Goal: Task Accomplishment & Management: Manage account settings

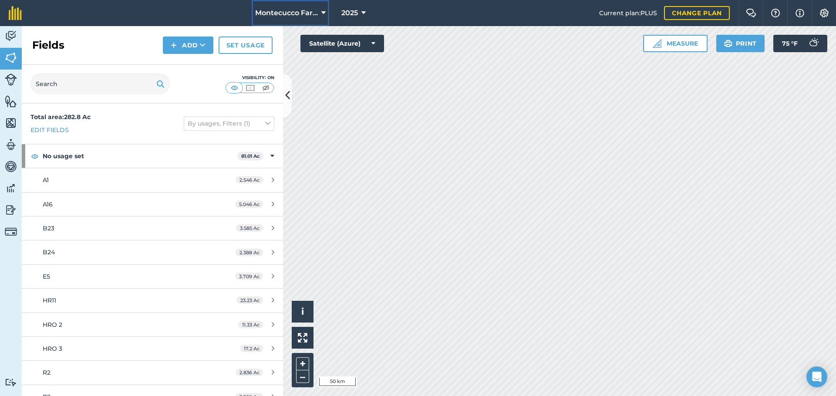
click at [294, 7] on button "Montecucco Farms ORGANIC" at bounding box center [290, 13] width 77 height 26
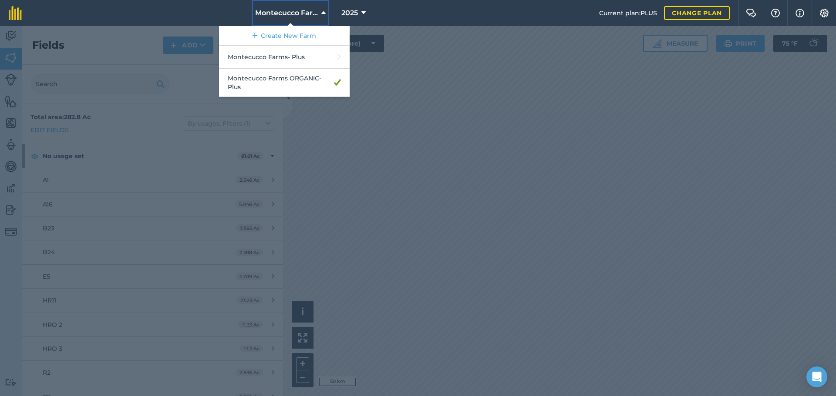
click at [294, 7] on button "Montecucco Farms ORGANIC" at bounding box center [290, 13] width 77 height 26
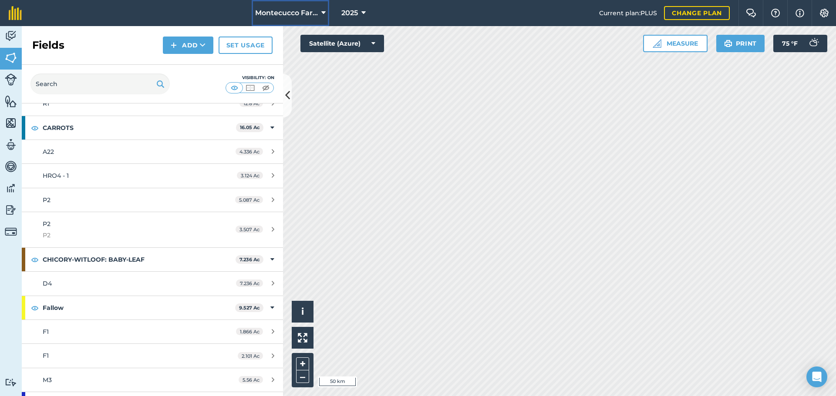
scroll to position [1241, 0]
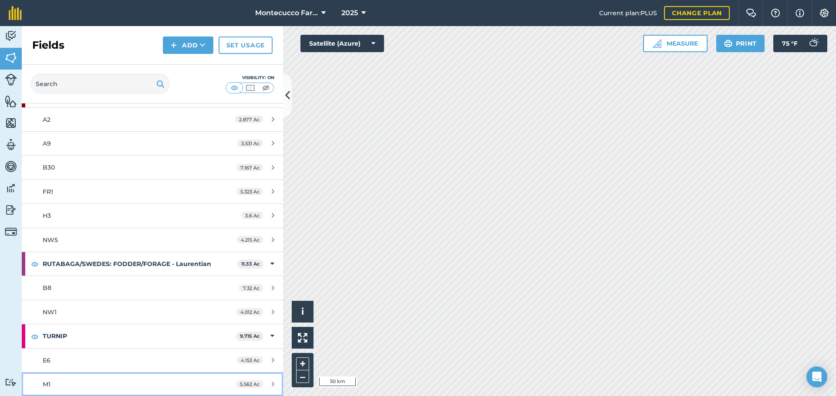
click at [78, 378] on link "M1 5.562 Ac" at bounding box center [152, 384] width 261 height 23
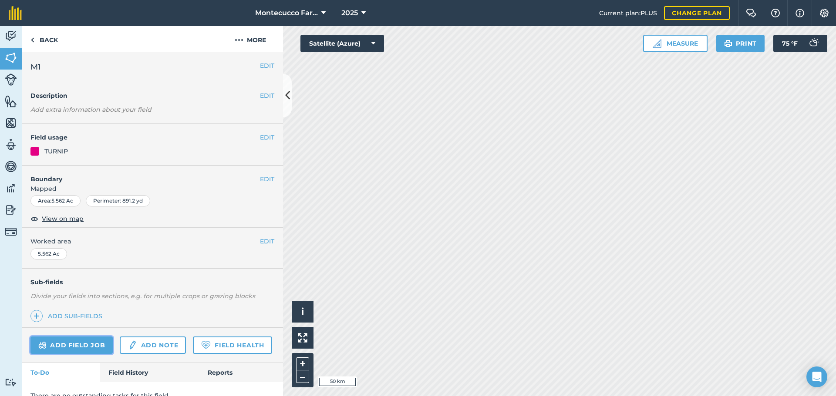
click at [106, 344] on link "Add field job" at bounding box center [71, 345] width 82 height 17
click label
click input "Spraying"
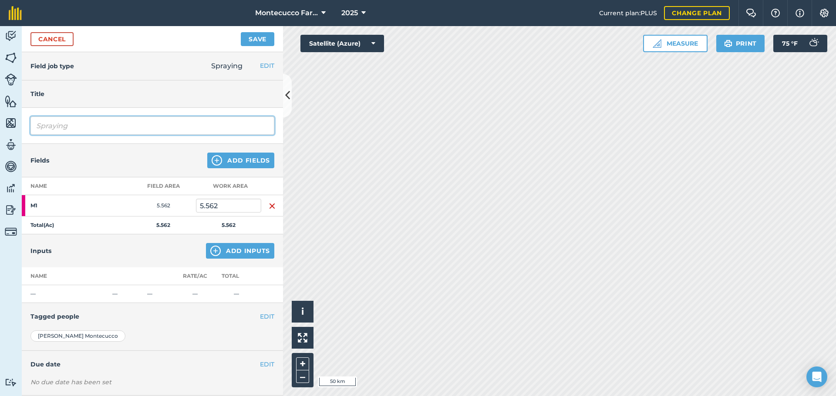
click at [121, 124] on input "Spraying" at bounding box center [152, 126] width 244 height 18
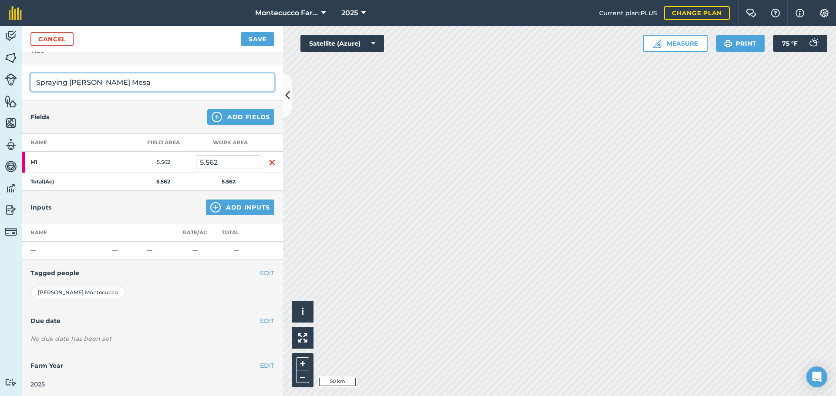
type input "Spraying [PERSON_NAME] Mesa"
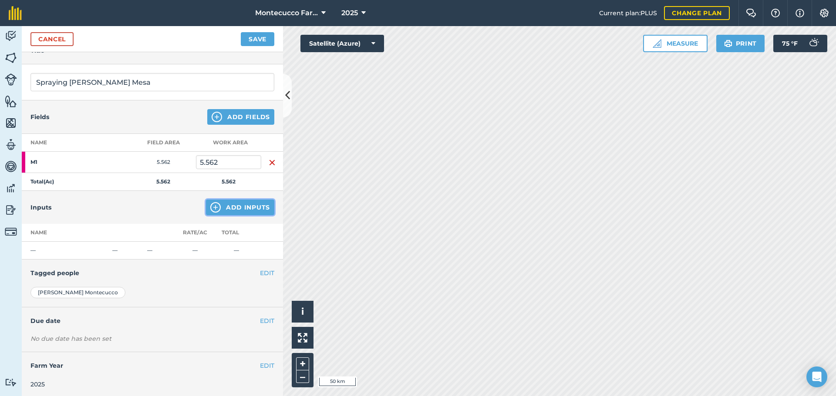
click at [215, 204] on button "Add Inputs" at bounding box center [240, 208] width 68 height 16
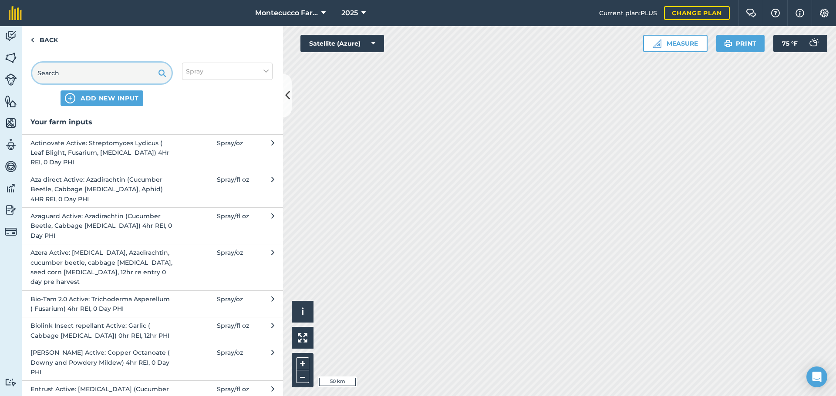
click at [102, 71] on input "text" at bounding box center [101, 73] width 139 height 21
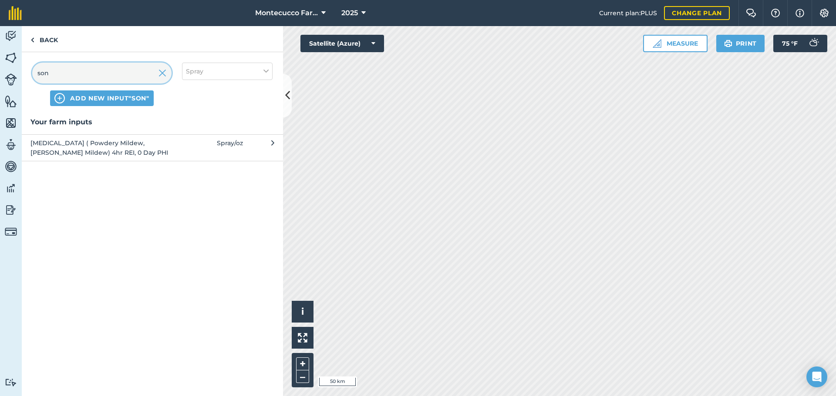
type input "son"
click at [69, 143] on span "Sonata ( Powdery Mildew, Downey Mildew) 4hr REI, 0 Day PHI" at bounding box center [101, 148] width 142 height 20
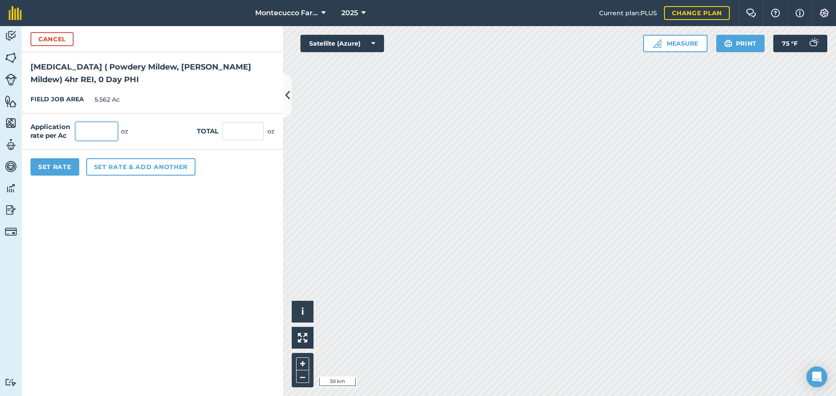
click at [92, 135] on input "text" at bounding box center [97, 131] width 42 height 18
type input "128"
type input "711.936"
click at [107, 167] on button "Set rate & add another" at bounding box center [140, 166] width 109 height 17
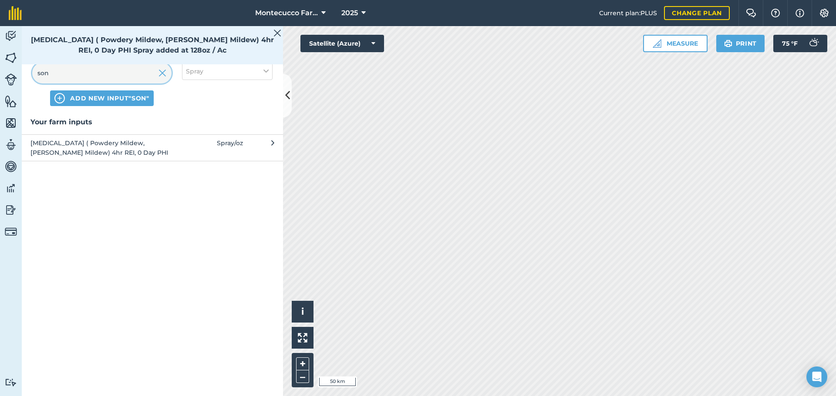
click at [77, 78] on input "son" at bounding box center [101, 73] width 139 height 21
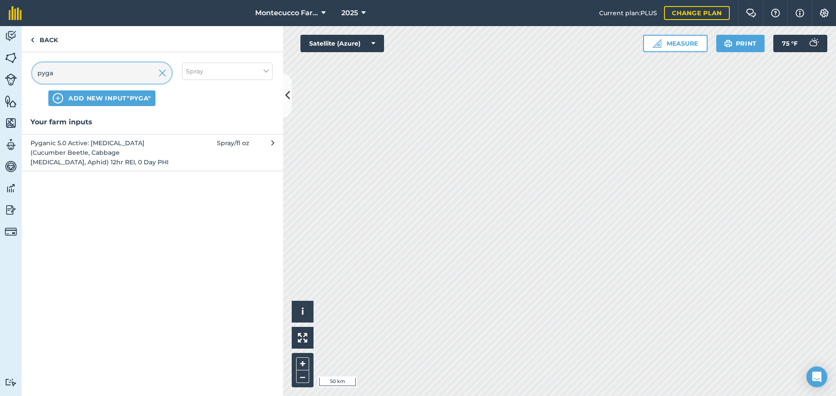
type input "pyga"
click at [78, 150] on span "Pyganic 5.0 Active: Pyrethrins (Cucumber Beetle, Cabbage Maggot, Aphid) 12hr RE…" at bounding box center [101, 152] width 142 height 29
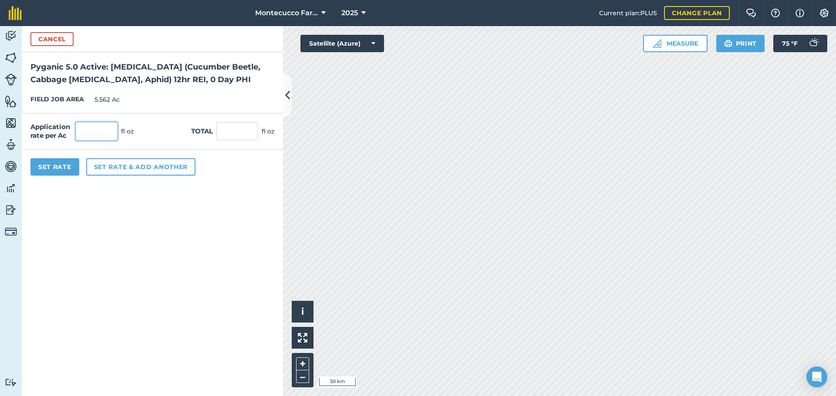
click at [96, 132] on input "text" at bounding box center [97, 131] width 42 height 18
type input "16"
type input "88.992"
click at [128, 171] on button "Set rate & add another" at bounding box center [140, 166] width 109 height 17
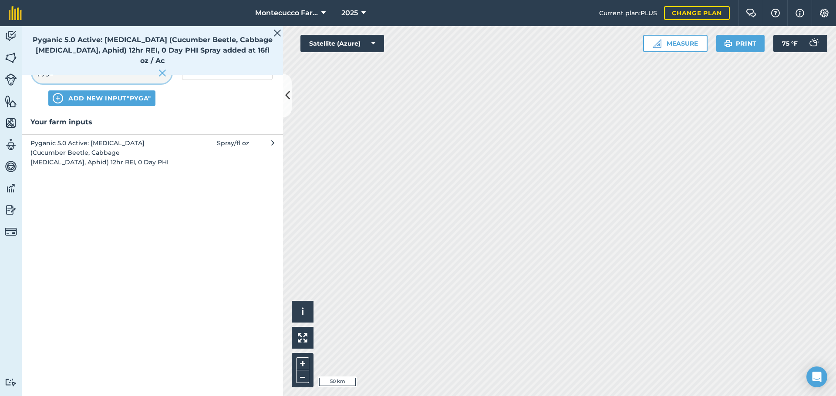
click at [87, 70] on input "pyga" at bounding box center [101, 73] width 139 height 21
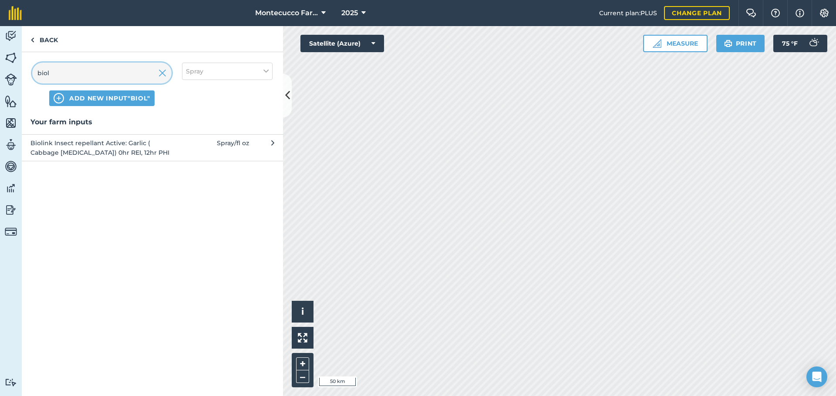
type input "biol"
click at [92, 152] on span "Biolink Insect repellant Active: Garlic ( Cabbage Maggot) 0hr REI, 12hr PHI" at bounding box center [101, 148] width 142 height 20
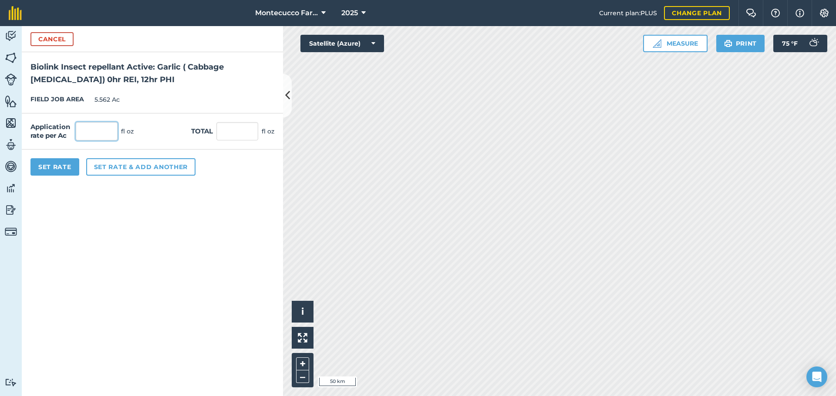
click at [99, 125] on input "text" at bounding box center [97, 131] width 42 height 18
type input "32"
type input "177.984"
click at [133, 169] on button "Set rate & add another" at bounding box center [140, 166] width 109 height 17
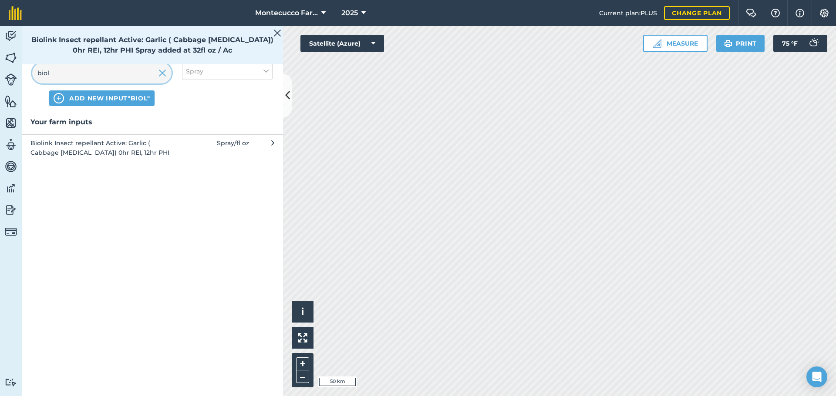
click at [71, 72] on input "biol" at bounding box center [101, 73] width 139 height 21
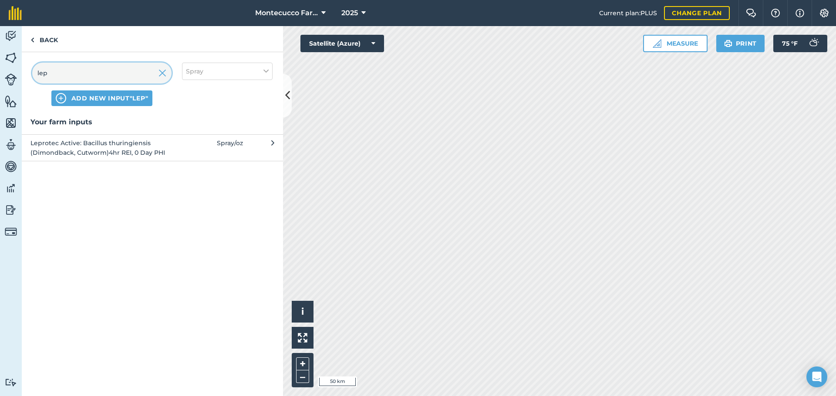
type input "lep"
click at [93, 149] on span "Leprotec Active: Bacillus thuringiensis (Dimondback, Cutworm)4hr REI, 0 Day PHI" at bounding box center [101, 148] width 142 height 20
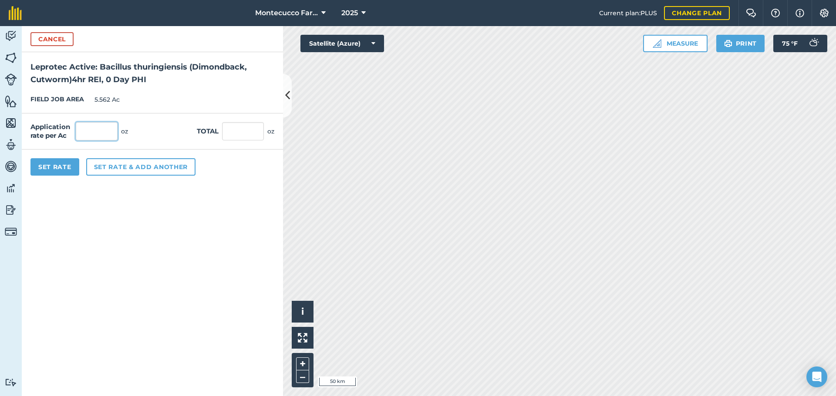
click at [104, 130] on input "text" at bounding box center [97, 131] width 42 height 18
type input "1"
type input "5.562"
click at [125, 171] on button "Set rate & add another" at bounding box center [140, 166] width 109 height 17
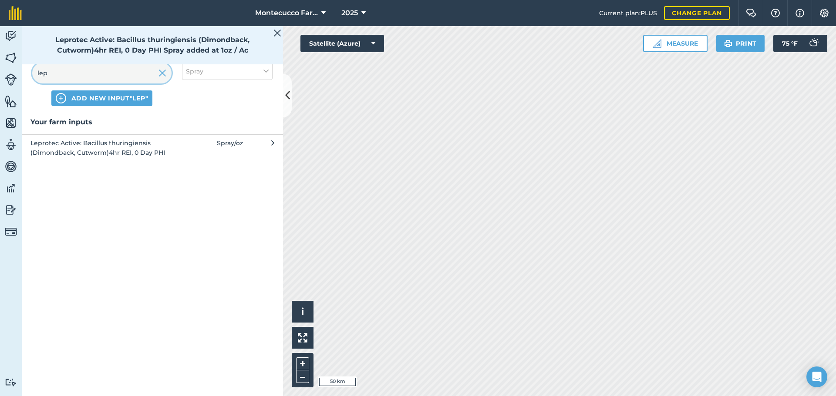
click at [84, 77] on input "lep" at bounding box center [101, 73] width 139 height 21
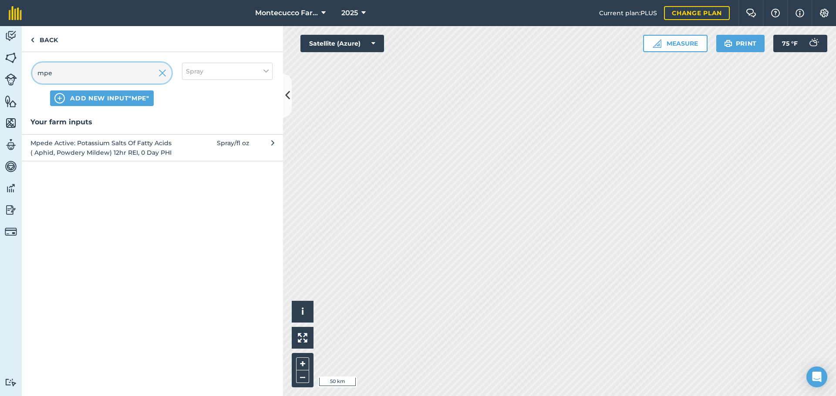
type input "mpe"
click at [78, 148] on span "Mpede Active: Potassium Salts Of Fatty Acids ( Aphid, Powdery Mildew) 12hr REI,…" at bounding box center [101, 148] width 142 height 20
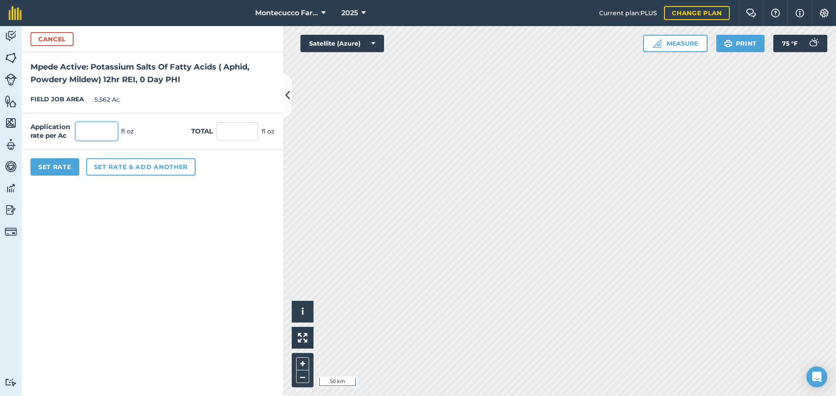
click at [93, 130] on input "text" at bounding box center [97, 131] width 42 height 18
type input "96"
type input "533.952"
click at [61, 170] on button "Set Rate" at bounding box center [54, 166] width 49 height 17
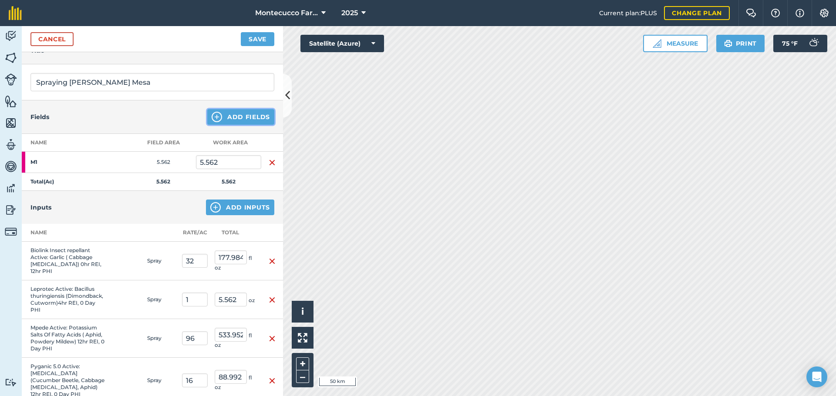
click at [234, 118] on button "Add Fields" at bounding box center [240, 117] width 67 height 16
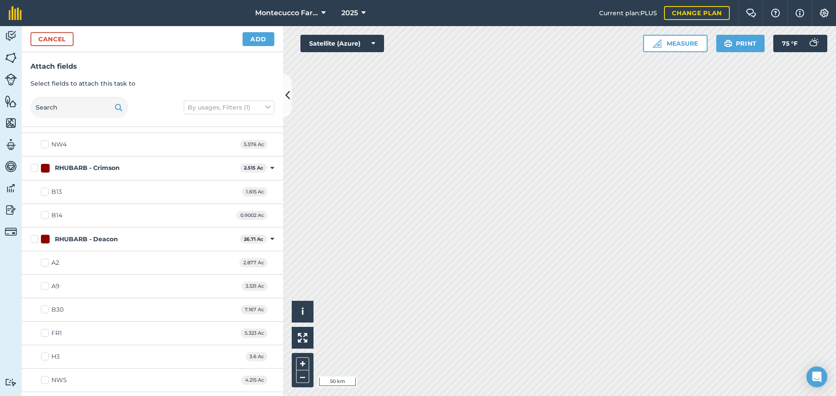
scroll to position [1172, 0]
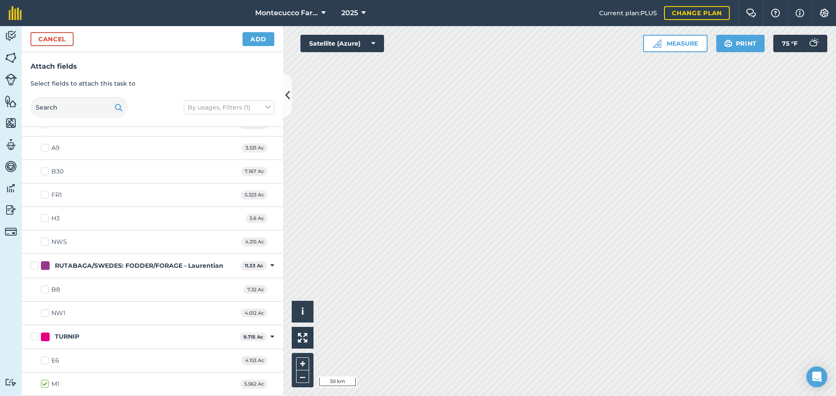
click at [44, 359] on label "E6" at bounding box center [50, 360] width 18 height 9
click at [44, 359] on input "E6" at bounding box center [44, 359] width 6 height 6
checkbox input "true"
click at [257, 42] on button "Add" at bounding box center [258, 39] width 32 height 14
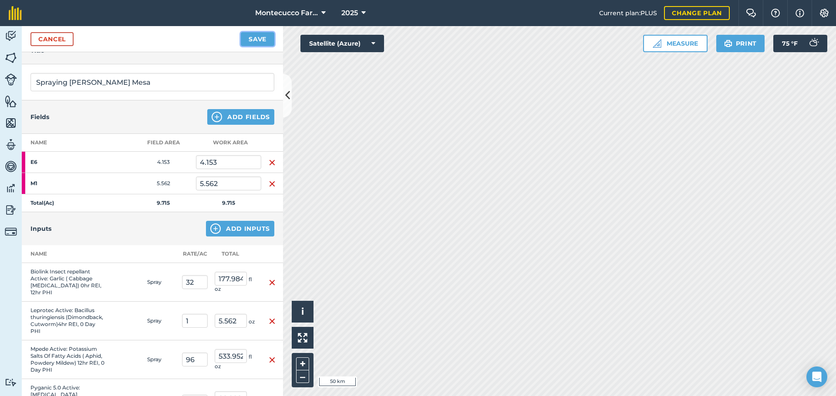
click at [257, 42] on button "Save" at bounding box center [258, 39] width 34 height 14
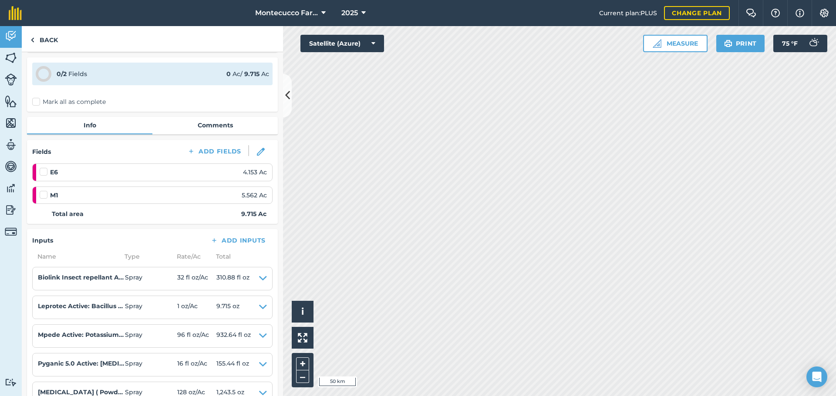
scroll to position [44, 0]
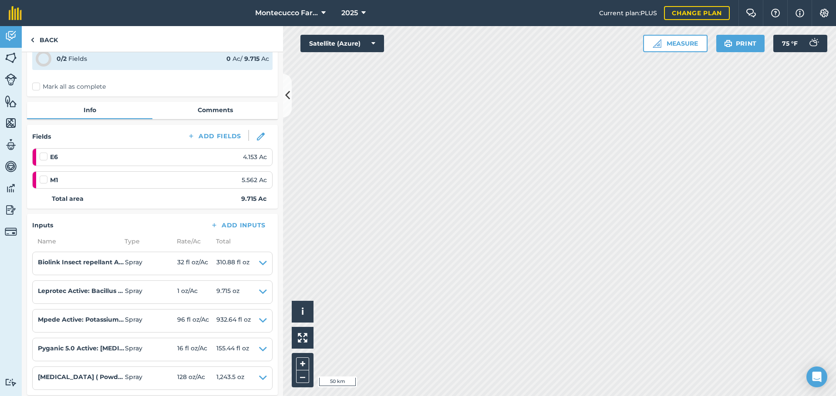
click at [38, 86] on label "Mark all as complete" at bounding box center [69, 86] width 74 height 9
click at [38, 126] on input "Mark all as complete" at bounding box center [35, 129] width 6 height 6
checkbox input "false"
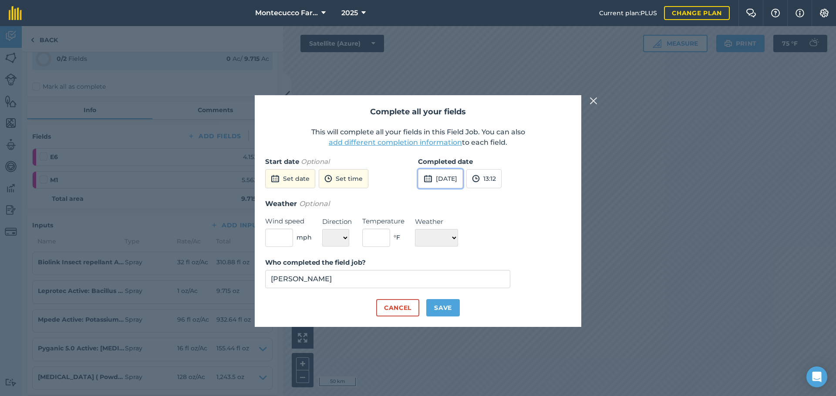
click at [440, 180] on button "8th Sep 2025" at bounding box center [440, 178] width 45 height 19
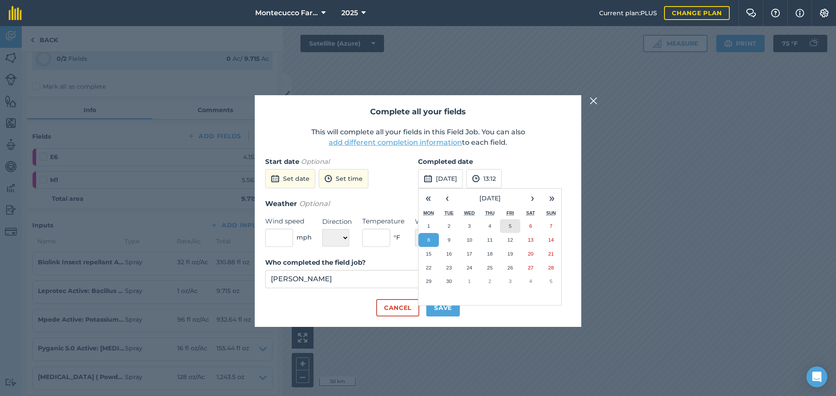
click at [511, 228] on abbr "5" at bounding box center [510, 226] width 3 height 6
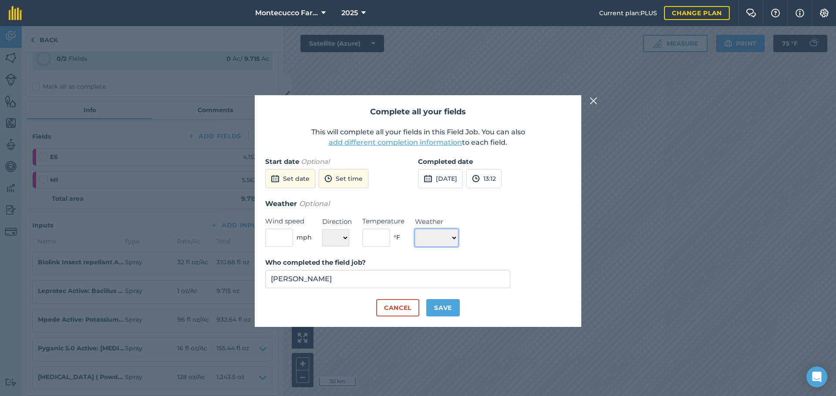
click at [455, 241] on select "☀️ Sunny 🌧 Rainy ⛅️ Cloudy 🌨 Snow ❄️ Icy" at bounding box center [436, 237] width 43 height 17
click at [457, 239] on select "☀️ Sunny 🌧 Rainy ⛅️ Cloudy 🌨 Snow ❄️ Icy" at bounding box center [436, 237] width 43 height 17
select select "Sunny"
click at [415, 229] on select "☀️ Sunny 🌧 Rainy ⛅️ Cloudy 🌨 Snow ❄️ Icy" at bounding box center [436, 237] width 43 height 17
click at [390, 239] on input "text" at bounding box center [376, 238] width 28 height 18
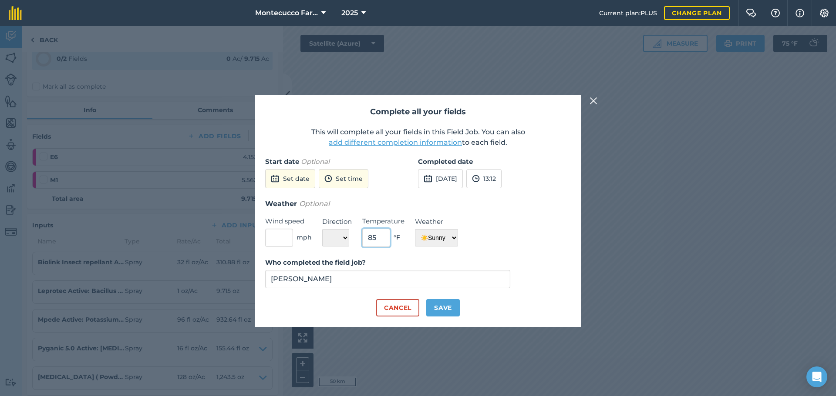
type input "8"
type input "75"
click at [443, 310] on button "Save" at bounding box center [443, 307] width 34 height 17
checkbox input "true"
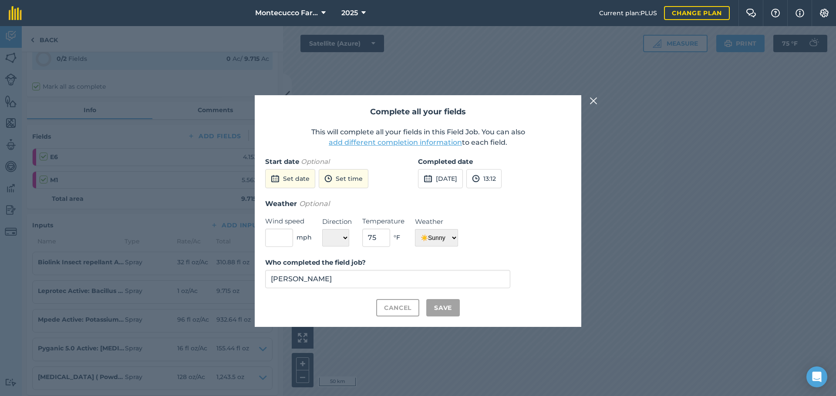
checkbox input "true"
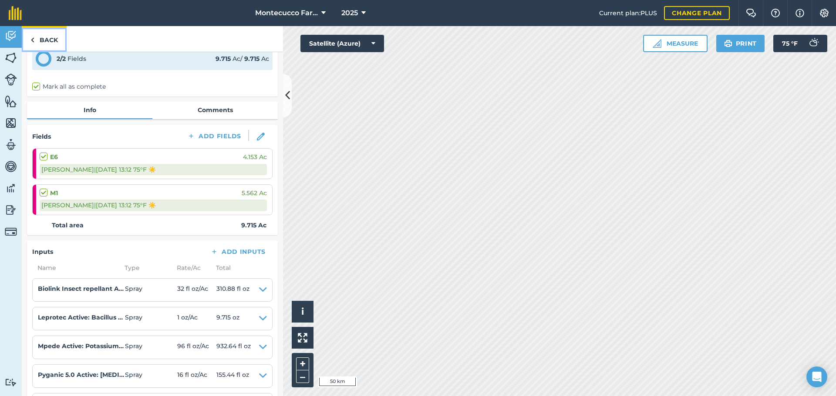
click at [39, 38] on link "Back" at bounding box center [44, 39] width 45 height 26
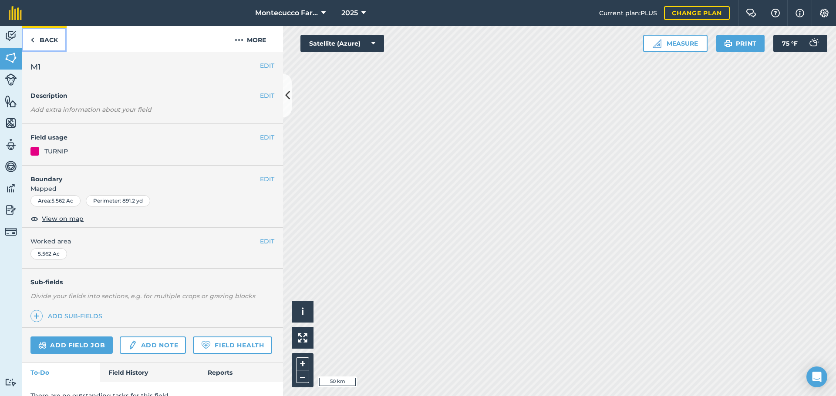
click at [35, 37] on link "Back" at bounding box center [44, 39] width 45 height 26
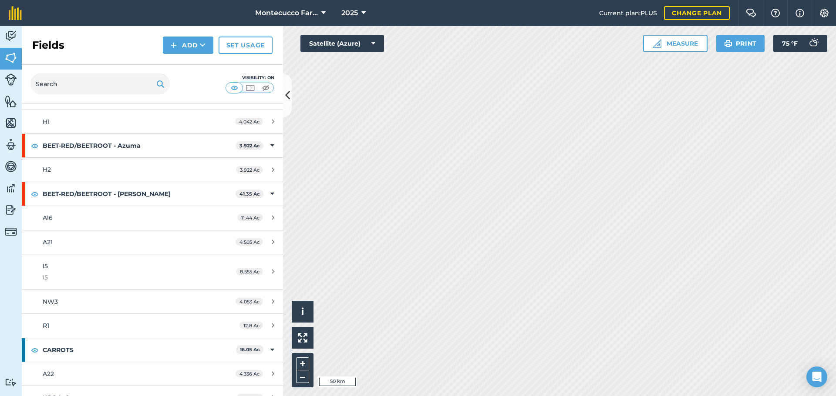
scroll to position [501, 0]
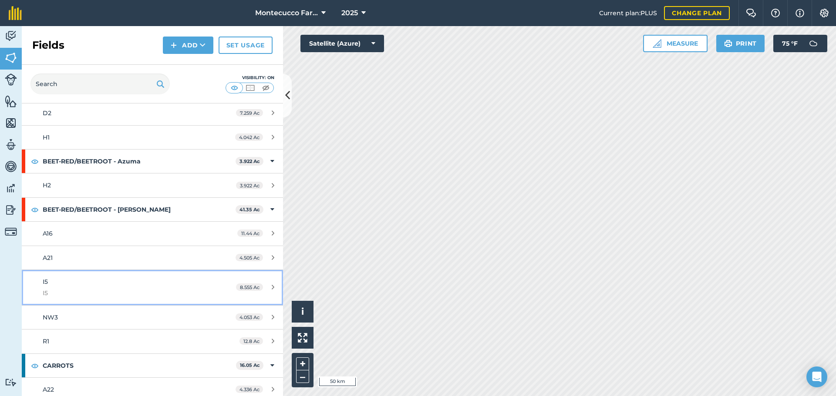
click at [78, 279] on div "I5 I5" at bounding box center [125, 287] width 164 height 21
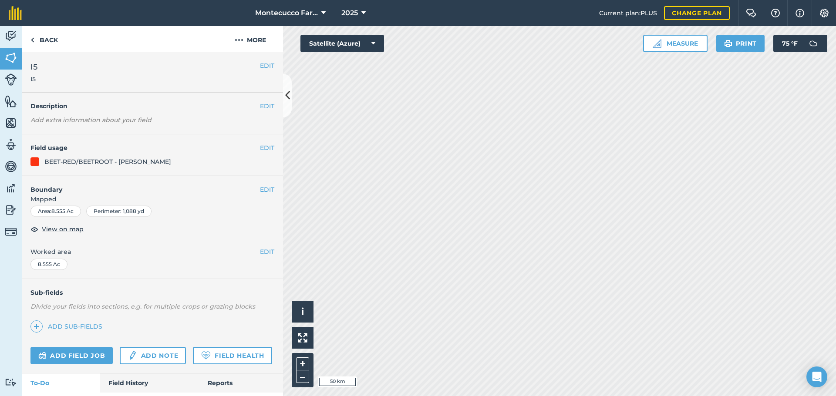
scroll to position [44, 0]
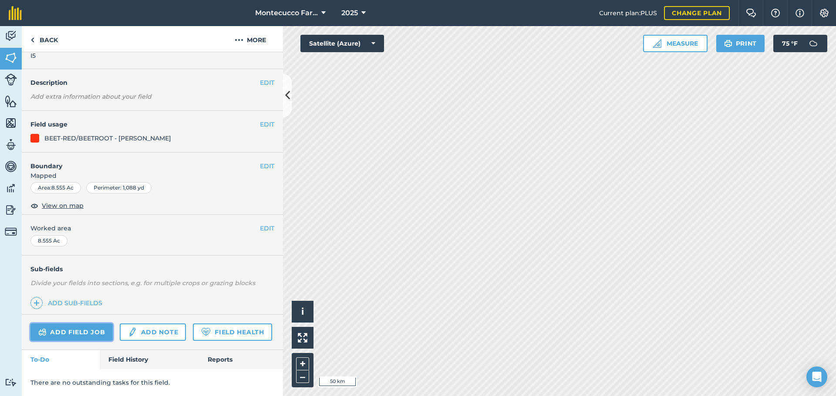
click at [87, 324] on link "Add field job" at bounding box center [71, 332] width 82 height 17
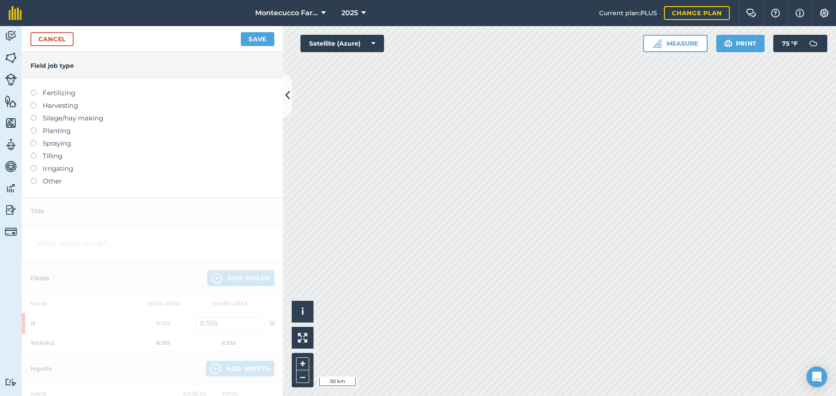
click at [34, 140] on label at bounding box center [36, 140] width 12 height 0
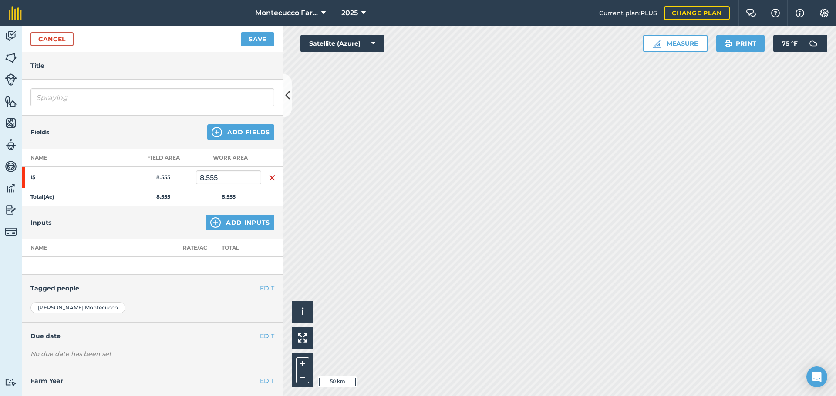
scroll to position [44, 0]
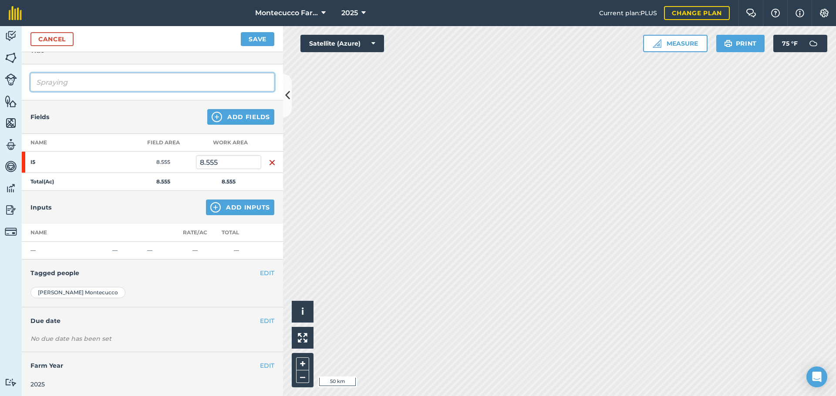
click at [95, 83] on input "Spraying" at bounding box center [152, 82] width 244 height 18
type input "Spraying [PERSON_NAME] Mesa"
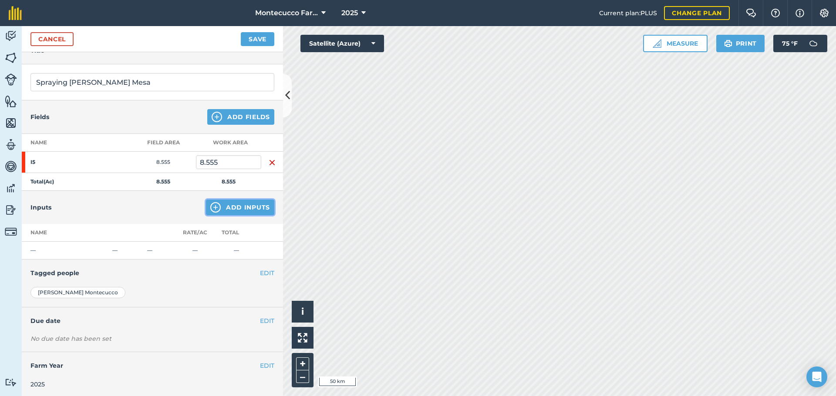
click at [241, 208] on button "Add Inputs" at bounding box center [240, 208] width 68 height 16
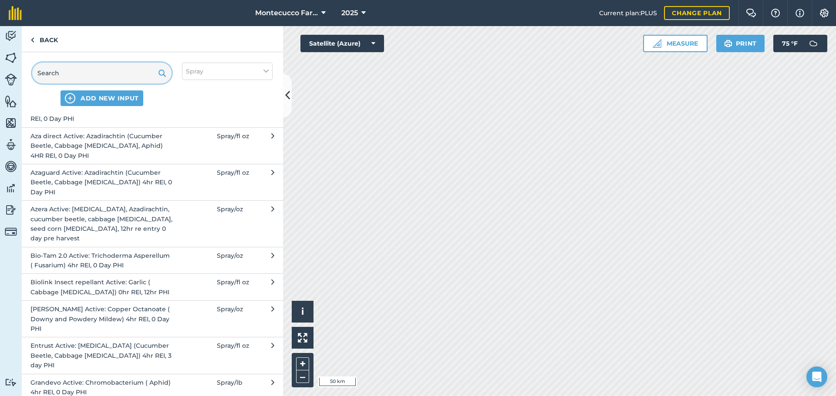
click at [96, 75] on input "text" at bounding box center [101, 73] width 139 height 21
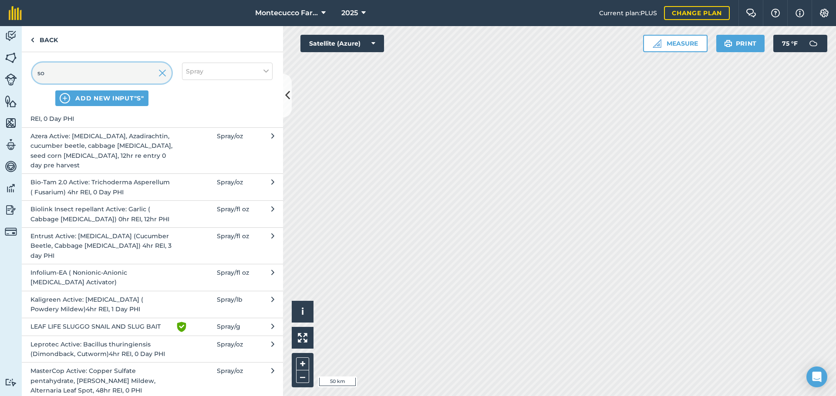
scroll to position [0, 0]
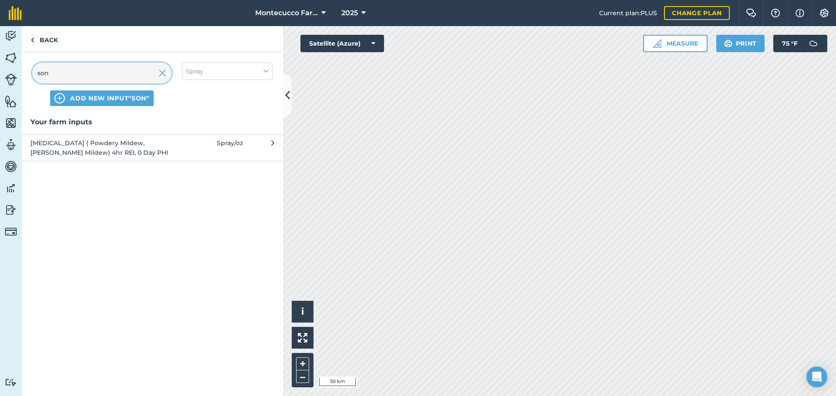
type input "son"
click at [72, 148] on span "Sonata ( Powdery Mildew, Downey Mildew) 4hr REI, 0 Day PHI" at bounding box center [101, 148] width 142 height 20
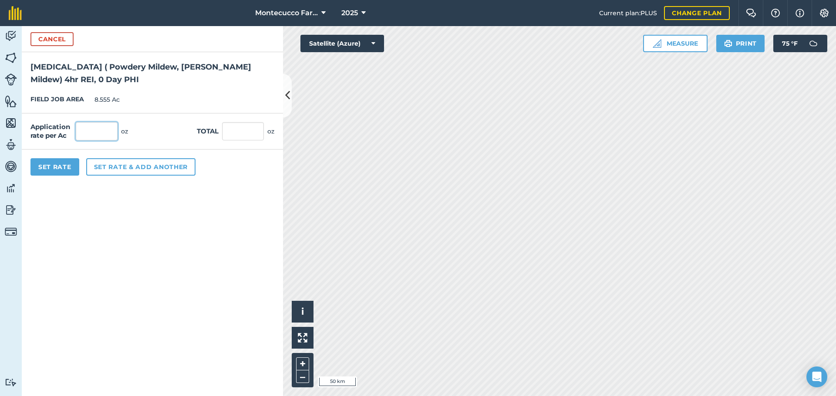
click at [91, 130] on input "text" at bounding box center [97, 131] width 42 height 18
type input "128"
type input "1,095.04"
click at [120, 167] on button "Set rate & add another" at bounding box center [140, 166] width 109 height 17
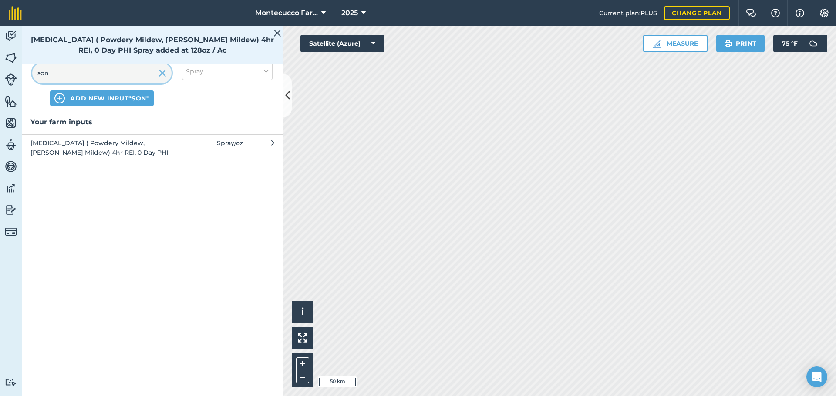
click at [61, 77] on input "son" at bounding box center [101, 73] width 139 height 21
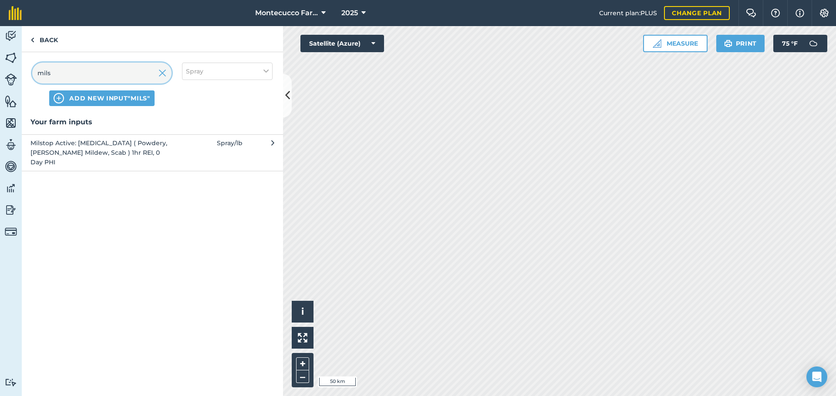
type input "mils"
click at [74, 149] on span "Milstop Active: Potassium Bicarbonate ( Powdery, Downey Mildew, Scab ) 1hr REI,…" at bounding box center [101, 152] width 142 height 29
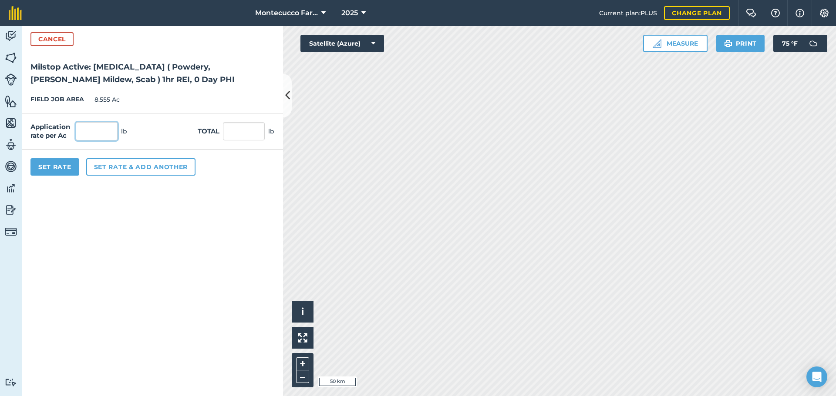
click at [87, 128] on input "text" at bounding box center [97, 131] width 42 height 18
type input "2.5"
type input "21.388"
click at [77, 169] on button "Set Rate" at bounding box center [54, 166] width 49 height 17
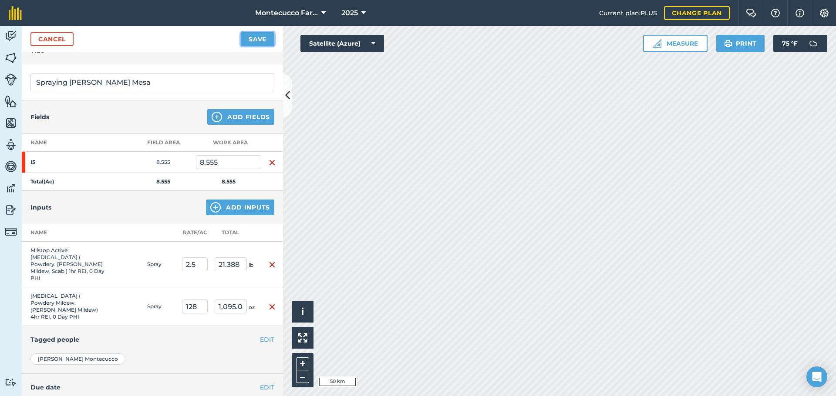
click at [251, 40] on button "Save" at bounding box center [258, 39] width 34 height 14
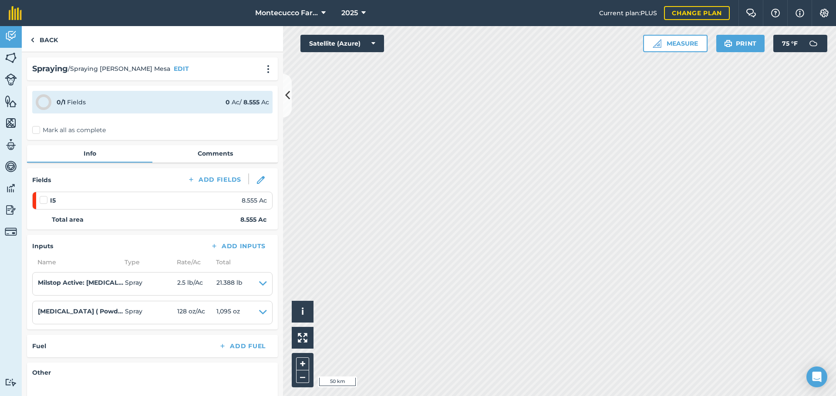
click at [36, 130] on label "Mark all as complete" at bounding box center [69, 130] width 74 height 9
click at [36, 130] on input "Mark all as complete" at bounding box center [35, 129] width 6 height 6
checkbox input "false"
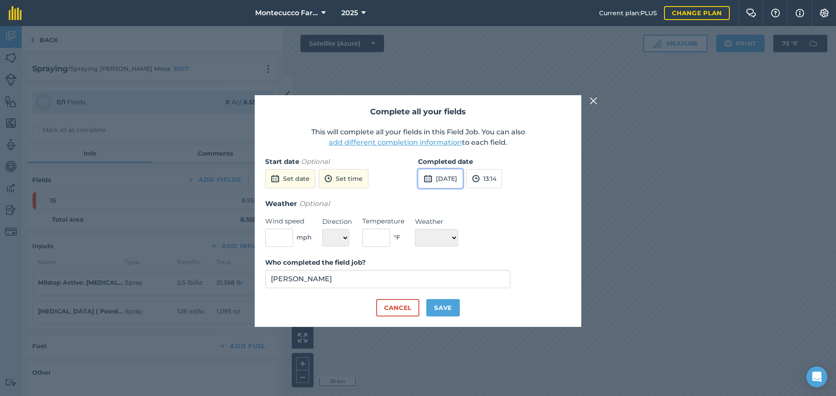
click at [443, 183] on button "8th Sep 2025" at bounding box center [440, 178] width 45 height 19
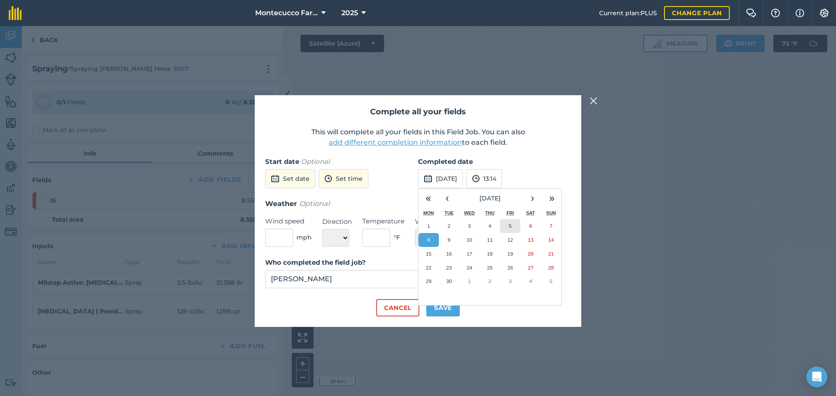
click at [511, 227] on abbr "5" at bounding box center [510, 226] width 3 height 6
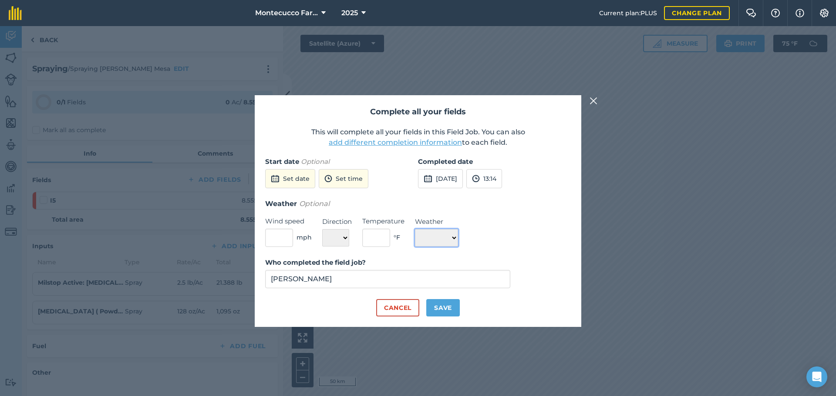
click at [436, 233] on select "☀️ Sunny 🌧 Rainy ⛅️ Cloudy 🌨 Snow ❄️ Icy" at bounding box center [436, 237] width 43 height 17
select select "Sunny"
click at [415, 229] on select "☀️ Sunny 🌧 Rainy ⛅️ Cloudy 🌨 Snow ❄️ Icy" at bounding box center [436, 237] width 43 height 17
click at [387, 245] on input "text" at bounding box center [376, 238] width 28 height 18
type input "75"
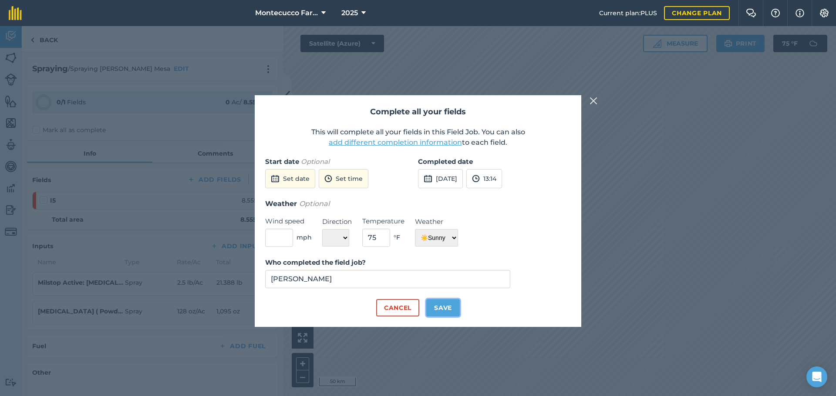
click at [439, 309] on button "Save" at bounding box center [443, 307] width 34 height 17
checkbox input "true"
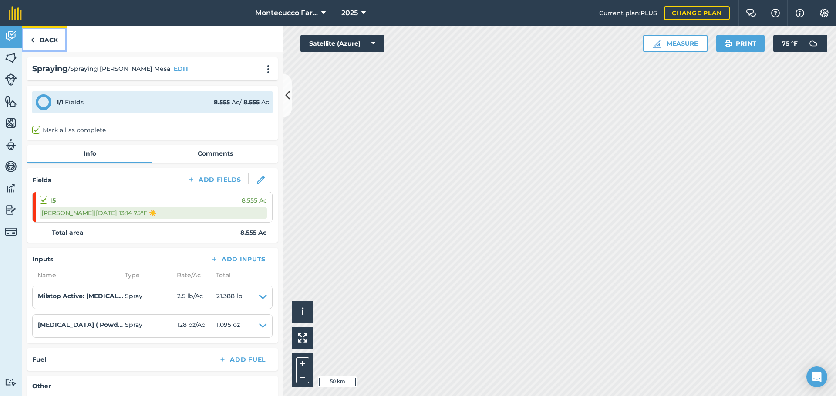
click at [40, 37] on link "Back" at bounding box center [44, 39] width 45 height 26
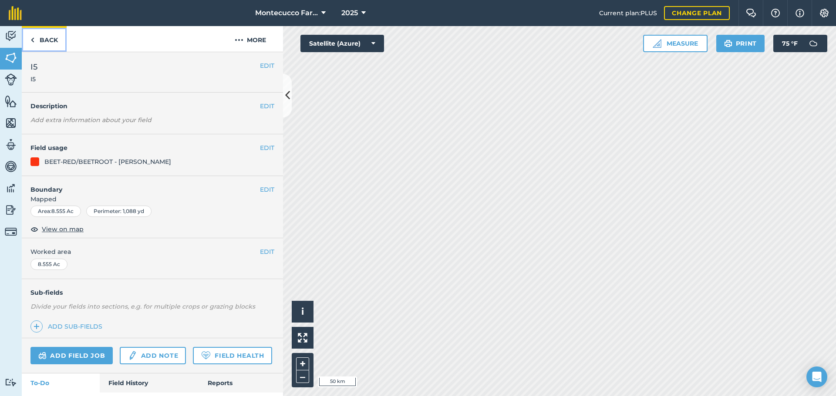
click at [47, 37] on link "Back" at bounding box center [44, 39] width 45 height 26
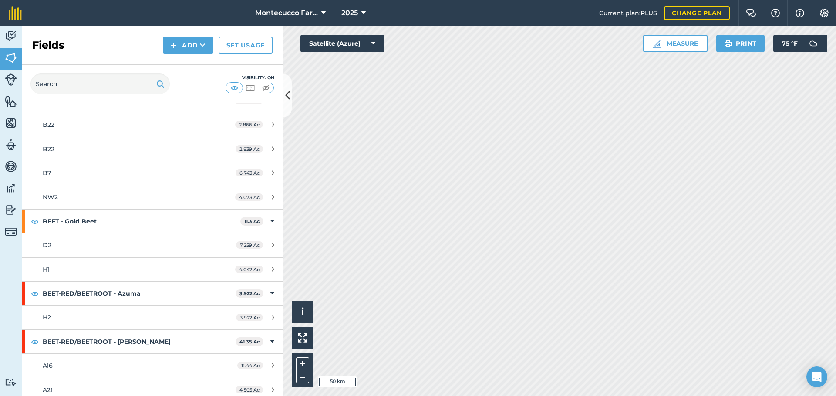
scroll to position [392, 0]
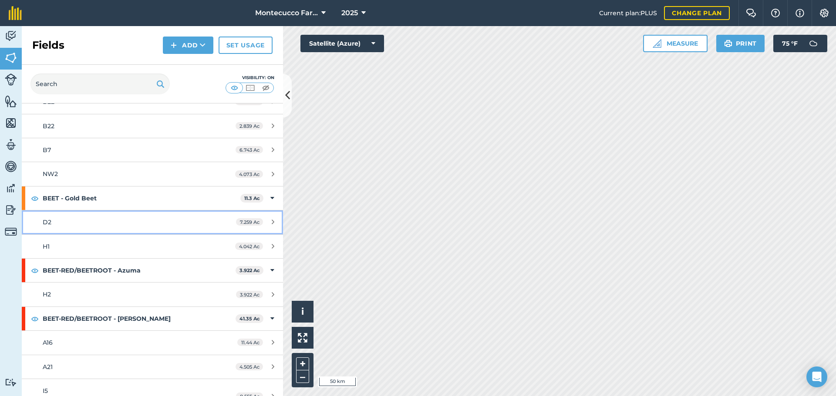
click at [60, 223] on div "D2" at bounding box center [125, 223] width 164 height 10
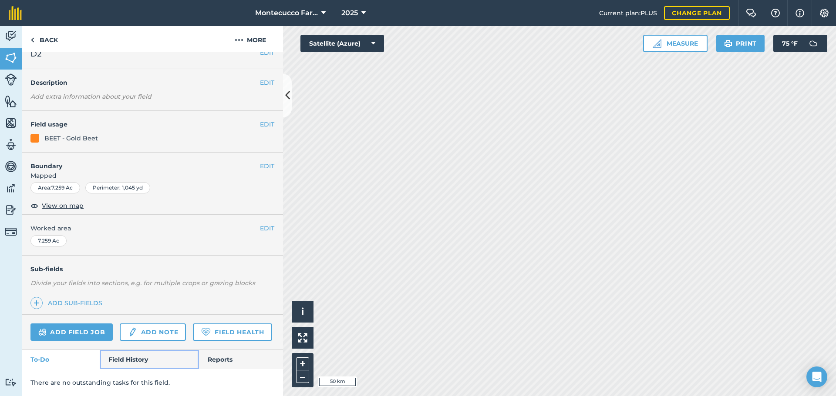
click at [129, 364] on link "Field History" at bounding box center [149, 359] width 99 height 19
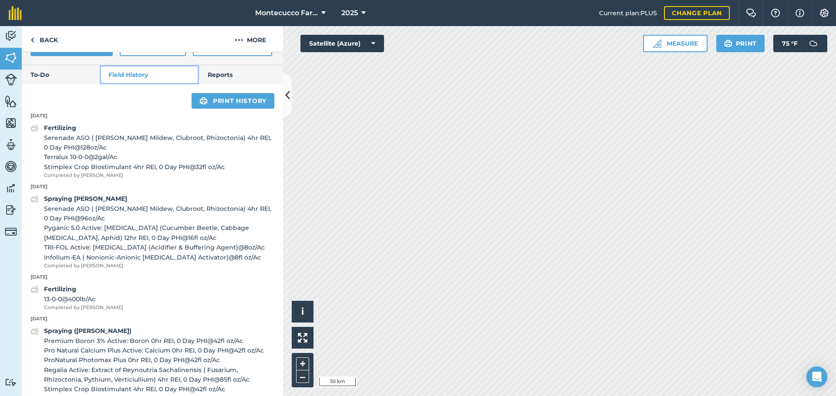
scroll to position [255, 0]
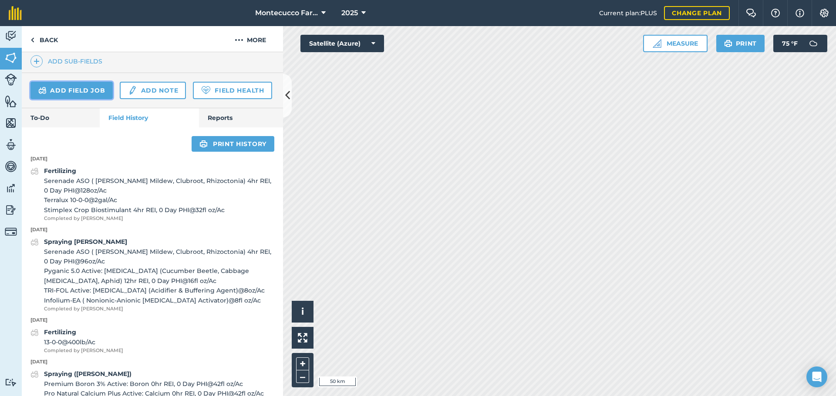
click at [87, 94] on link "Add field job" at bounding box center [71, 90] width 82 height 17
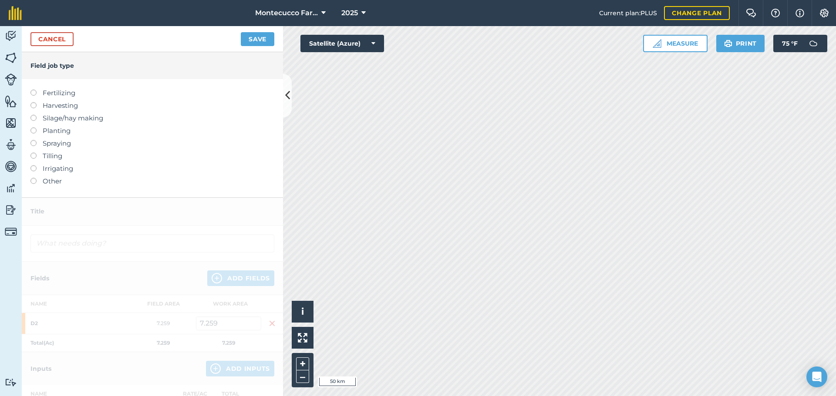
click at [34, 140] on label at bounding box center [36, 140] width 12 height 0
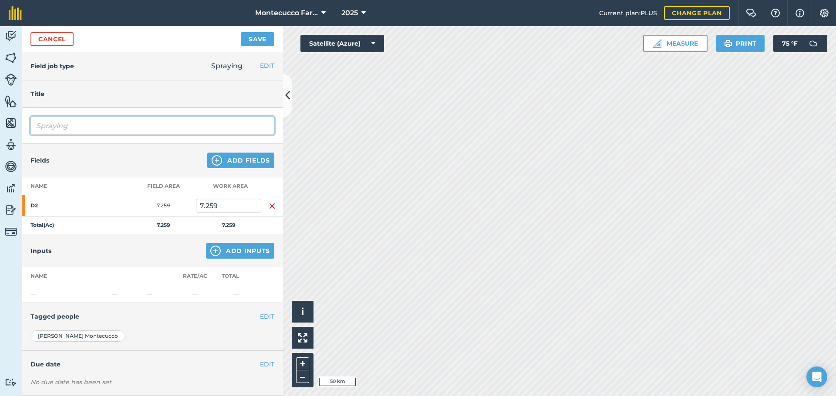
click at [73, 128] on input "Spraying" at bounding box center [152, 126] width 244 height 18
type input "Spraying [PERSON_NAME] Mesa"
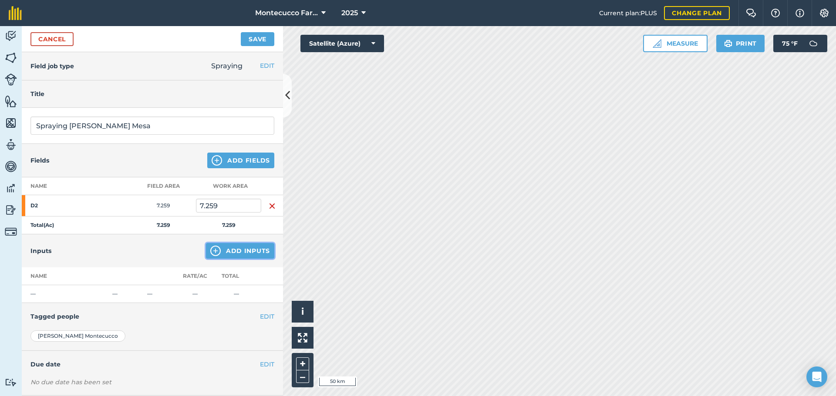
click at [246, 253] on button "Add Inputs" at bounding box center [240, 251] width 68 height 16
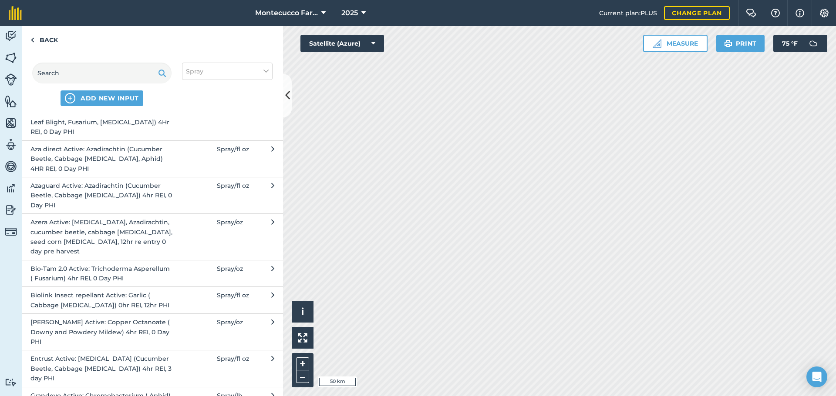
scroll to position [44, 0]
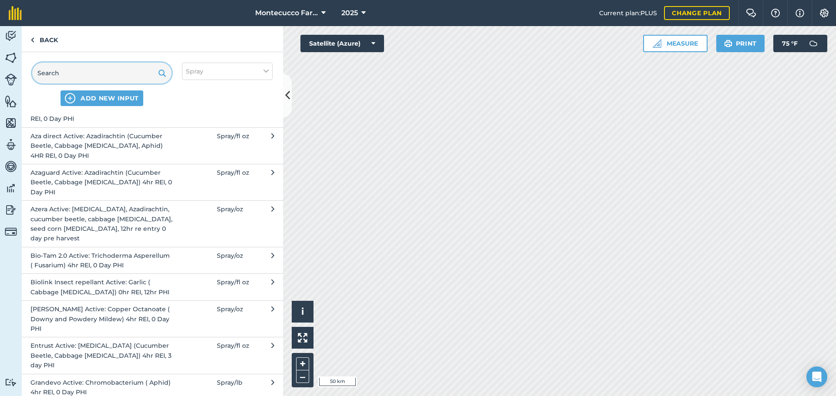
click at [76, 71] on input "text" at bounding box center [101, 73] width 139 height 21
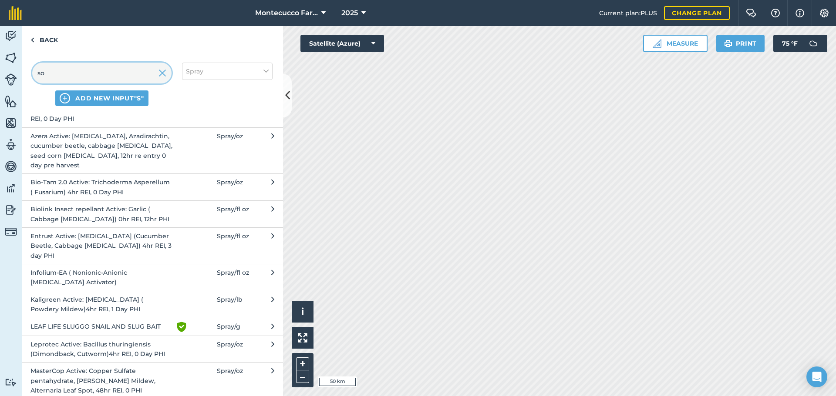
scroll to position [0, 0]
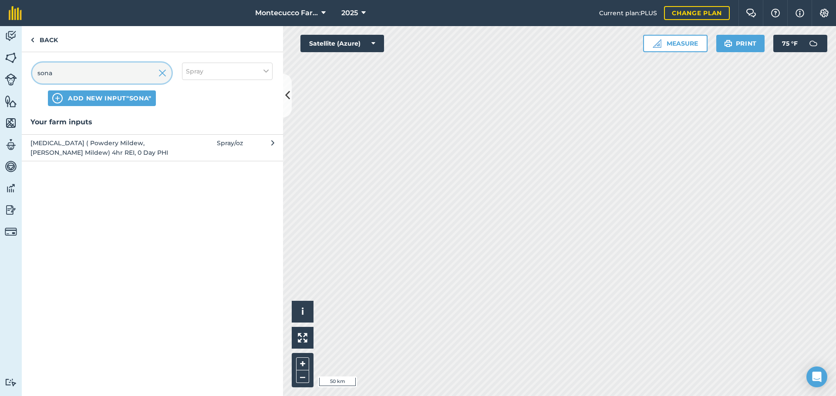
type input "sona"
click at [76, 157] on span "Sonata ( Powdery Mildew, Downey Mildew) 4hr REI, 0 Day PHI" at bounding box center [101, 148] width 142 height 20
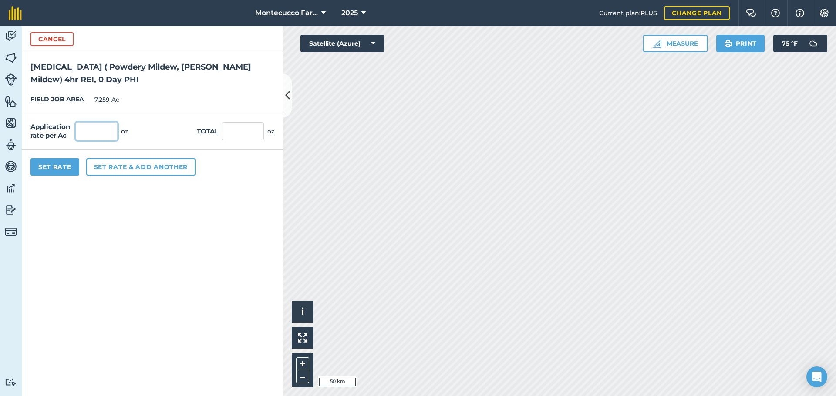
click at [96, 137] on input "text" at bounding box center [97, 131] width 42 height 18
type input "128"
type input "929.152"
click at [105, 168] on button "Set rate & add another" at bounding box center [140, 166] width 109 height 17
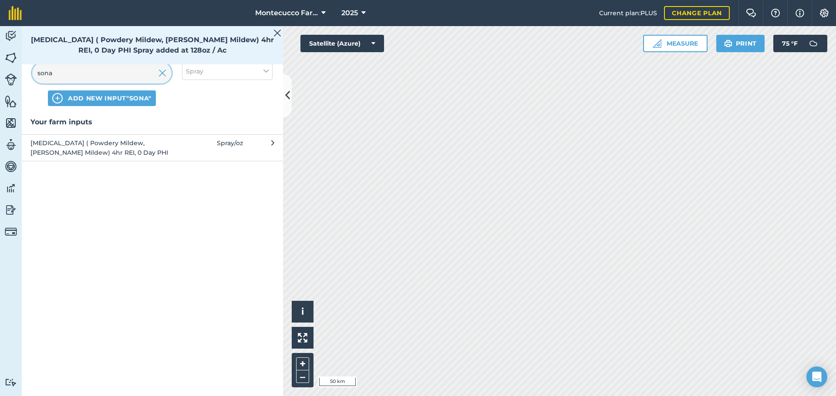
click at [69, 74] on input "sona" at bounding box center [101, 73] width 139 height 21
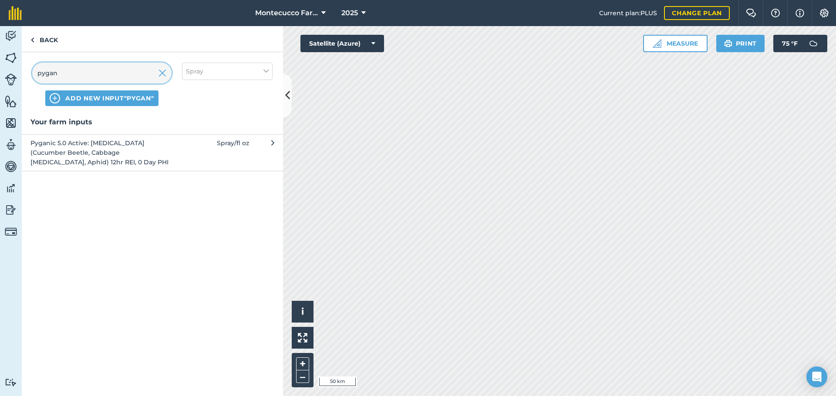
type input "pygan"
click at [65, 161] on span "Pyganic 5.0 Active: Pyrethrins (Cucumber Beetle, Cabbage Maggot, Aphid) 12hr RE…" at bounding box center [101, 152] width 142 height 29
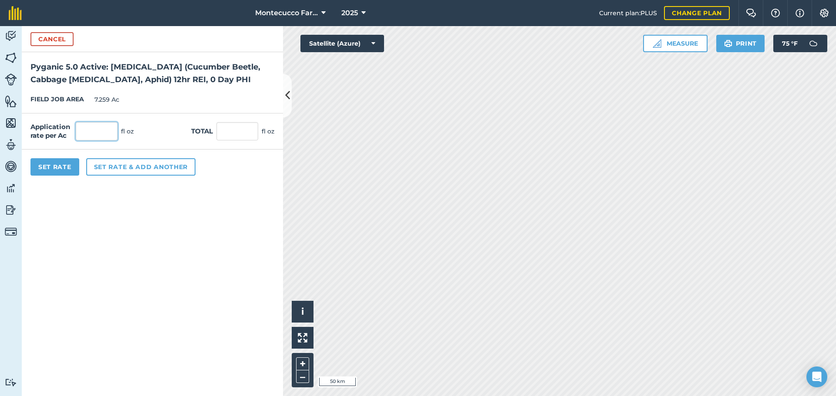
click at [91, 128] on input "text" at bounding box center [97, 131] width 42 height 18
type input "16"
type input "116.144"
click at [114, 168] on button "Set rate & add another" at bounding box center [140, 166] width 109 height 17
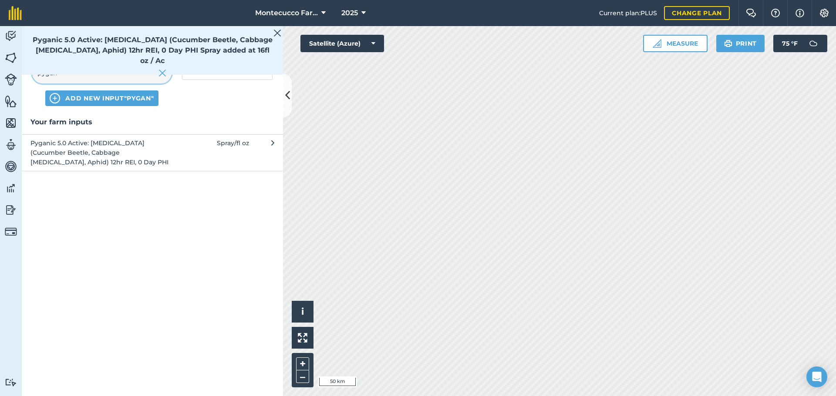
click at [84, 74] on input "pygan" at bounding box center [101, 73] width 139 height 21
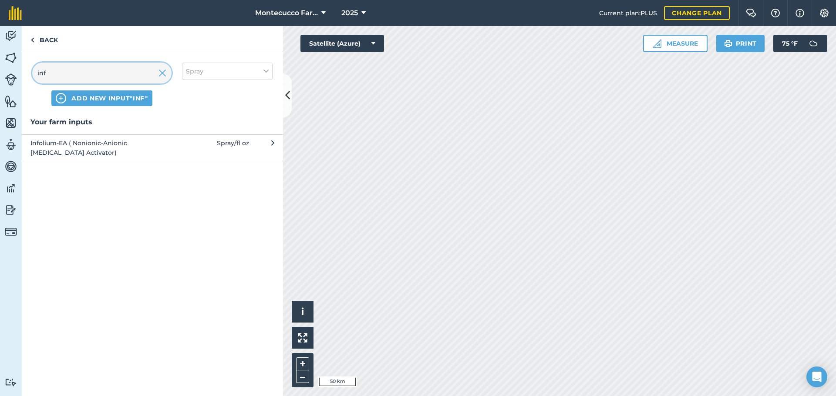
type input "inf"
click at [69, 152] on span "Infolium-EA ( Nonionic-Anionic Surfactant Activator)" at bounding box center [101, 148] width 142 height 20
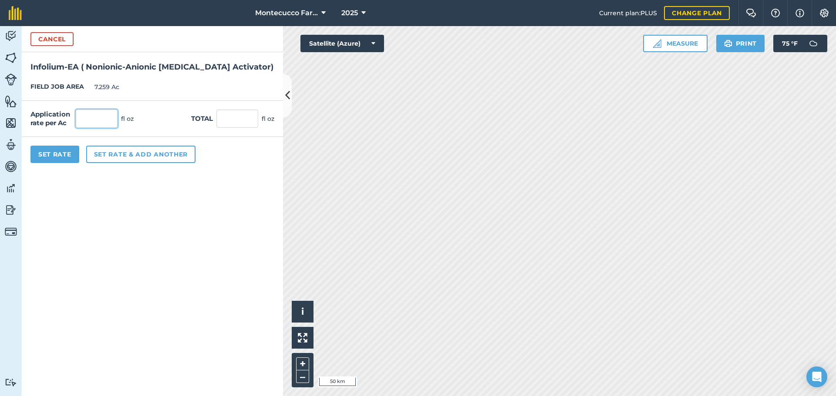
click at [82, 114] on input "text" at bounding box center [97, 119] width 42 height 18
type input "24"
type input "174.216"
click at [74, 158] on button "Set Rate" at bounding box center [54, 154] width 49 height 17
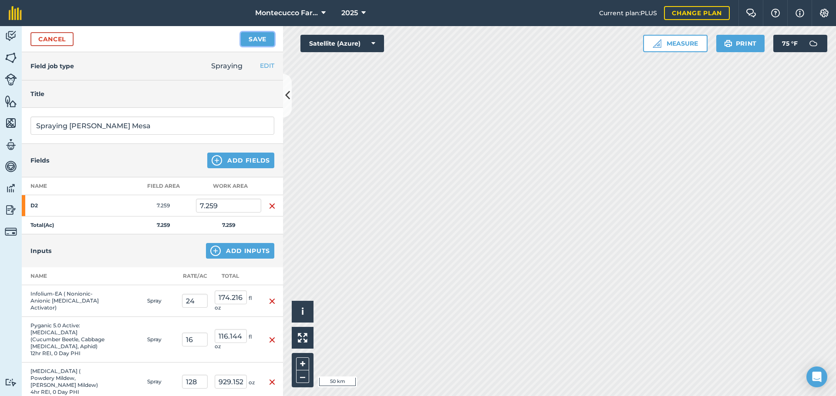
click at [261, 43] on button "Save" at bounding box center [258, 39] width 34 height 14
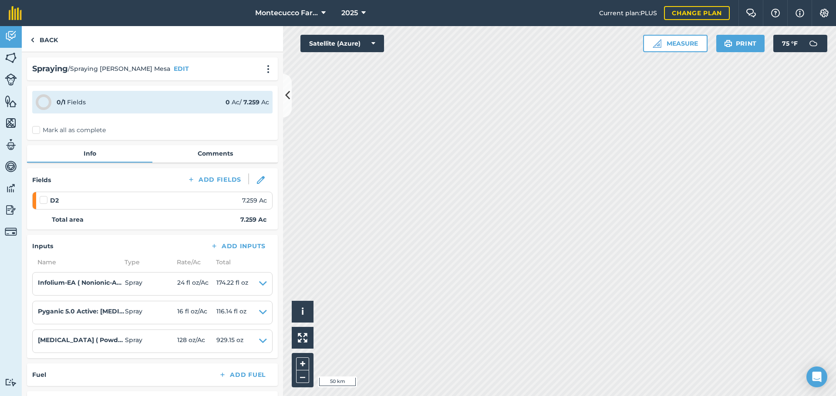
click at [37, 132] on label "Mark all as complete" at bounding box center [69, 130] width 74 height 9
click at [37, 131] on input "Mark all as complete" at bounding box center [35, 129] width 6 height 6
checkbox input "false"
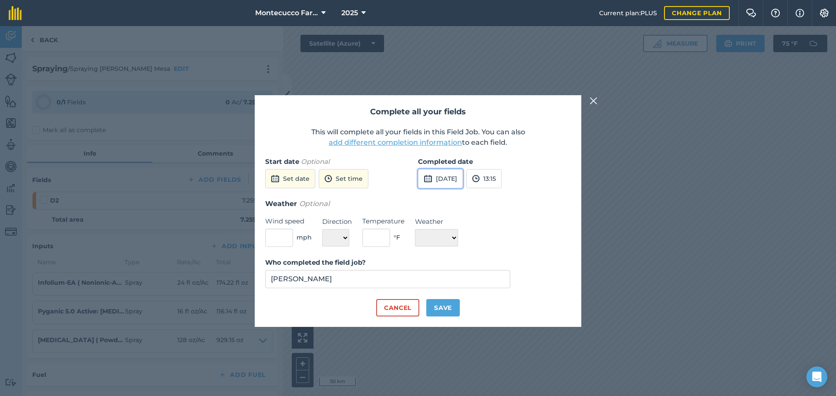
click at [463, 184] on button "8th Sep 2025" at bounding box center [440, 178] width 45 height 19
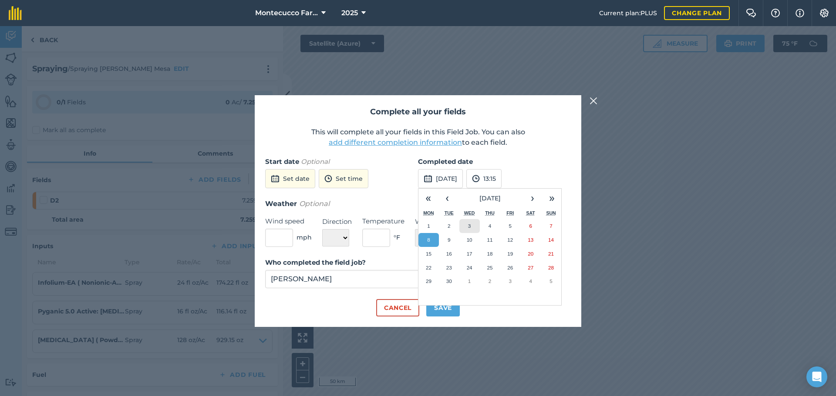
click at [474, 227] on button "3" at bounding box center [469, 226] width 20 height 14
click at [440, 233] on select "☀️ Sunny 🌧 Rainy ⛅️ Cloudy 🌨 Snow ❄️ Icy" at bounding box center [436, 237] width 43 height 17
select select "Sunny"
click at [415, 229] on select "☀️ Sunny 🌧 Rainy ⛅️ Cloudy 🌨 Snow ❄️ Icy" at bounding box center [436, 237] width 43 height 17
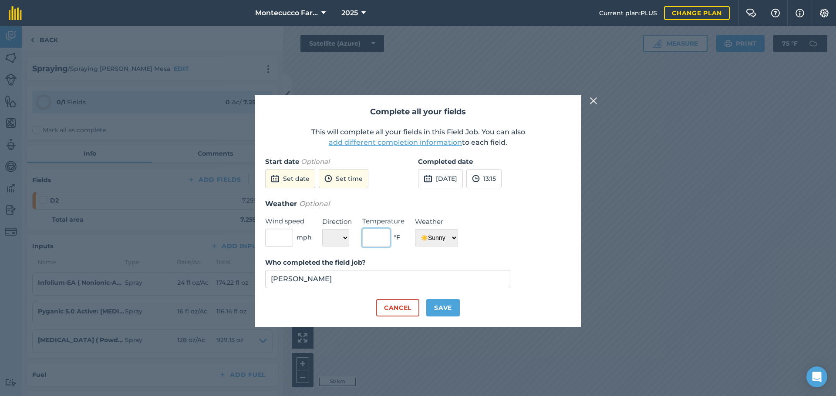
click at [383, 240] on input "text" at bounding box center [376, 238] width 28 height 18
type input "70"
click at [442, 313] on button "Save" at bounding box center [443, 307] width 34 height 17
checkbox input "true"
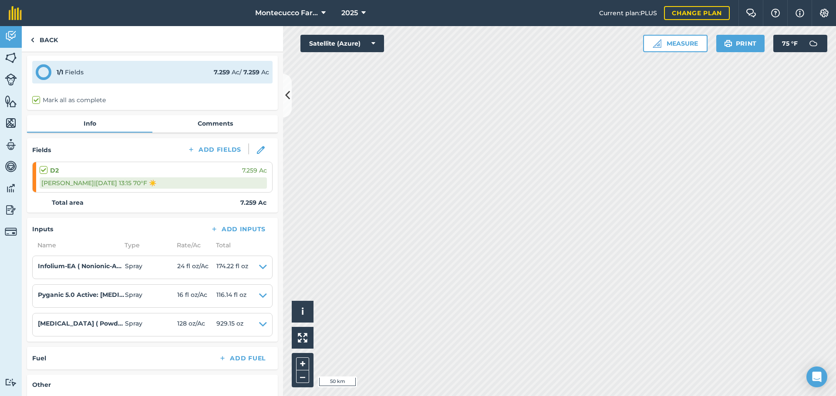
scroll to position [44, 0]
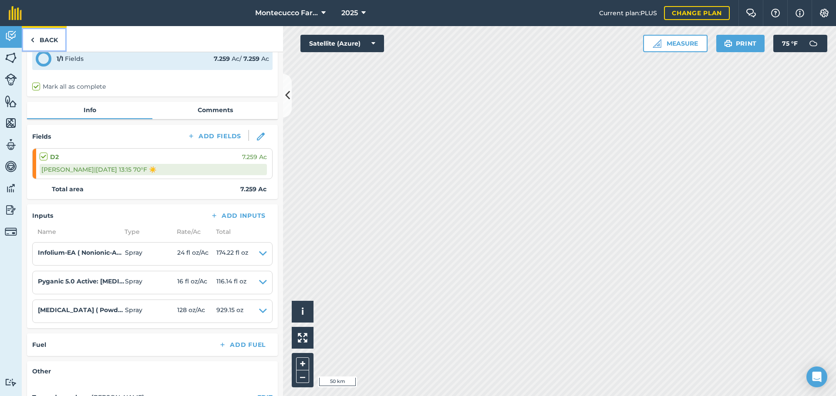
click at [50, 40] on link "Back" at bounding box center [44, 39] width 45 height 26
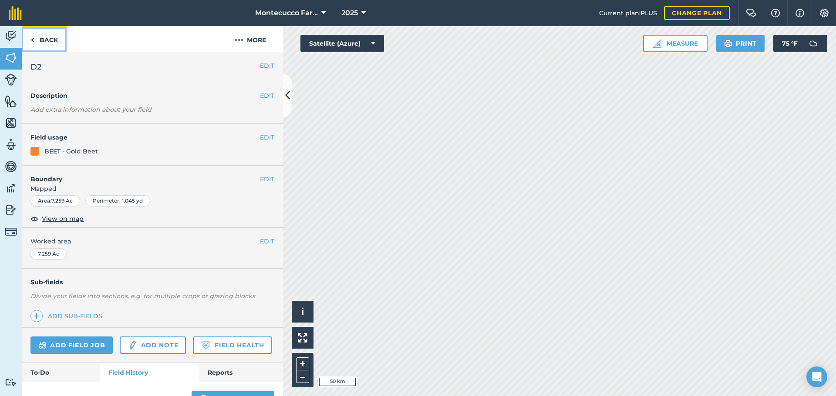
click at [49, 39] on link "Back" at bounding box center [44, 39] width 45 height 26
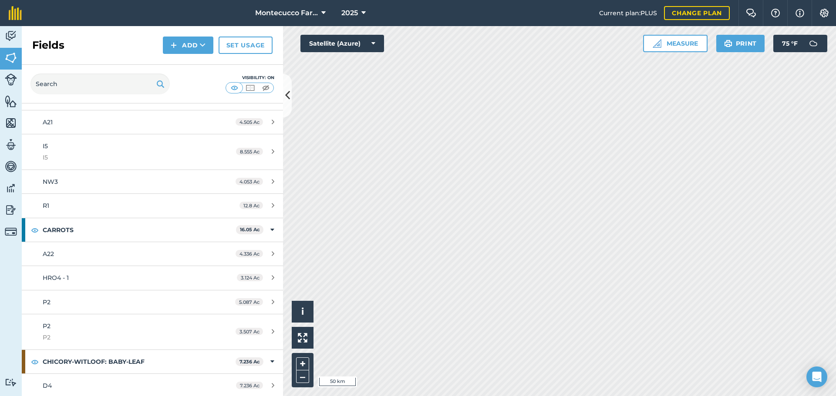
scroll to position [696, 0]
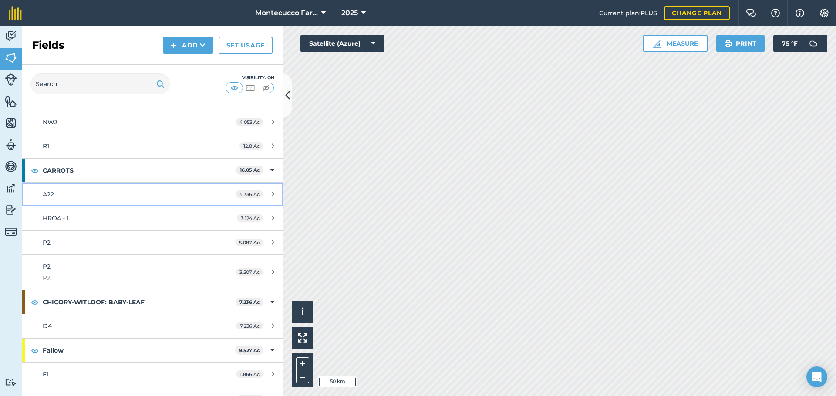
click at [61, 201] on link "A22 4.336 Ac" at bounding box center [152, 194] width 261 height 23
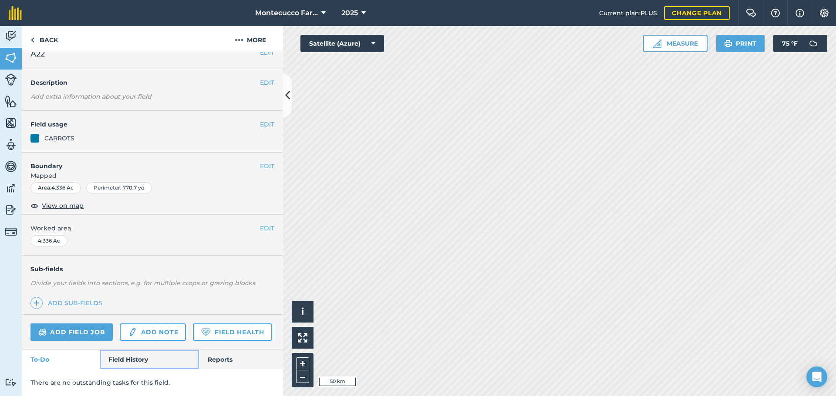
click at [133, 363] on link "Field History" at bounding box center [149, 359] width 99 height 19
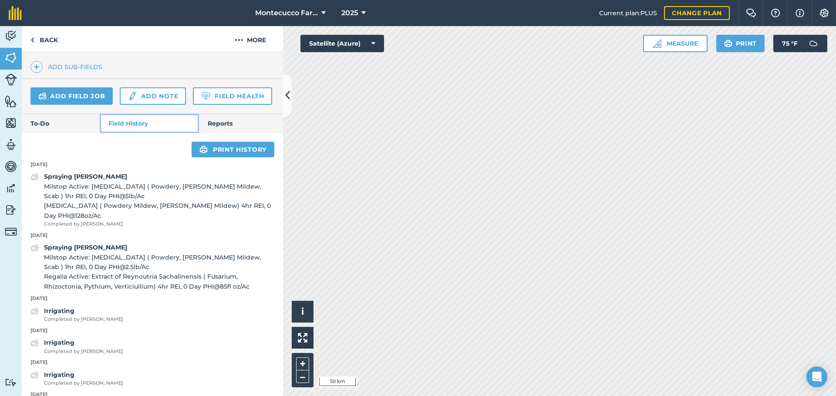
scroll to position [255, 0]
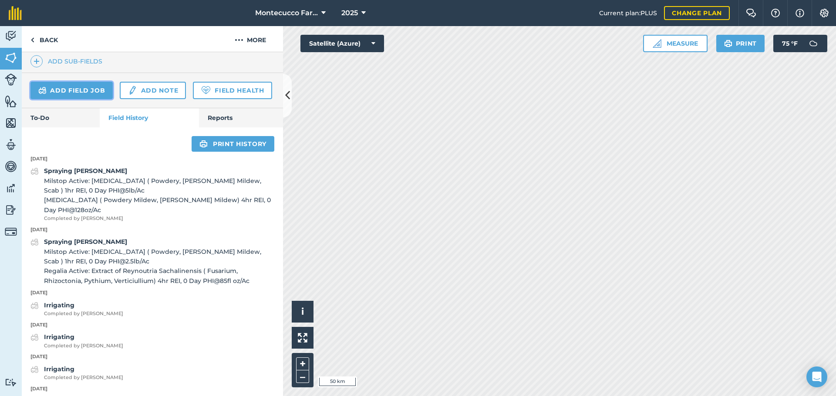
click at [64, 92] on link "Add field job" at bounding box center [71, 90] width 82 height 17
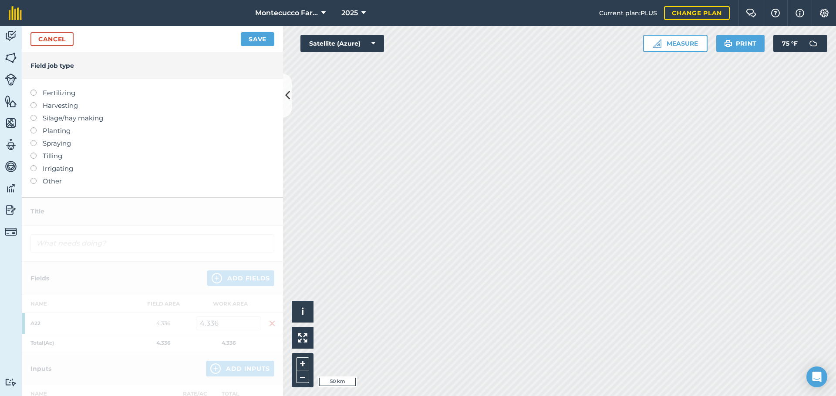
click at [32, 140] on label at bounding box center [36, 140] width 12 height 0
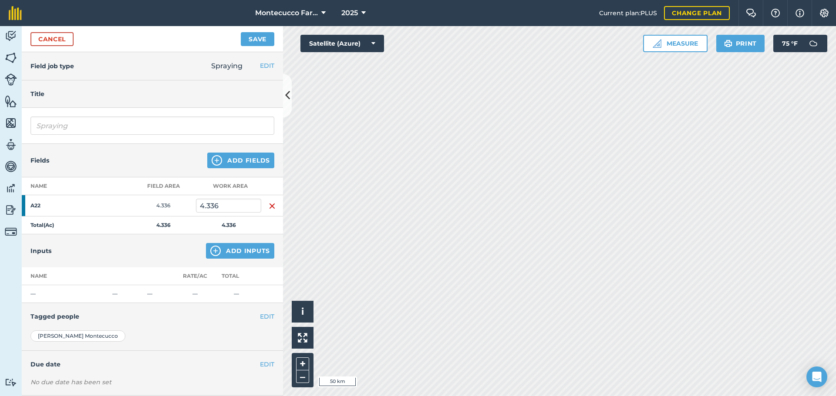
scroll to position [44, 0]
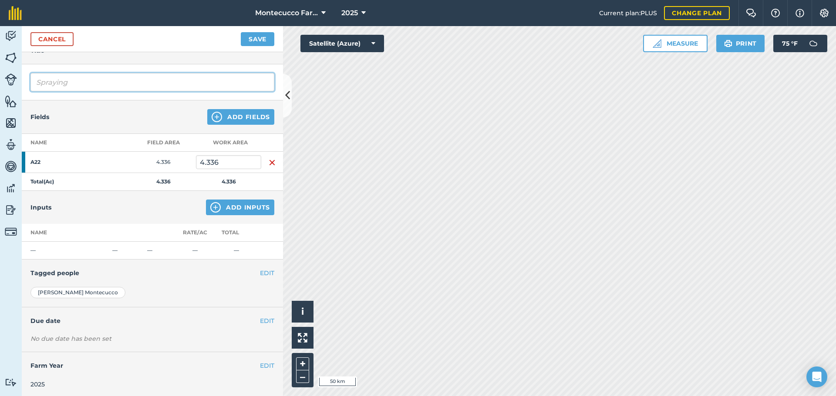
click at [95, 79] on input "Spraying" at bounding box center [152, 82] width 244 height 18
type input "Spraying [PERSON_NAME] Mesa"
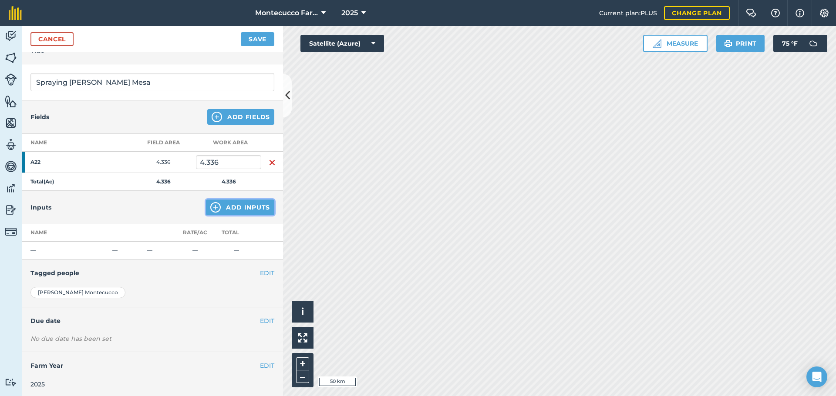
click at [229, 211] on button "Add Inputs" at bounding box center [240, 208] width 68 height 16
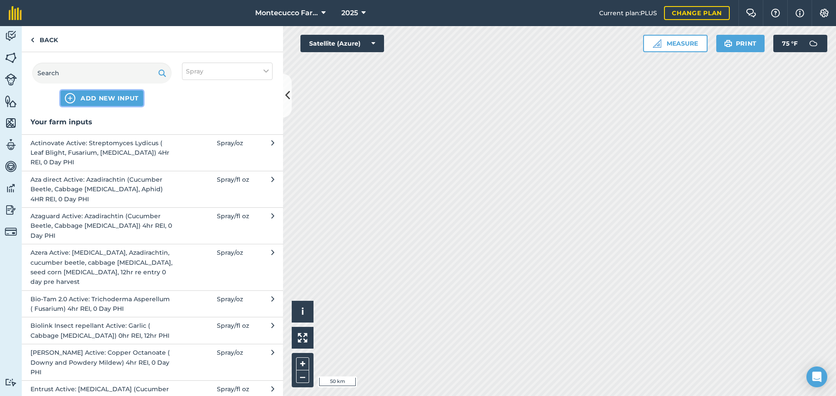
click at [88, 98] on span "ADD NEW INPUT" at bounding box center [110, 98] width 58 height 9
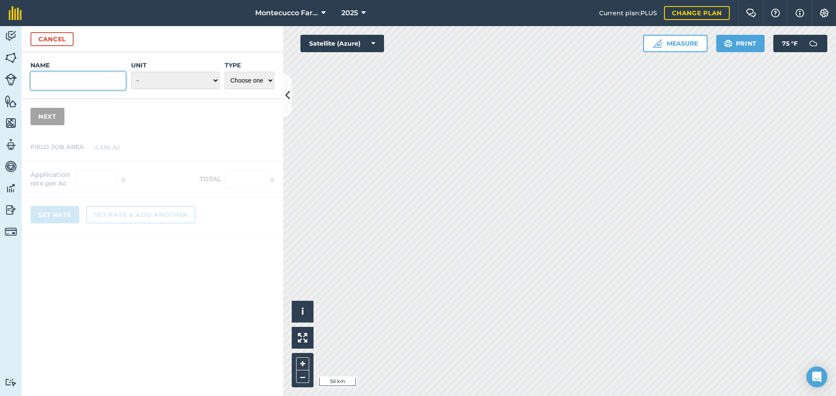
click at [71, 86] on input "Name" at bounding box center [77, 81] width 95 height 18
type input "Fun Thym"
click at [149, 79] on select "- Grams/g Kilograms/kg Metric tonnes/t Millilitres/ml Litres/L Ounces/oz Pounds…" at bounding box center [175, 80] width 88 height 17
select select "OUNCES"
click at [131, 72] on select "- Grams/g Kilograms/kg Metric tonnes/t Millilitres/ml Litres/L Ounces/oz Pounds…" at bounding box center [175, 80] width 88 height 17
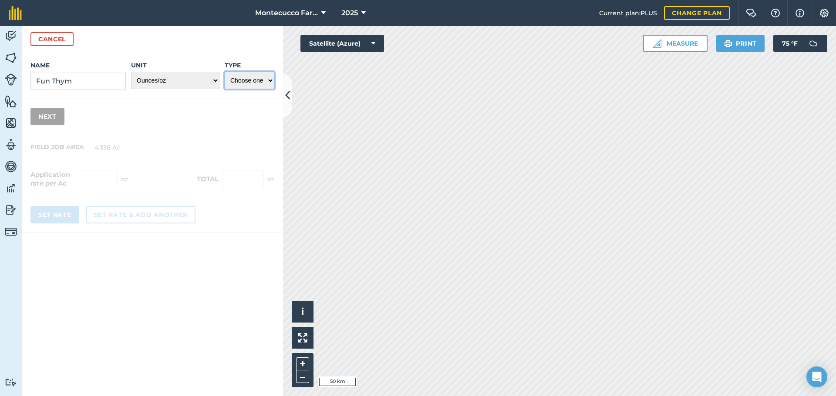
click at [251, 81] on select "Choose one Fertilizer Seed Spray Fuel Other" at bounding box center [250, 80] width 50 height 17
select select "SPRAY"
click at [225, 72] on select "Choose one Fertilizer Seed Spray Fuel Other" at bounding box center [250, 80] width 50 height 17
click at [50, 116] on button "Next" at bounding box center [47, 116] width 34 height 17
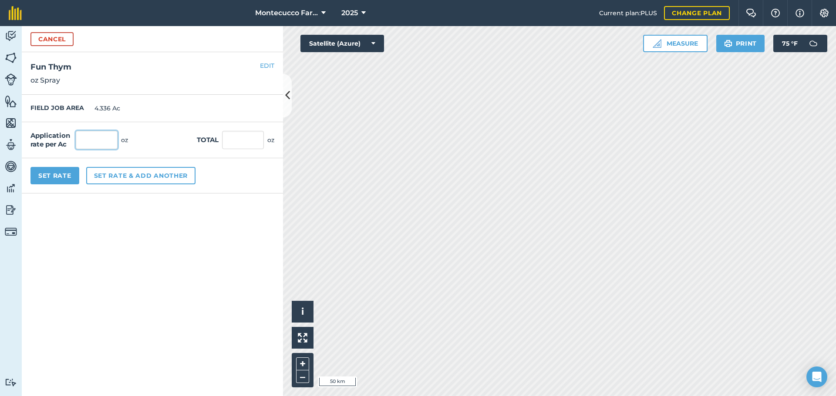
click at [90, 139] on input "text" at bounding box center [97, 140] width 42 height 18
type input "32"
type input "138.752"
click at [121, 177] on button "Set rate & add another" at bounding box center [140, 175] width 109 height 17
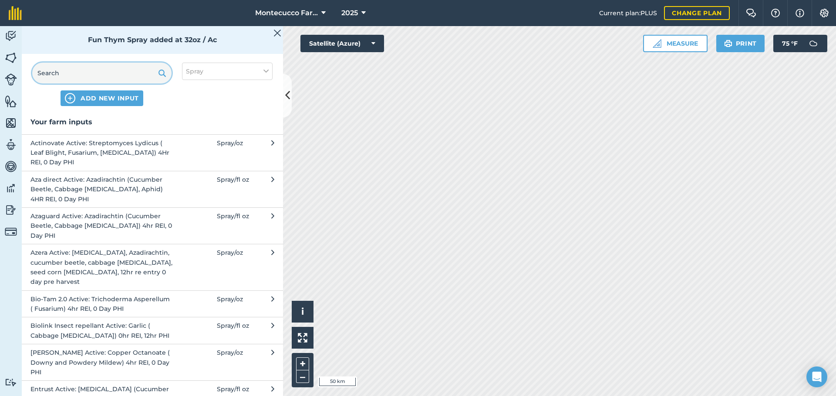
click at [67, 76] on input "text" at bounding box center [101, 73] width 139 height 21
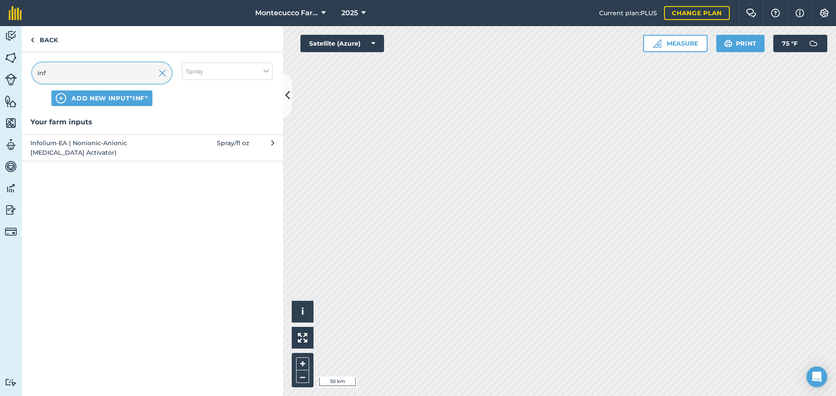
type input "inf"
click at [66, 151] on span "Infolium-EA ( Nonionic-Anionic Surfactant Activator)" at bounding box center [101, 148] width 142 height 20
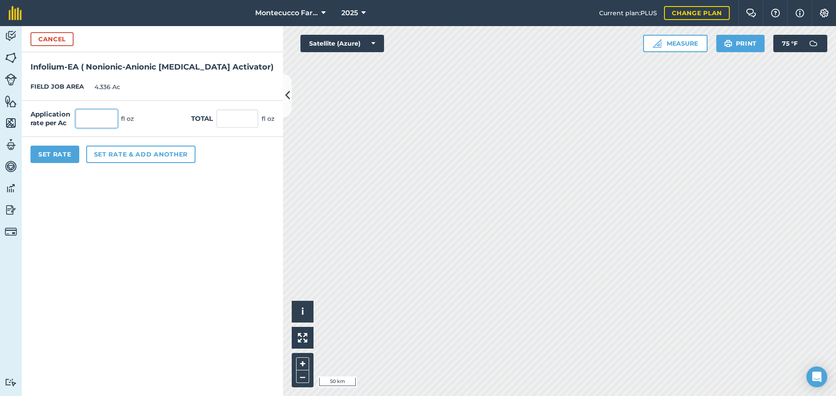
click at [96, 117] on input "text" at bounding box center [97, 119] width 42 height 18
type input "8"
type input "34.688"
click at [66, 159] on button "Set Rate" at bounding box center [54, 154] width 49 height 17
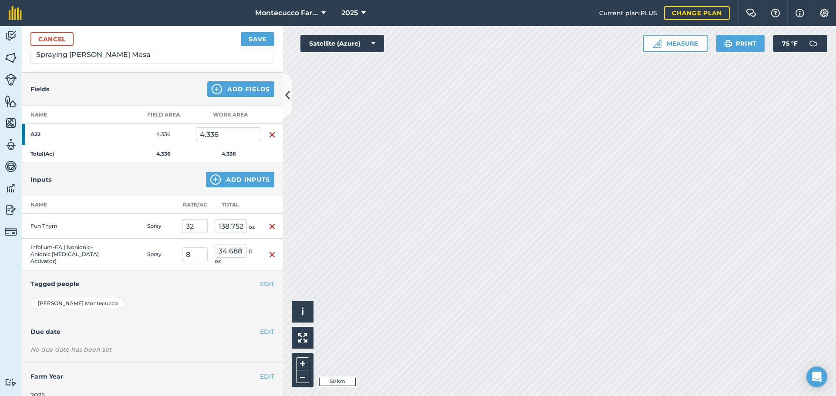
scroll to position [84, 0]
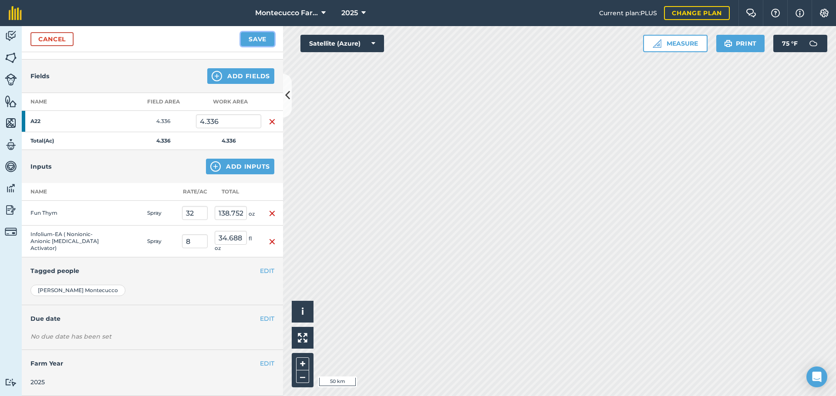
click at [252, 40] on button "Save" at bounding box center [258, 39] width 34 height 14
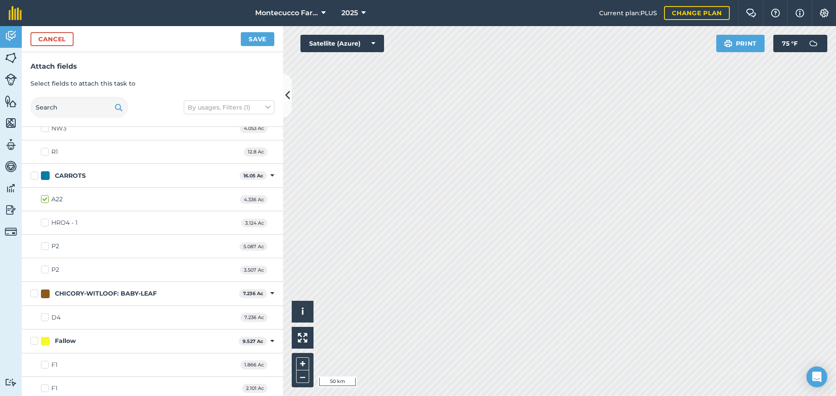
scroll to position [653, 0]
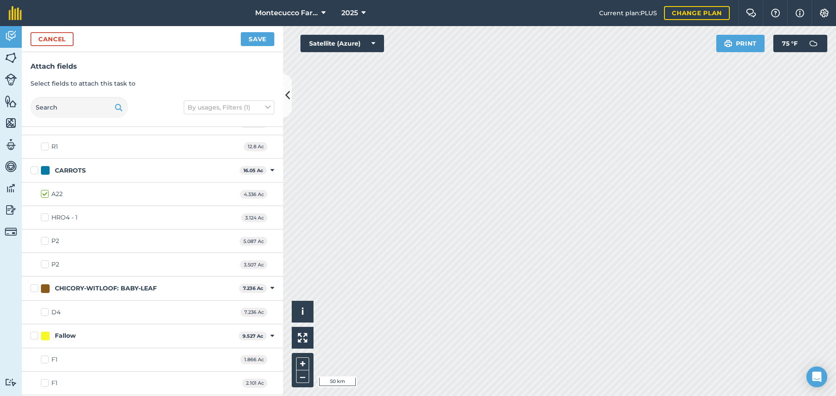
click at [46, 242] on label "P2" at bounding box center [50, 241] width 18 height 9
click at [46, 242] on input "P2" at bounding box center [44, 240] width 6 height 6
checkbox input "true"
click at [47, 266] on label "P2" at bounding box center [50, 264] width 18 height 9
click at [47, 266] on input "P2" at bounding box center [44, 263] width 6 height 6
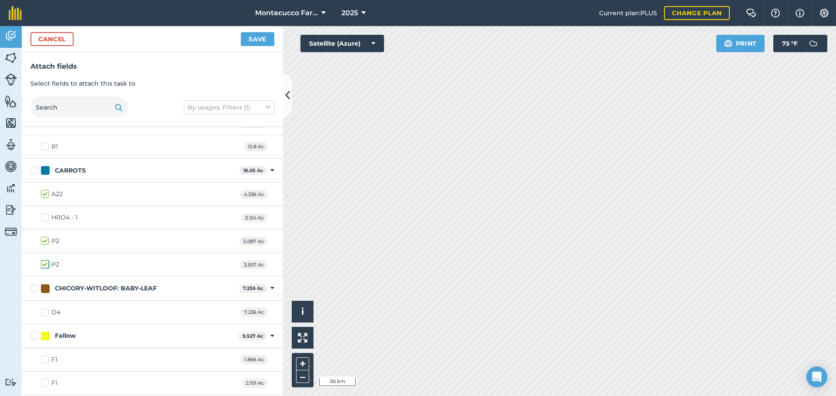
checkbox input "true"
click at [249, 45] on button "Save" at bounding box center [258, 39] width 34 height 14
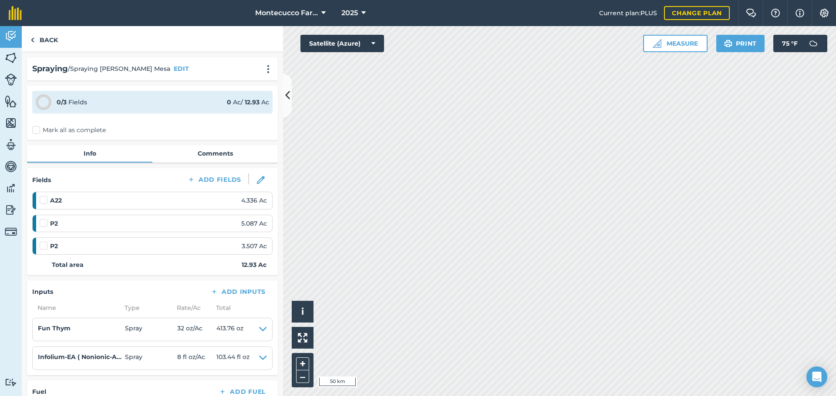
click at [37, 127] on label "Mark all as complete" at bounding box center [69, 130] width 74 height 9
click at [37, 127] on input "Mark all as complete" at bounding box center [35, 129] width 6 height 6
checkbox input "false"
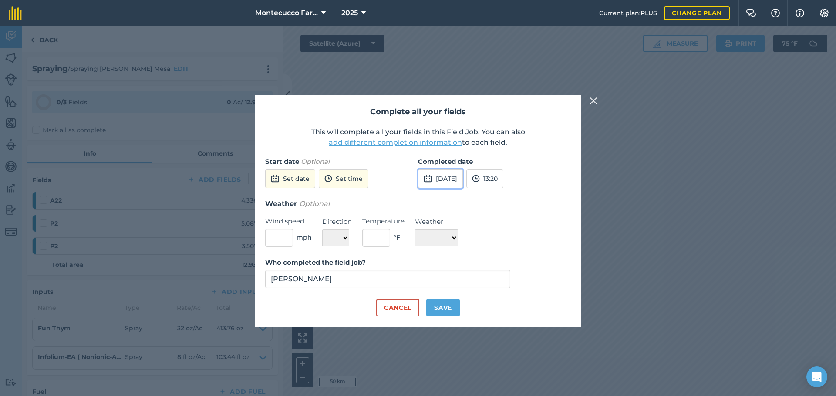
click at [463, 178] on button "8th Sep 2025" at bounding box center [440, 178] width 45 height 19
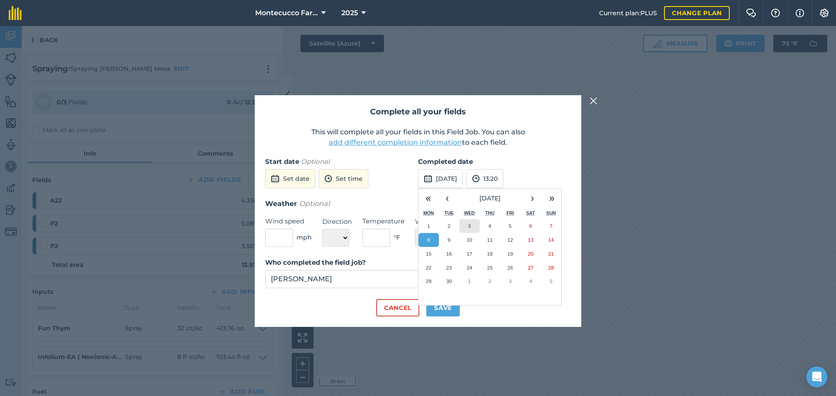
click at [472, 228] on button "3" at bounding box center [469, 226] width 20 height 14
click at [423, 240] on select "☀️ Sunny 🌧 Rainy ⛅️ Cloudy 🌨 Snow ❄️ Icy" at bounding box center [436, 237] width 43 height 17
click at [436, 241] on select "☀️ Sunny 🌧 Rainy ⛅️ Cloudy 🌨 Snow ❄️ Icy" at bounding box center [436, 237] width 43 height 17
select select "Sunny"
click at [415, 229] on select "☀️ Sunny 🌧 Rainy ⛅️ Cloudy 🌨 Snow ❄️ Icy" at bounding box center [436, 237] width 43 height 17
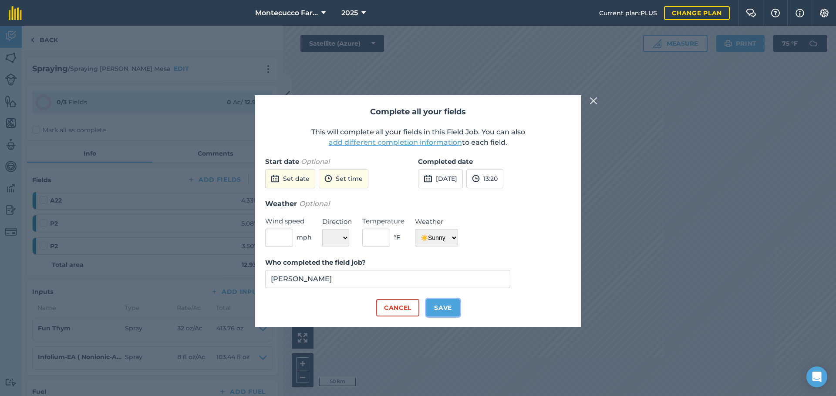
click at [443, 311] on button "Save" at bounding box center [443, 307] width 34 height 17
checkbox input "true"
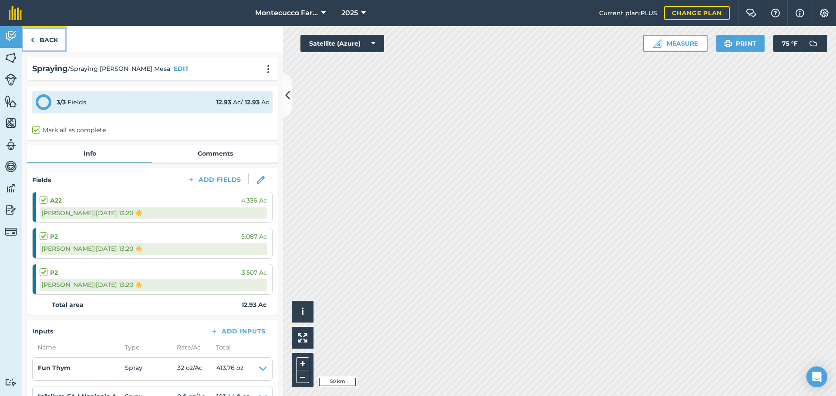
click at [48, 41] on link "Back" at bounding box center [44, 39] width 45 height 26
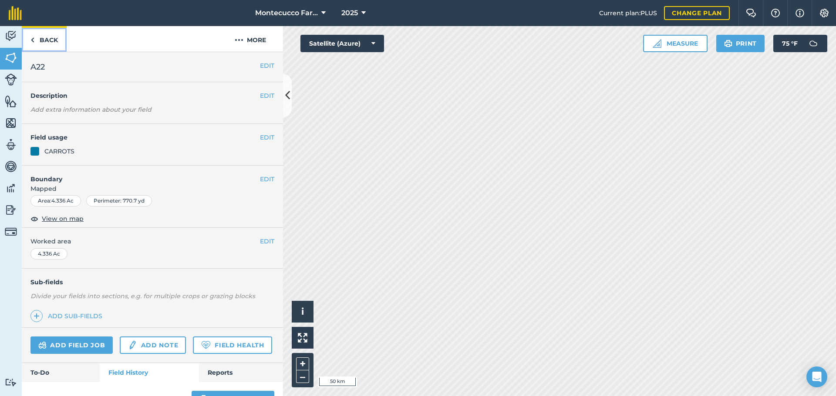
click at [47, 40] on link "Back" at bounding box center [44, 39] width 45 height 26
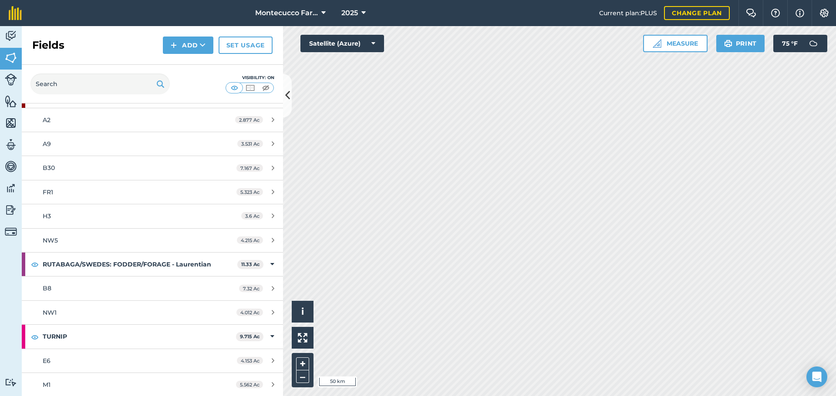
scroll to position [1241, 0]
click at [52, 379] on link "M1 5.562 Ac" at bounding box center [152, 384] width 261 height 23
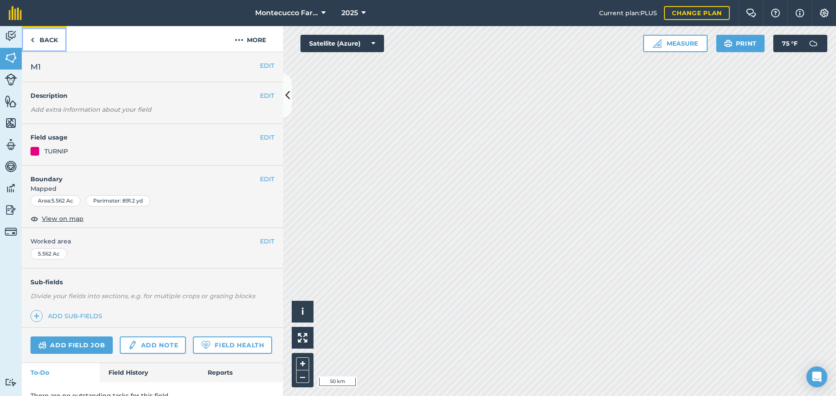
click at [57, 41] on link "Back" at bounding box center [44, 39] width 45 height 26
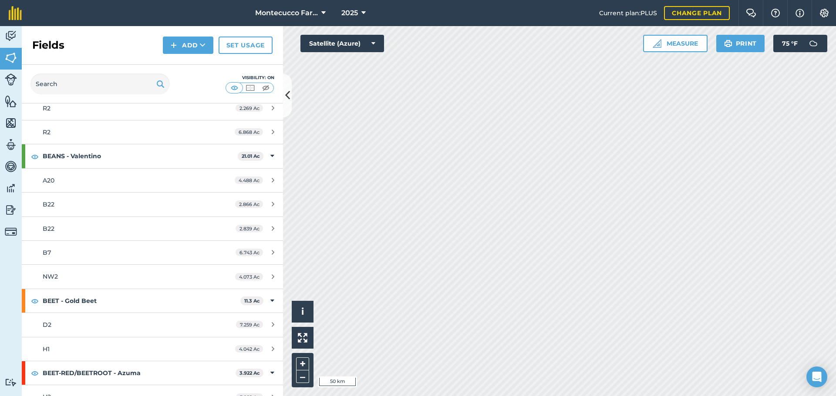
scroll to position [305, 0]
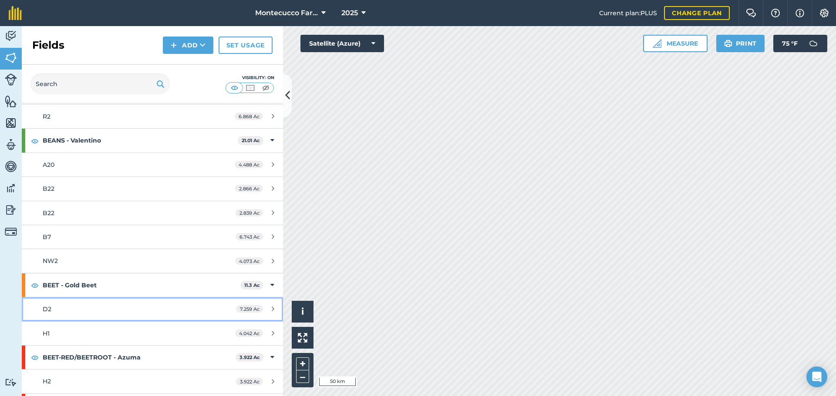
click at [83, 309] on div "D2" at bounding box center [125, 310] width 164 height 10
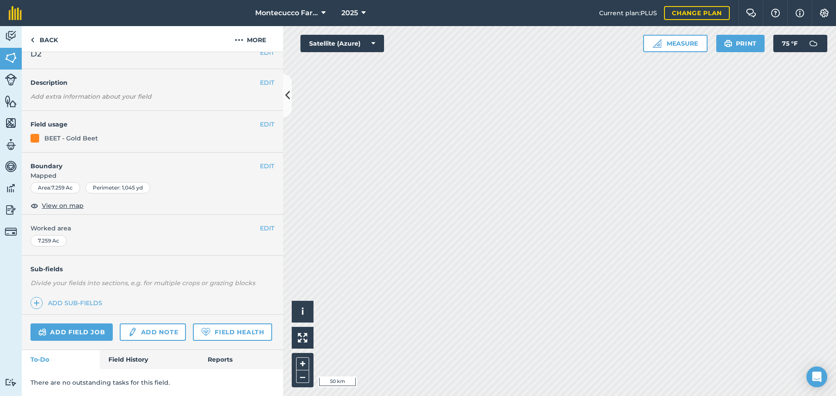
scroll to position [37, 0]
click at [113, 364] on link "Field History" at bounding box center [149, 359] width 99 height 19
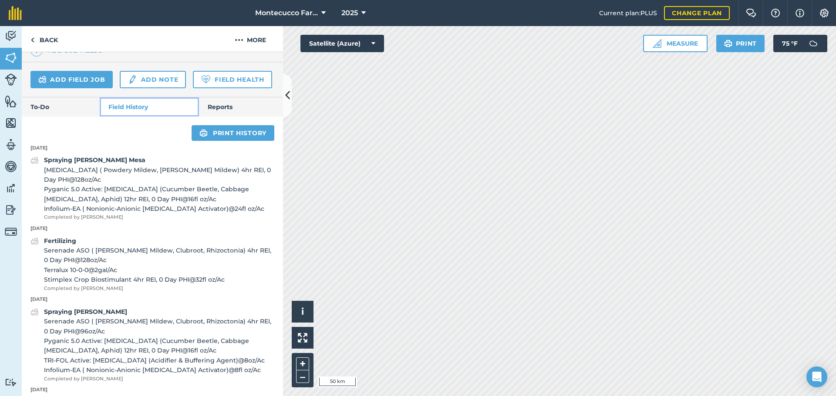
scroll to position [255, 0]
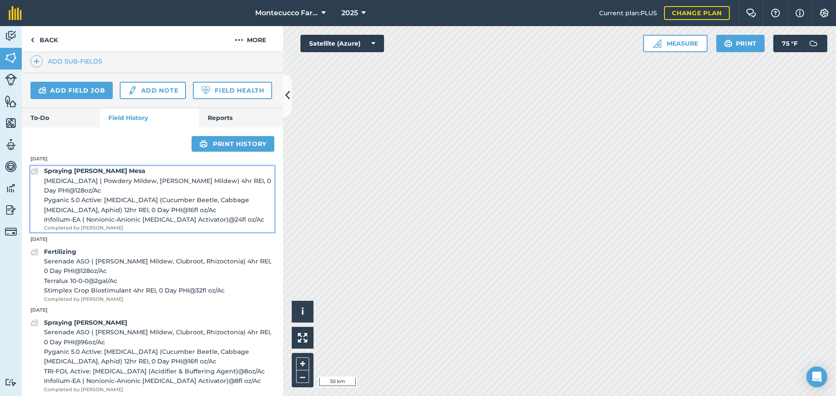
click at [78, 215] on span "Pyganic 5.0 Active: Pyrethrins (Cucumber Beetle, Cabbage Maggot, Aphid) 12hr RE…" at bounding box center [159, 205] width 230 height 20
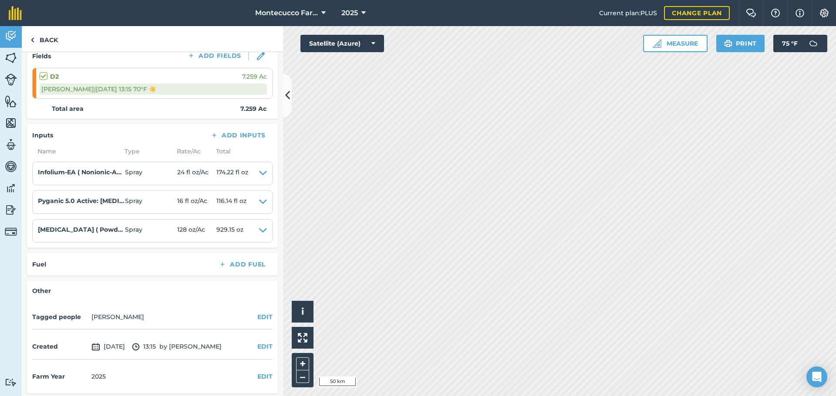
scroll to position [127, 0]
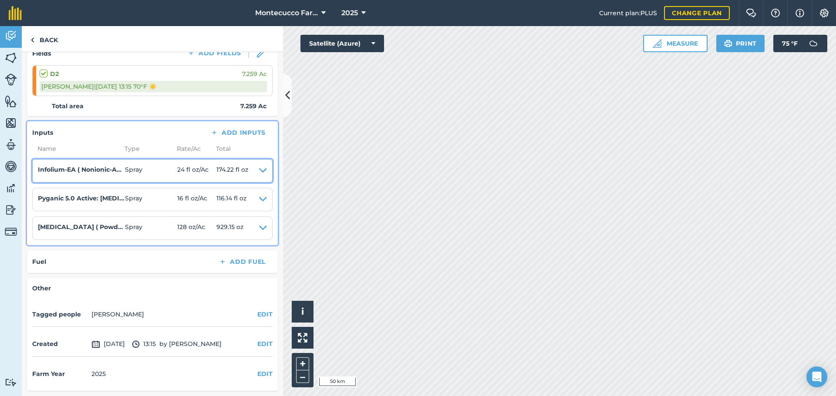
click at [259, 170] on icon at bounding box center [263, 171] width 8 height 12
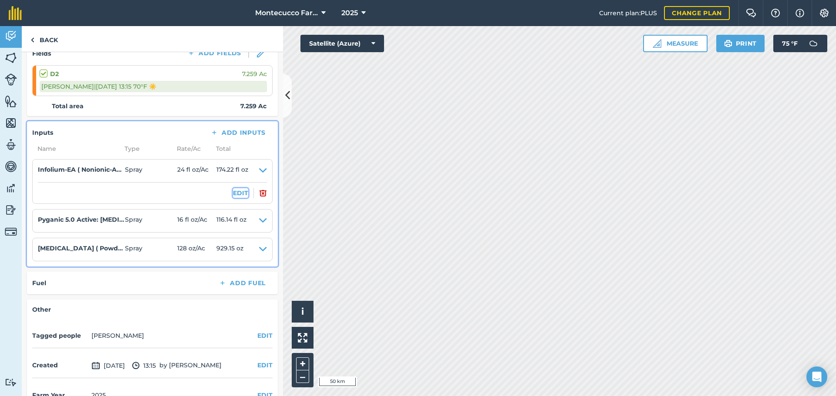
click at [235, 193] on button "EDIT" at bounding box center [240, 193] width 15 height 10
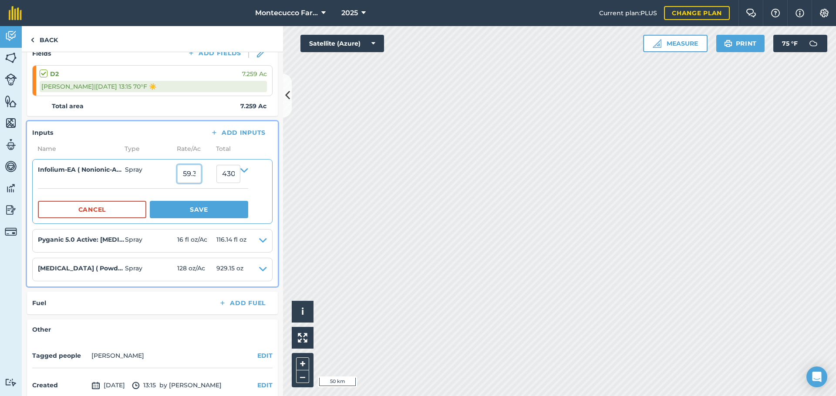
click at [195, 174] on input "59.30529" at bounding box center [189, 174] width 24 height 18
type input "8"
type input "58.072"
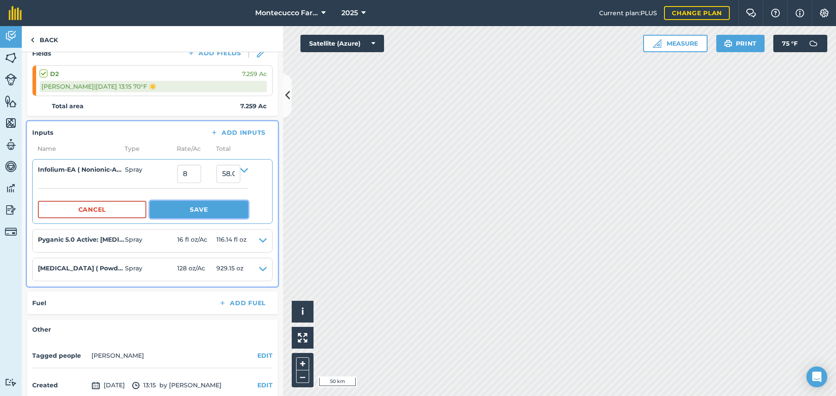
click at [200, 213] on button "Save" at bounding box center [199, 209] width 98 height 17
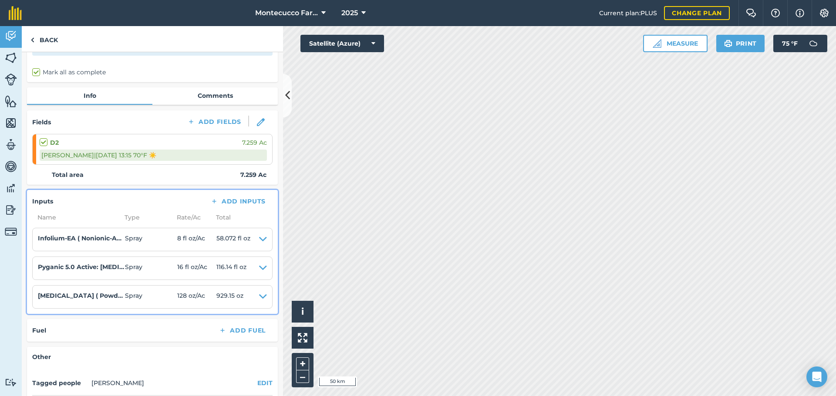
scroll to position [0, 0]
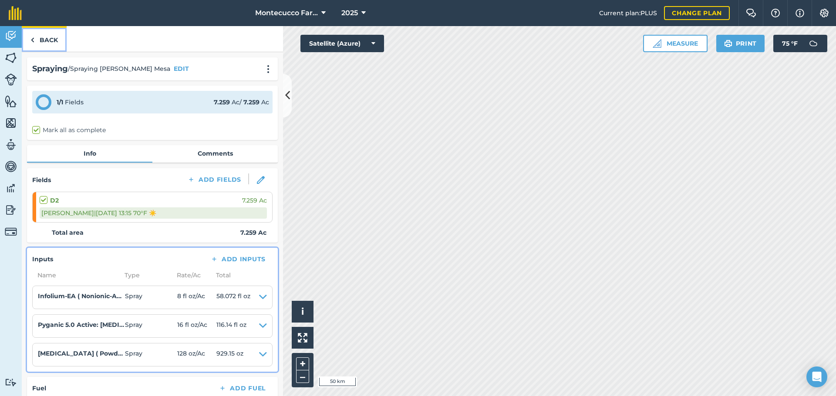
click at [44, 42] on link "Back" at bounding box center [44, 39] width 45 height 26
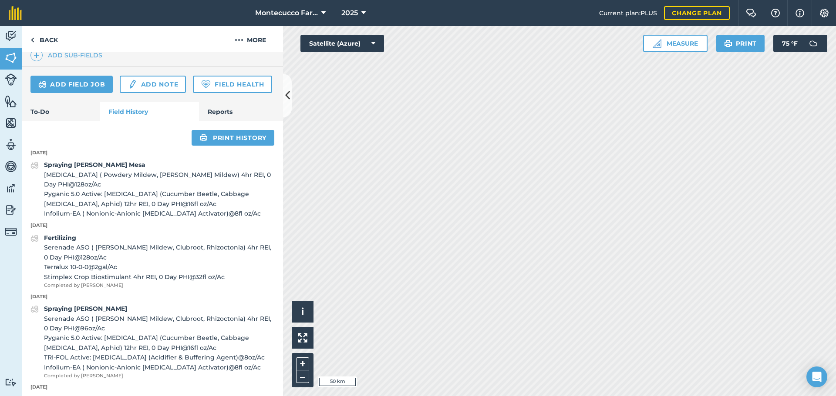
scroll to position [305, 0]
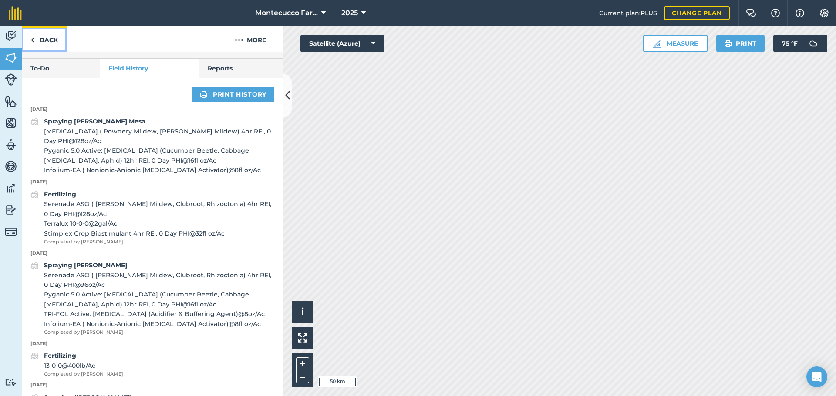
click at [42, 38] on link "Back" at bounding box center [44, 39] width 45 height 26
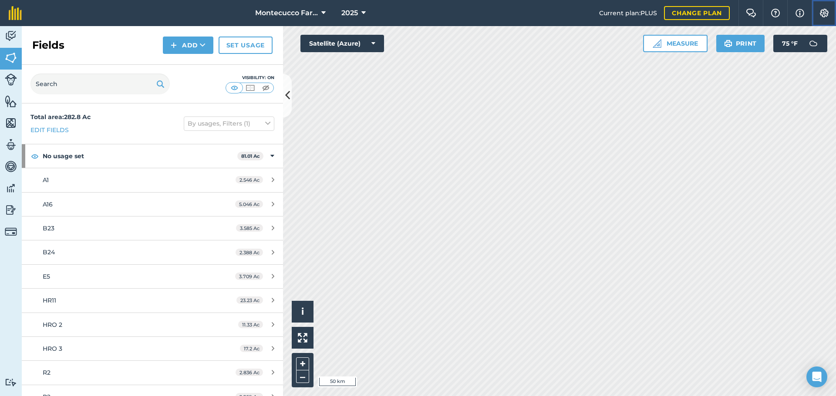
click at [825, 13] on img at bounding box center [824, 13] width 10 height 9
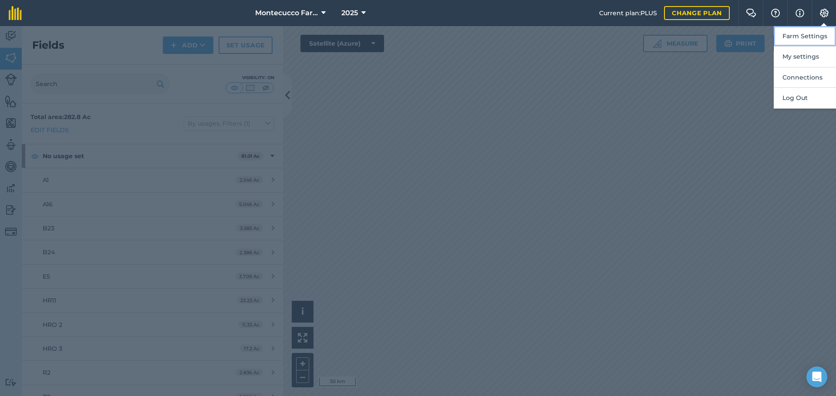
click at [799, 37] on button "Farm Settings" at bounding box center [804, 36] width 62 height 20
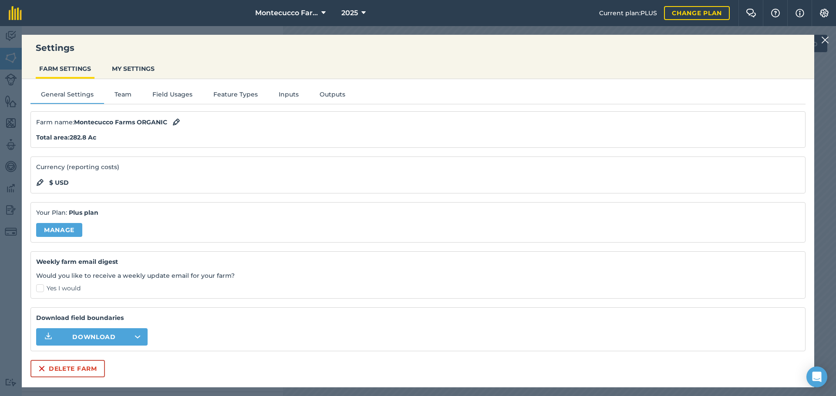
scroll to position [44, 0]
click at [164, 99] on button "Field Usages" at bounding box center [172, 96] width 61 height 13
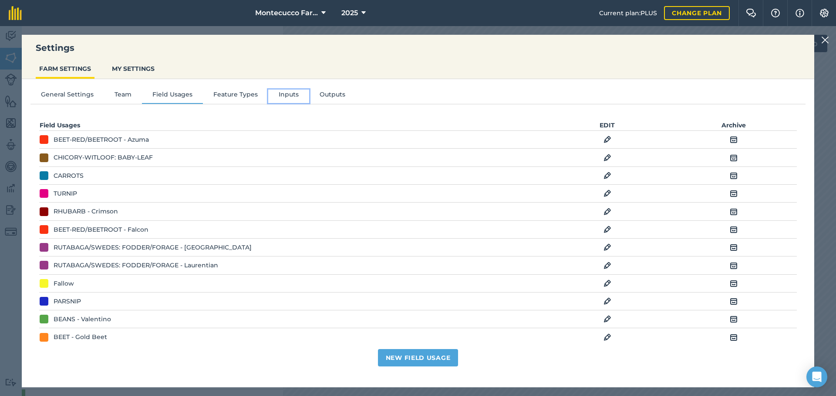
click at [282, 94] on button "Inputs" at bounding box center [288, 96] width 41 height 13
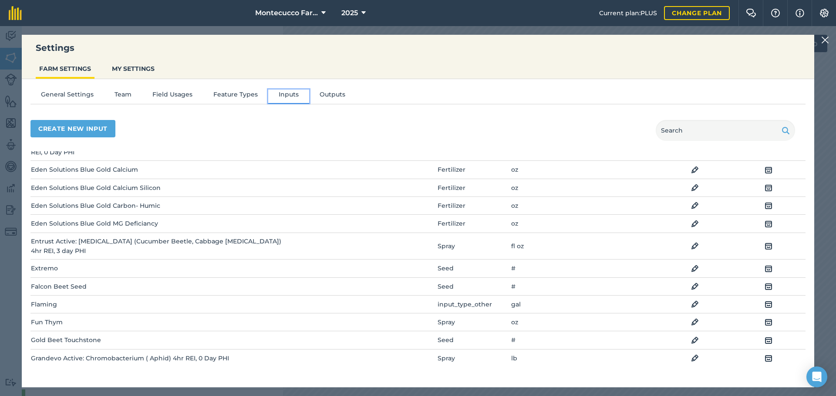
scroll to position [479, 0]
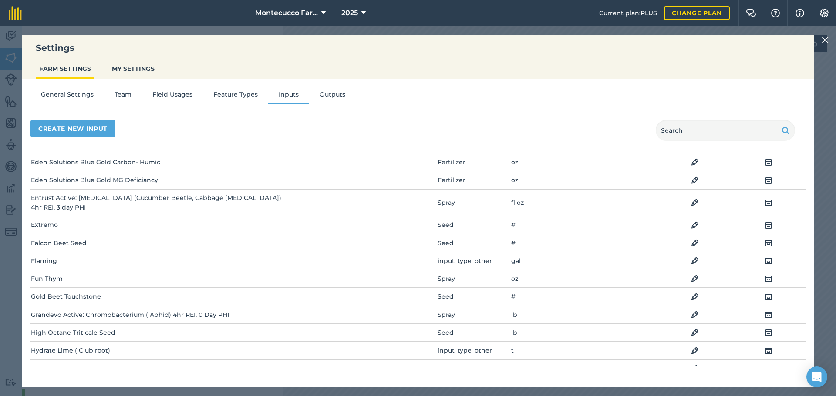
click at [54, 270] on td "Fun Thym" at bounding box center [159, 279] width 258 height 18
click at [691, 274] on img at bounding box center [695, 279] width 8 height 10
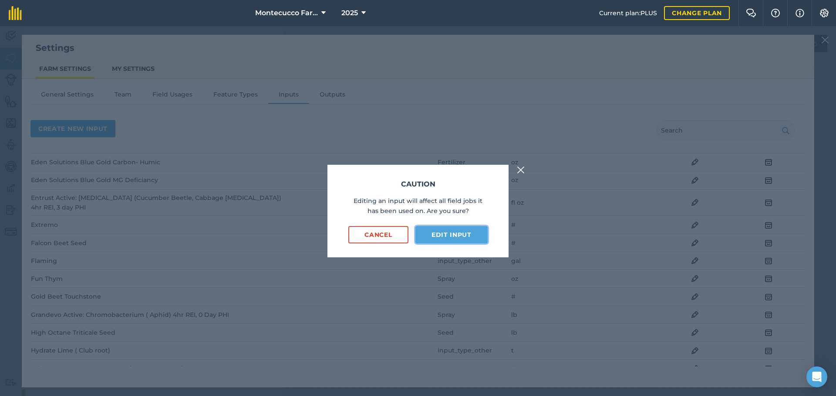
click at [451, 234] on button "Edit input" at bounding box center [451, 234] width 72 height 17
select select "OUNCES"
select select "SPRAY"
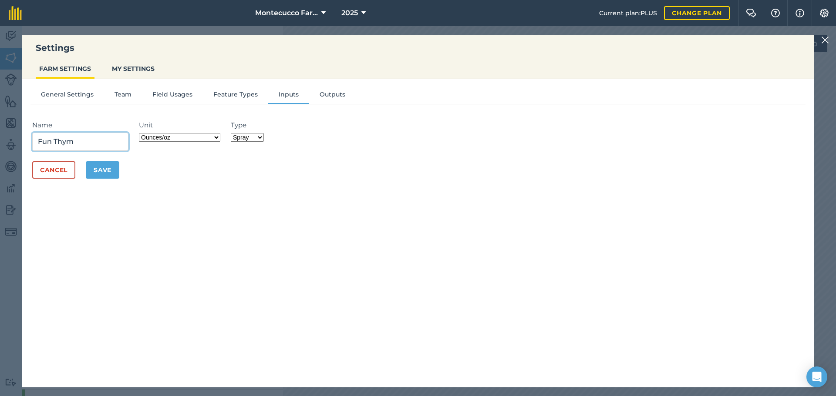
click at [94, 140] on input "Fun Thym" at bounding box center [80, 142] width 96 height 18
click at [110, 145] on input "Fun Thym Active:" at bounding box center [80, 142] width 96 height 18
click at [112, 142] on input "Fun Thym Active: Thym Oil" at bounding box center [80, 142] width 96 height 18
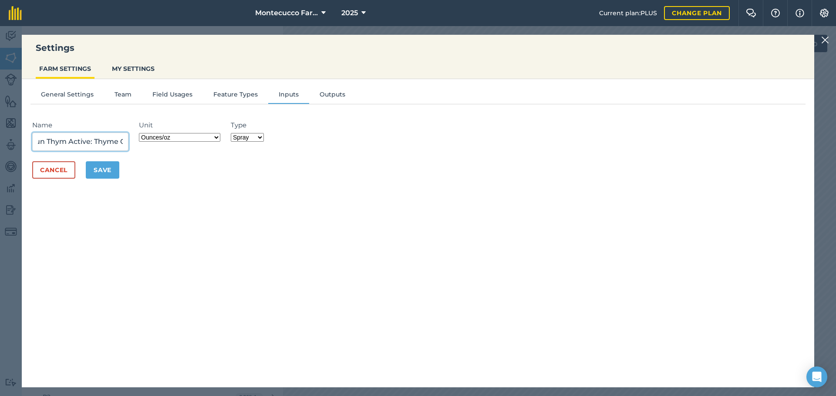
click at [67, 143] on input "Fun Thym Active: Thyme Oil" at bounding box center [80, 142] width 96 height 18
click at [124, 141] on input "Fun Thyme Active: Thyme Oil" at bounding box center [80, 142] width 96 height 18
type input "Fun Thyme Active: Thyme Oil,"
click at [116, 173] on button "Save" at bounding box center [103, 169] width 34 height 17
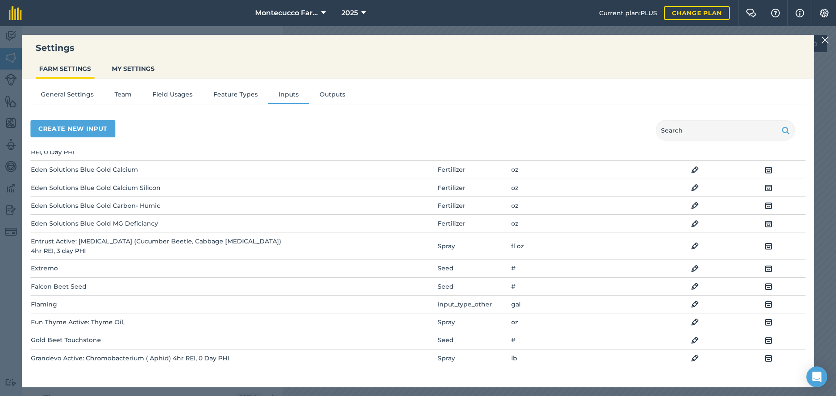
scroll to position [392, 0]
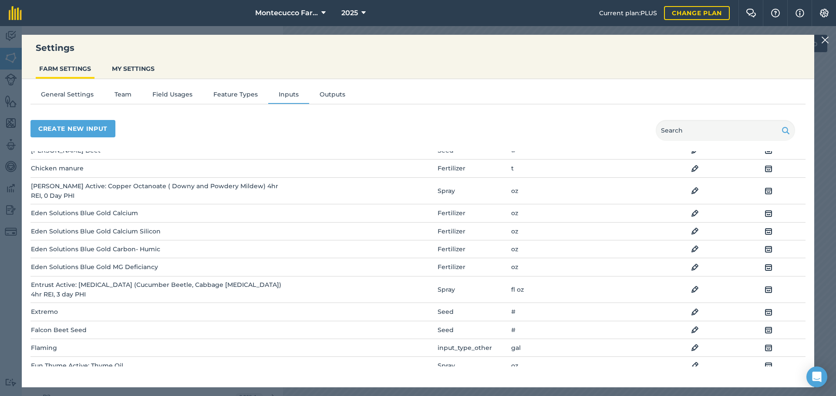
click at [691, 361] on img at bounding box center [695, 366] width 8 height 10
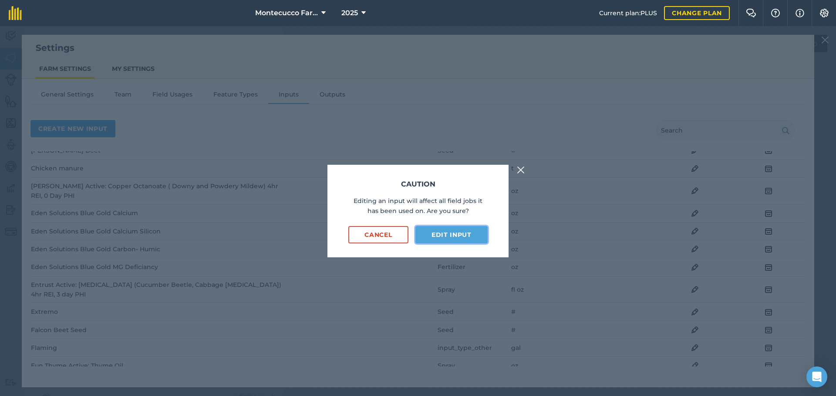
click at [462, 229] on button "Edit input" at bounding box center [451, 234] width 72 height 17
select select "OUNCES"
select select "SPRAY"
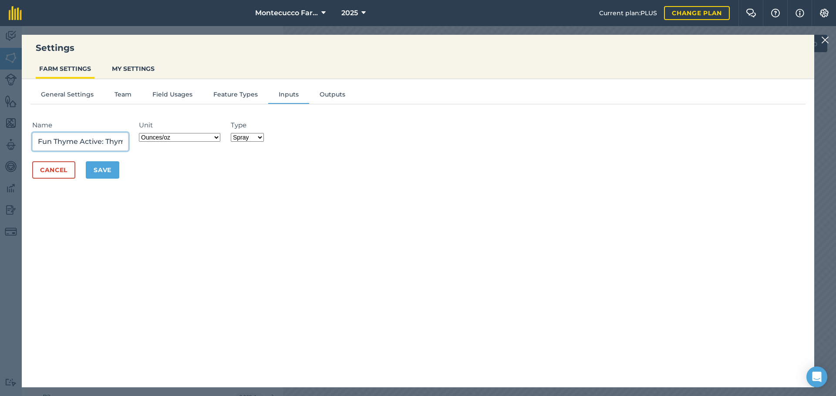
click at [119, 145] on input "Fun Thyme Active: Thyme Oil," at bounding box center [80, 142] width 96 height 18
click at [115, 144] on input "Fun Thyme Active: Thyme Oil," at bounding box center [80, 142] width 96 height 18
type input "Fun Thyme Active: Thyme Oil, Late and Early Blight, Mildews, 48hr REI, 0 PHI"
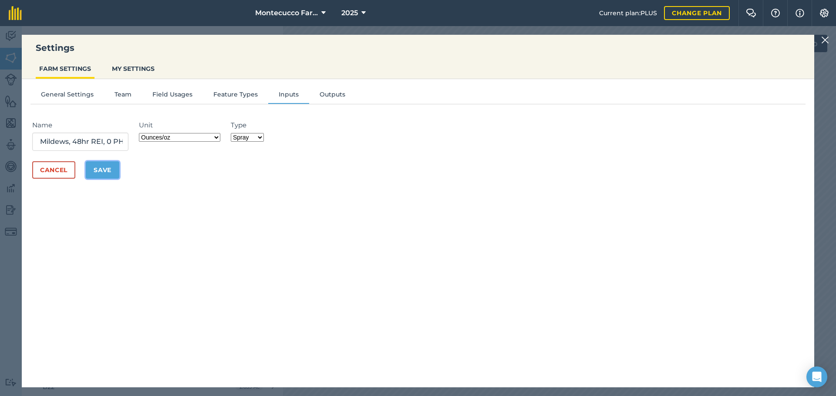
click at [114, 169] on button "Save" at bounding box center [103, 169] width 34 height 17
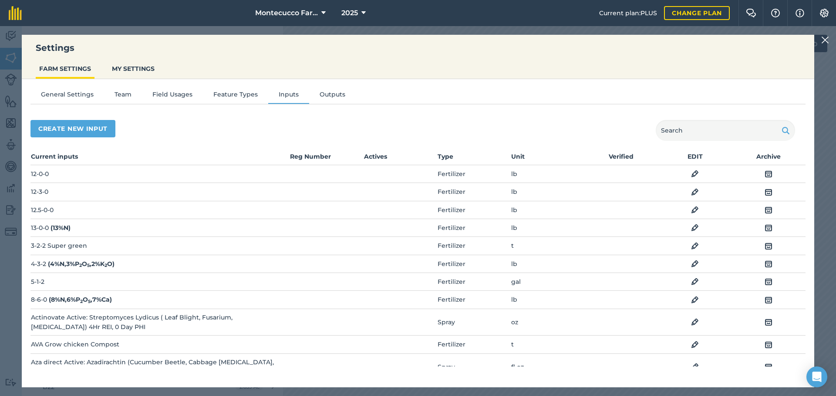
click at [823, 37] on img at bounding box center [825, 40] width 8 height 10
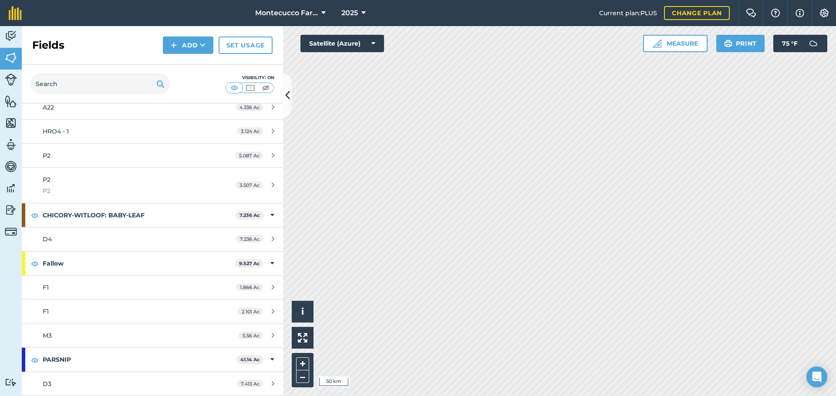
scroll to position [827, 0]
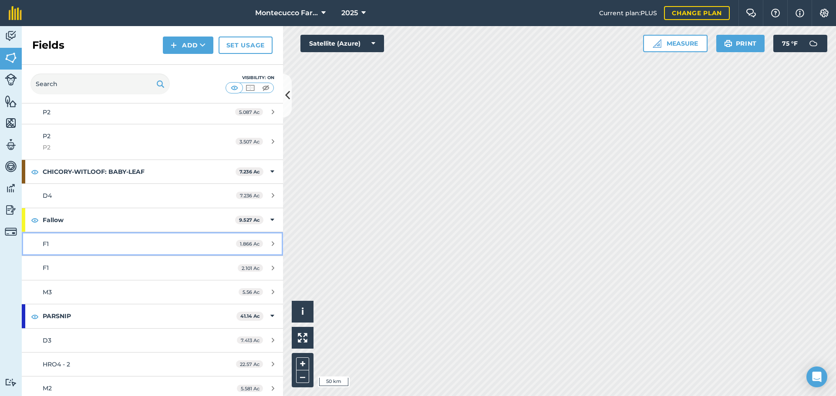
click at [63, 247] on div "F1" at bounding box center [125, 244] width 164 height 10
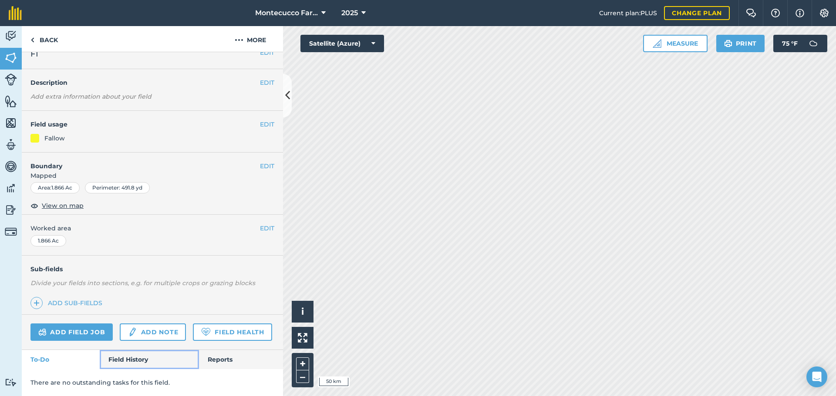
click at [130, 360] on link "Field History" at bounding box center [149, 359] width 99 height 19
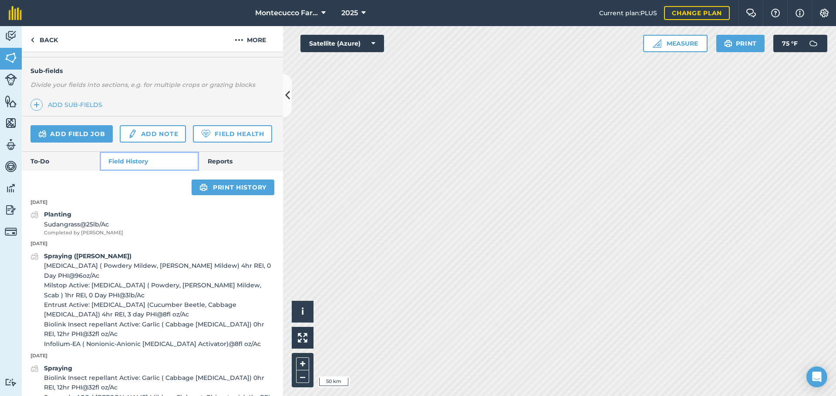
scroll to position [255, 0]
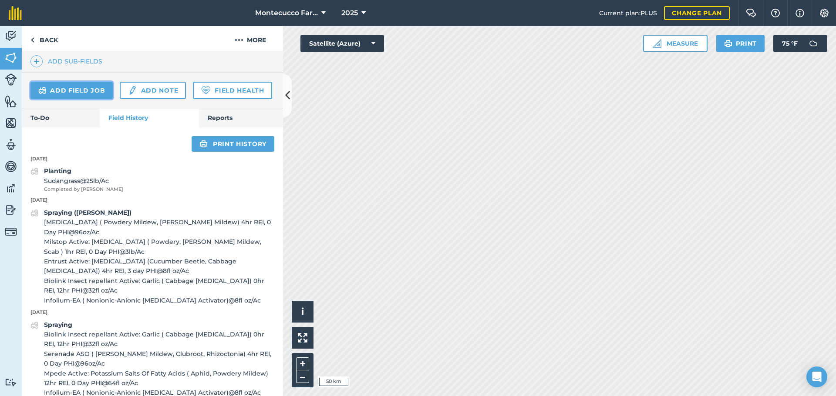
click at [71, 84] on link "Add field job" at bounding box center [71, 90] width 82 height 17
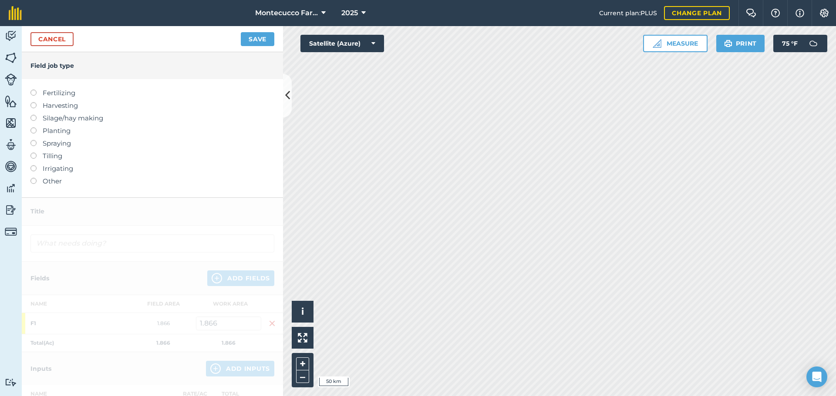
click at [33, 90] on label at bounding box center [36, 90] width 12 height 0
type input "Fertilizing"
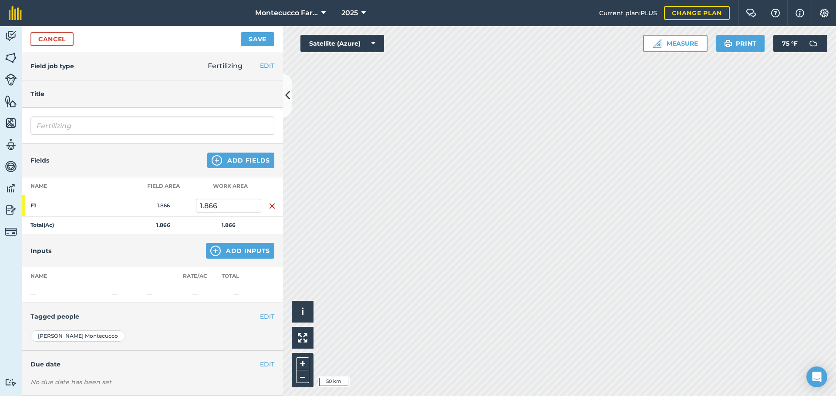
scroll to position [44, 0]
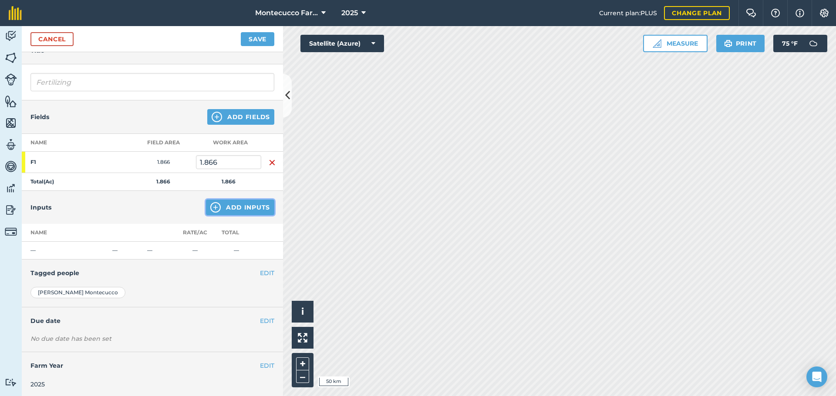
click at [237, 211] on button "Add Inputs" at bounding box center [240, 208] width 68 height 16
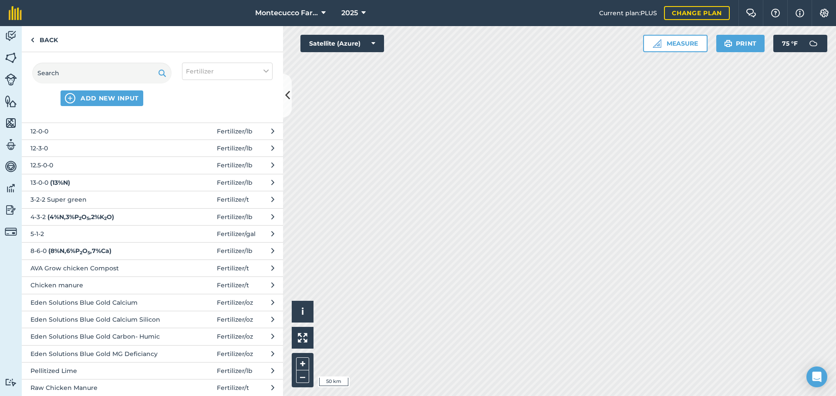
scroll to position [0, 0]
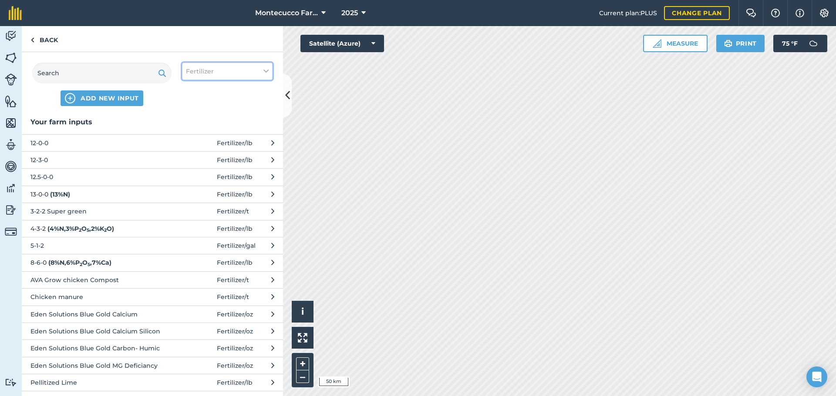
click at [268, 69] on icon at bounding box center [265, 72] width 5 height 10
click at [823, 9] on img at bounding box center [824, 13] width 10 height 9
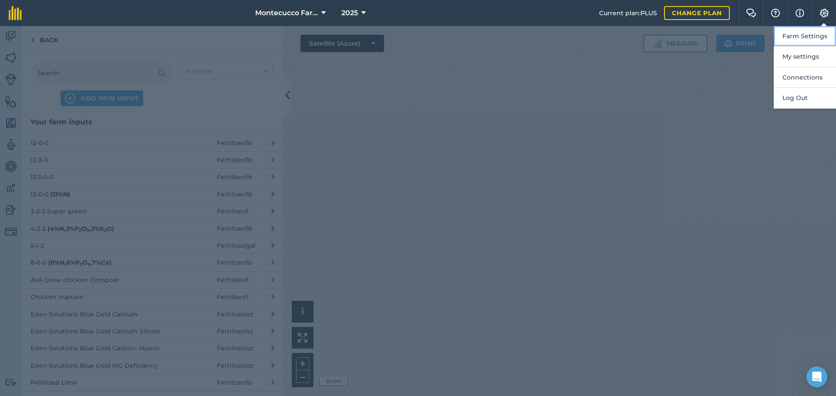
click at [807, 40] on button "Farm Settings" at bounding box center [804, 36] width 62 height 20
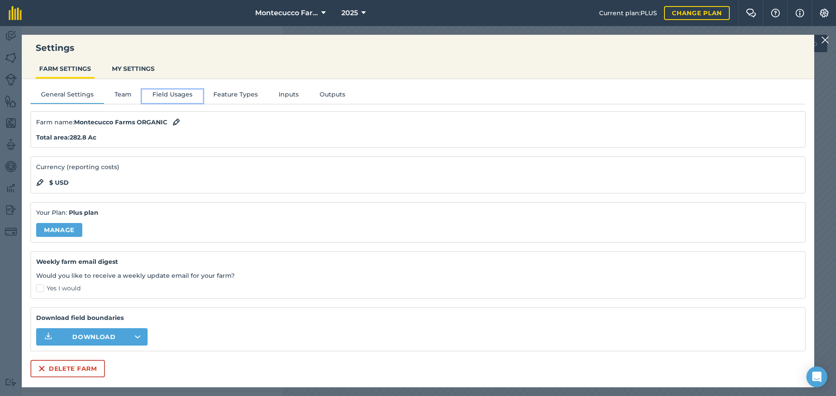
click at [178, 96] on button "Field Usages" at bounding box center [172, 96] width 61 height 13
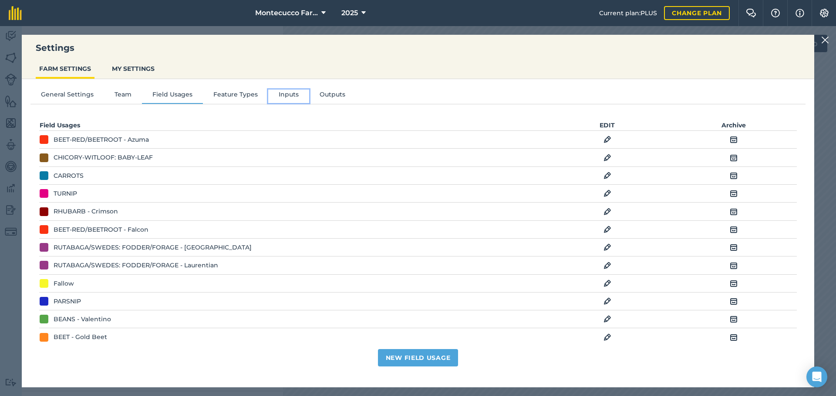
click at [274, 91] on button "Inputs" at bounding box center [288, 96] width 41 height 13
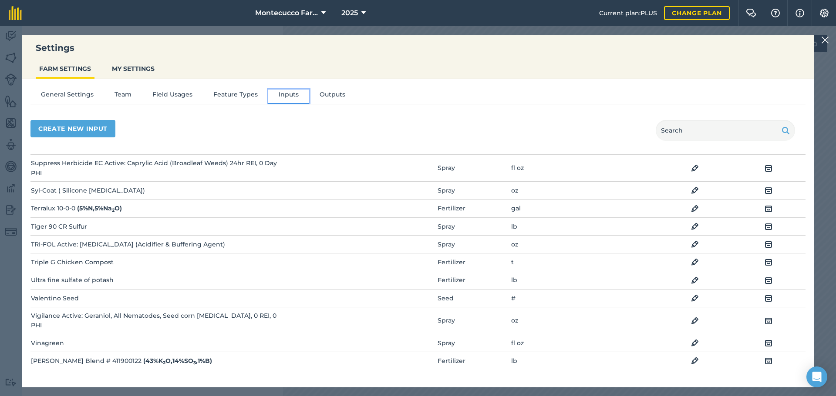
scroll to position [1495, 0]
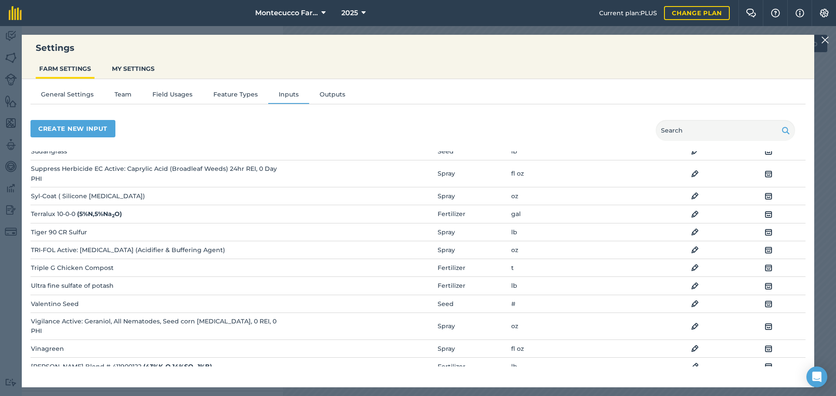
click at [61, 223] on td "Tiger 90 CR Sulfur" at bounding box center [159, 232] width 258 height 18
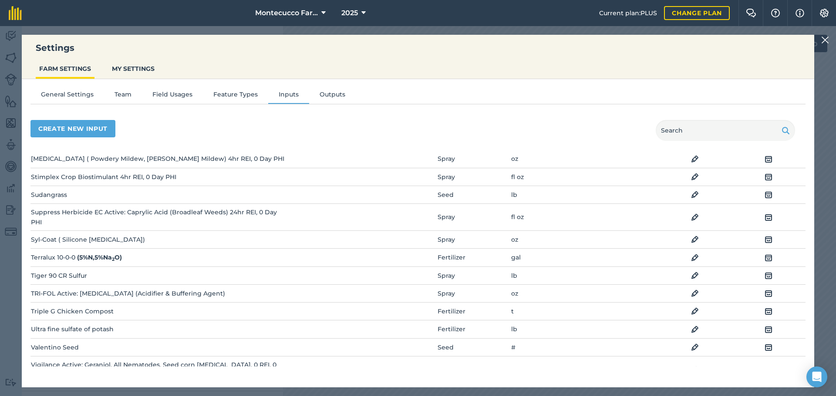
click at [691, 271] on img at bounding box center [695, 276] width 8 height 10
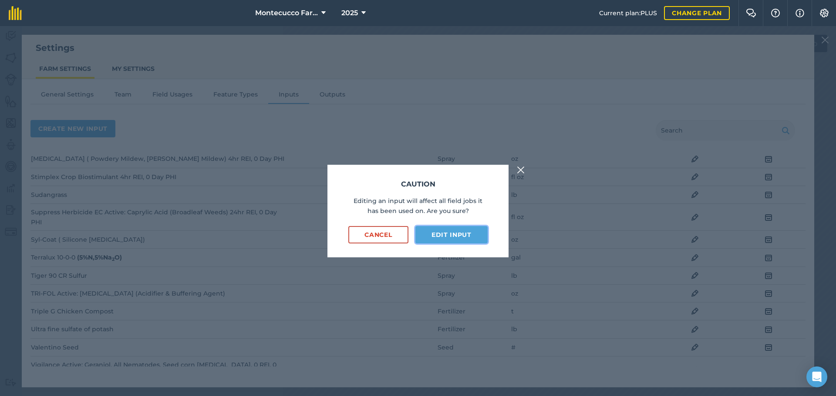
click at [468, 233] on button "Edit input" at bounding box center [451, 234] width 72 height 17
select select "POUNDS"
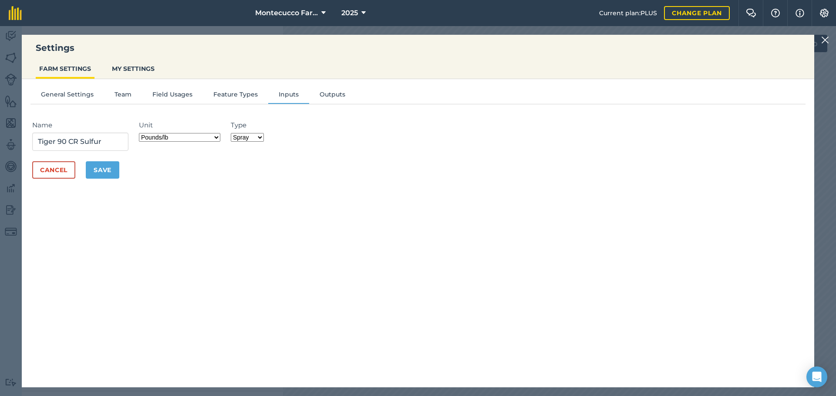
click at [257, 137] on select "Fertilizer Seed Spray Fuel Other" at bounding box center [247, 137] width 33 height 9
select select "FERTILIZER"
click at [233, 133] on select "Fertilizer Seed Spray Fuel Other" at bounding box center [247, 137] width 33 height 9
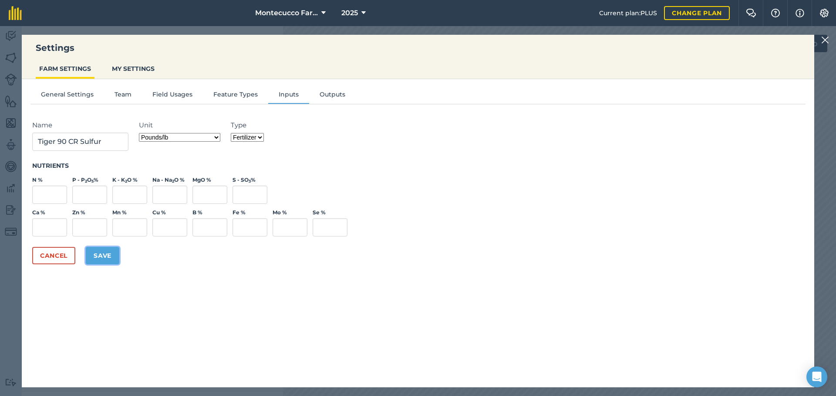
click at [103, 257] on button "Save" at bounding box center [103, 255] width 34 height 17
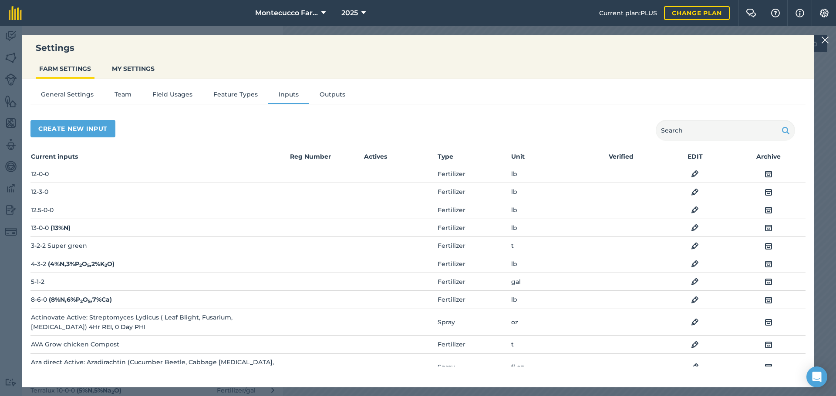
scroll to position [44, 0]
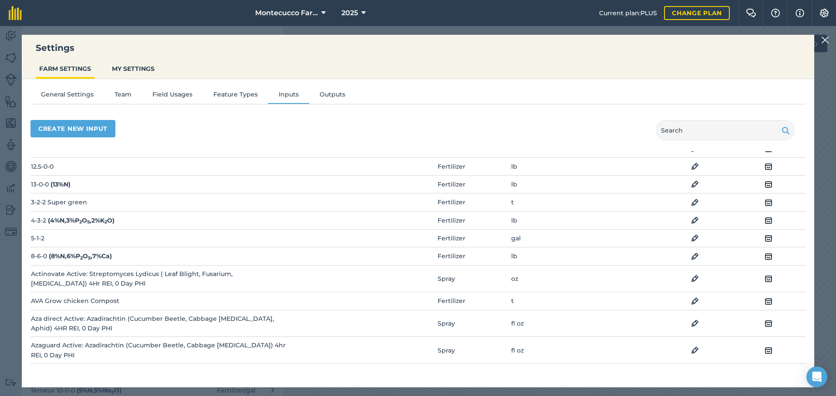
drag, startPoint x: 823, startPoint y: 38, endPoint x: 818, endPoint y: 39, distance: 5.3
click at [823, 38] on img at bounding box center [825, 40] width 8 height 10
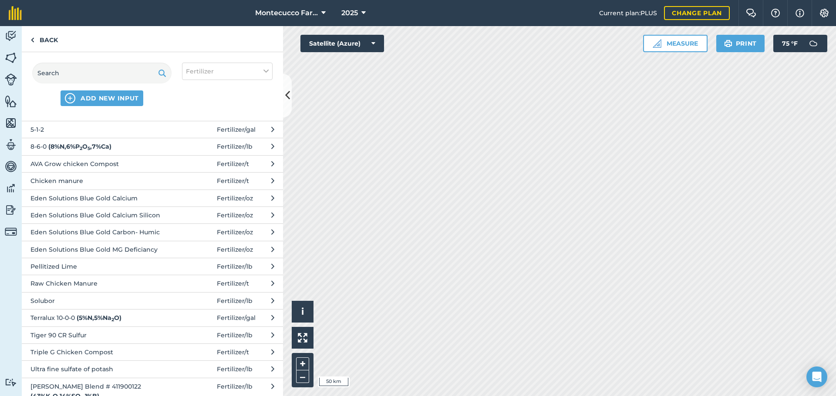
scroll to position [131, 0]
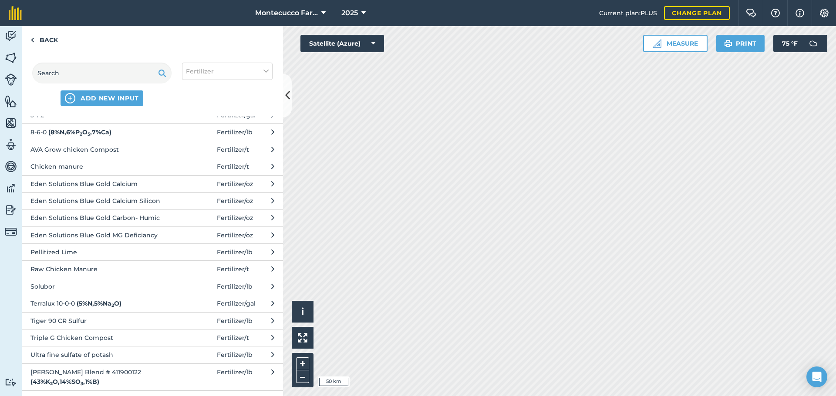
click at [64, 322] on span "Tiger 90 CR Sulfur" at bounding box center [101, 321] width 142 height 10
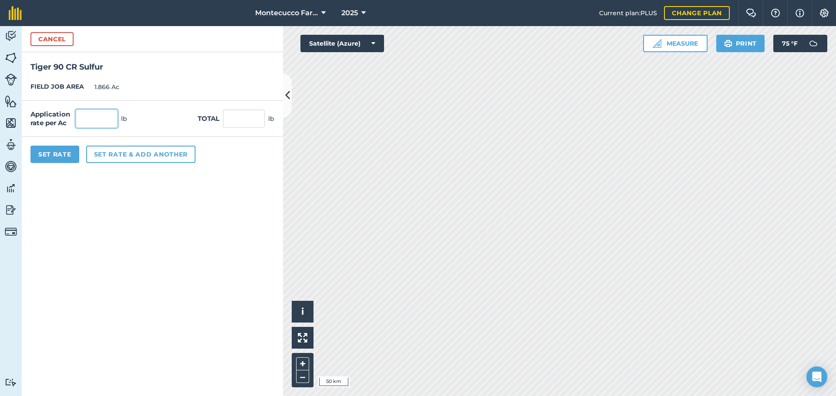
click at [98, 123] on input "text" at bounding box center [97, 119] width 42 height 18
type input "1,005"
type input "1,875.33"
click at [53, 154] on button "Set Rate" at bounding box center [54, 154] width 49 height 17
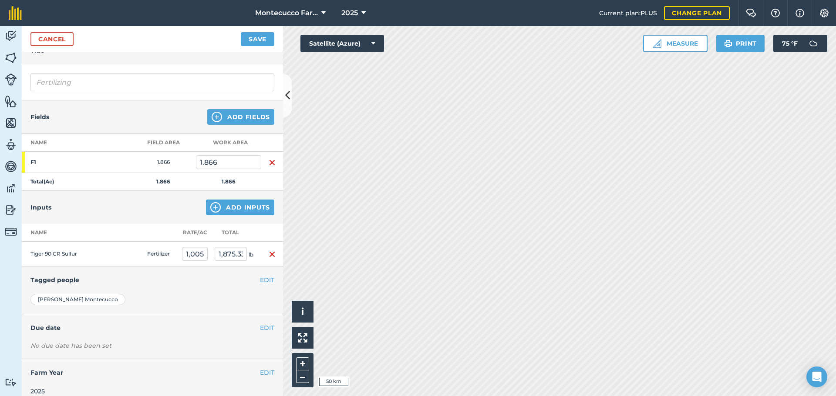
scroll to position [53, 0]
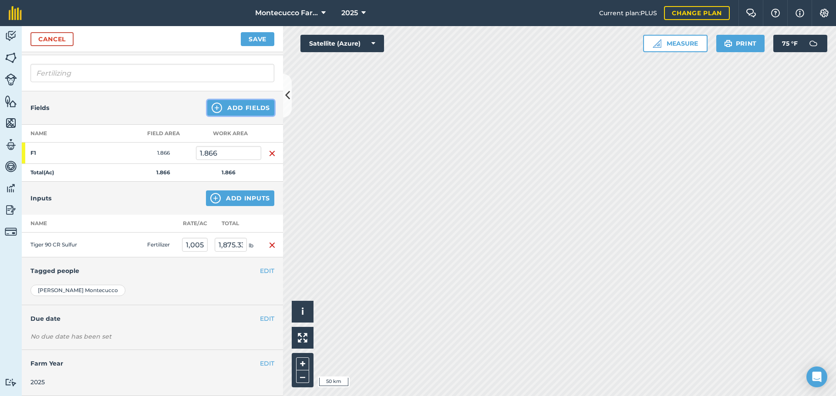
click at [235, 107] on button "Add Fields" at bounding box center [240, 108] width 67 height 16
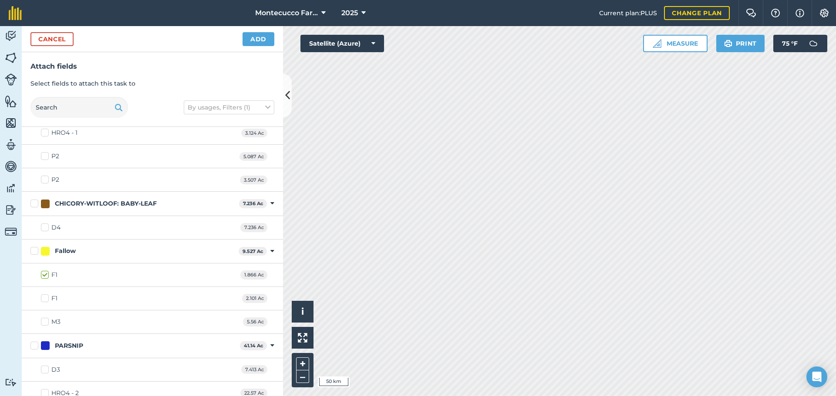
scroll to position [740, 0]
click at [43, 295] on label "F1" at bounding box center [49, 296] width 17 height 9
click at [43, 295] on input "F1" at bounding box center [44, 295] width 6 height 6
checkbox input "true"
click at [257, 40] on button "Add" at bounding box center [258, 39] width 32 height 14
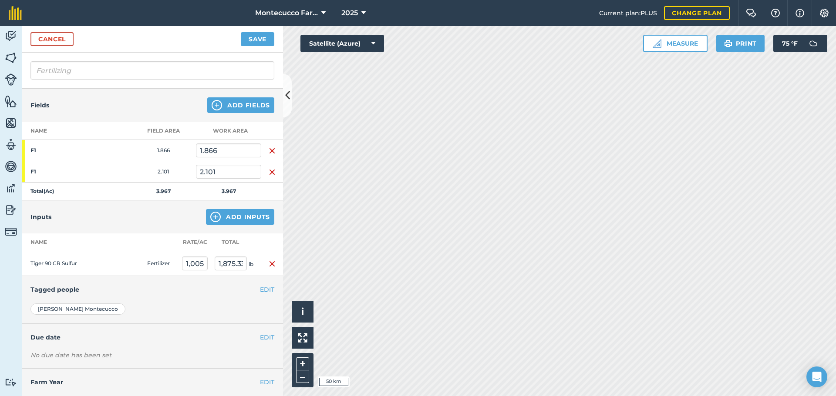
scroll to position [74, 0]
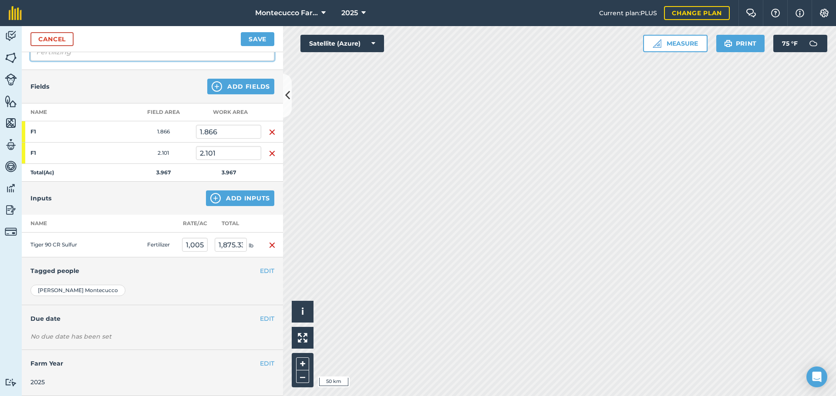
click at [87, 58] on input "Fertilizing" at bounding box center [152, 52] width 244 height 18
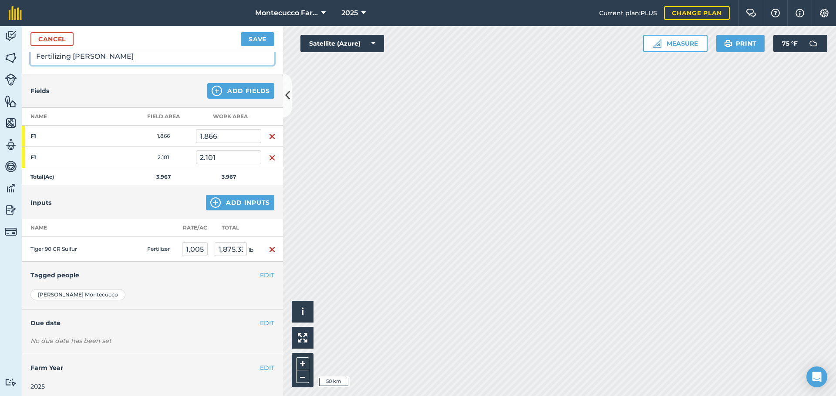
type input "Fertilizing [PERSON_NAME]"
click at [263, 41] on button "Save" at bounding box center [258, 39] width 34 height 14
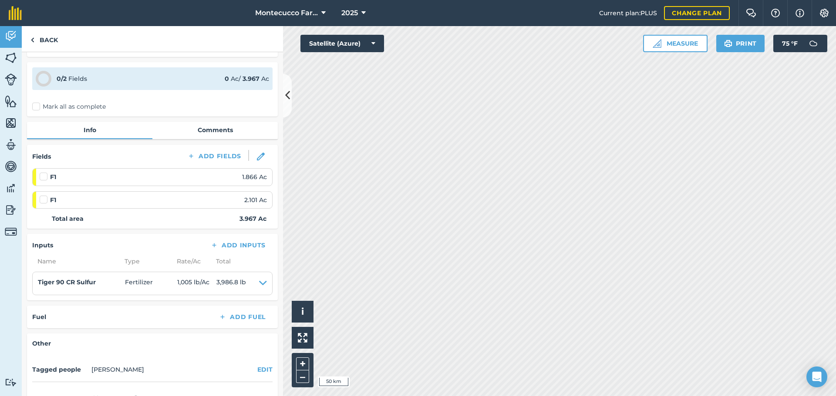
scroll to position [44, 0]
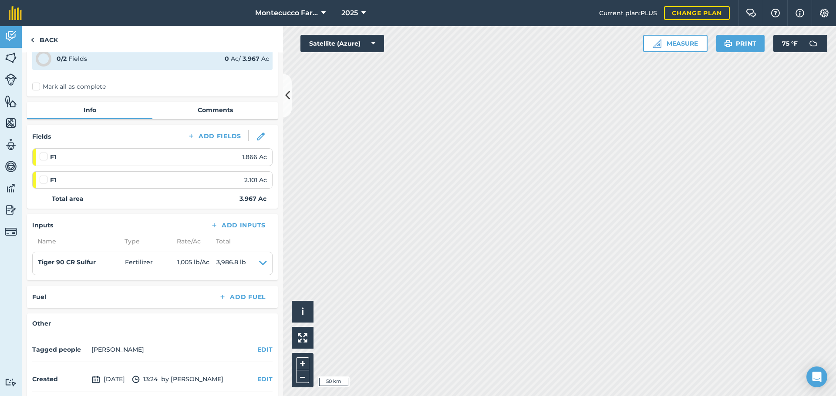
click at [37, 87] on label "Mark all as complete" at bounding box center [69, 86] width 74 height 9
click at [37, 126] on input "Mark all as complete" at bounding box center [35, 129] width 6 height 6
checkbox input "false"
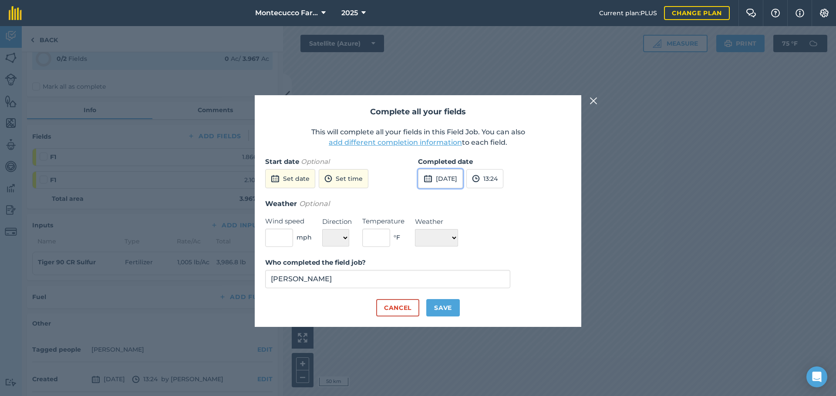
click at [451, 179] on button "8th Sep 2025" at bounding box center [440, 178] width 45 height 19
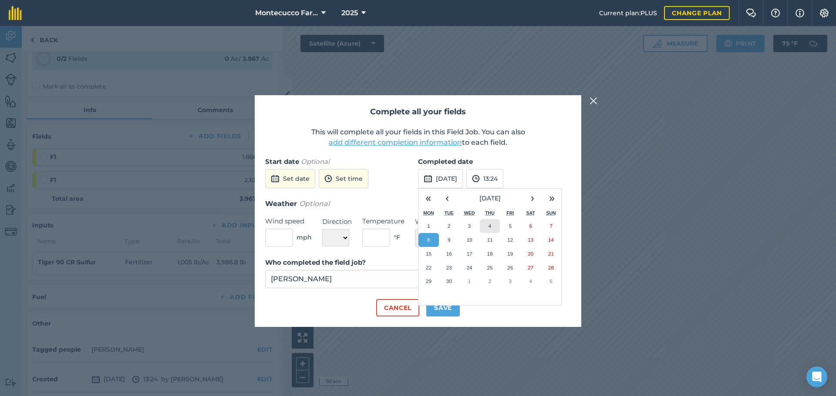
click at [489, 227] on abbr "4" at bounding box center [489, 226] width 3 height 6
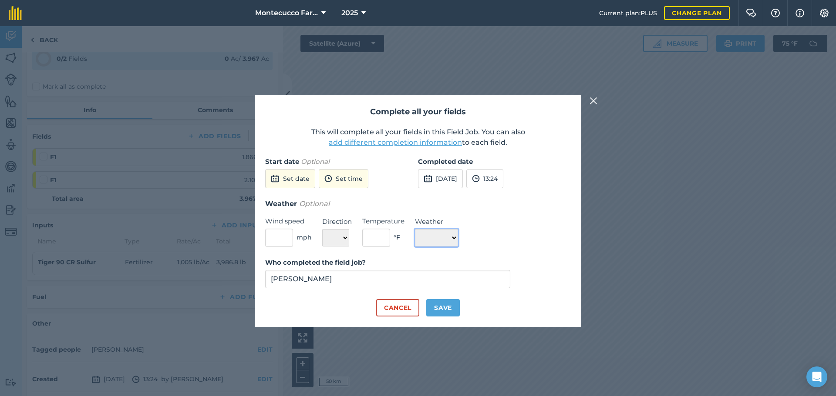
click at [458, 237] on select "☀️ Sunny 🌧 Rainy ⛅️ Cloudy 🌨 Snow ❄️ Icy" at bounding box center [436, 237] width 43 height 17
select select "Sunny"
click at [415, 229] on select "☀️ Sunny 🌧 Rainy ⛅️ Cloudy 🌨 Snow ❄️ Icy" at bounding box center [436, 237] width 43 height 17
click at [441, 309] on button "Save" at bounding box center [443, 307] width 34 height 17
checkbox input "true"
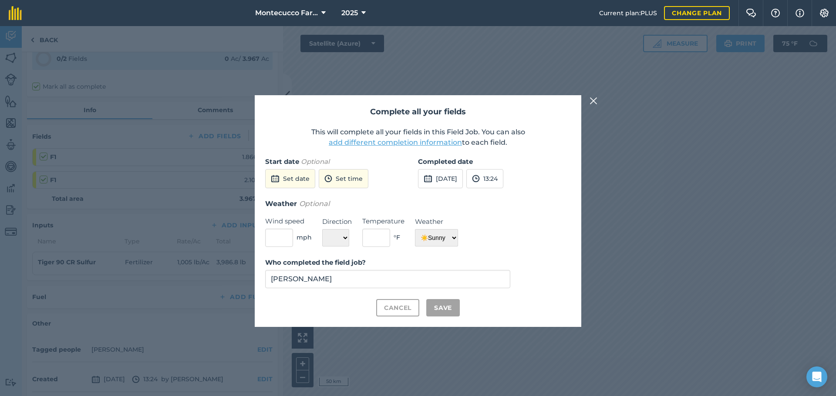
checkbox input "true"
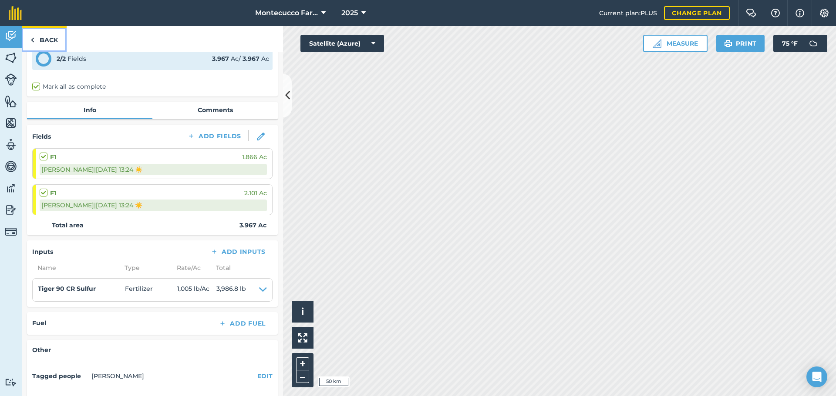
click at [44, 39] on link "Back" at bounding box center [44, 39] width 45 height 26
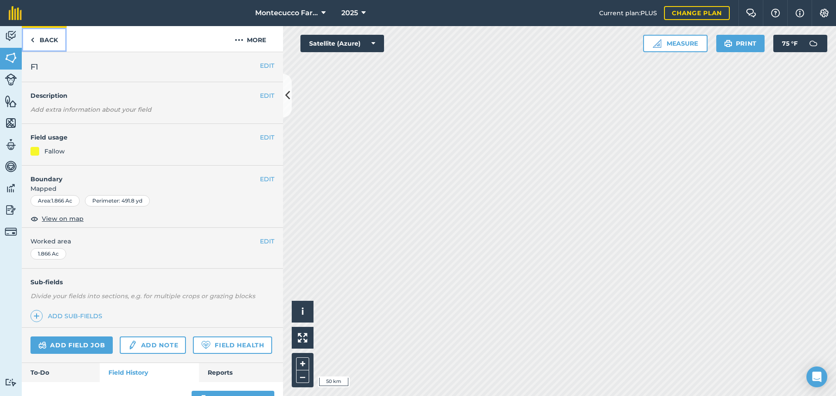
click at [47, 40] on link "Back" at bounding box center [44, 39] width 45 height 26
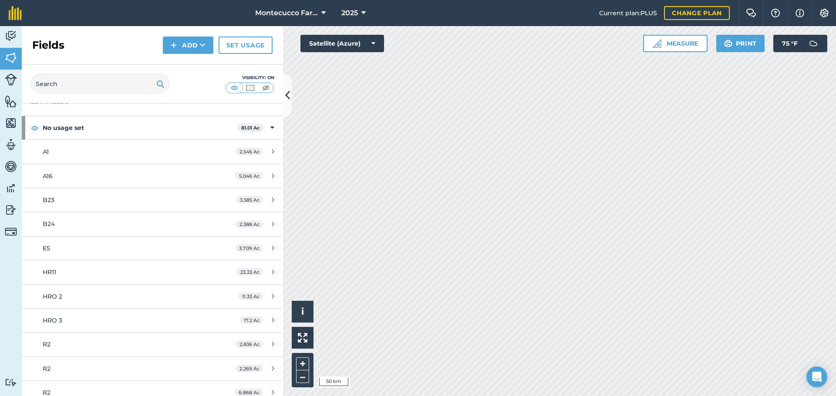
scroll to position [44, 0]
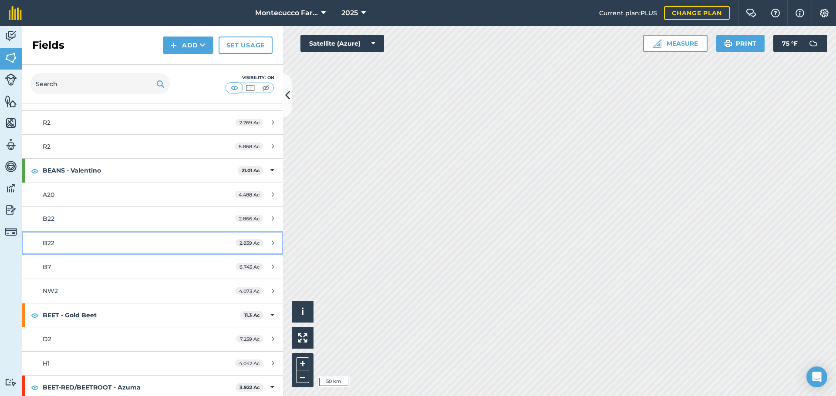
click at [74, 240] on div "A20 4.488 Ac B22 2.866 Ac B22 2.839 Ac B7 6.743 Ac NW2 4.073 Ac" at bounding box center [152, 243] width 261 height 121
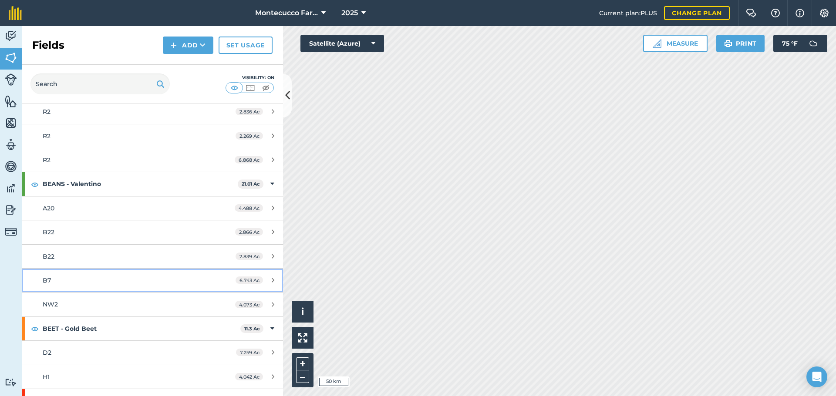
click at [68, 282] on div "B7" at bounding box center [125, 281] width 164 height 10
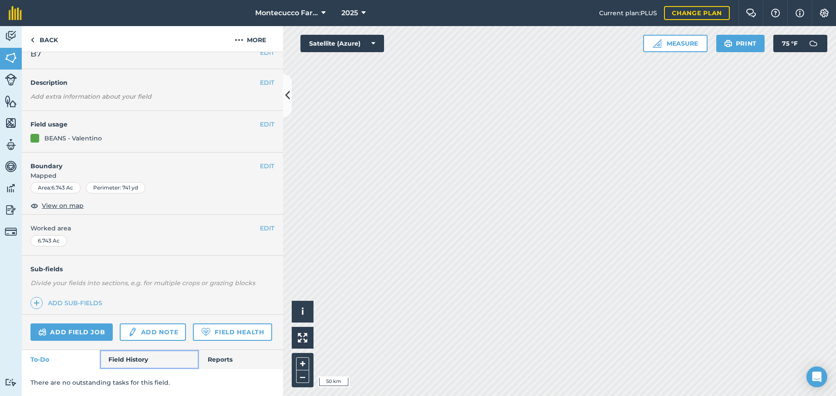
click at [119, 362] on link "Field History" at bounding box center [149, 359] width 99 height 19
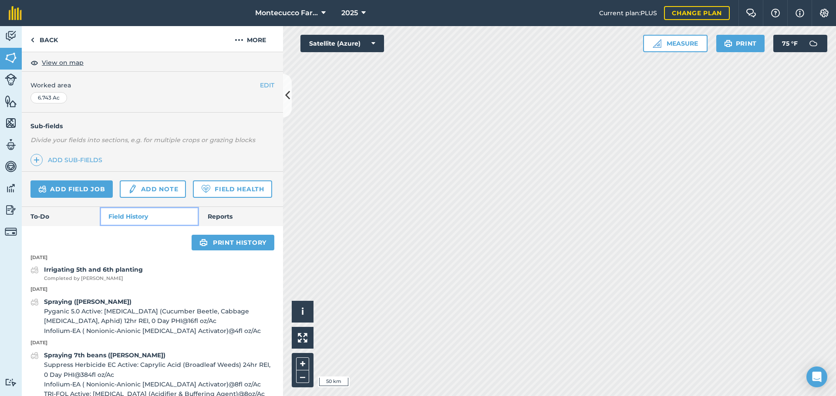
scroll to position [211, 0]
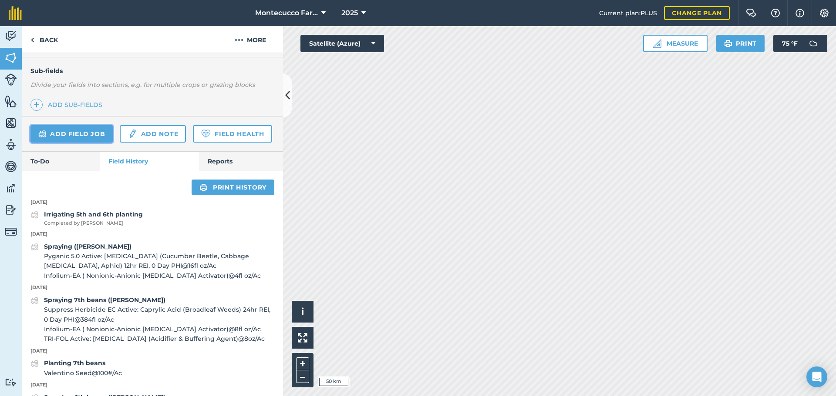
click at [69, 137] on link "Add field job" at bounding box center [71, 133] width 82 height 17
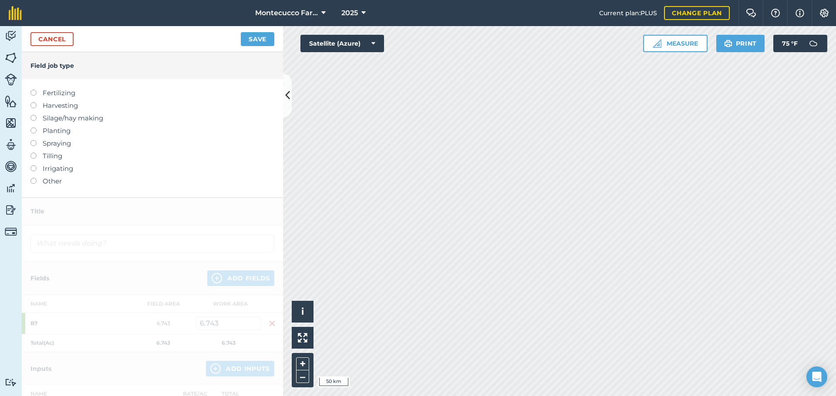
click at [34, 90] on label at bounding box center [36, 90] width 12 height 0
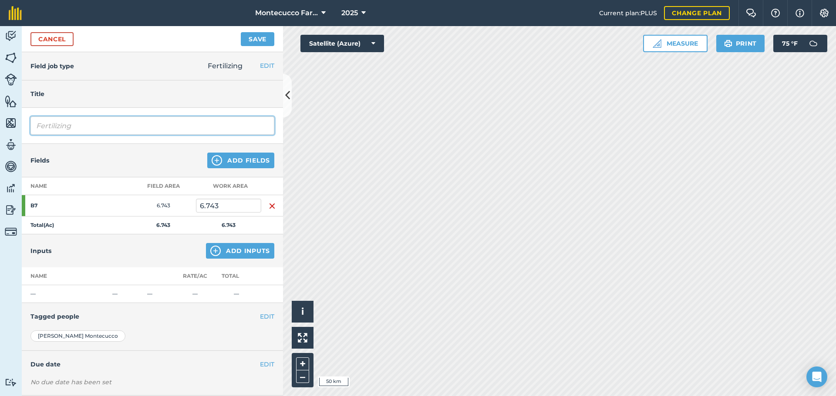
click at [94, 129] on input "Fertilizing" at bounding box center [152, 126] width 244 height 18
type input "Fertilizing [PERSON_NAME]"
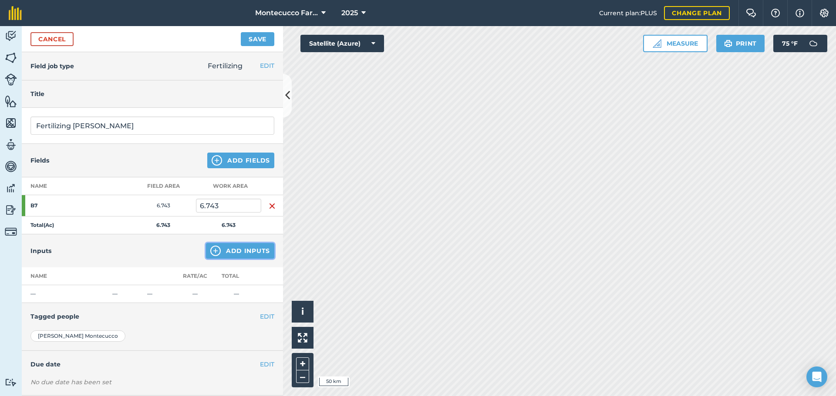
click at [246, 250] on button "Add Inputs" at bounding box center [240, 251] width 68 height 16
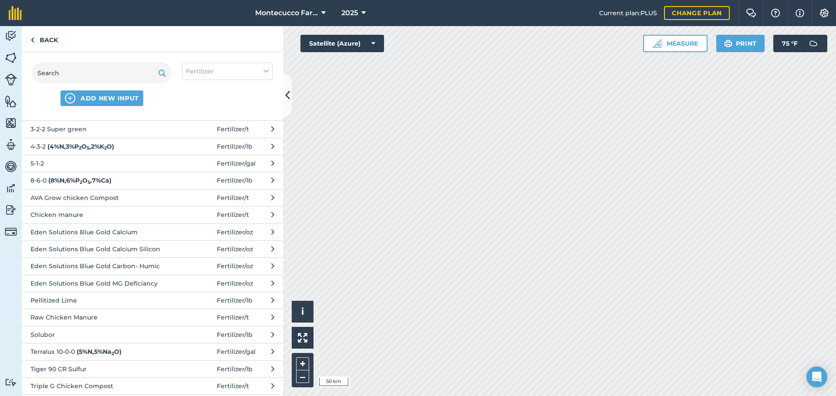
scroll to position [131, 0]
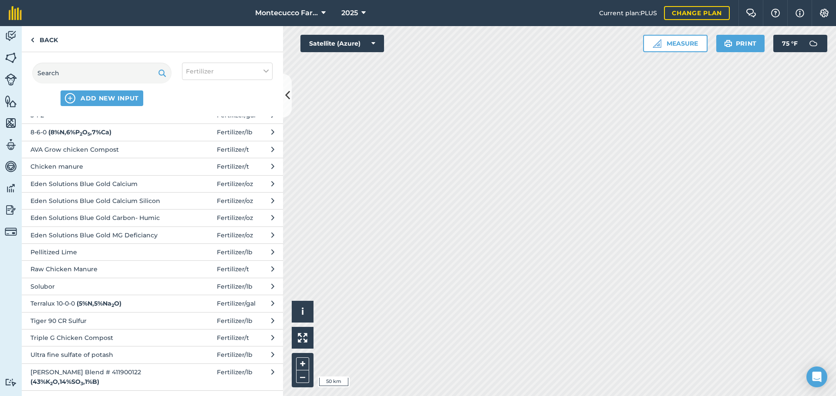
click at [57, 321] on span "Tiger 90 CR Sulfur" at bounding box center [101, 321] width 142 height 10
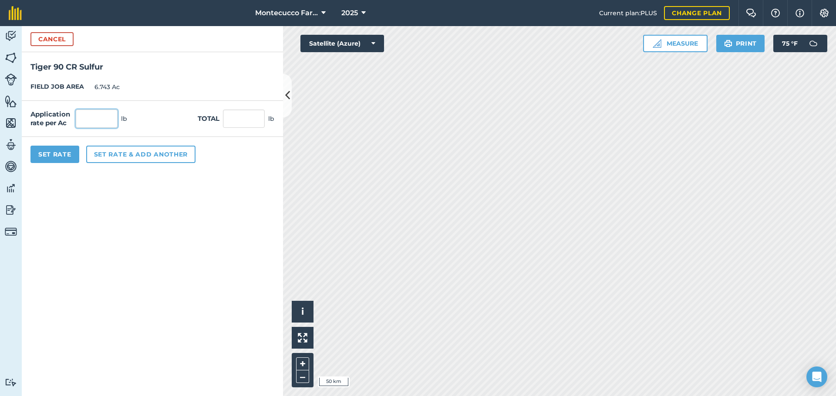
click at [83, 119] on input "text" at bounding box center [97, 119] width 42 height 18
type input "700"
type input "4,720.1"
click at [54, 151] on button "Set Rate" at bounding box center [54, 154] width 49 height 17
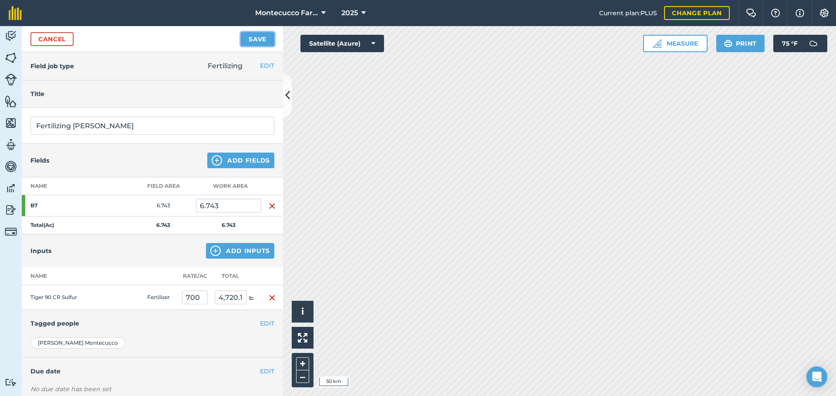
click at [256, 37] on button "Save" at bounding box center [258, 39] width 34 height 14
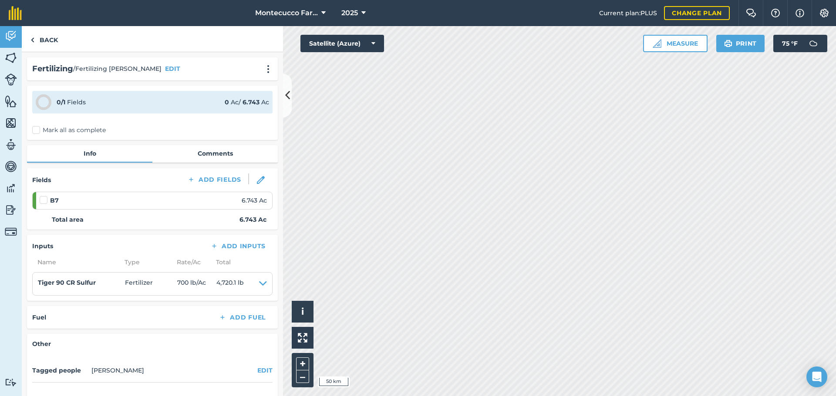
click at [37, 128] on label "Mark all as complete" at bounding box center [69, 130] width 74 height 9
click at [37, 128] on input "Mark all as complete" at bounding box center [35, 129] width 6 height 6
checkbox input "false"
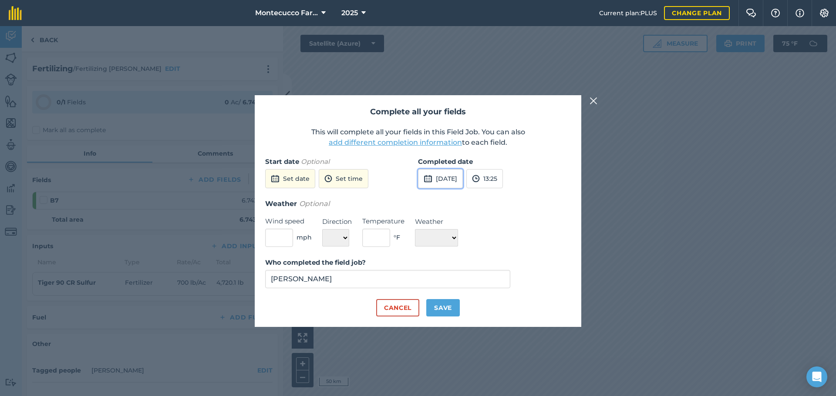
click at [430, 178] on img at bounding box center [427, 179] width 9 height 10
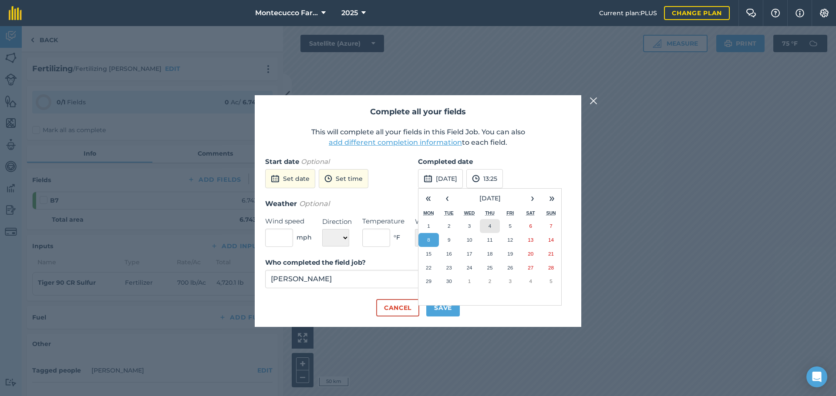
click at [495, 228] on button "4" at bounding box center [490, 226] width 20 height 14
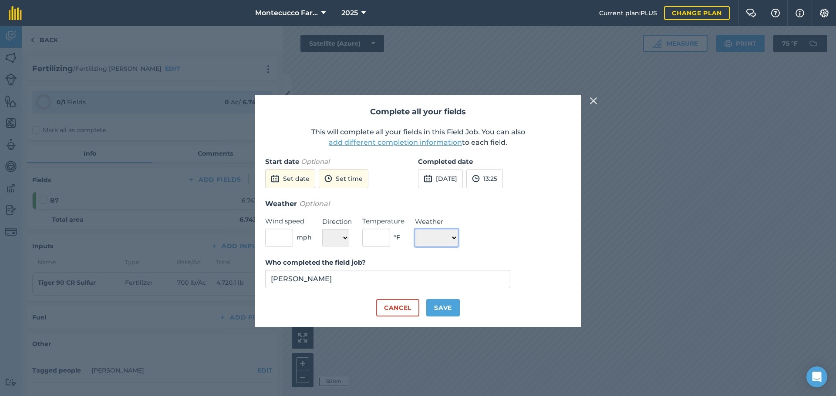
click at [454, 236] on select "☀️ Sunny 🌧 Rainy ⛅️ Cloudy 🌨 Snow ❄️ Icy" at bounding box center [436, 237] width 43 height 17
select select "Sunny"
click at [415, 229] on select "☀️ Sunny 🌧 Rainy ⛅️ Cloudy 🌨 Snow ❄️ Icy" at bounding box center [436, 237] width 43 height 17
click at [450, 311] on button "Save" at bounding box center [443, 307] width 34 height 17
checkbox input "true"
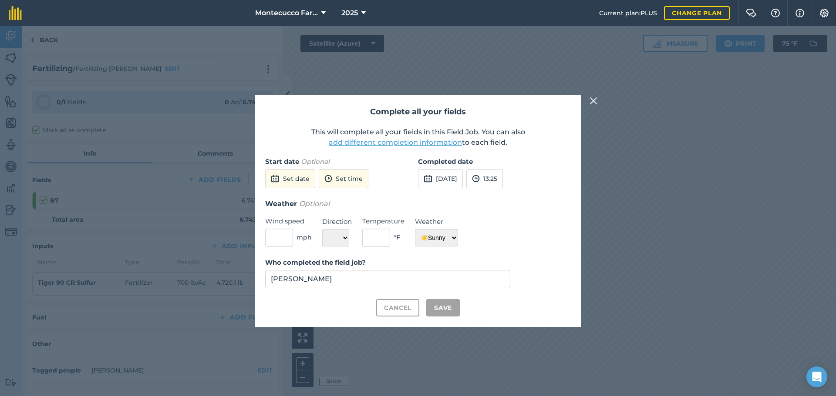
checkbox input "true"
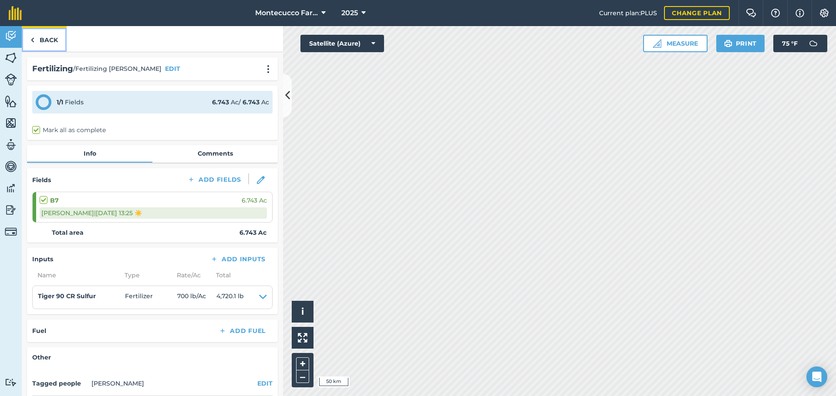
click at [44, 38] on link "Back" at bounding box center [44, 39] width 45 height 26
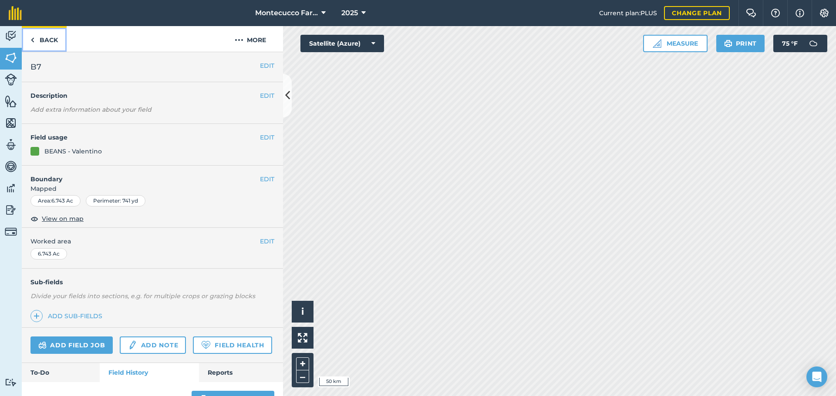
click at [37, 34] on link "Back" at bounding box center [44, 39] width 45 height 26
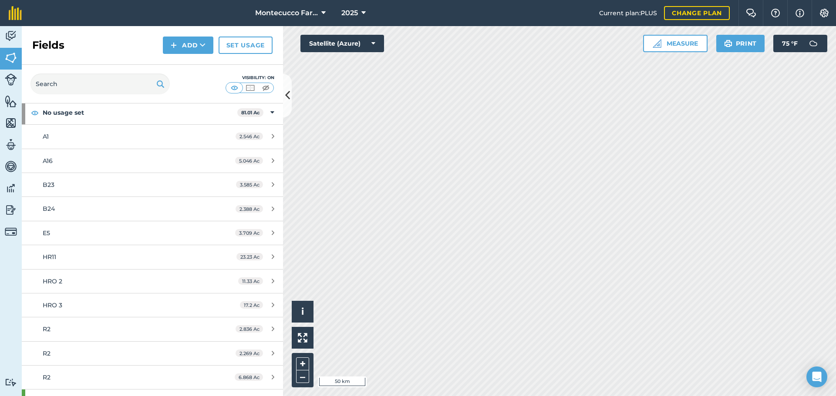
scroll to position [87, 0]
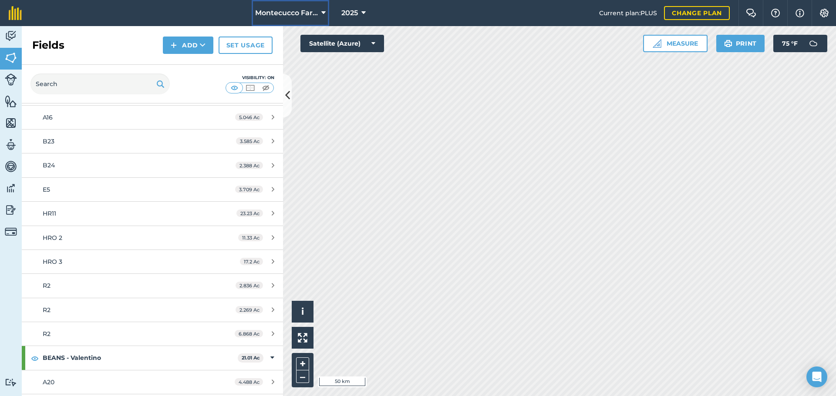
click at [293, 12] on span "Montecucco Farms ORGANIC" at bounding box center [286, 13] width 63 height 10
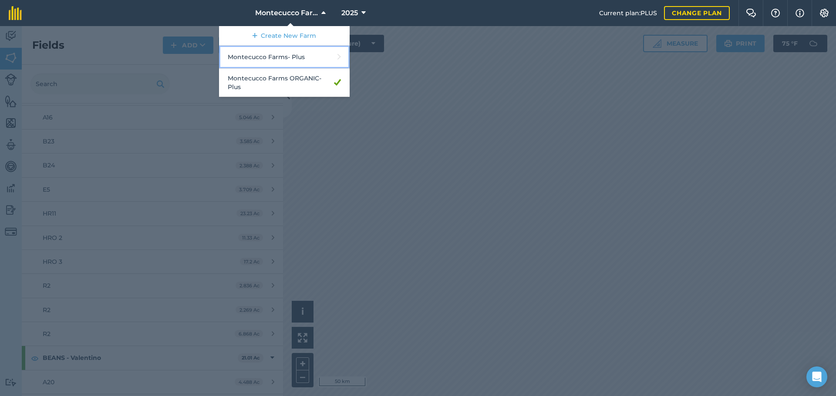
click at [295, 58] on link "Montecucco Farms - Plus" at bounding box center [284, 57] width 131 height 23
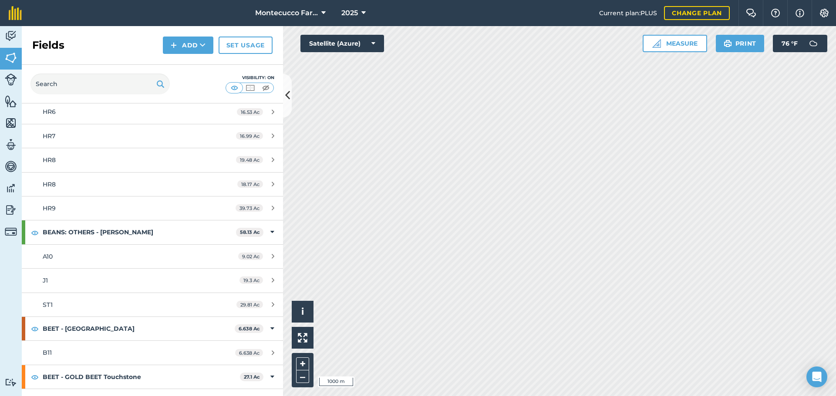
scroll to position [348, 0]
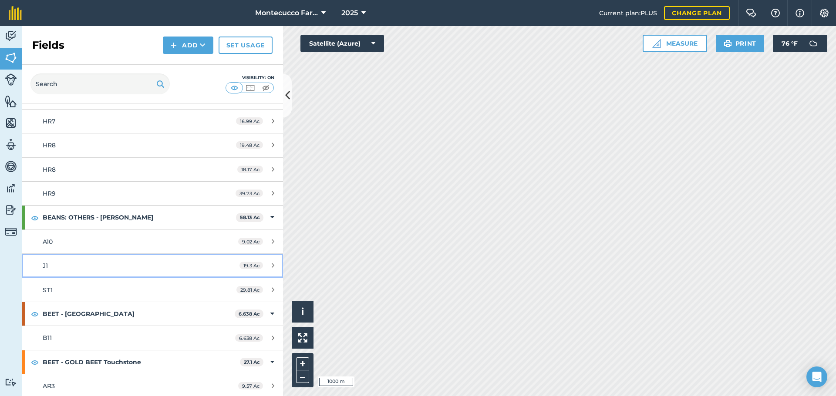
click at [70, 265] on div "J1" at bounding box center [125, 266] width 164 height 10
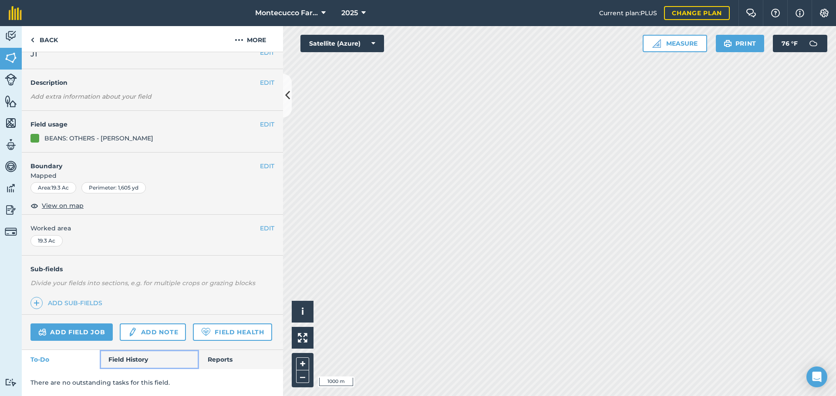
click at [145, 357] on link "Field History" at bounding box center [149, 359] width 99 height 19
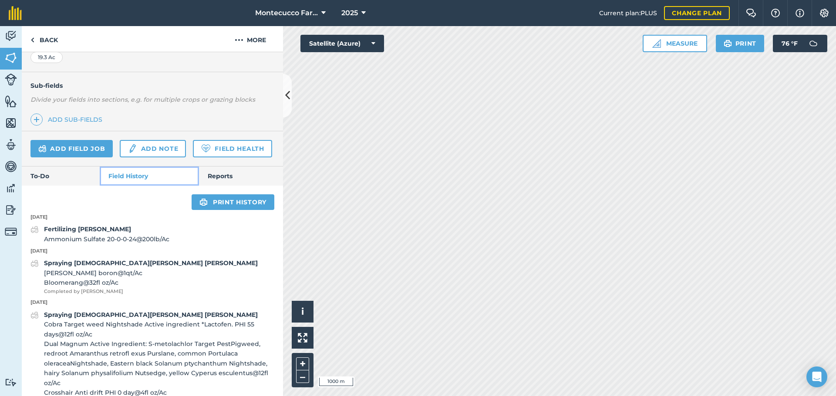
scroll to position [211, 0]
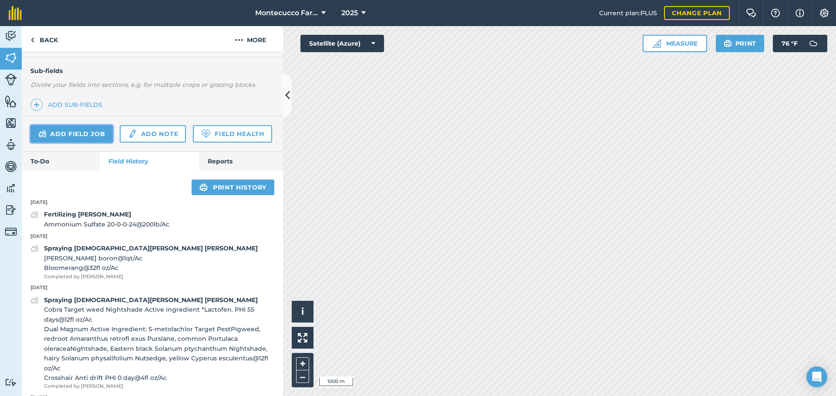
click at [64, 136] on link "Add field job" at bounding box center [71, 133] width 82 height 17
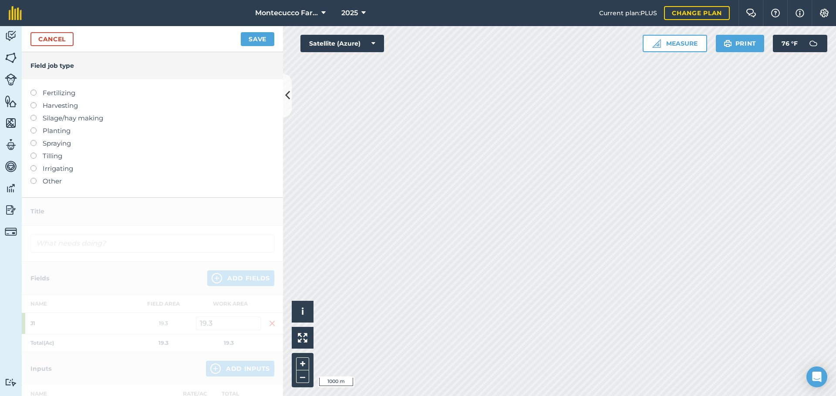
click at [35, 90] on label at bounding box center [36, 90] width 12 height 0
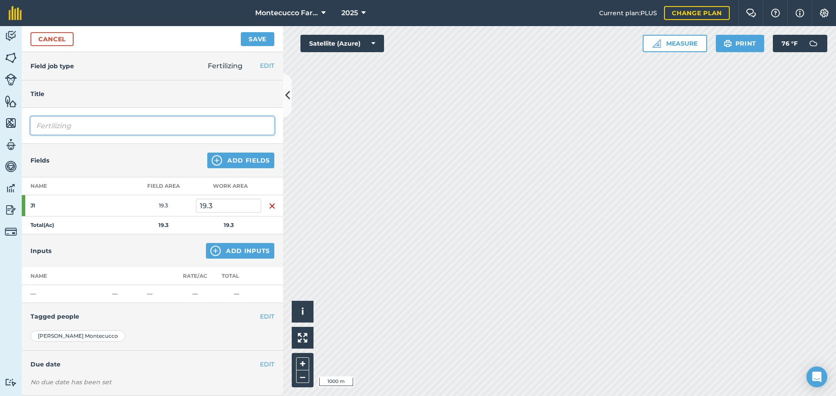
click at [95, 124] on input "Fertilizing" at bounding box center [152, 126] width 244 height 18
type input "Fertilizing [PERSON_NAME]"
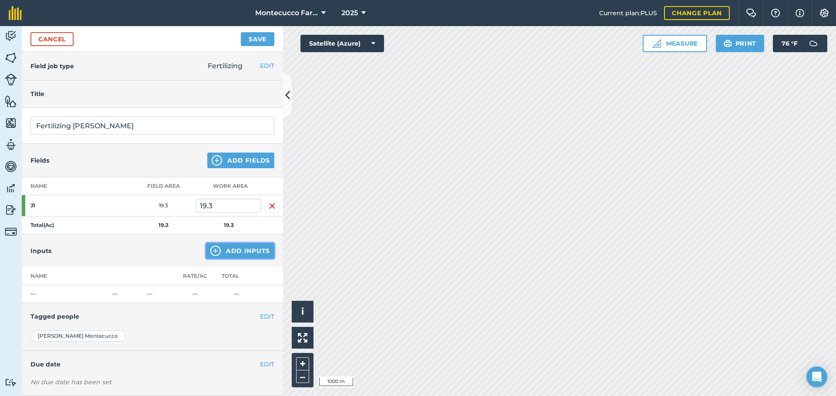
click at [254, 253] on button "Add Inputs" at bounding box center [240, 251] width 68 height 16
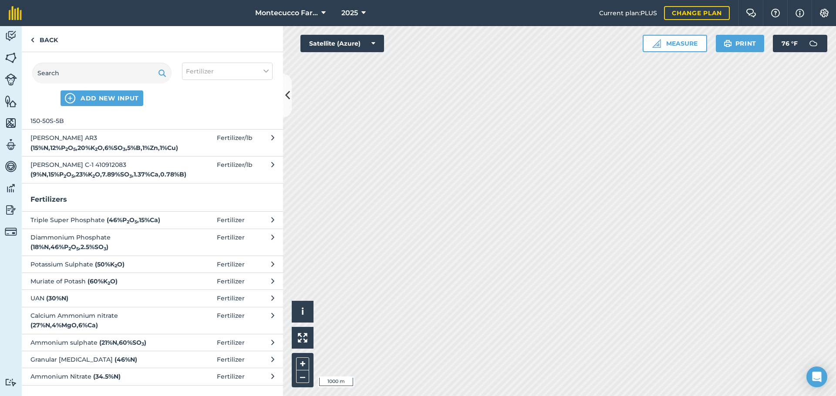
scroll to position [2296, 0]
click at [51, 45] on span "Tiger 90 sulfur" at bounding box center [101, 41] width 142 height 10
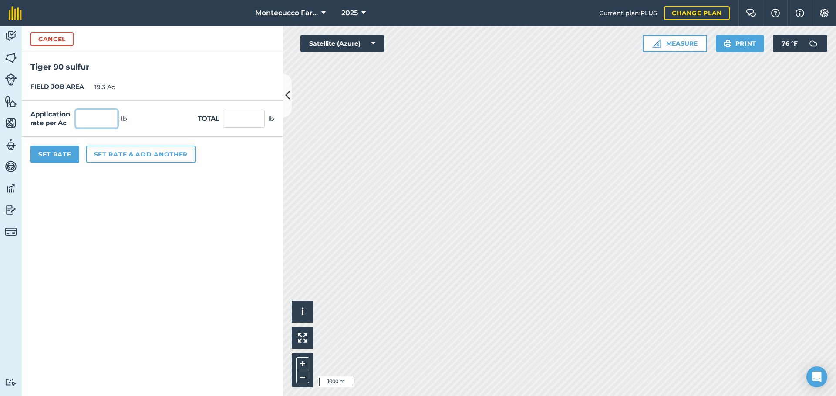
click at [95, 115] on input "text" at bounding box center [97, 119] width 42 height 18
type input "470"
type input "9,071"
click at [47, 157] on button "Set Rate" at bounding box center [54, 154] width 49 height 17
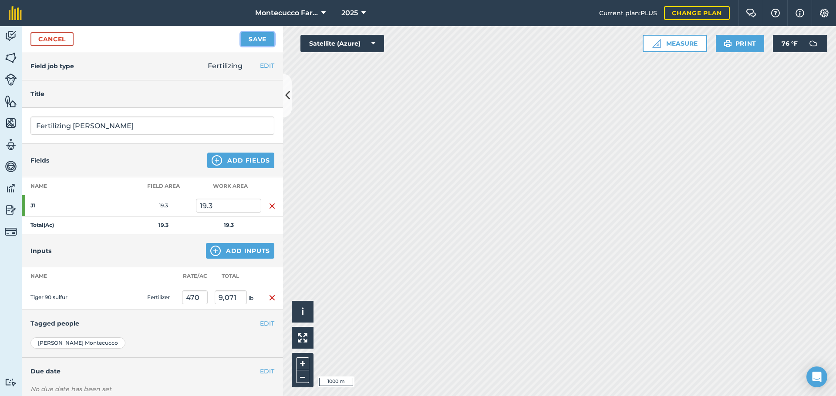
click at [249, 41] on button "Save" at bounding box center [258, 39] width 34 height 14
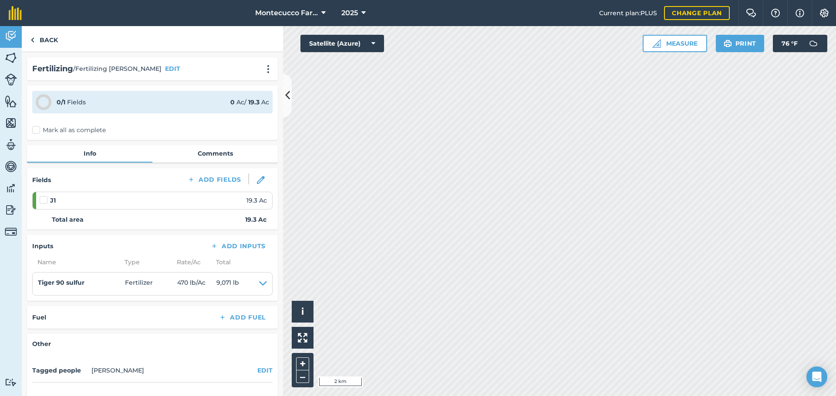
click at [34, 129] on label "Mark all as complete" at bounding box center [69, 130] width 74 height 9
click at [34, 129] on input "Mark all as complete" at bounding box center [35, 129] width 6 height 6
checkbox input "false"
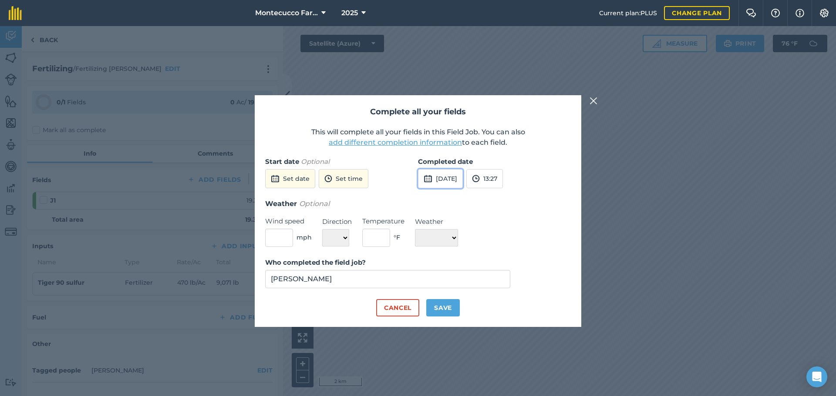
click at [460, 180] on button "8th Sep 2025" at bounding box center [440, 178] width 45 height 19
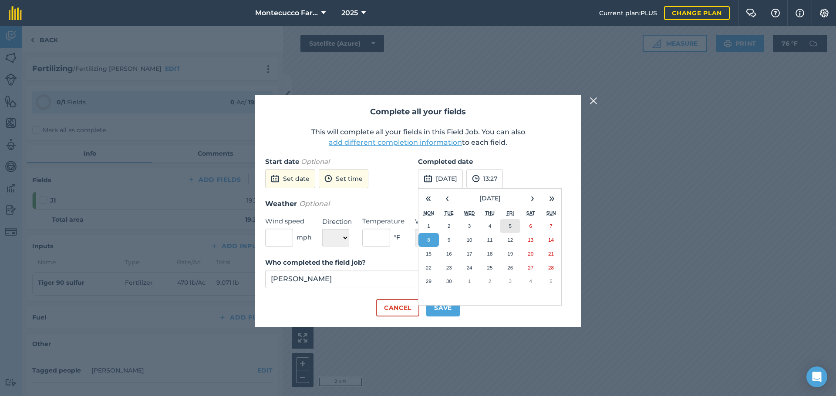
click at [512, 226] on button "5" at bounding box center [510, 226] width 20 height 14
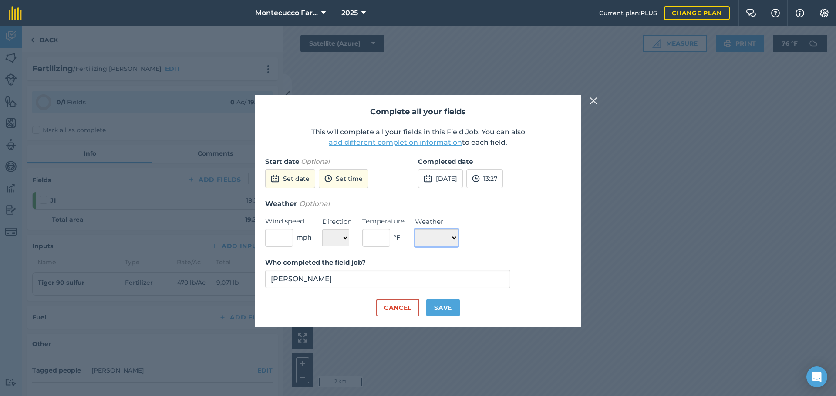
click at [457, 244] on select "☀️ Sunny 🌧 Rainy ⛅️ Cloudy 🌨 Snow ❄️ Icy" at bounding box center [436, 237] width 43 height 17
click at [456, 239] on select "☀️ Sunny 🌧 Rainy ⛅️ Cloudy 🌨 Snow ❄️ Icy" at bounding box center [436, 237] width 43 height 17
select select "Sunny"
click at [415, 229] on select "☀️ Sunny 🌧 Rainy ⛅️ Cloudy 🌨 Snow ❄️ Icy" at bounding box center [436, 237] width 43 height 17
click at [446, 303] on button "Save" at bounding box center [443, 307] width 34 height 17
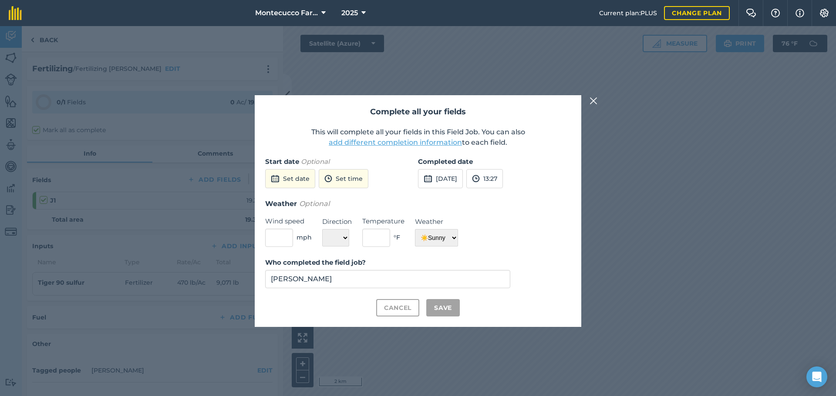
checkbox input "true"
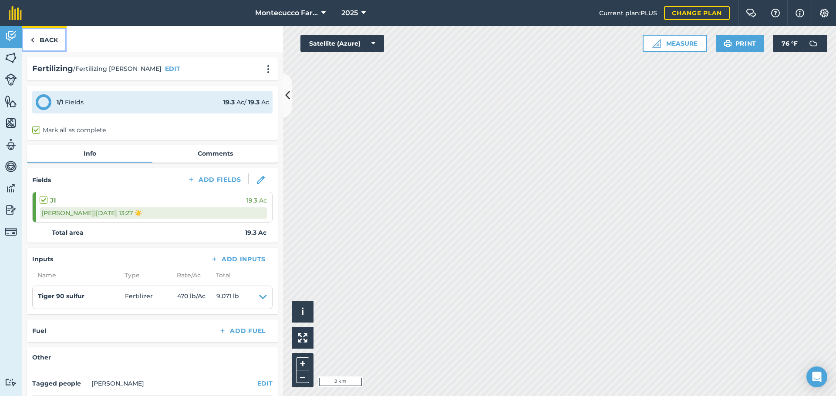
click at [42, 45] on link "Back" at bounding box center [44, 39] width 45 height 26
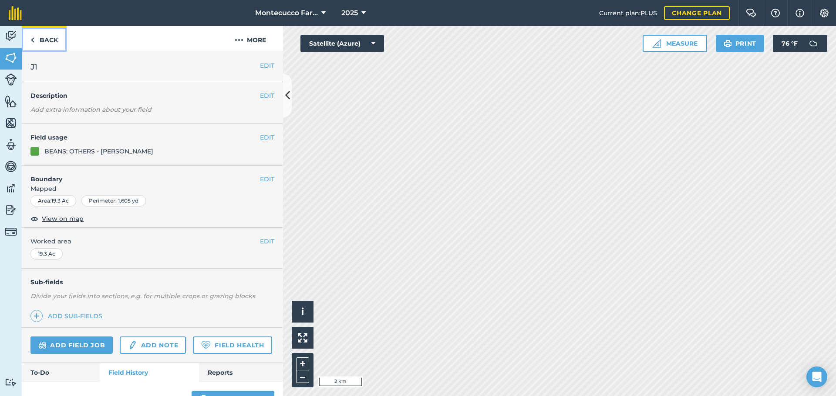
click at [47, 43] on link "Back" at bounding box center [44, 39] width 45 height 26
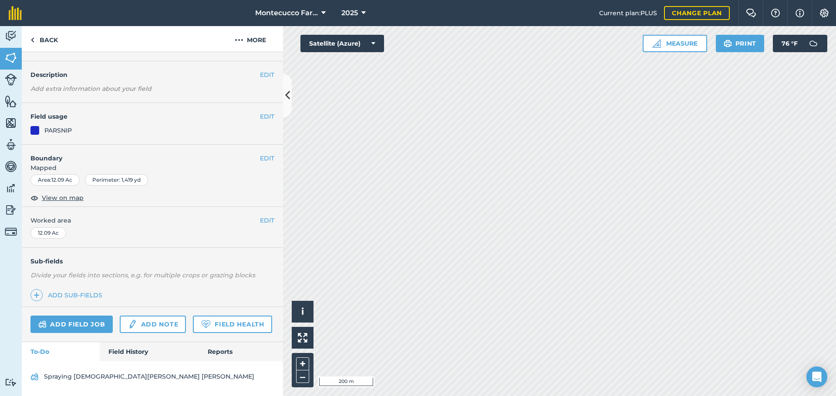
scroll to position [45, 0]
click at [111, 351] on link "Field History" at bounding box center [149, 351] width 99 height 19
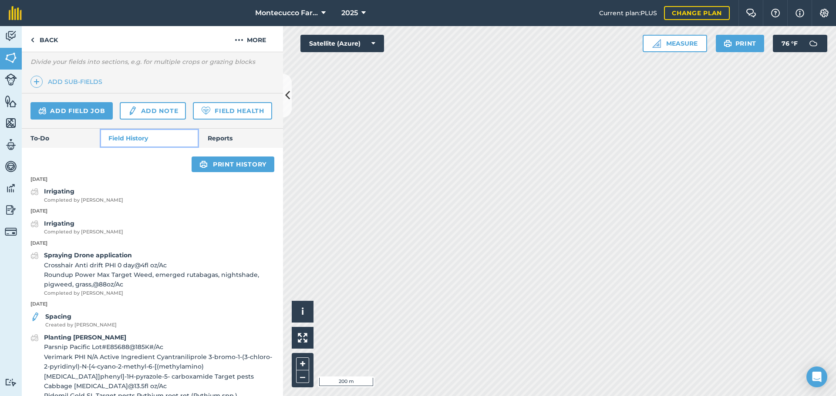
scroll to position [219, 0]
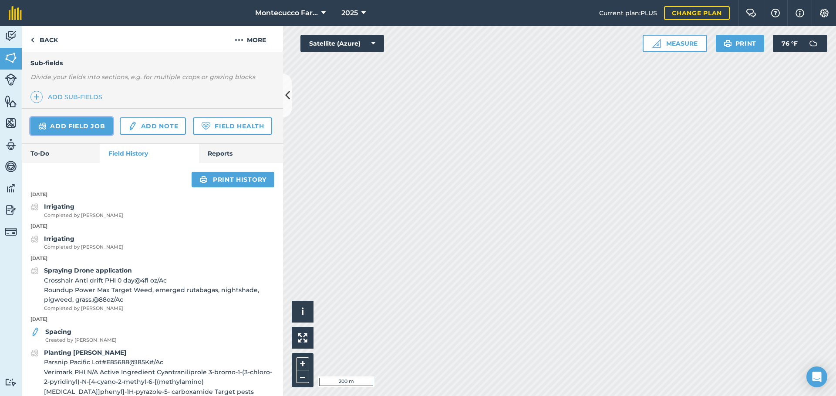
click at [72, 124] on link "Add field job" at bounding box center [71, 125] width 82 height 17
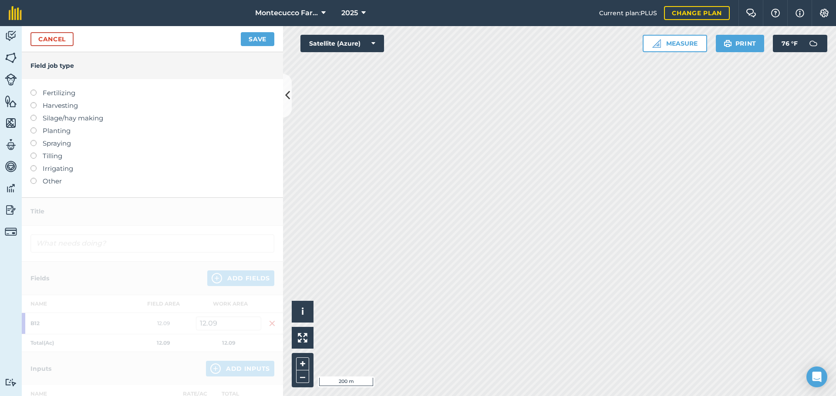
click at [33, 90] on label at bounding box center [36, 90] width 12 height 0
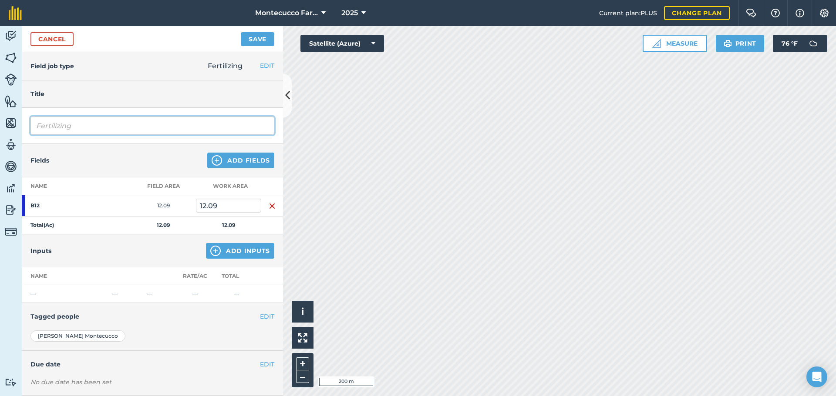
click at [78, 124] on input "Fertilizing" at bounding box center [152, 126] width 244 height 18
type input "Fertilizing [PERSON_NAME]"
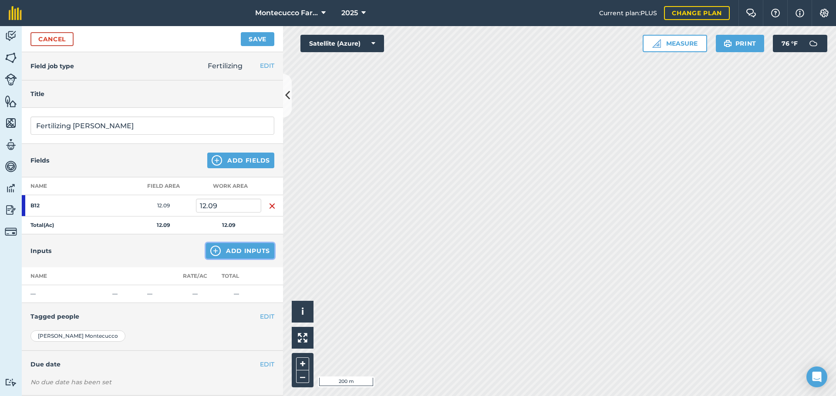
click at [230, 251] on button "Add Inputs" at bounding box center [240, 251] width 68 height 16
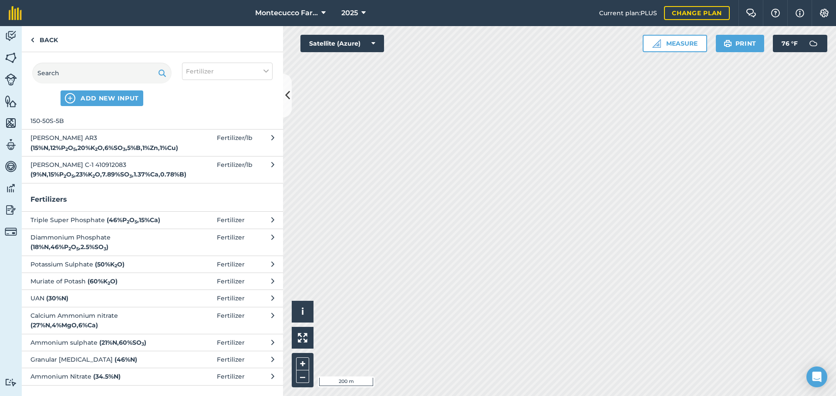
scroll to position [2296, 0]
click at [58, 45] on span "Tiger 90 sulfur" at bounding box center [101, 41] width 142 height 10
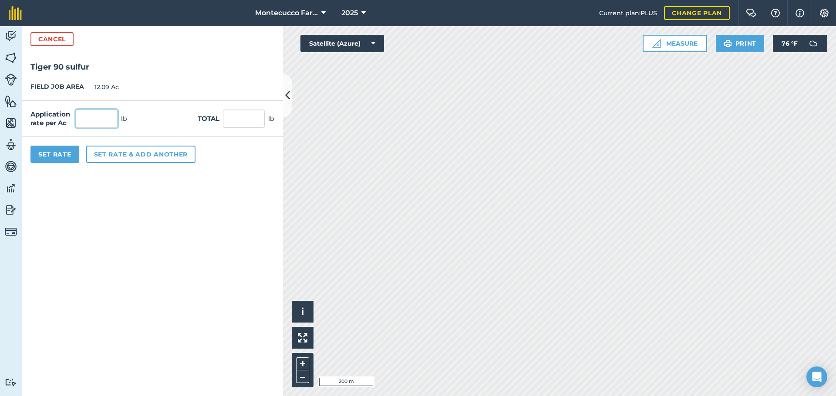
click at [104, 117] on input "text" at bounding box center [97, 119] width 42 height 18
type input "700"
type input "8,463"
click at [69, 154] on button "Set Rate" at bounding box center [54, 154] width 49 height 17
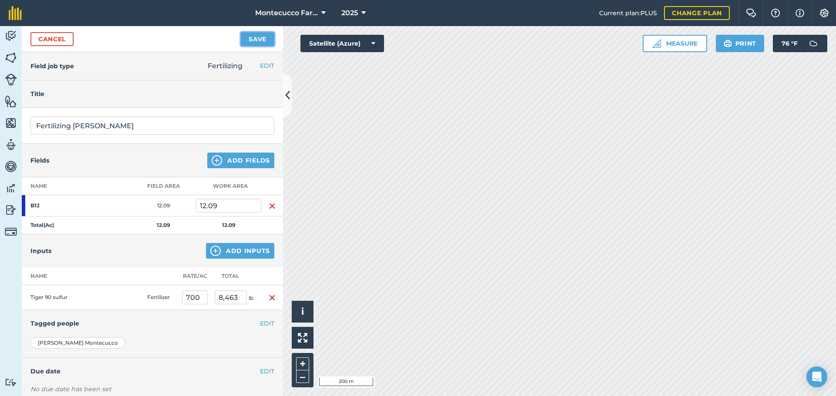
click at [255, 38] on button "Save" at bounding box center [258, 39] width 34 height 14
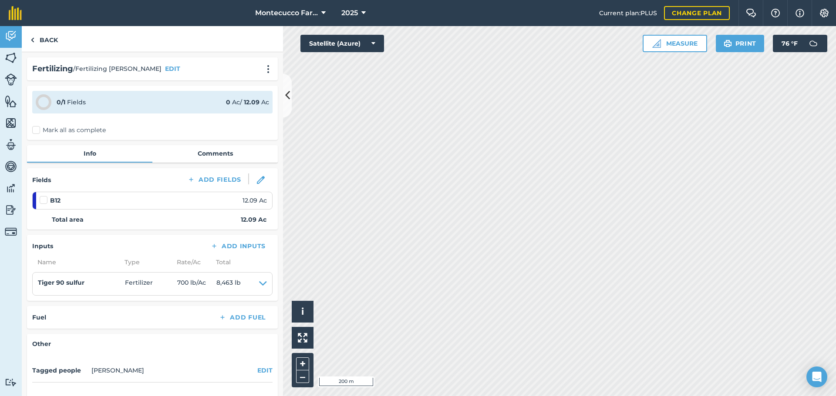
click at [39, 131] on label "Mark all as complete" at bounding box center [69, 130] width 74 height 9
click at [38, 131] on input "Mark all as complete" at bounding box center [35, 129] width 6 height 6
checkbox input "false"
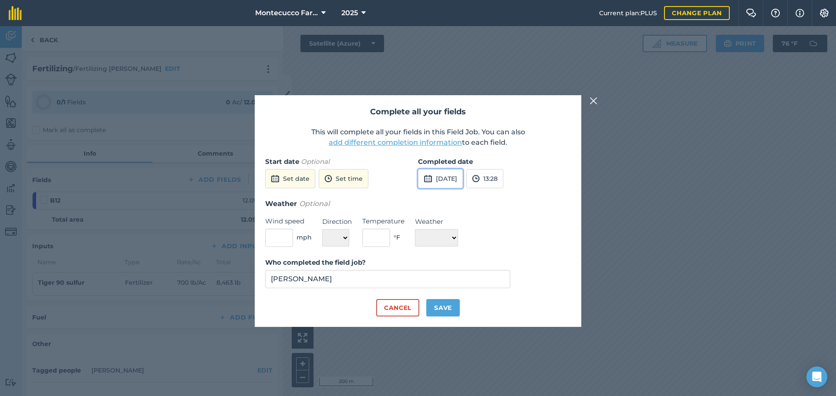
click at [463, 184] on button "8th Sep 2025" at bounding box center [440, 178] width 45 height 19
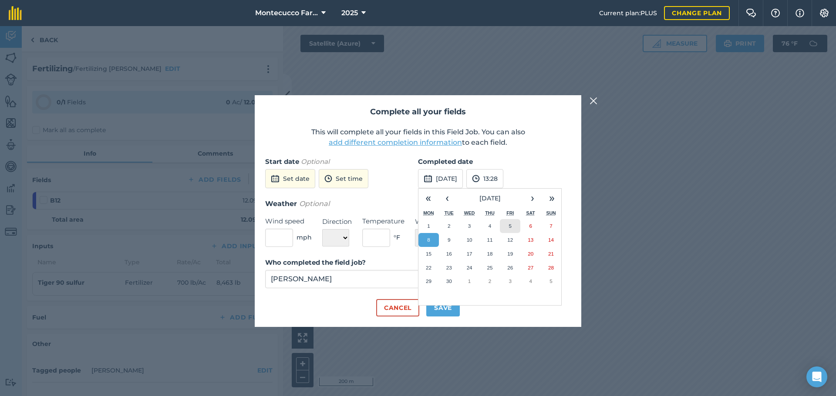
click at [513, 228] on button "5" at bounding box center [510, 226] width 20 height 14
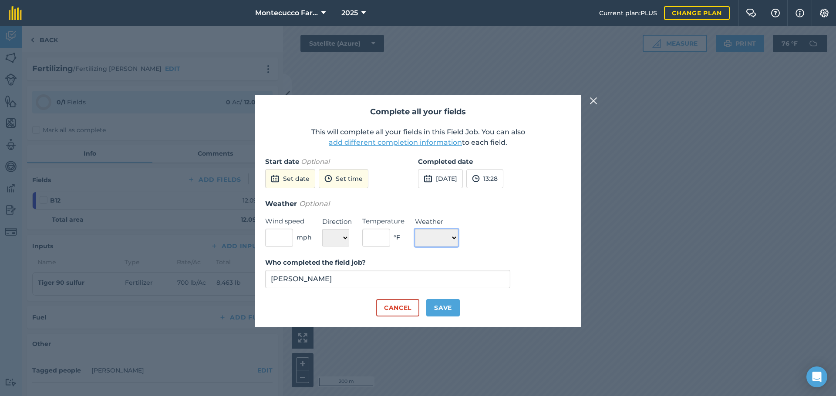
click at [456, 237] on select "☀️ Sunny 🌧 Rainy ⛅️ Cloudy 🌨 Snow ❄️ Icy" at bounding box center [436, 237] width 43 height 17
select select "Sunny"
click at [415, 229] on select "☀️ Sunny 🌧 Rainy ⛅️ Cloudy 🌨 Snow ❄️ Icy" at bounding box center [436, 237] width 43 height 17
click at [448, 306] on button "Save" at bounding box center [443, 307] width 34 height 17
checkbox input "true"
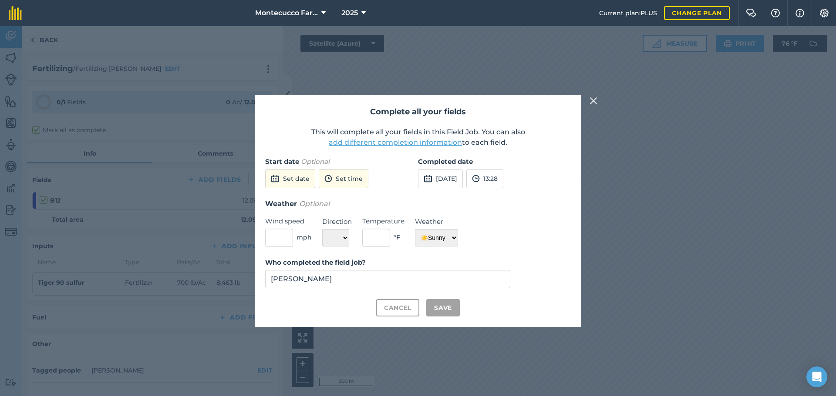
checkbox input "true"
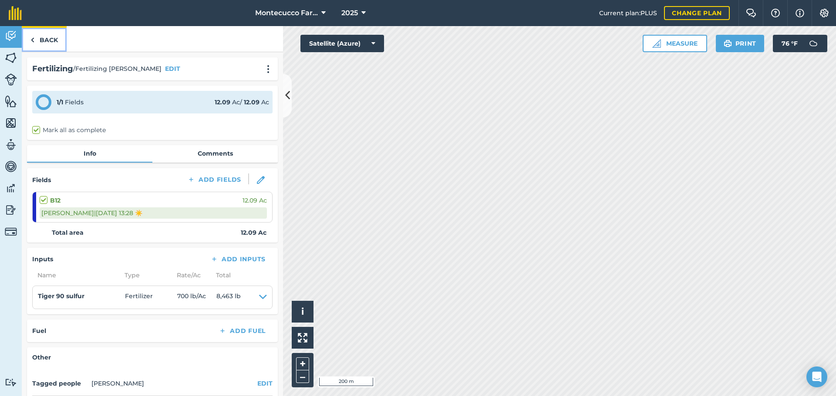
click at [40, 37] on link "Back" at bounding box center [44, 39] width 45 height 26
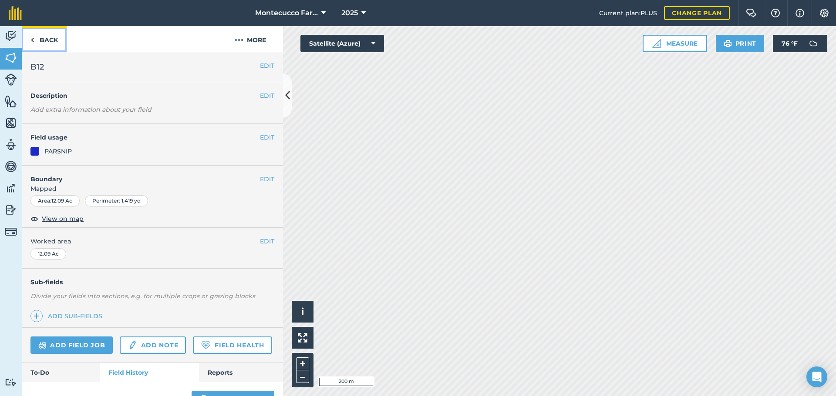
click at [35, 39] on link "Back" at bounding box center [44, 39] width 45 height 26
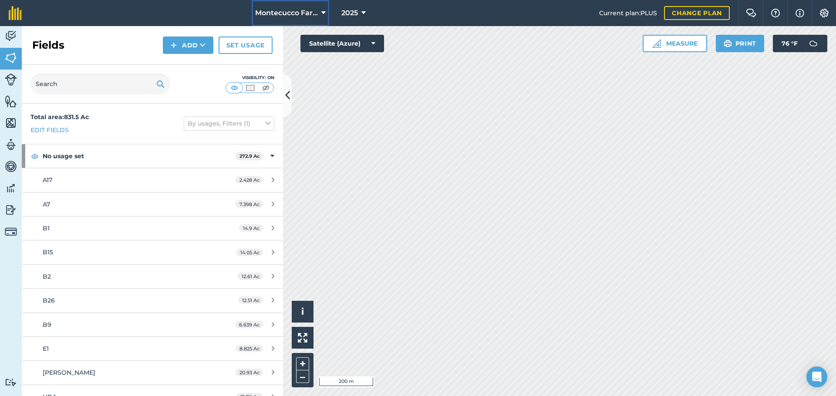
click at [307, 13] on span "Montecucco Farms" at bounding box center [286, 13] width 63 height 10
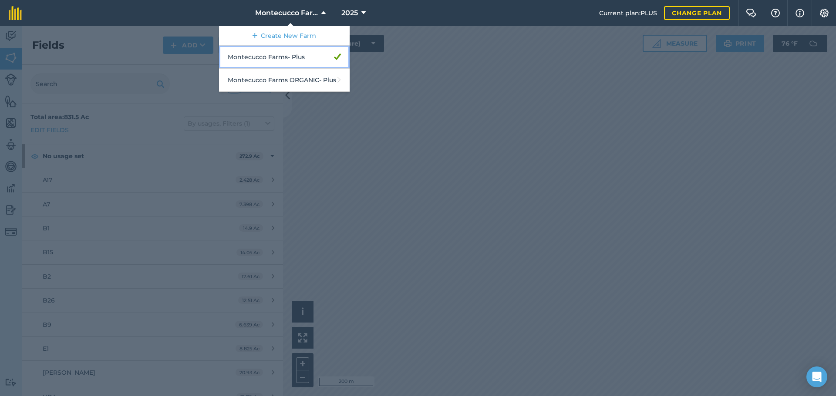
click at [299, 58] on link "Montecucco Farms - Plus" at bounding box center [284, 57] width 131 height 23
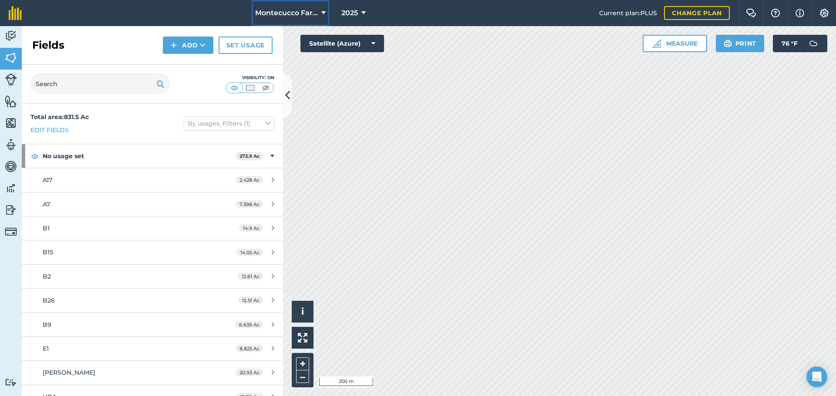
click at [295, 13] on span "Montecucco Farms" at bounding box center [286, 13] width 63 height 10
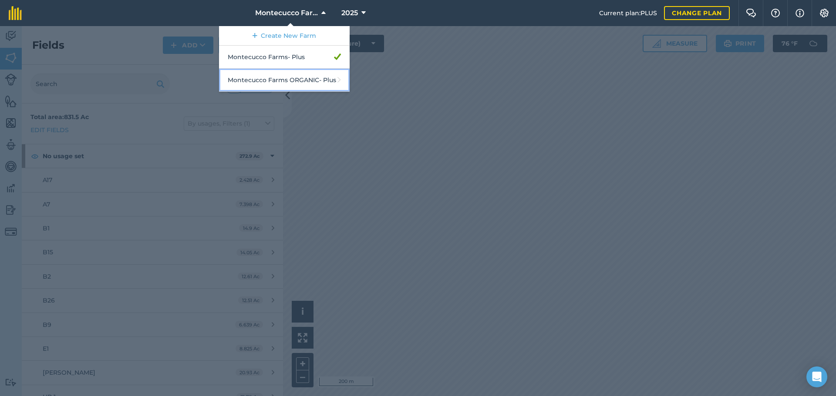
click at [289, 80] on link "Montecucco Farms ORGANIC - Plus" at bounding box center [284, 80] width 131 height 23
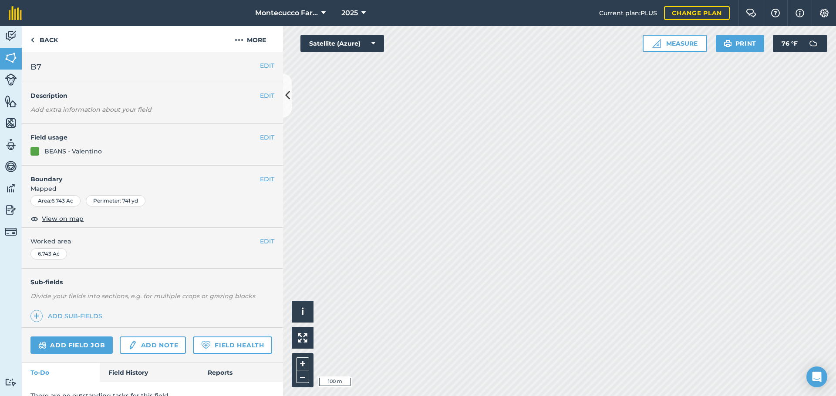
scroll to position [37, 0]
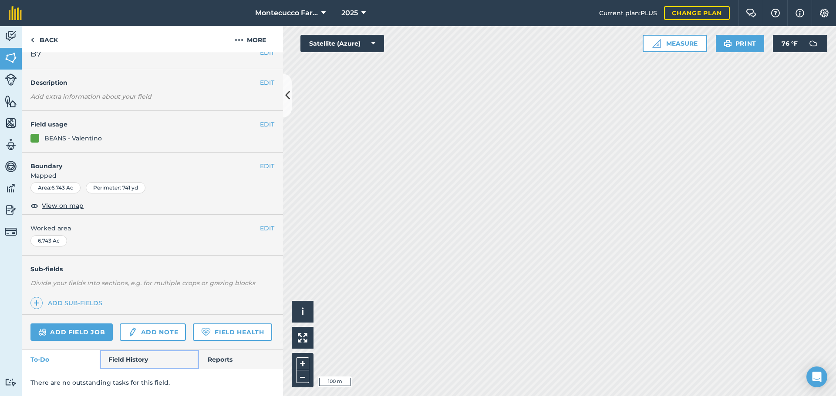
drag, startPoint x: 135, startPoint y: 354, endPoint x: 131, endPoint y: 328, distance: 26.5
click at [135, 354] on link "Field History" at bounding box center [149, 359] width 99 height 19
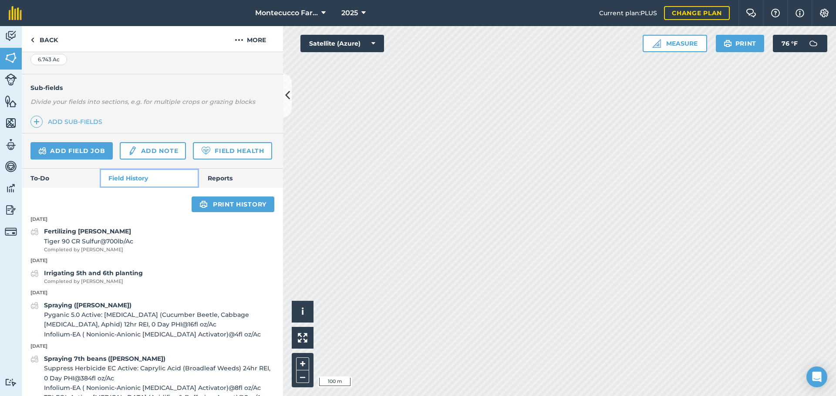
scroll to position [211, 0]
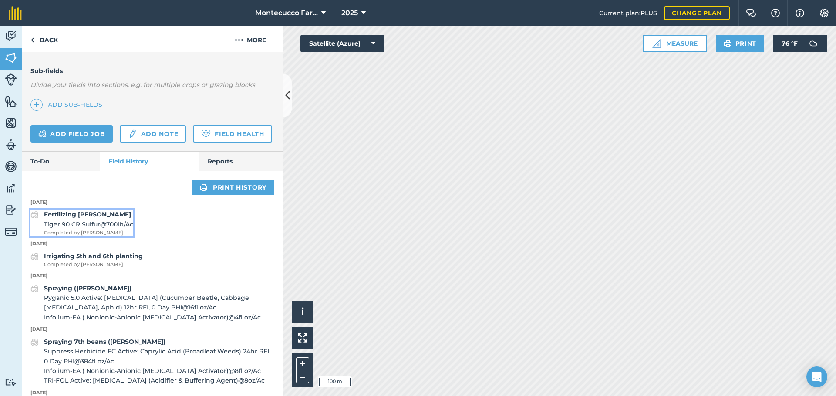
click at [95, 229] on span "Tiger 90 CR Sulfur @ 700 lb / Ac" at bounding box center [88, 225] width 89 height 10
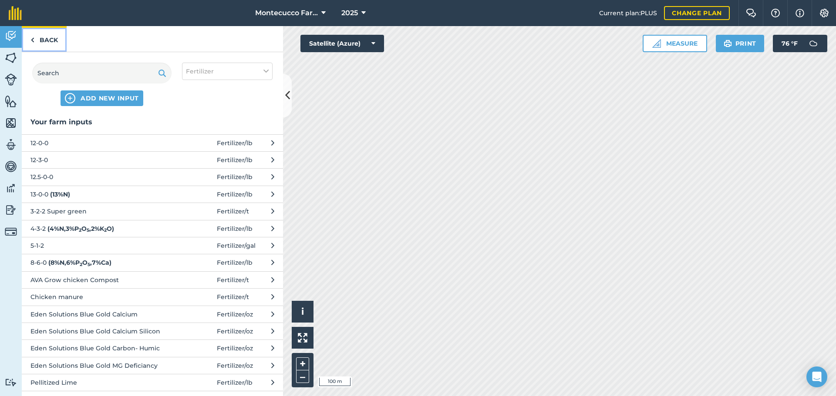
click at [46, 41] on link "Back" at bounding box center [44, 39] width 45 height 26
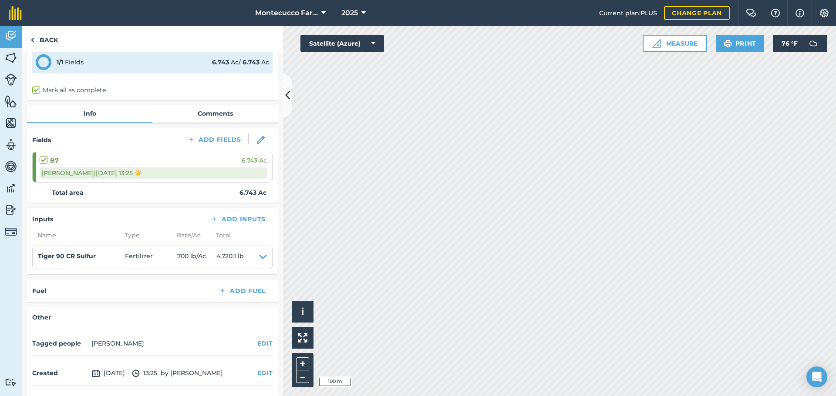
scroll to position [44, 0]
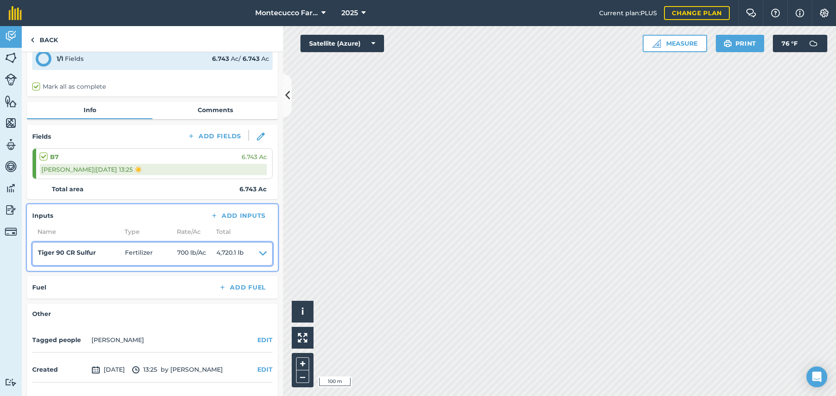
click at [259, 254] on icon at bounding box center [263, 254] width 8 height 12
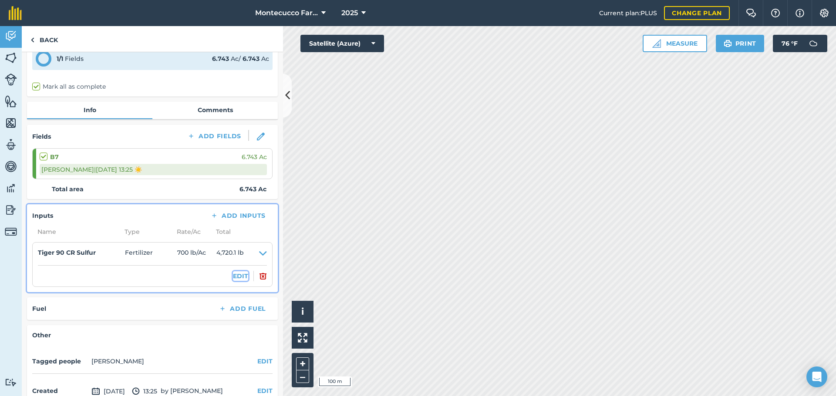
click at [235, 273] on button "EDIT" at bounding box center [240, 277] width 15 height 10
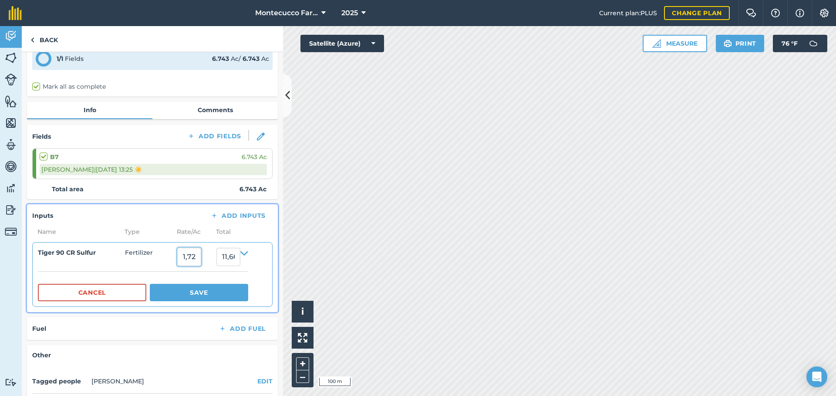
click at [201, 260] on input "1,729.7377" at bounding box center [189, 257] width 24 height 18
type input "1,065"
type input "7,181.295"
click at [210, 292] on button "Save" at bounding box center [199, 292] width 98 height 17
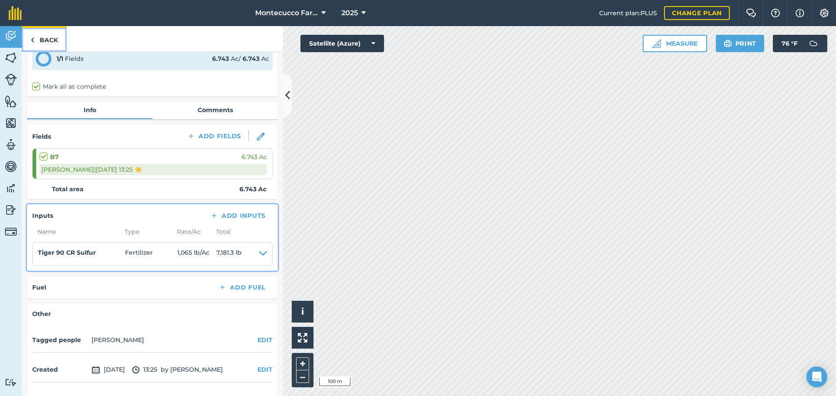
click at [52, 37] on link "Back" at bounding box center [44, 39] width 45 height 26
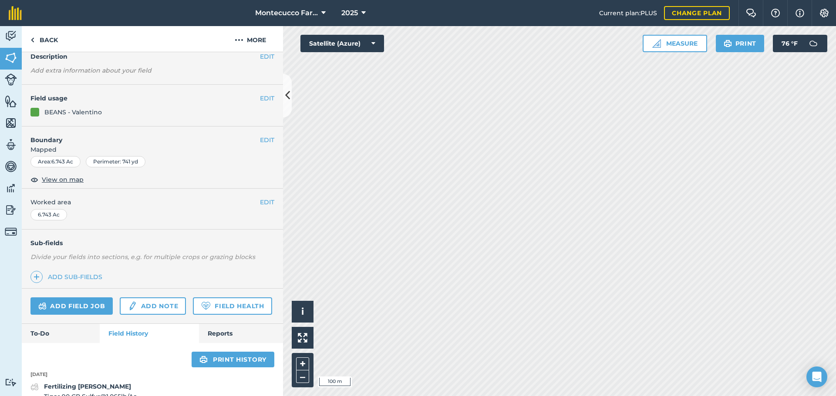
scroll to position [44, 0]
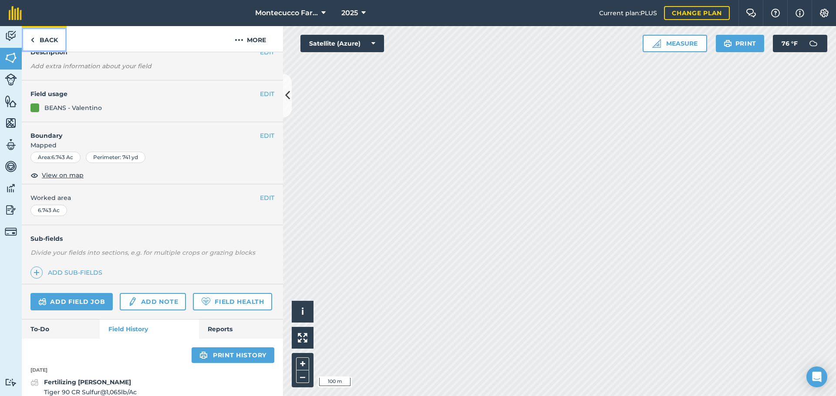
click at [46, 39] on link "Back" at bounding box center [44, 39] width 45 height 26
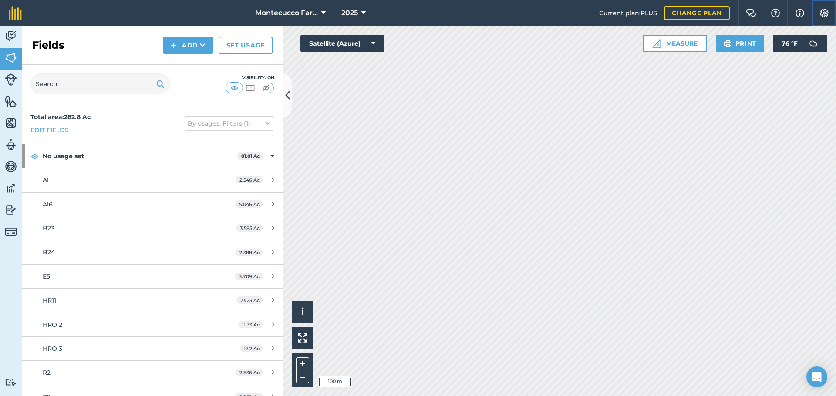
click at [822, 15] on img at bounding box center [824, 13] width 10 height 9
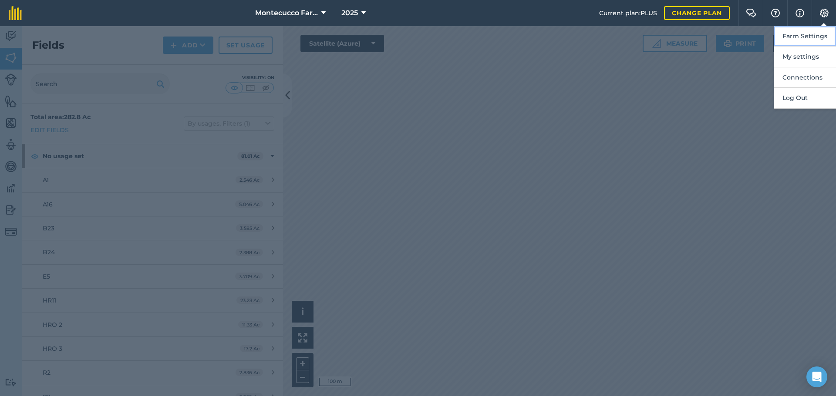
click at [801, 37] on button "Farm Settings" at bounding box center [804, 36] width 62 height 20
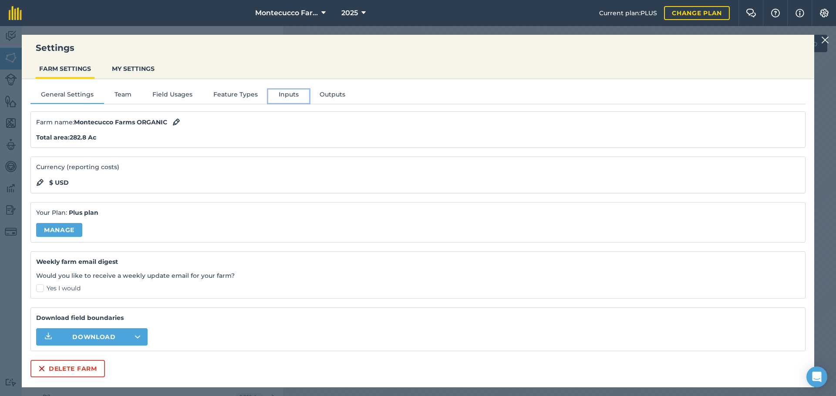
click at [289, 96] on button "Inputs" at bounding box center [288, 96] width 41 height 13
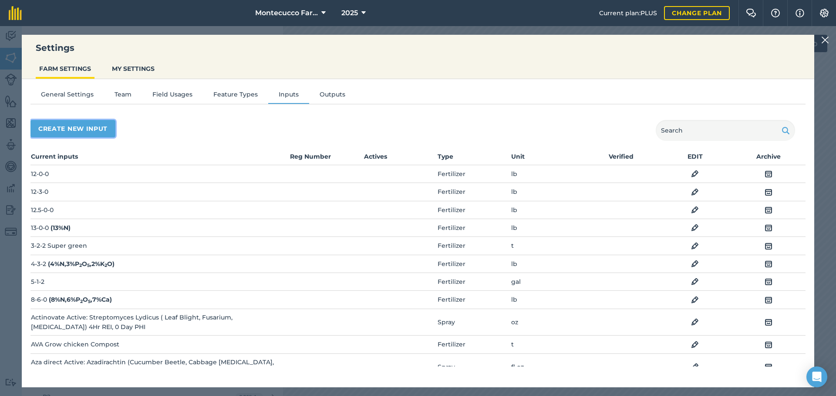
click at [76, 131] on button "Create new input" at bounding box center [72, 128] width 85 height 17
select select "SEED"
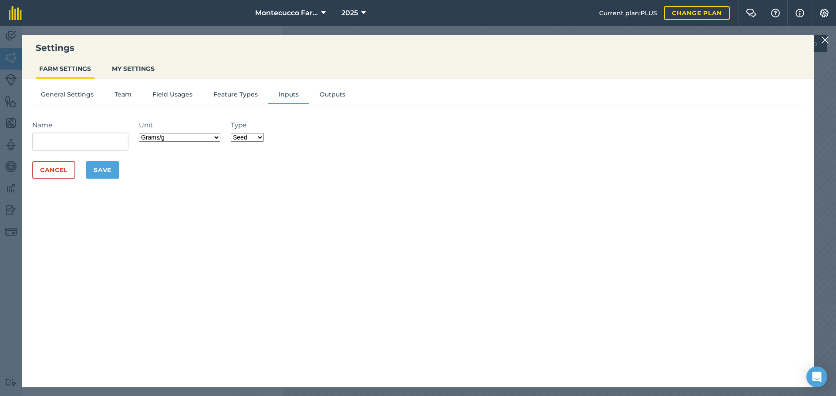
scroll to position [44, 0]
click at [90, 142] on input "Name" at bounding box center [80, 142] width 96 height 18
click at [123, 139] on input "Sulfur DF Avtive: Sulfur, Powdery Mildew," at bounding box center [80, 142] width 96 height 18
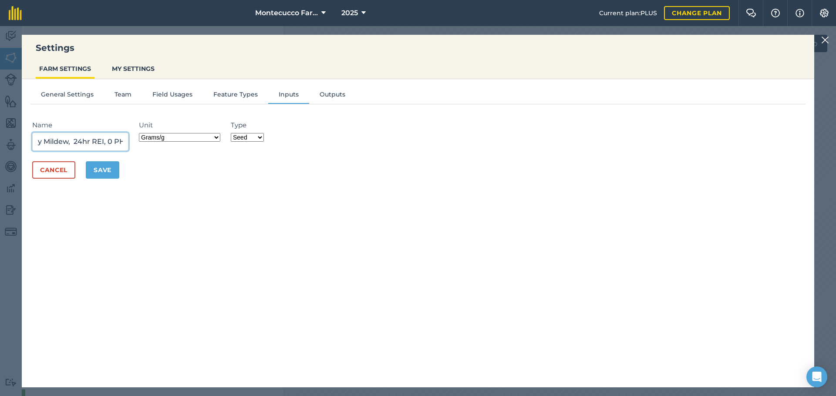
type input "Sulfur DF Avtive: Sulfur, Powdery Mildew, 24hr REI, 0 PHI"
click at [111, 168] on button "Save" at bounding box center [103, 169] width 34 height 17
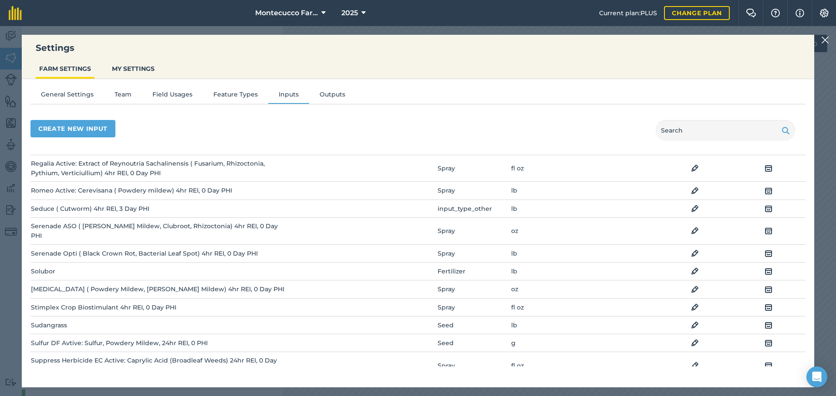
scroll to position [1349, 0]
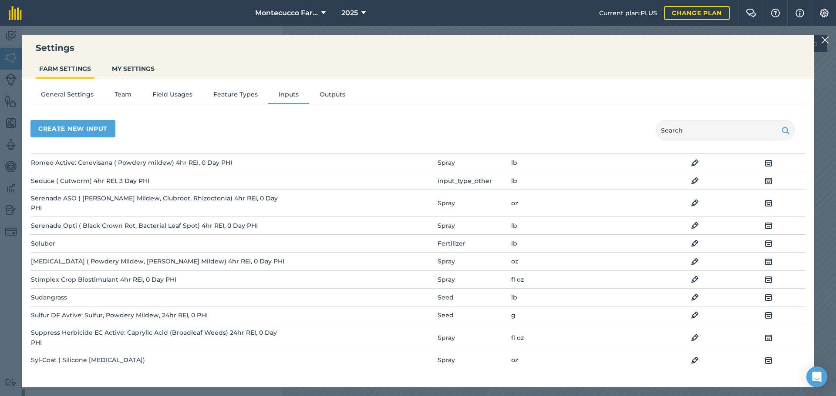
click at [691, 310] on img at bounding box center [695, 315] width 8 height 10
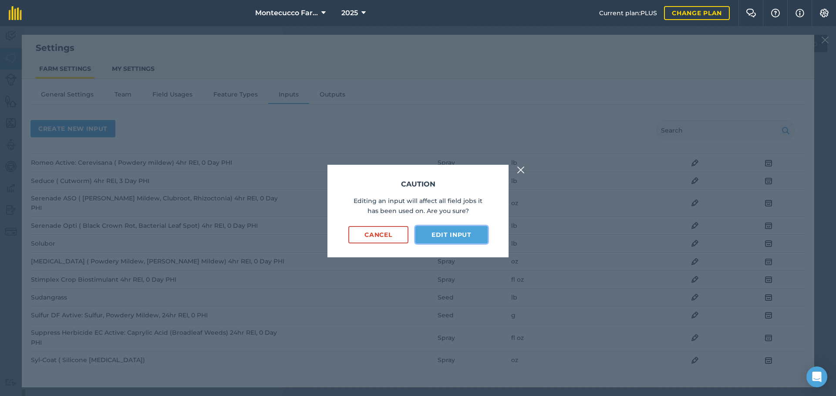
click at [446, 237] on button "Edit input" at bounding box center [451, 234] width 72 height 17
select select "SEED"
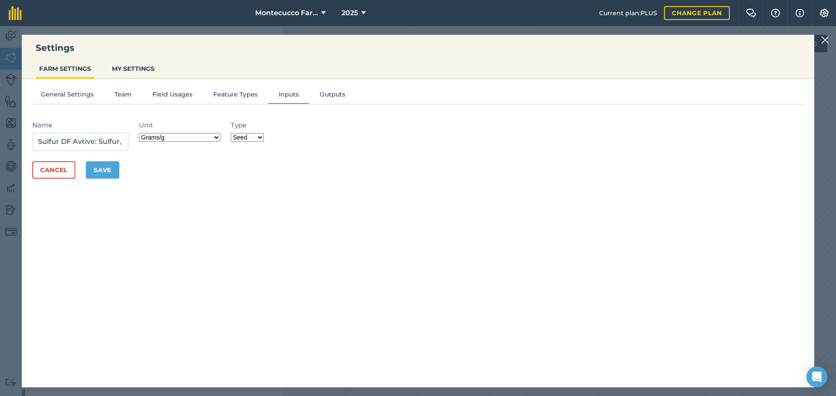
click at [218, 138] on select "Grams/g Kilograms/kg Metric tonnes/t Millilitres/ml Litres/L Ounces/oz Pounds/l…" at bounding box center [179, 137] width 81 height 9
select select "POUNDS"
click at [141, 133] on select "Grams/g Kilograms/kg Metric tonnes/t Millilitres/ml Litres/L Ounces/oz Pounds/l…" at bounding box center [179, 137] width 81 height 9
click at [113, 173] on button "Save" at bounding box center [103, 169] width 34 height 17
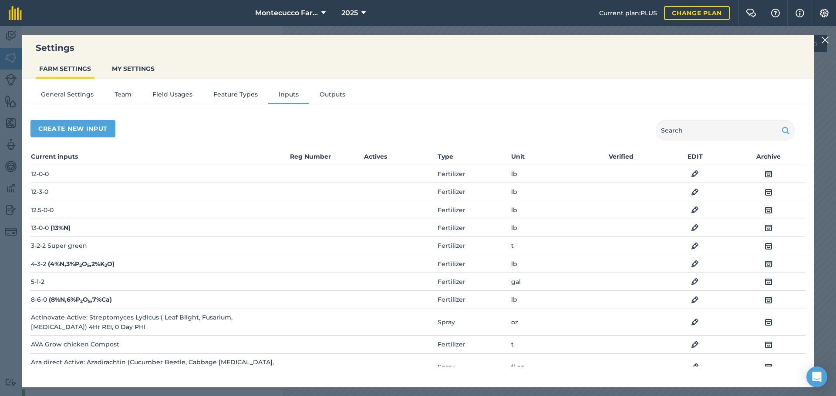
click at [829, 41] on div at bounding box center [826, 40] width 10 height 10
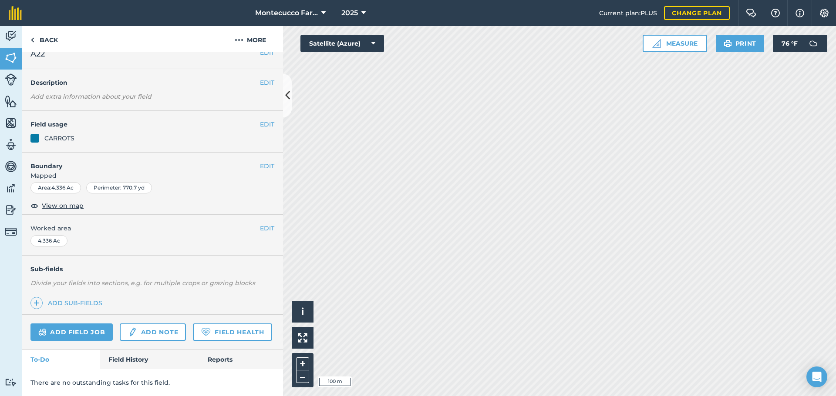
scroll to position [37, 0]
click at [131, 359] on link "Field History" at bounding box center [149, 359] width 99 height 19
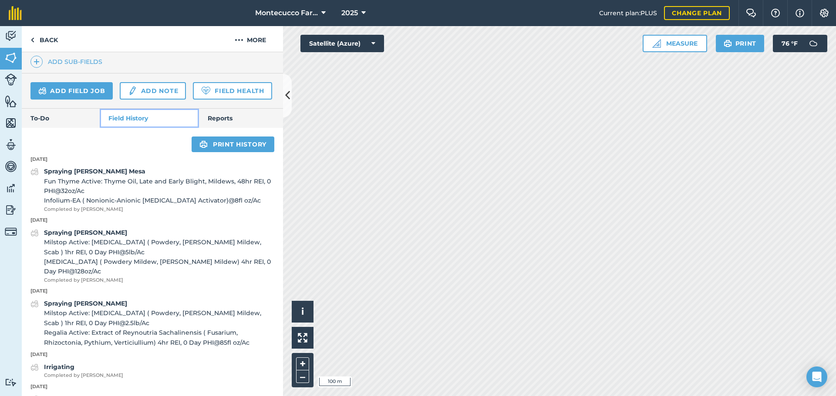
scroll to position [211, 0]
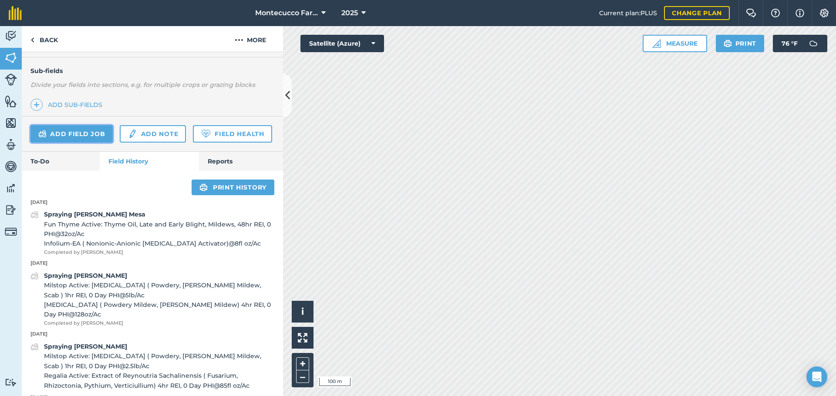
click at [72, 137] on link "Add field job" at bounding box center [71, 133] width 82 height 17
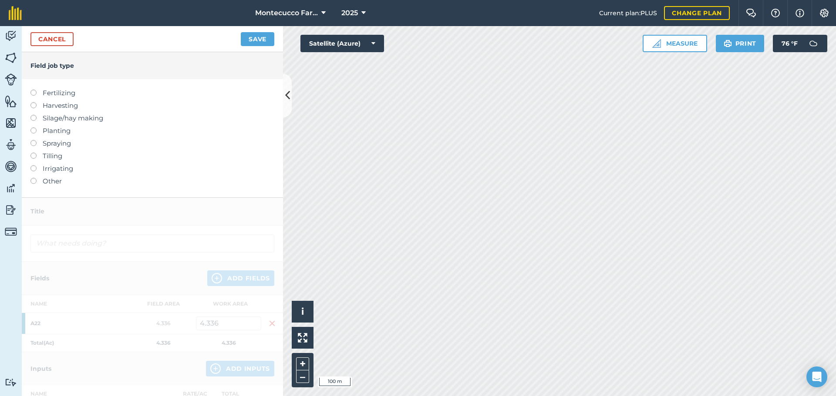
click at [33, 140] on label at bounding box center [36, 140] width 12 height 0
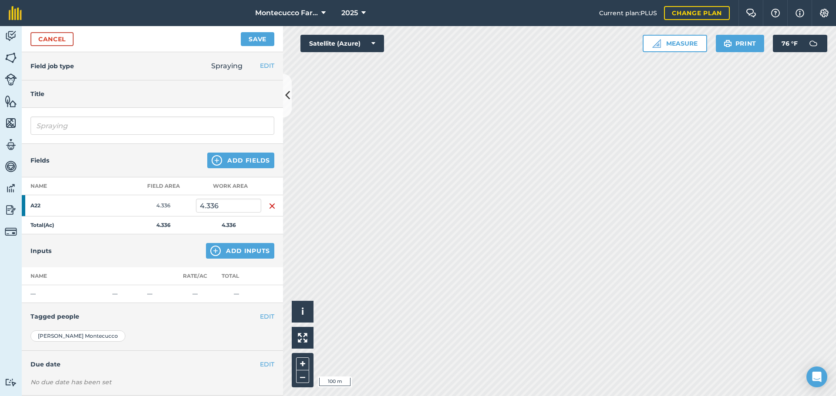
scroll to position [44, 0]
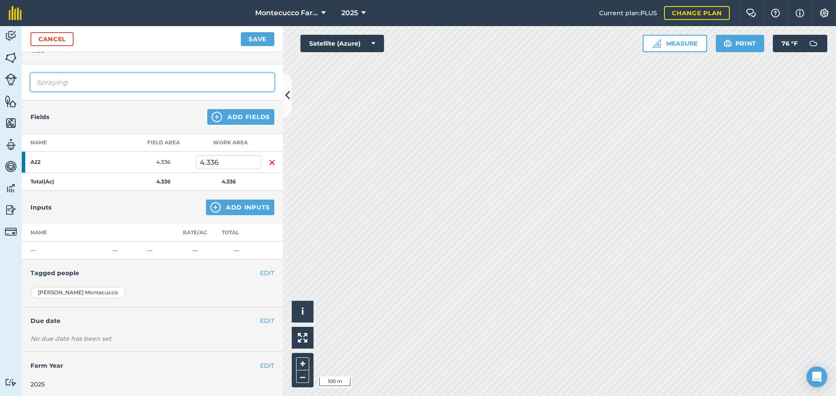
click at [79, 83] on input "Spraying" at bounding box center [152, 82] width 244 height 18
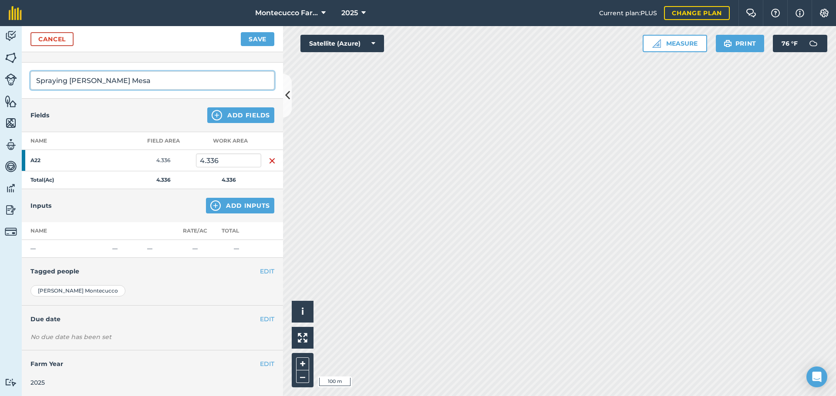
scroll to position [46, 0]
type input "Spraying [PERSON_NAME] Mesa"
click at [238, 207] on button "Add Inputs" at bounding box center [240, 206] width 68 height 16
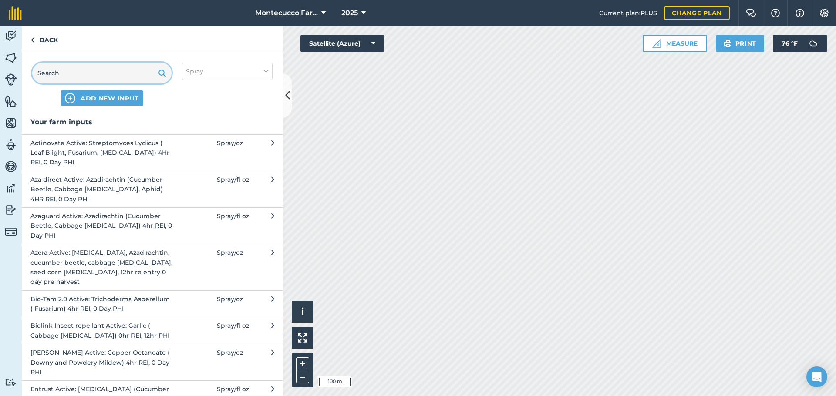
click at [81, 74] on input "text" at bounding box center [101, 73] width 139 height 21
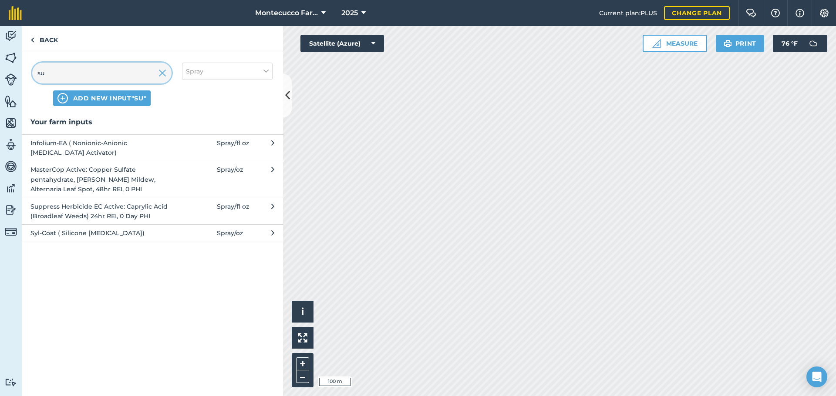
type input "su"
click at [267, 72] on icon at bounding box center [265, 72] width 5 height 10
click at [189, 103] on label "Fertilizer" at bounding box center [227, 105] width 83 height 9
click at [189, 103] on input "Fertilizer" at bounding box center [189, 104] width 6 height 6
checkbox input "true"
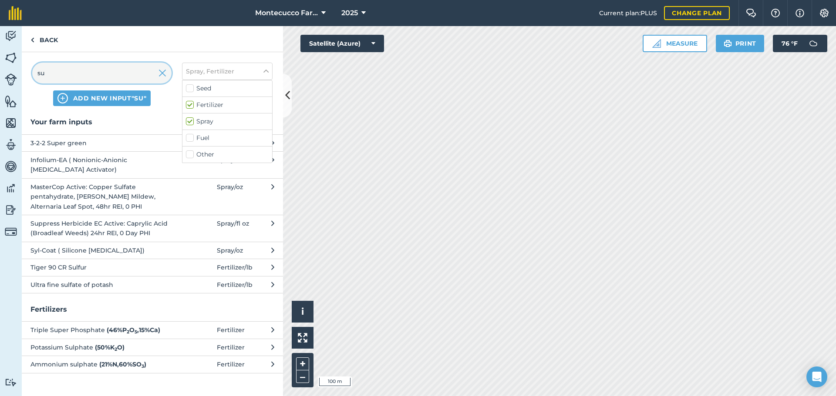
click at [67, 67] on input "su" at bounding box center [101, 73] width 139 height 21
click at [264, 71] on icon at bounding box center [265, 72] width 5 height 10
click at [190, 155] on label "Other" at bounding box center [227, 154] width 83 height 9
click at [190, 155] on input "Other" at bounding box center [189, 153] width 6 height 6
checkbox input "true"
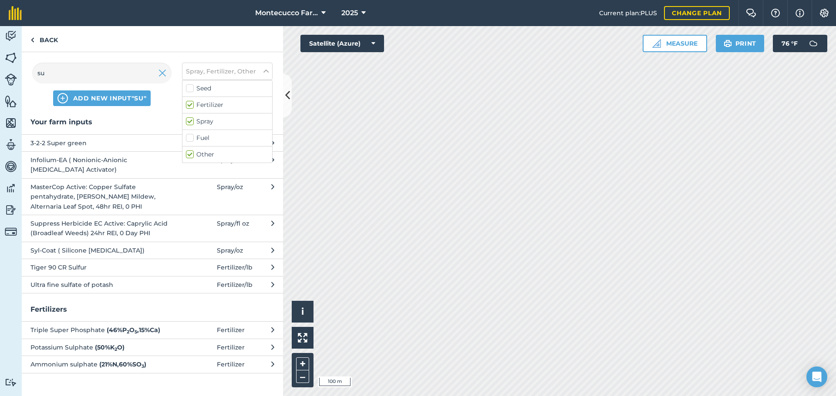
click at [190, 139] on label "Fuel" at bounding box center [227, 138] width 83 height 9
click at [190, 139] on input "Fuel" at bounding box center [189, 137] width 6 height 6
checkbox input "true"
click at [189, 88] on label "Seed" at bounding box center [227, 88] width 83 height 9
click at [189, 88] on input "Seed" at bounding box center [189, 87] width 6 height 6
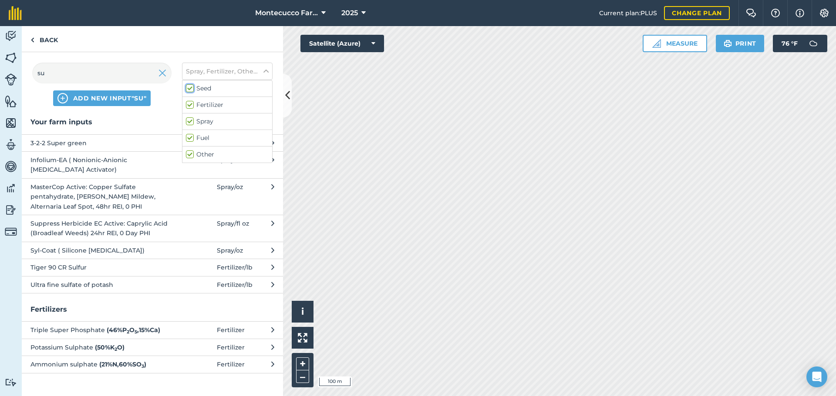
checkbox input "true"
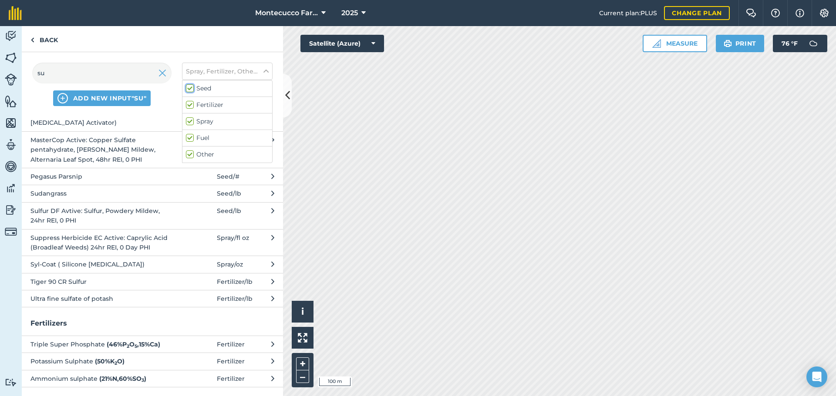
scroll to position [49, 0]
click at [824, 10] on img at bounding box center [824, 13] width 10 height 9
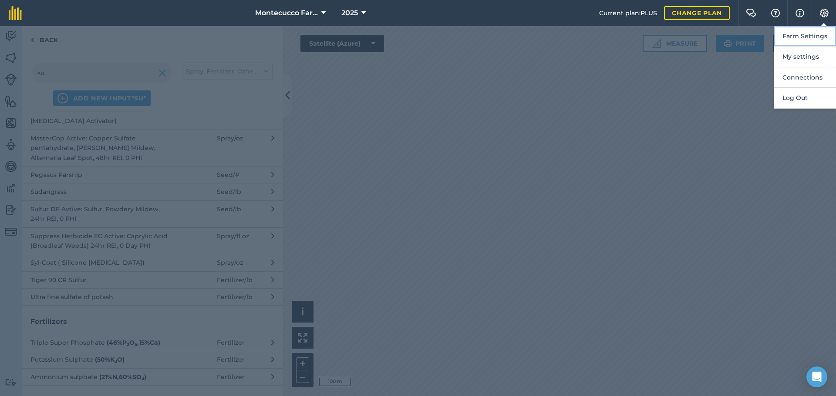
click at [807, 40] on button "Farm Settings" at bounding box center [804, 36] width 62 height 20
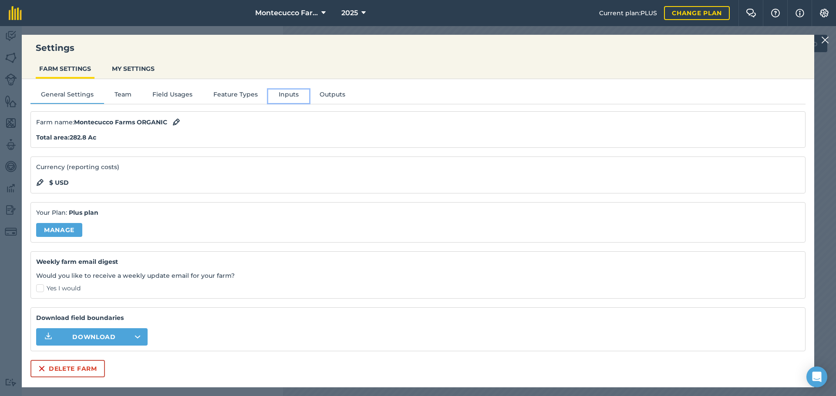
click at [287, 94] on button "Inputs" at bounding box center [288, 96] width 41 height 13
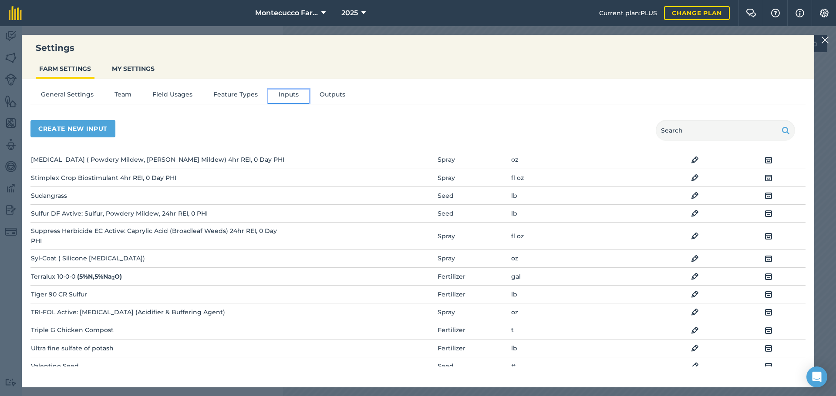
scroll to position [1436, 0]
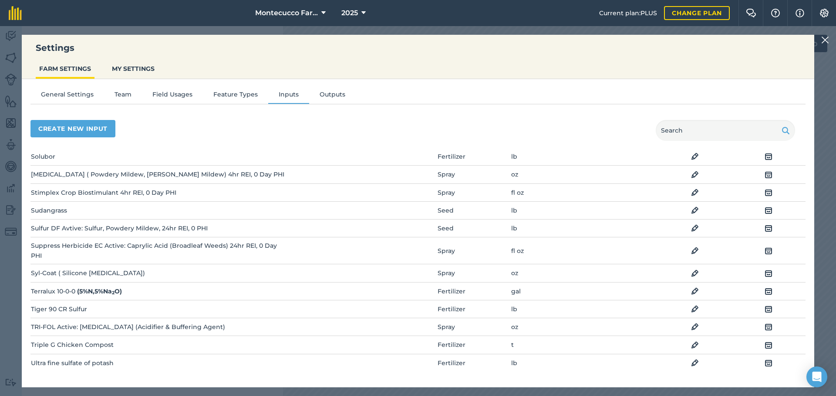
click at [691, 223] on img at bounding box center [695, 228] width 8 height 10
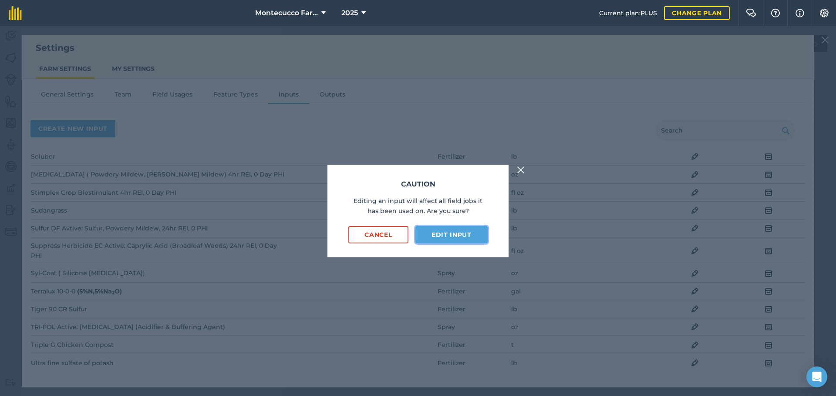
click at [423, 232] on button "Edit input" at bounding box center [451, 234] width 72 height 17
select select "POUNDS"
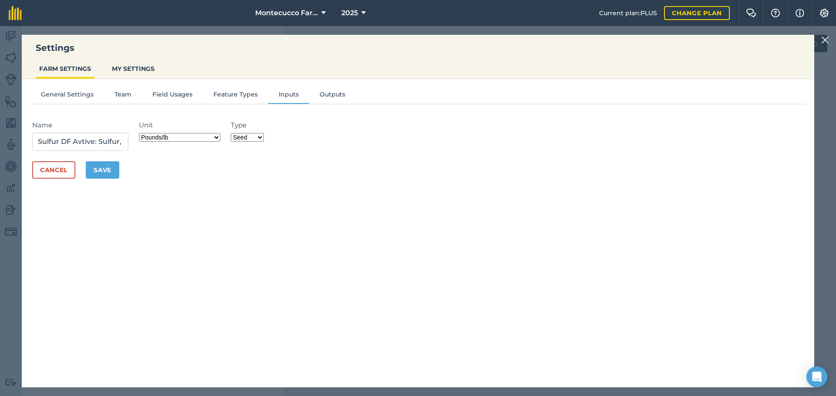
click at [261, 136] on select "Fertilizer Seed Spray Fuel Other" at bounding box center [247, 137] width 33 height 9
select select "SPRAY"
click at [233, 133] on select "Fertilizer Seed Spray Fuel Other" at bounding box center [247, 137] width 33 height 9
click at [111, 169] on button "Save" at bounding box center [103, 169] width 34 height 17
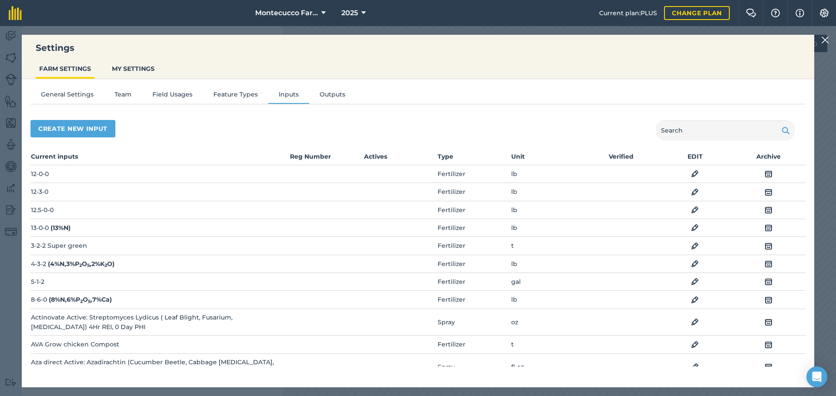
click at [824, 36] on img at bounding box center [825, 40] width 8 height 10
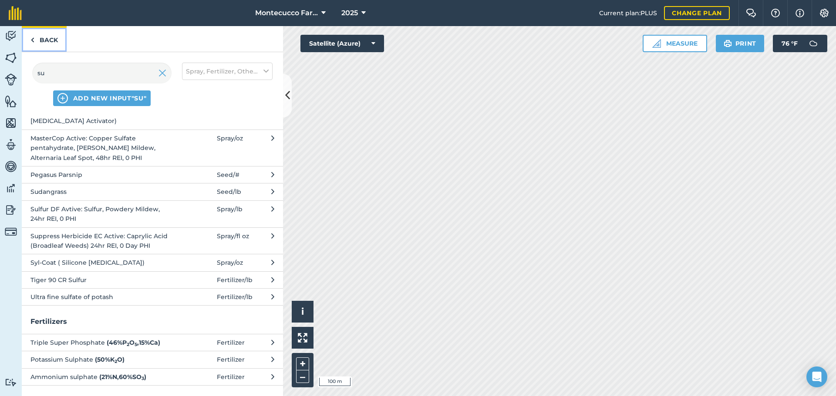
click at [30, 38] on link "Back" at bounding box center [44, 39] width 45 height 26
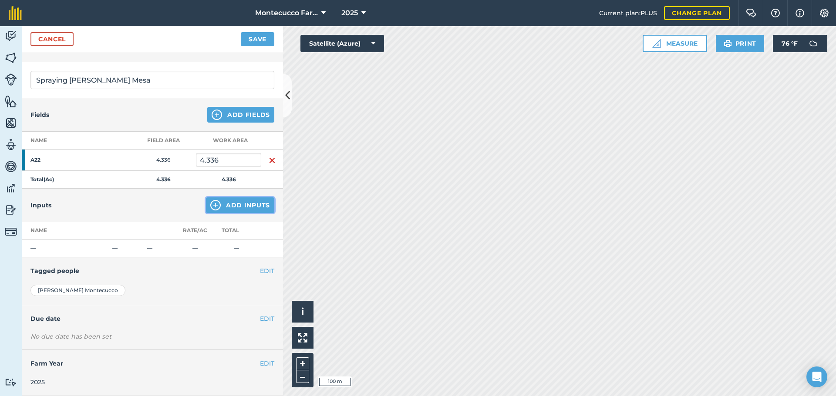
click at [229, 208] on button "Add Inputs" at bounding box center [240, 206] width 68 height 16
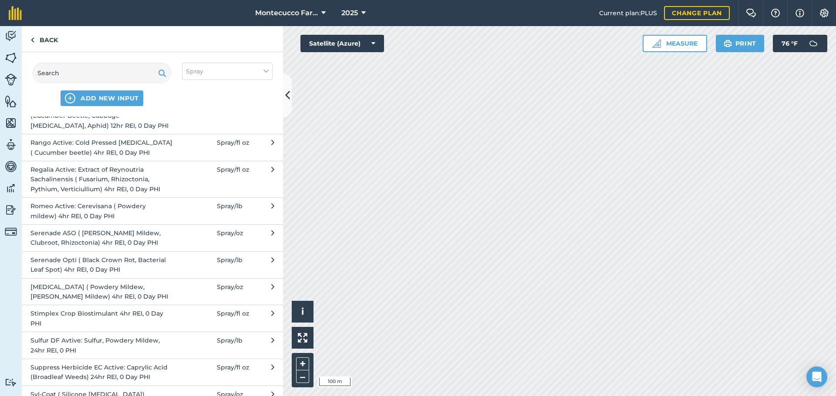
scroll to position [783, 0]
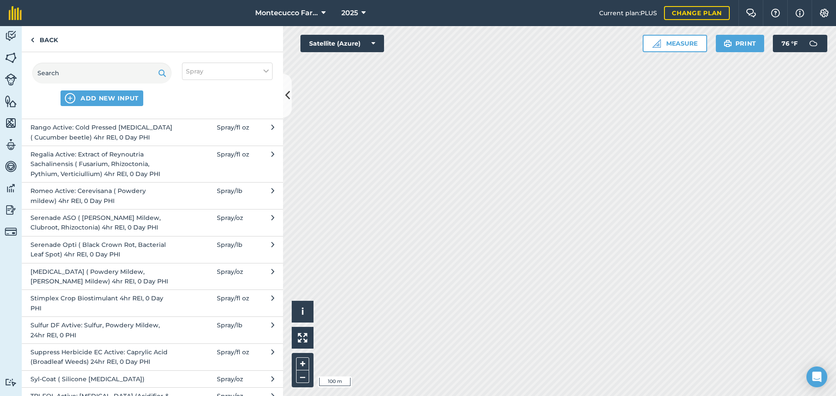
click at [54, 321] on span "Sulfur DF Avtive: Sulfur, Powdery Mildew, 24hr REI, 0 PHI" at bounding box center [101, 331] width 142 height 20
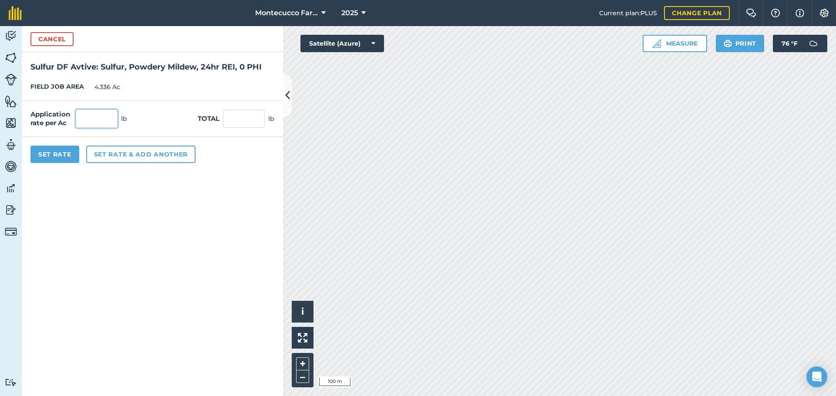
click at [97, 121] on input "text" at bounding box center [97, 119] width 42 height 18
type input "5"
type input "21.68"
click at [111, 153] on button "Set rate & add another" at bounding box center [140, 154] width 109 height 17
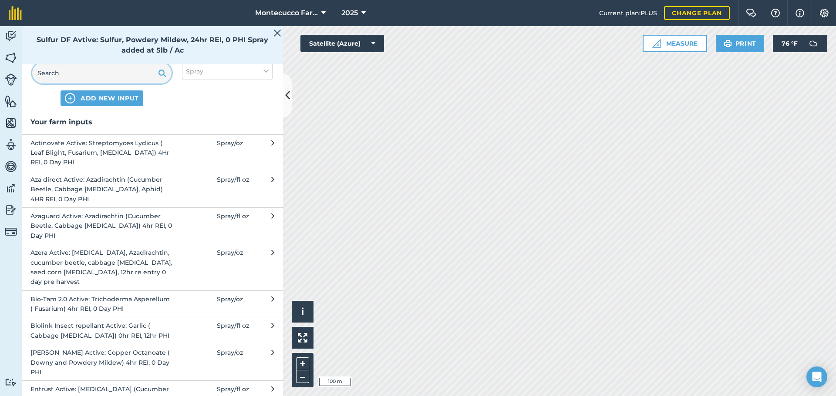
click at [80, 72] on input "text" at bounding box center [101, 73] width 139 height 21
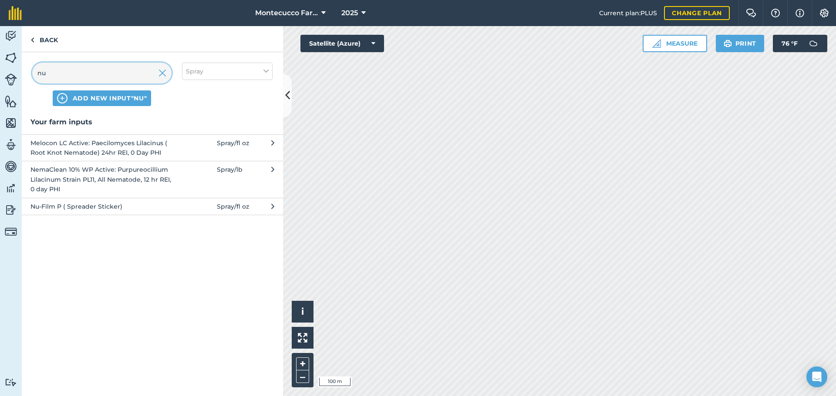
type input "nu"
click at [68, 208] on span "Nu-Film P ( Spreader Sticker)" at bounding box center [101, 207] width 142 height 10
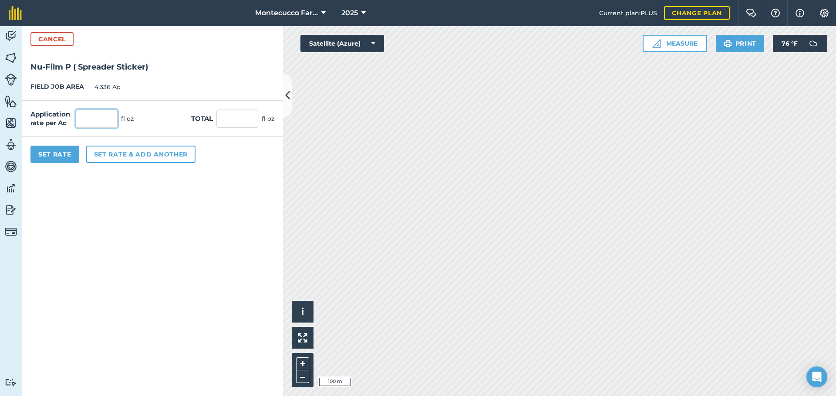
click at [101, 118] on input "text" at bounding box center [97, 119] width 42 height 18
type input "4"
type input "17.344"
click at [72, 158] on button "Set Rate" at bounding box center [54, 154] width 49 height 17
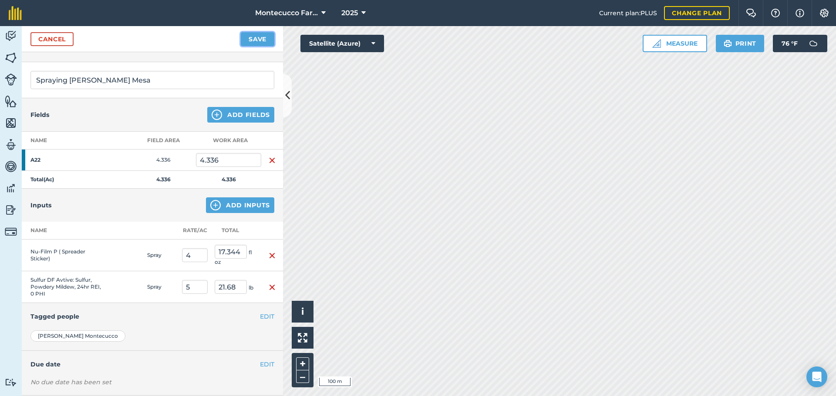
click at [253, 39] on button "Save" at bounding box center [258, 39] width 34 height 14
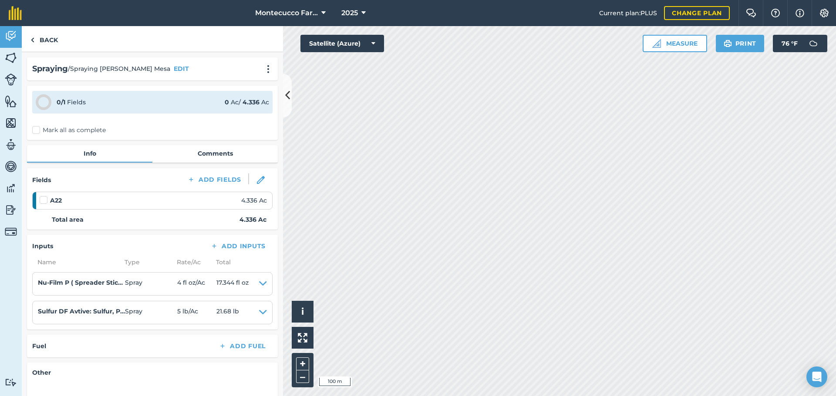
click at [36, 132] on label "Mark all as complete" at bounding box center [69, 130] width 74 height 9
click at [36, 131] on input "Mark all as complete" at bounding box center [35, 129] width 6 height 6
checkbox input "false"
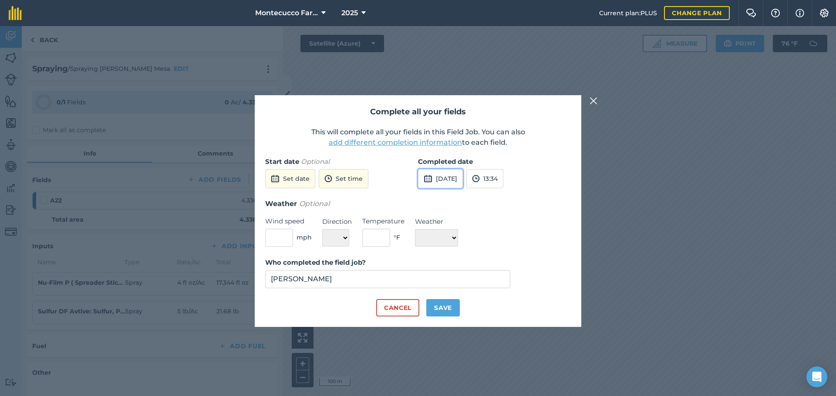
click at [447, 179] on button "8th Sep 2025" at bounding box center [440, 178] width 45 height 19
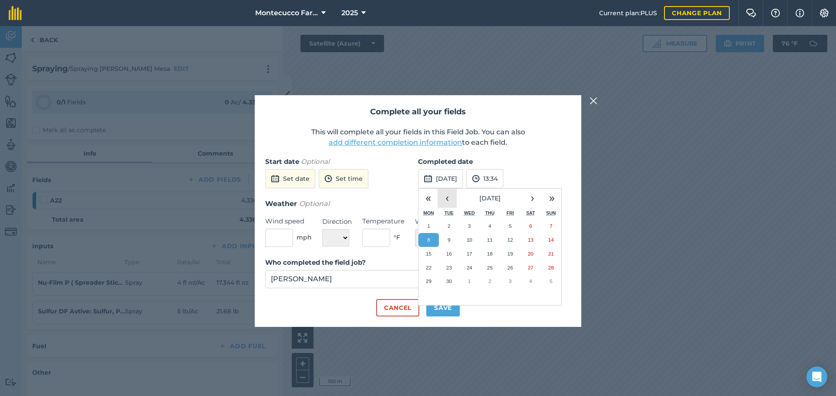
click at [445, 196] on button "‹" at bounding box center [446, 198] width 19 height 19
click at [496, 282] on button "28" at bounding box center [490, 282] width 20 height 14
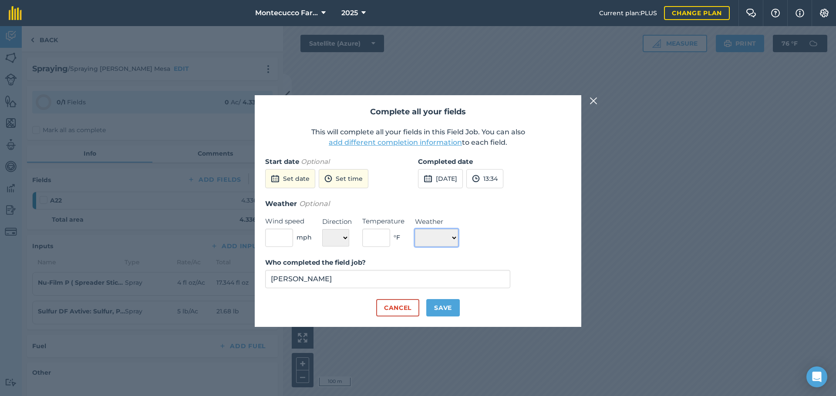
click at [453, 235] on select "☀️ Sunny 🌧 Rainy ⛅️ Cloudy 🌨 Snow ❄️ Icy" at bounding box center [436, 237] width 43 height 17
select select "Sunny"
click at [415, 229] on select "☀️ Sunny 🌧 Rainy ⛅️ Cloudy 🌨 Snow ❄️ Icy" at bounding box center [436, 237] width 43 height 17
click at [386, 236] on input "text" at bounding box center [376, 238] width 28 height 18
type input "70"
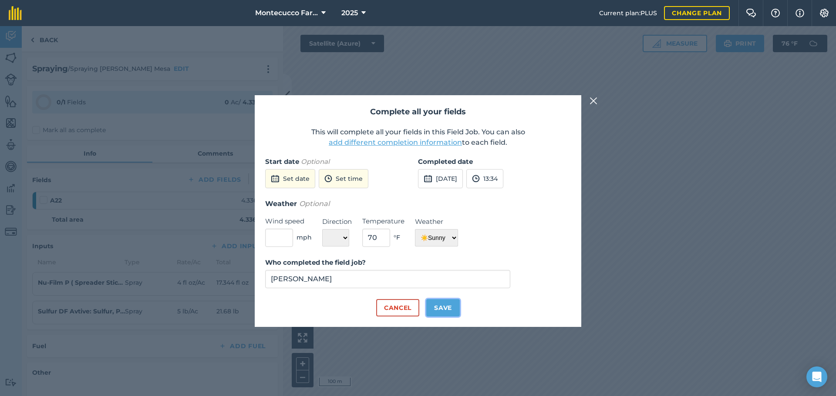
click at [440, 309] on button "Save" at bounding box center [443, 307] width 34 height 17
checkbox input "true"
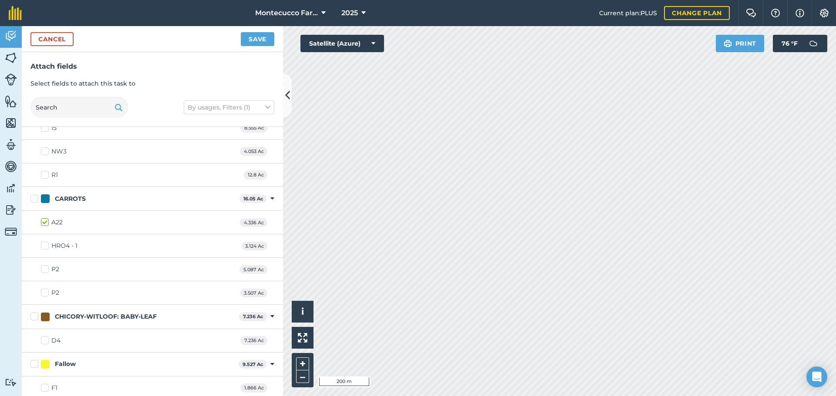
scroll to position [609, 0]
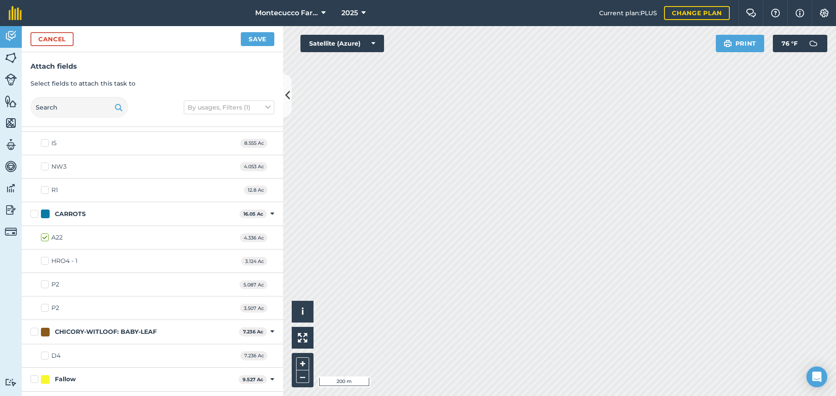
click at [47, 284] on label "P2" at bounding box center [50, 284] width 18 height 9
click at [47, 284] on input "P2" at bounding box center [44, 283] width 6 height 6
checkbox input "true"
click at [45, 307] on label "P2" at bounding box center [50, 308] width 18 height 9
click at [45, 307] on input "P2" at bounding box center [44, 307] width 6 height 6
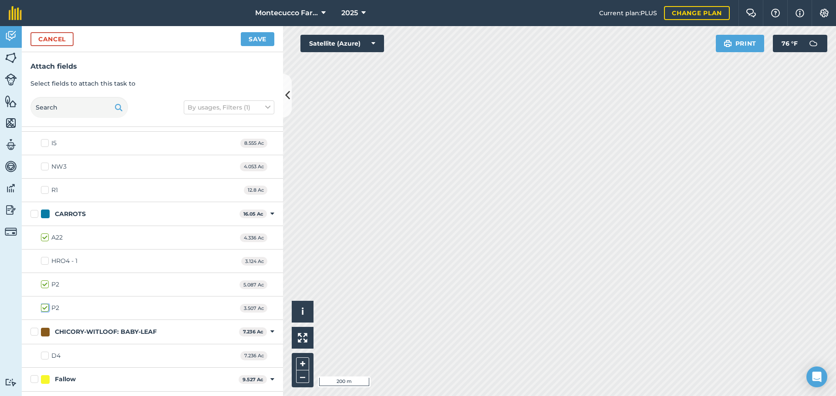
checkbox input "true"
click at [256, 40] on button "Save" at bounding box center [258, 39] width 34 height 14
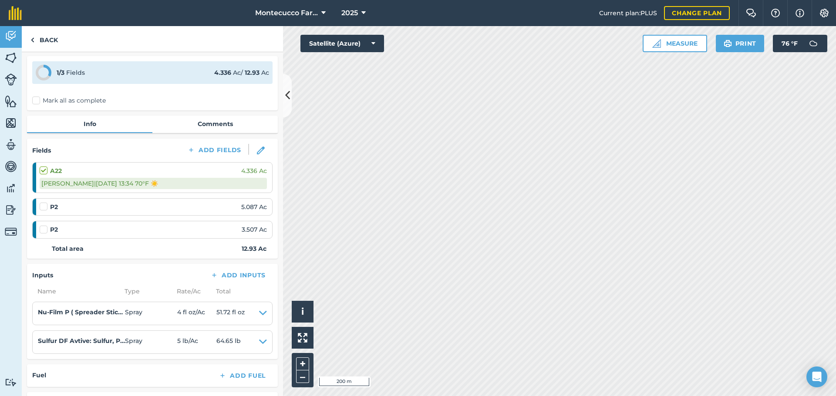
scroll to position [44, 0]
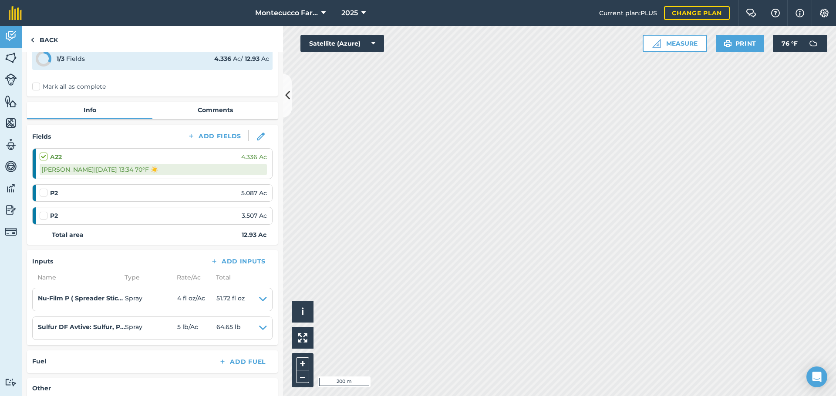
click at [37, 88] on label "Mark all as complete" at bounding box center [69, 86] width 74 height 9
click at [37, 126] on input "Mark all as complete" at bounding box center [35, 129] width 6 height 6
checkbox input "false"
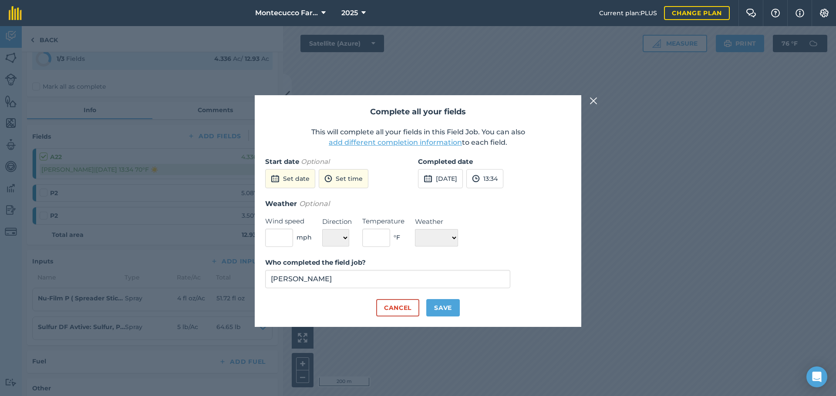
click at [43, 192] on div "Complete all your fields This will complete all your fields in this Field Job. …" at bounding box center [418, 211] width 836 height 370
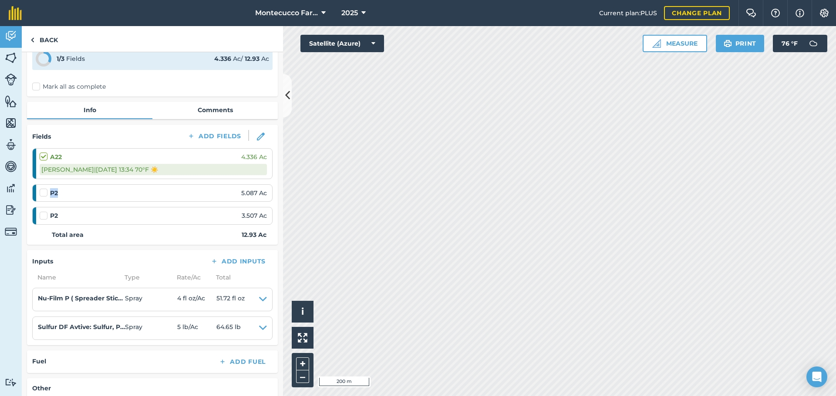
click at [43, 188] on label at bounding box center [45, 188] width 10 height 0
click at [43, 192] on input "checkbox" at bounding box center [43, 191] width 6 height 6
checkbox input "false"
select select "Sunny"
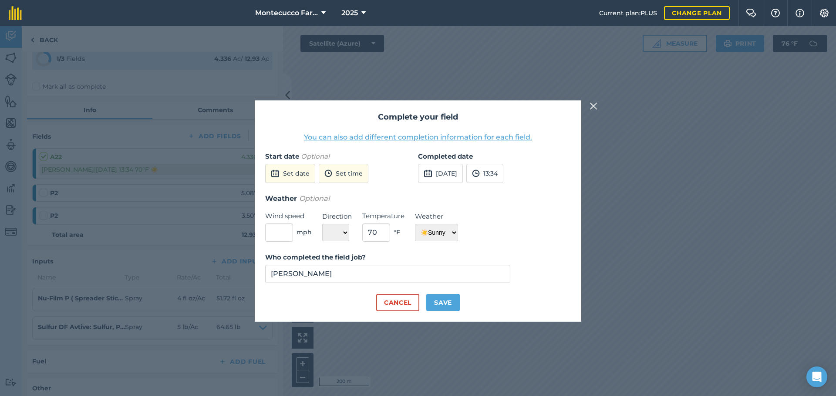
click at [121, 204] on div "Complete your field You can also add different completion information for each …" at bounding box center [418, 211] width 836 height 370
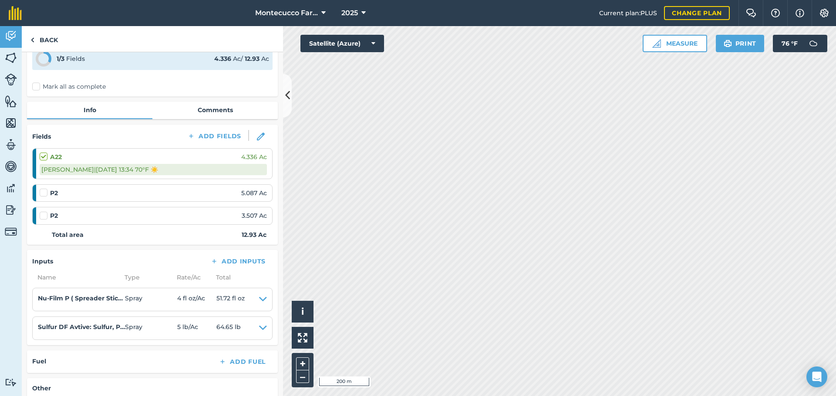
click at [46, 188] on label at bounding box center [45, 188] width 10 height 0
click at [45, 194] on input "checkbox" at bounding box center [43, 191] width 6 height 6
checkbox input "false"
select select "Sunny"
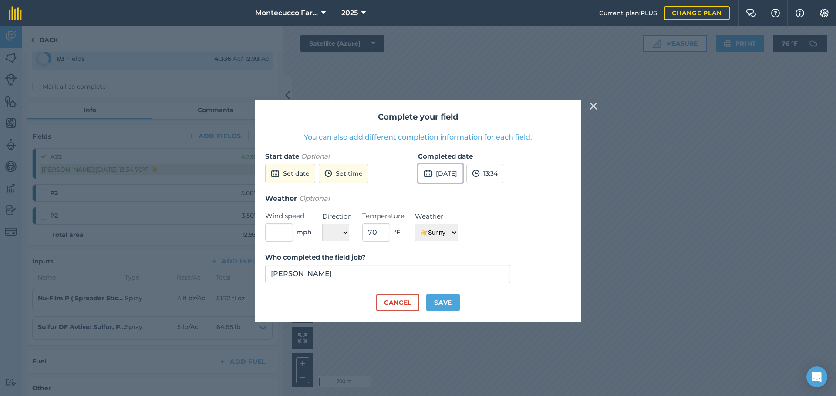
click at [463, 176] on button "8th Sep 2025" at bounding box center [440, 173] width 45 height 19
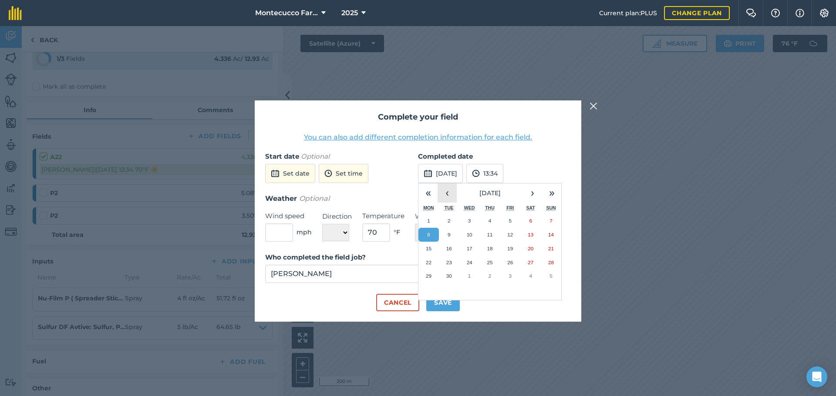
click at [448, 197] on button "‹" at bounding box center [446, 193] width 19 height 19
click at [512, 278] on abbr "29" at bounding box center [510, 276] width 6 height 6
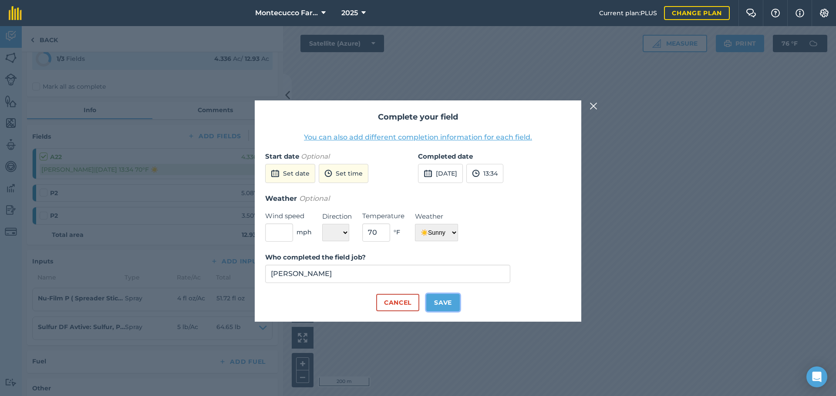
click at [441, 304] on button "Save" at bounding box center [443, 302] width 34 height 17
checkbox input "true"
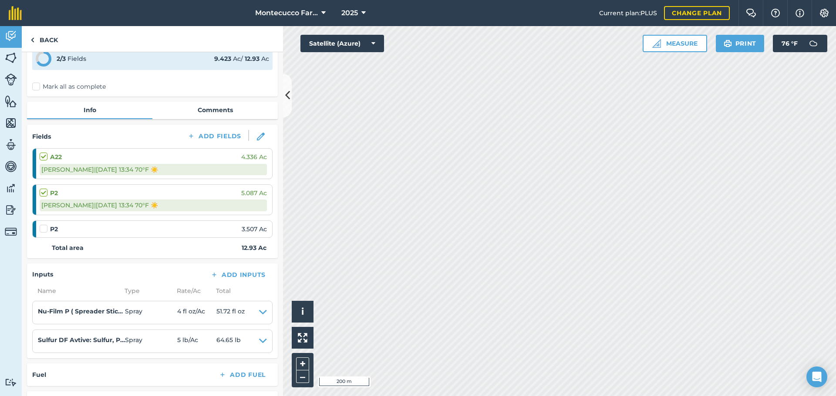
click at [45, 225] on label at bounding box center [45, 225] width 10 height 0
click at [45, 230] on input "checkbox" at bounding box center [43, 228] width 6 height 6
checkbox input "false"
select select "Sunny"
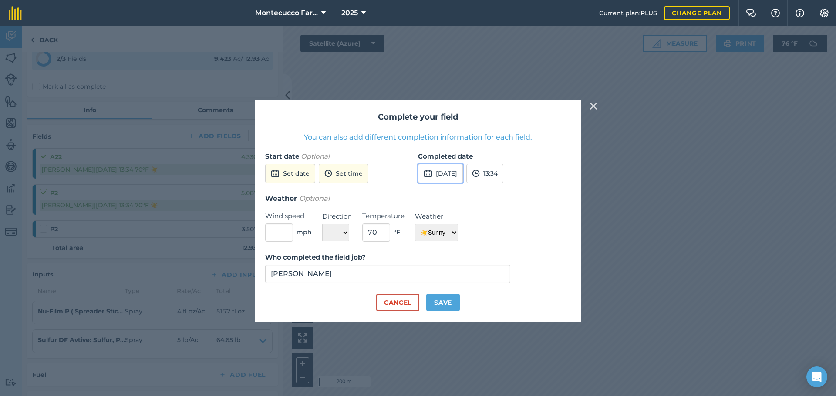
click at [463, 176] on button "8th Sep 2025" at bounding box center [440, 173] width 45 height 19
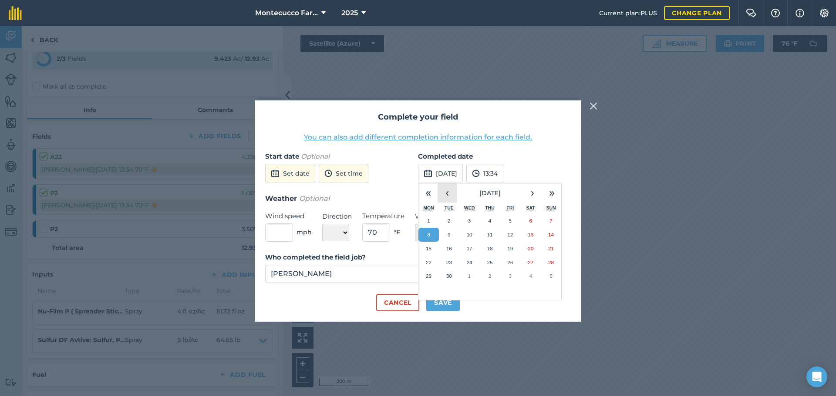
click at [444, 195] on button "‹" at bounding box center [446, 193] width 19 height 19
click at [510, 277] on abbr "29" at bounding box center [510, 276] width 6 height 6
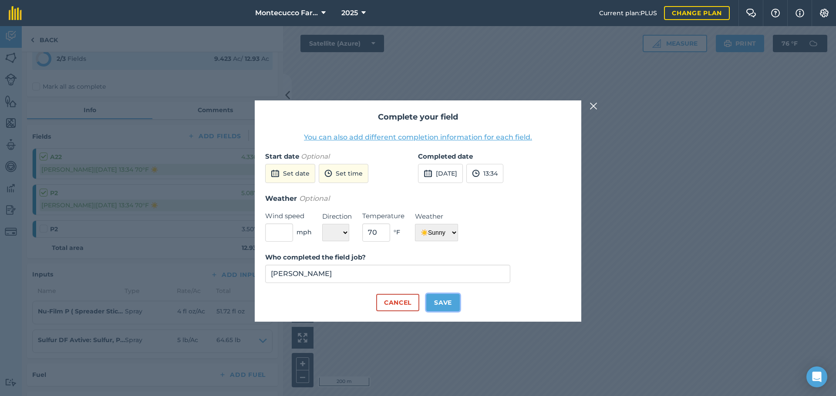
click at [452, 305] on button "Save" at bounding box center [443, 302] width 34 height 17
checkbox input "true"
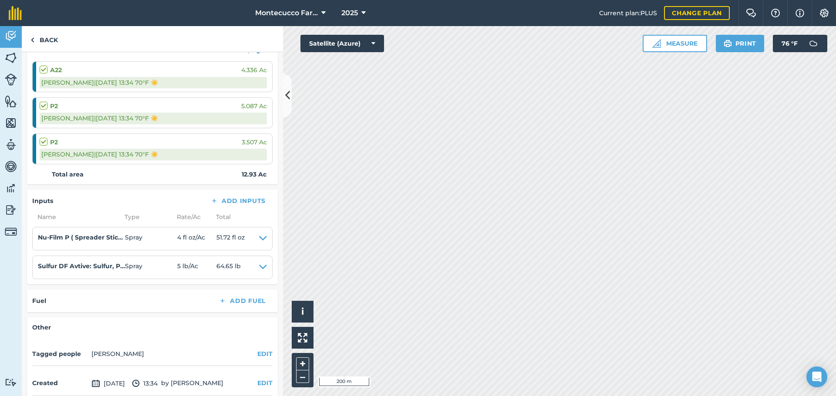
scroll to position [0, 0]
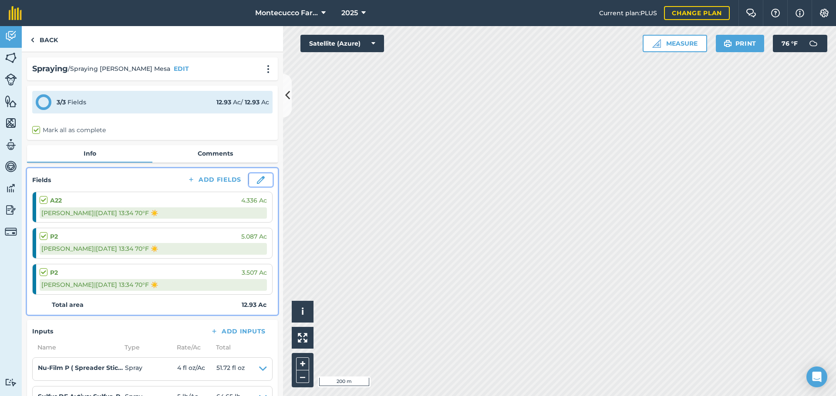
click at [257, 180] on img at bounding box center [261, 180] width 8 height 8
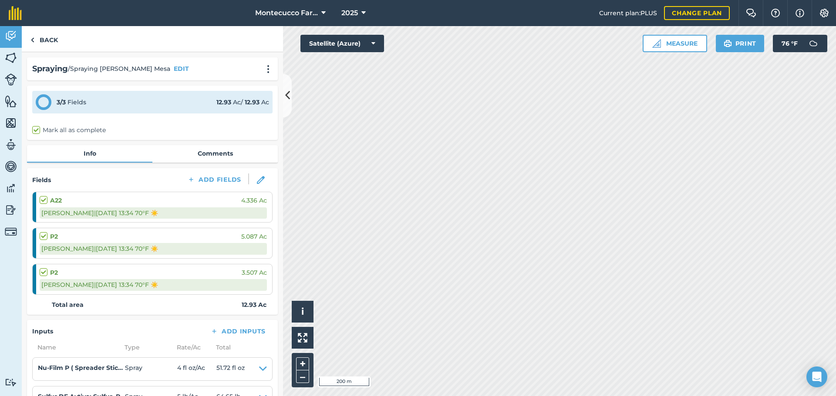
select select "Sunny"
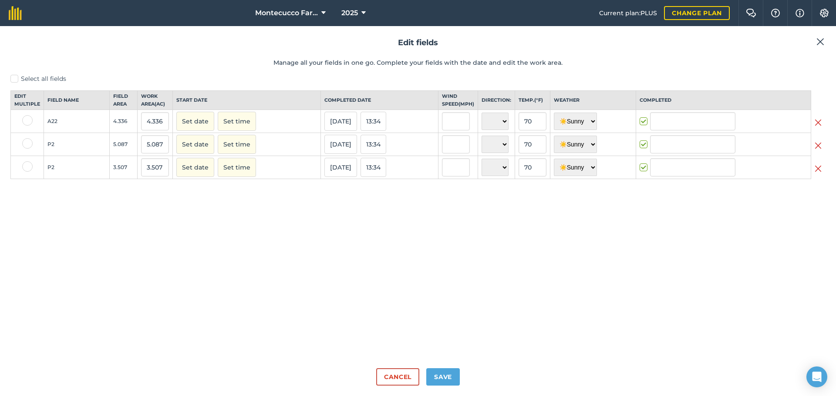
type input "Richard Montecucco"
click at [440, 378] on button "Save" at bounding box center [443, 377] width 34 height 17
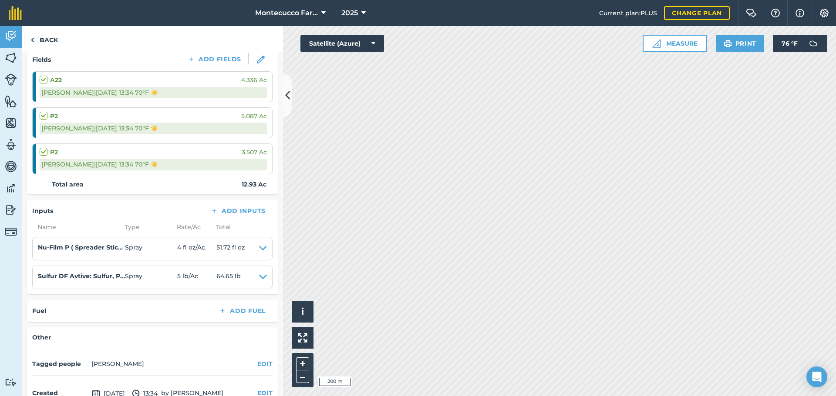
scroll to position [131, 0]
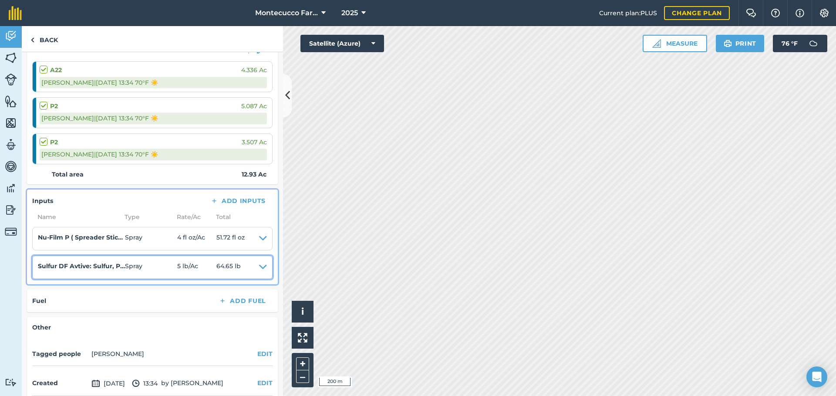
click at [259, 266] on icon at bounding box center [263, 268] width 8 height 12
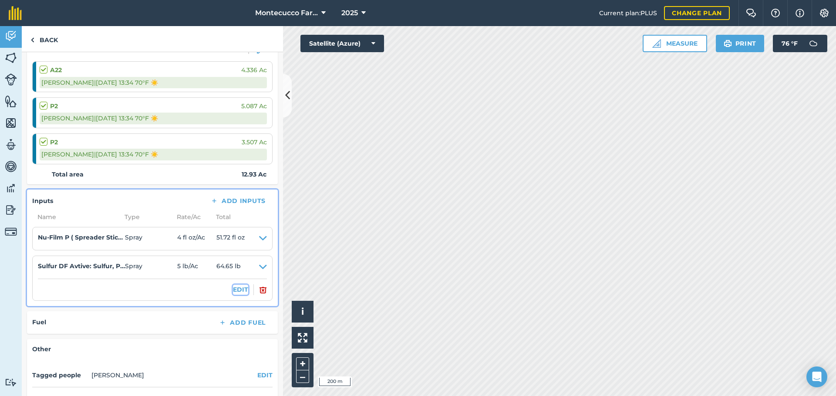
click at [236, 290] on button "EDIT" at bounding box center [240, 290] width 15 height 10
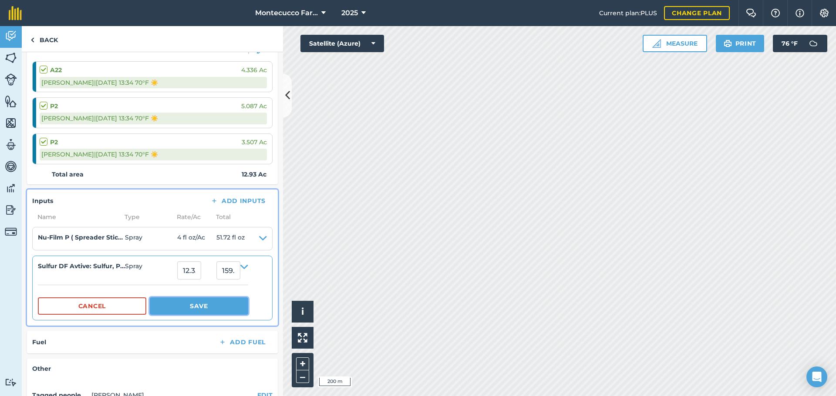
click at [187, 310] on button "Save" at bounding box center [199, 306] width 98 height 17
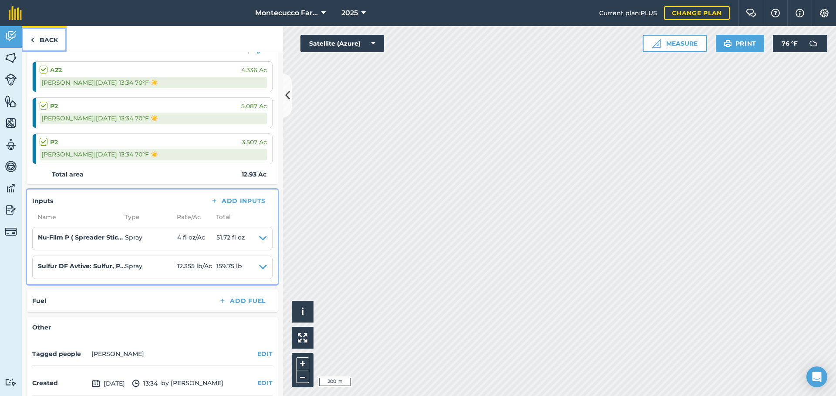
click at [44, 40] on link "Back" at bounding box center [44, 39] width 45 height 26
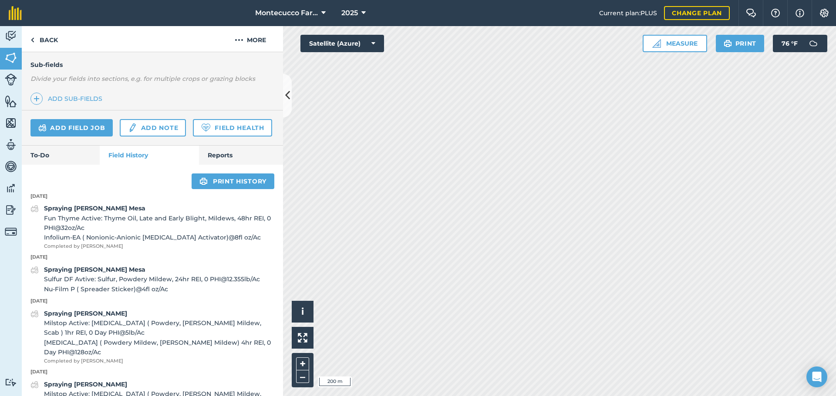
scroll to position [261, 0]
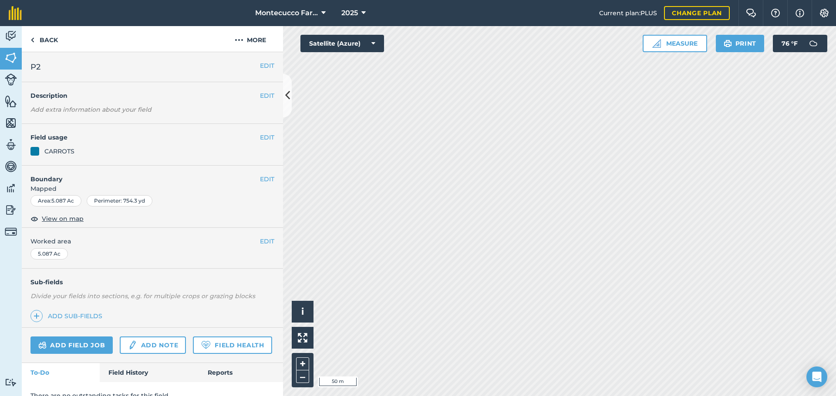
scroll to position [37, 0]
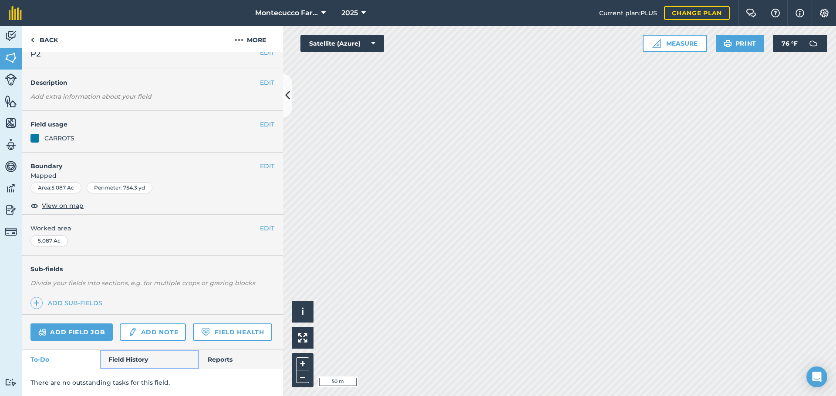
click at [125, 364] on link "Field History" at bounding box center [149, 359] width 99 height 19
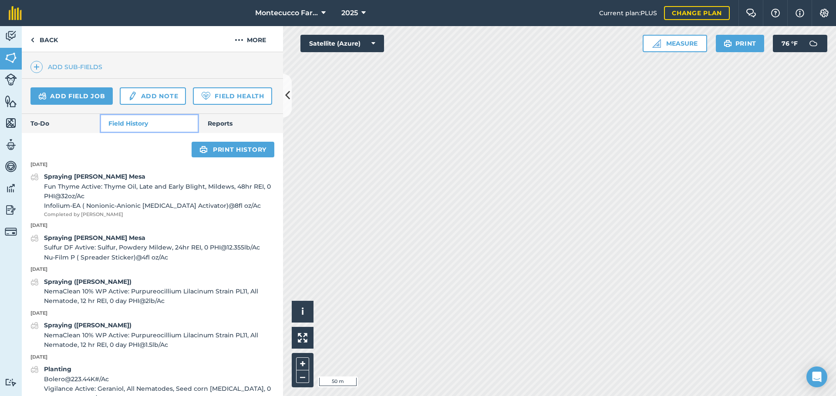
scroll to position [255, 0]
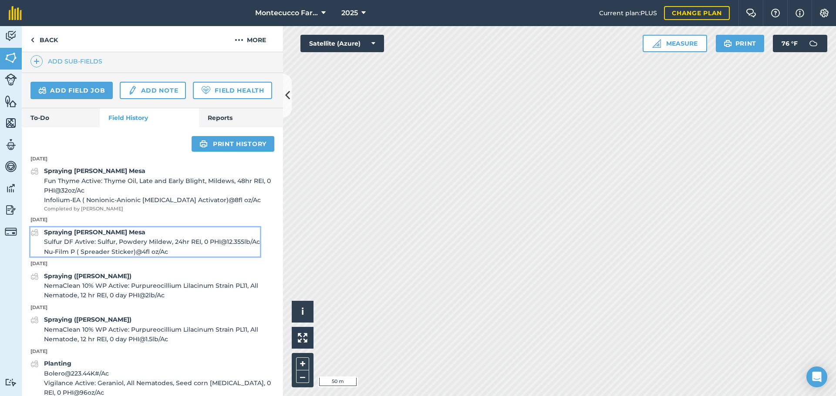
click at [96, 247] on span "Sulfur DF Avtive: Sulfur, Powdery Mildew, 24hr REI, 0 PHI @ 12.355 lb / Ac" at bounding box center [152, 242] width 216 height 10
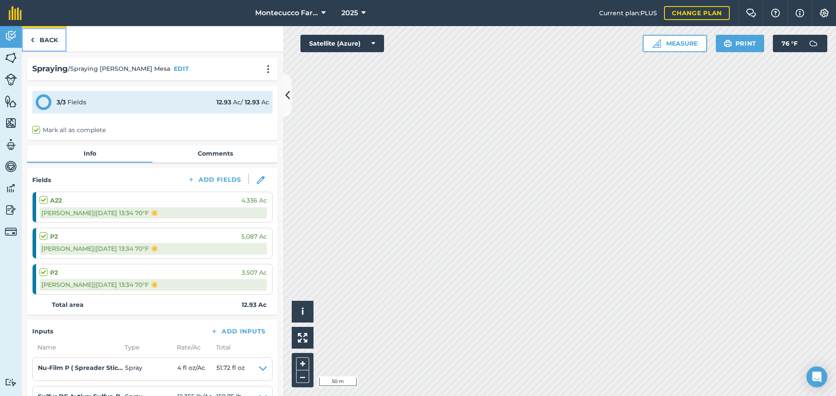
click at [44, 47] on link "Back" at bounding box center [44, 39] width 45 height 26
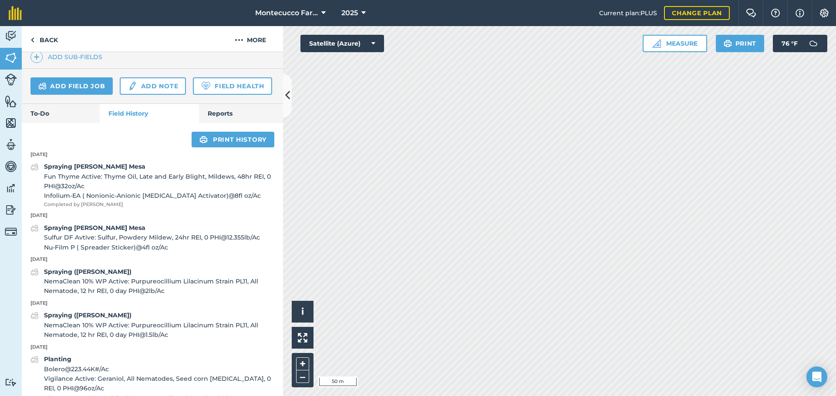
scroll to position [348, 0]
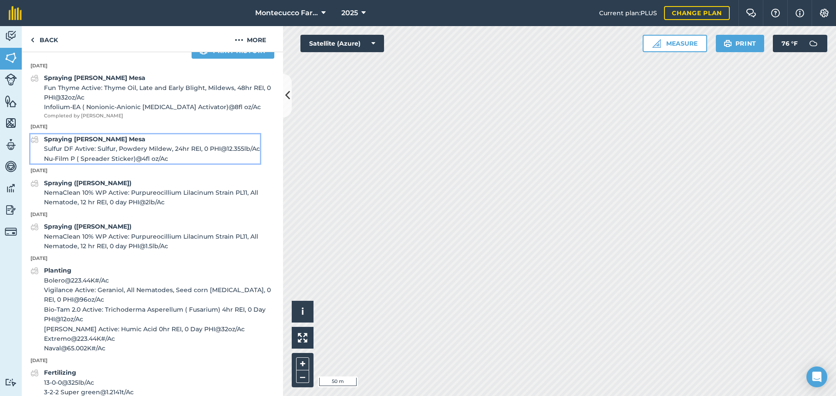
click at [89, 154] on span "Sulfur DF Avtive: Sulfur, Powdery Mildew, 24hr REI, 0 PHI @ 12.355 lb / Ac" at bounding box center [152, 149] width 216 height 10
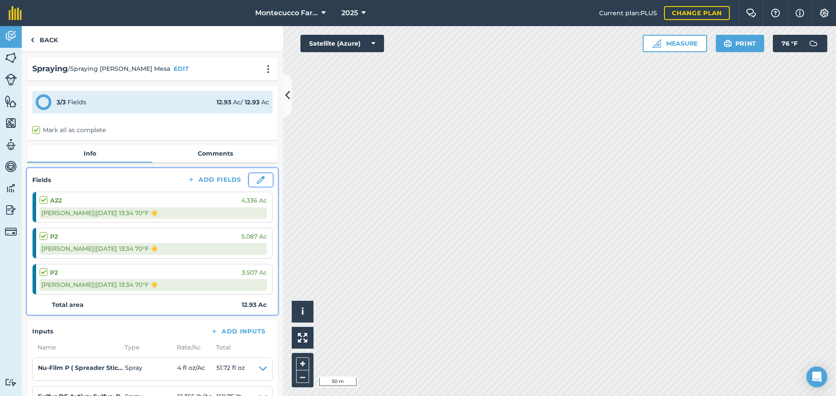
click at [258, 181] on img at bounding box center [261, 180] width 8 height 8
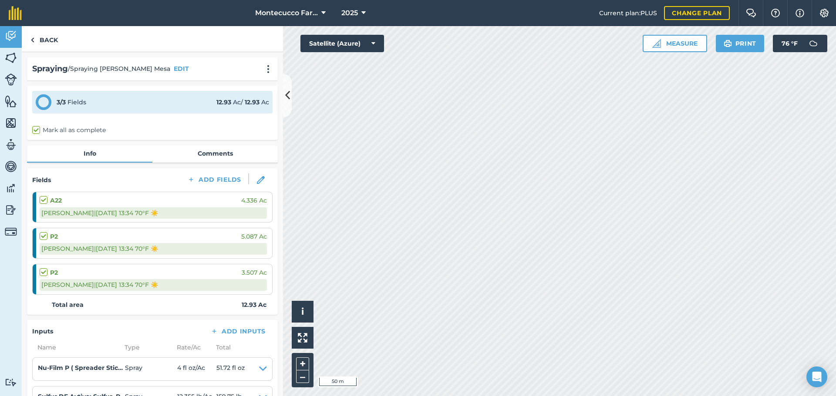
select select "Sunny"
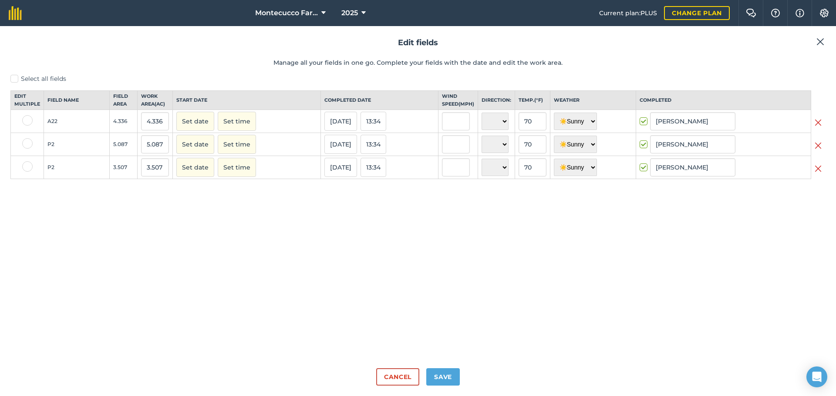
click at [30, 149] on label at bounding box center [27, 143] width 10 height 10
click at [28, 144] on input "checkbox" at bounding box center [25, 141] width 6 height 6
checkbox input "true"
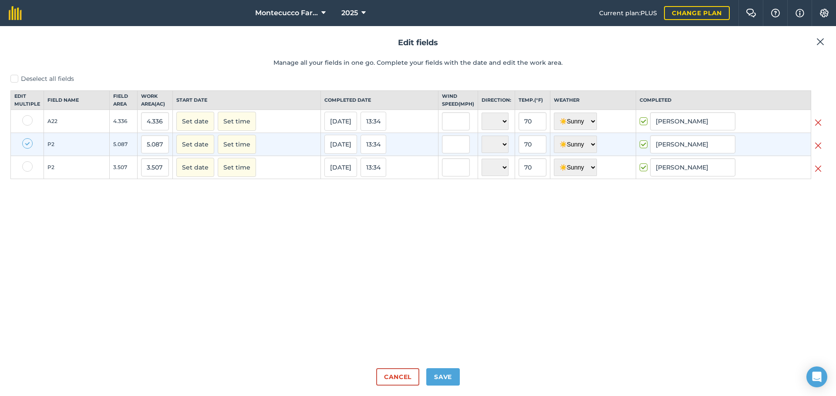
click at [29, 172] on label at bounding box center [27, 166] width 10 height 10
click at [28, 167] on input "checkbox" at bounding box center [25, 164] width 6 height 6
checkbox input "true"
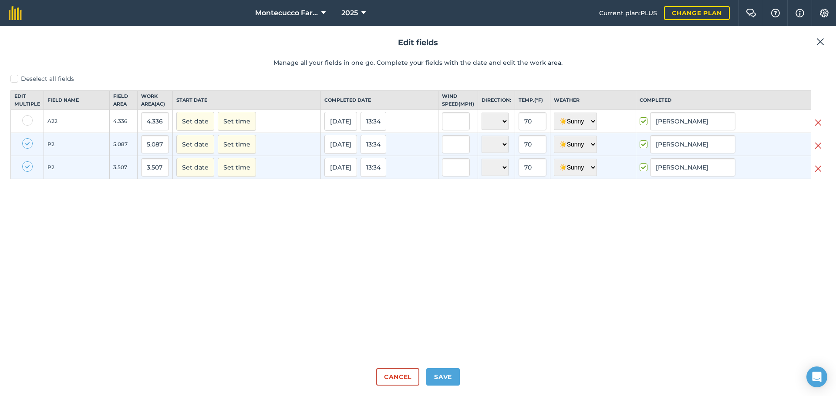
click at [817, 151] on img at bounding box center [817, 146] width 7 height 10
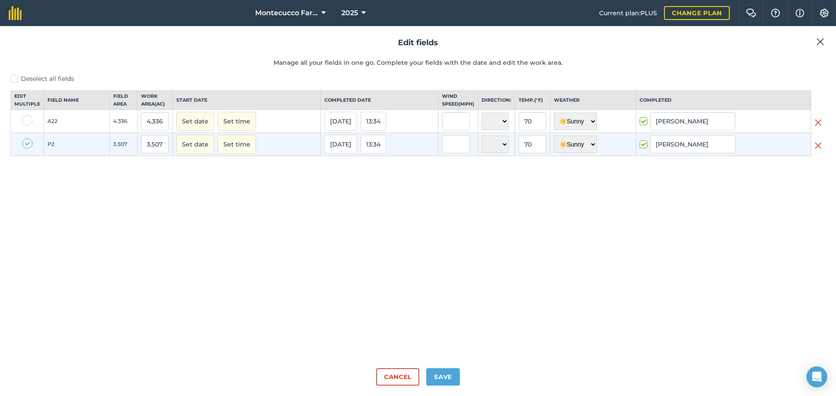
click at [820, 151] on img at bounding box center [817, 146] width 7 height 10
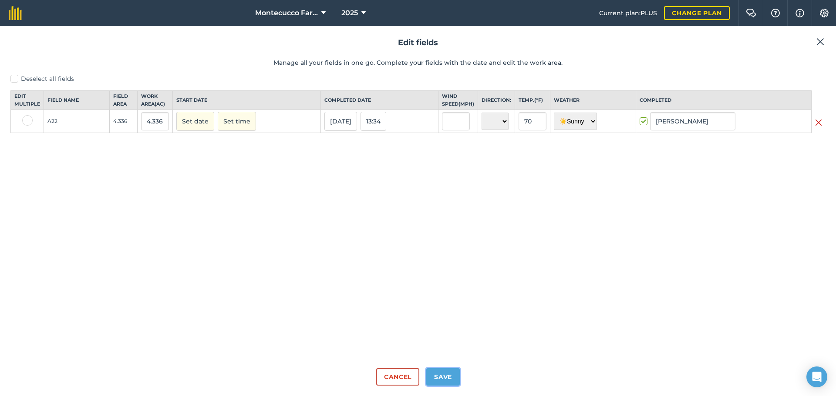
click at [440, 381] on button "Save" at bounding box center [443, 377] width 34 height 17
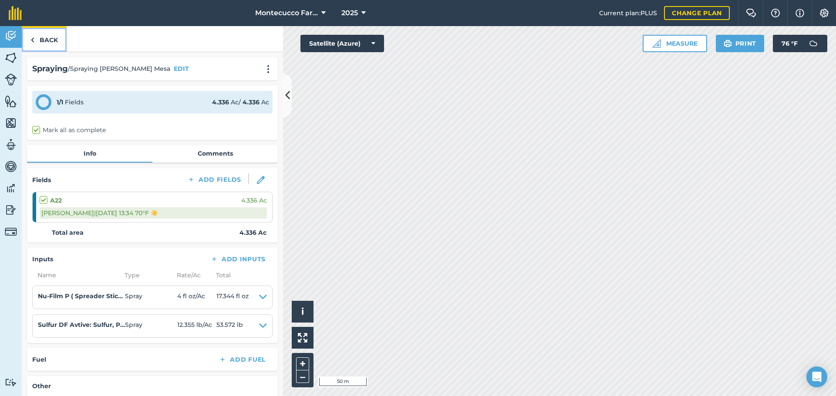
click at [49, 37] on link "Back" at bounding box center [44, 39] width 45 height 26
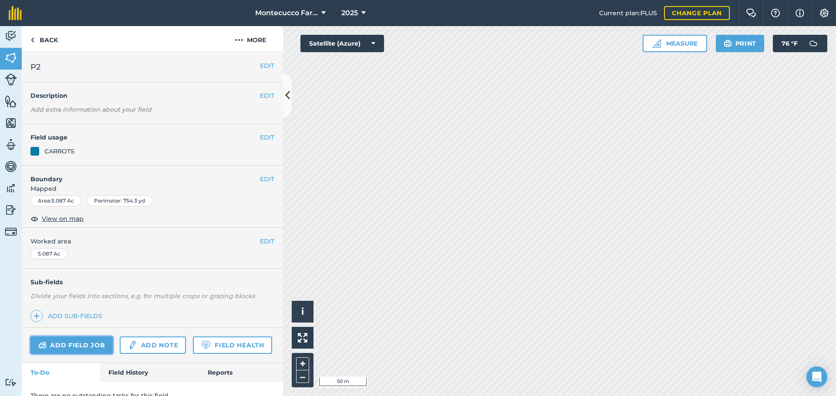
click at [84, 344] on link "Add field job" at bounding box center [71, 345] width 82 height 17
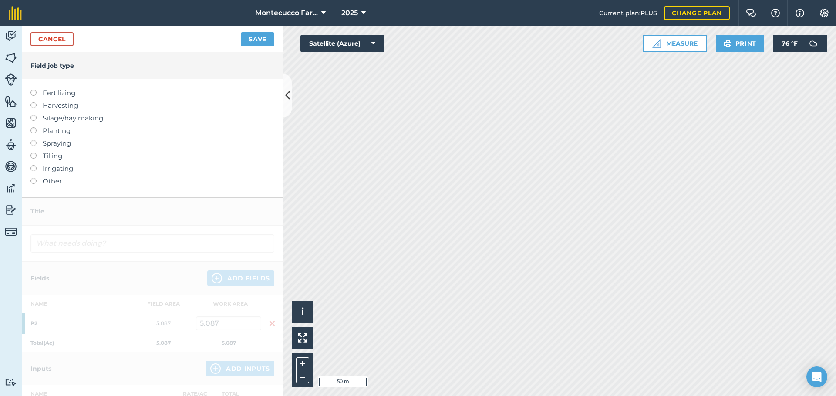
click at [37, 144] on label "Spraying" at bounding box center [152, 143] width 244 height 10
type input "Spraying"
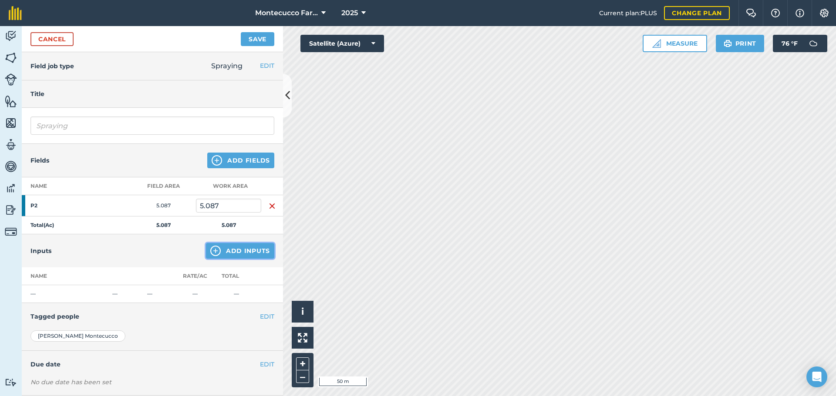
click at [226, 257] on button "Add Inputs" at bounding box center [240, 251] width 68 height 16
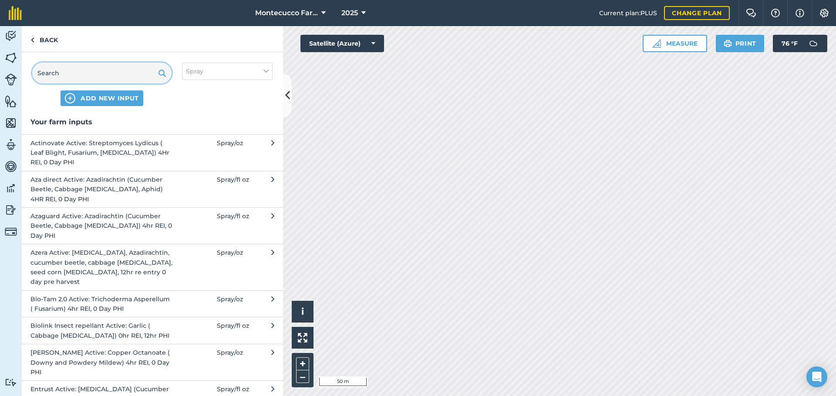
click at [77, 80] on input "text" at bounding box center [101, 73] width 139 height 21
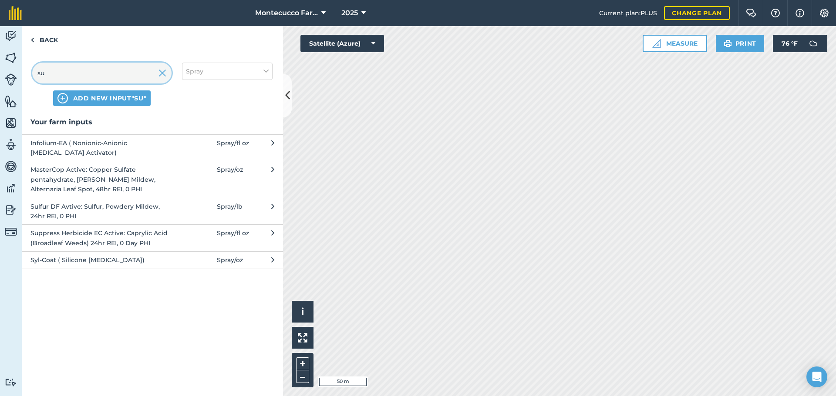
type input "su"
click at [59, 209] on span "Sulfur DF Avtive: Sulfur, Powdery Mildew, 24hr REI, 0 PHI" at bounding box center [101, 212] width 142 height 20
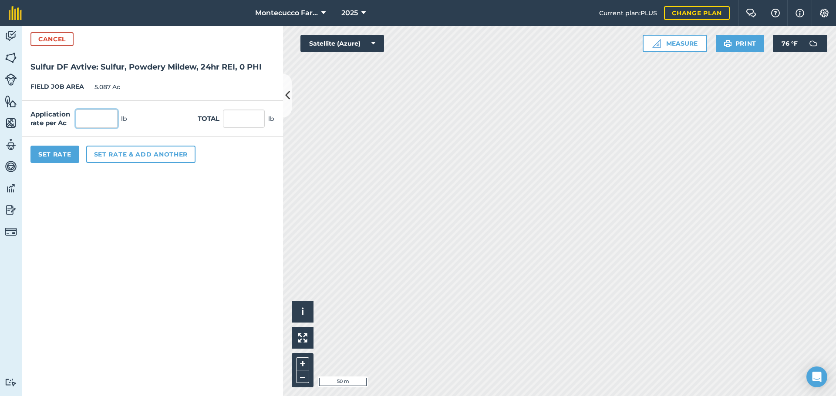
click at [103, 117] on input "text" at bounding box center [97, 119] width 42 height 18
type input "2.5"
type input "12.718"
click at [110, 157] on button "Set rate & add another" at bounding box center [140, 154] width 109 height 17
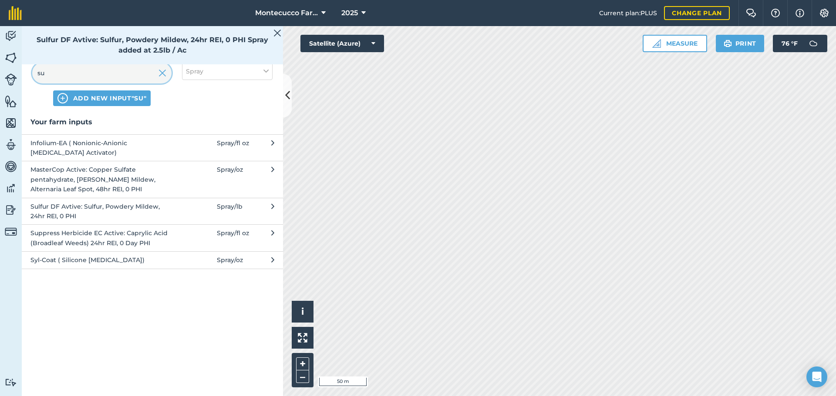
click at [72, 75] on input "su" at bounding box center [101, 73] width 139 height 21
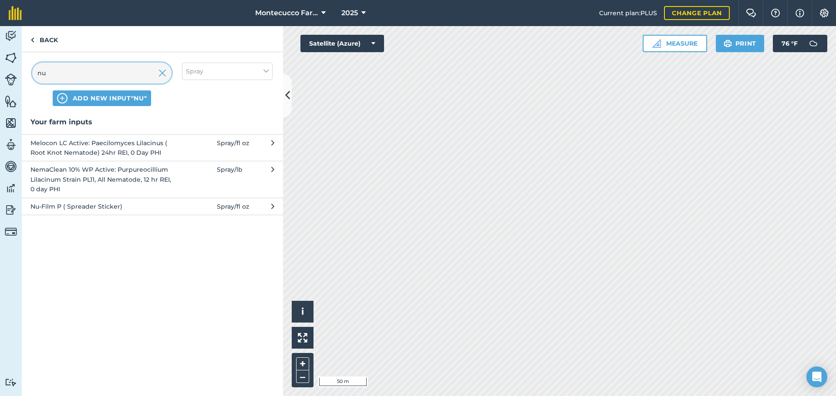
type input "nu"
click at [69, 207] on span "Nu-Film P ( Spreader Sticker)" at bounding box center [101, 207] width 142 height 10
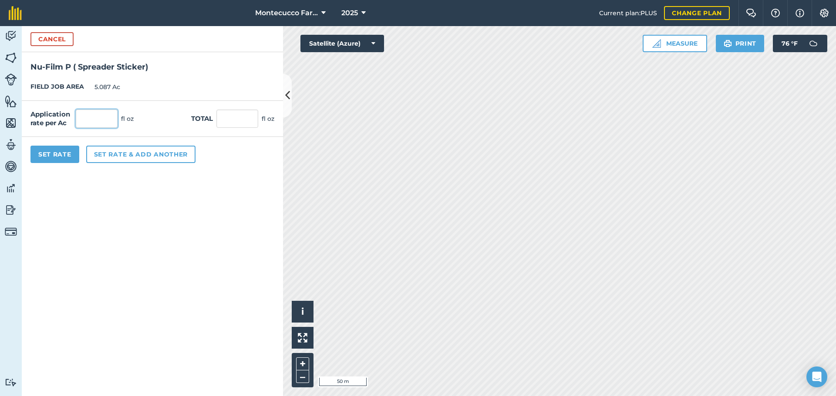
click at [101, 122] on input "text" at bounding box center [97, 119] width 42 height 18
type input "4"
type input "20.348"
click at [58, 155] on button "Set Rate" at bounding box center [54, 154] width 49 height 17
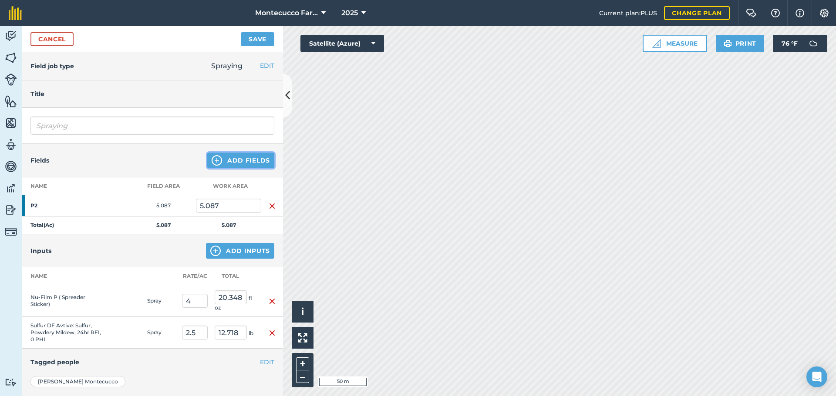
click at [240, 161] on button "Add Fields" at bounding box center [240, 161] width 67 height 16
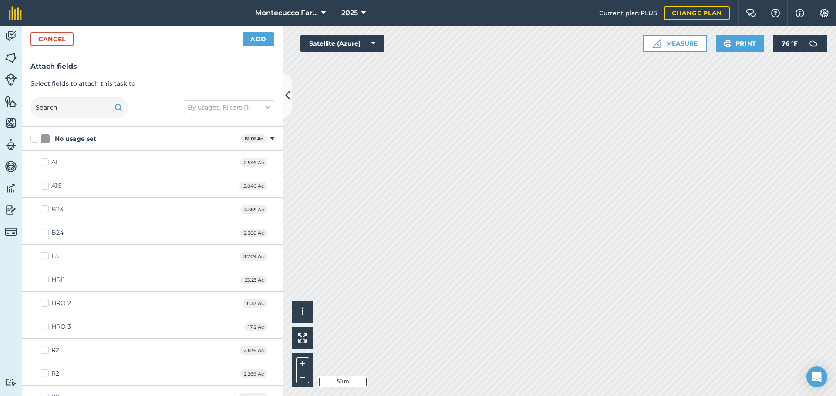
checkbox input "true"
click at [261, 38] on button "Add" at bounding box center [258, 39] width 32 height 14
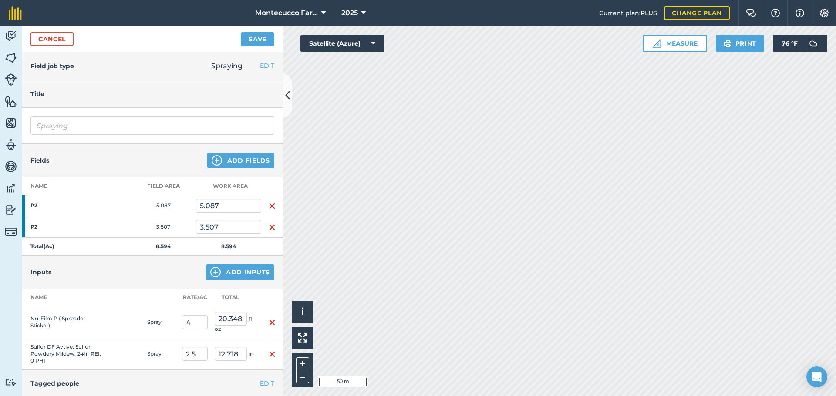
scroll to position [44, 0]
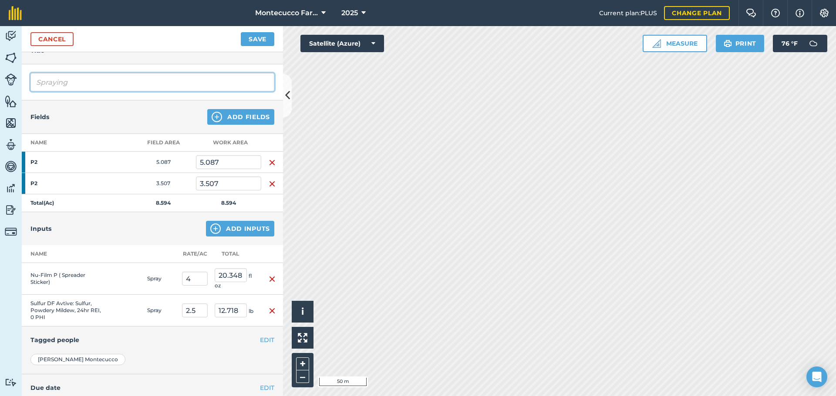
click at [98, 83] on input "Spraying" at bounding box center [152, 82] width 244 height 18
type input "Spraying [PERSON_NAME] Mesa"
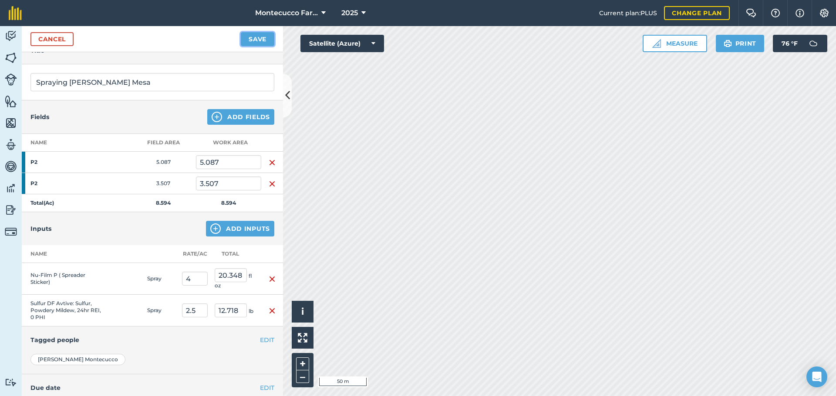
click at [269, 41] on button "Save" at bounding box center [258, 39] width 34 height 14
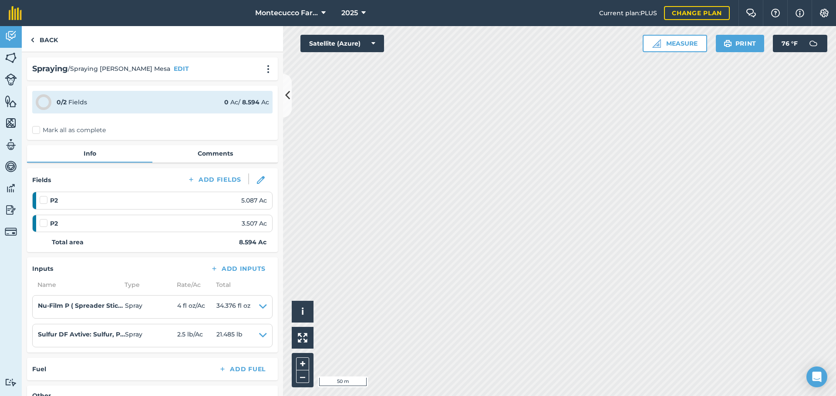
click at [35, 131] on label "Mark all as complete" at bounding box center [69, 130] width 74 height 9
click at [35, 131] on input "Mark all as complete" at bounding box center [35, 129] width 6 height 6
checkbox input "false"
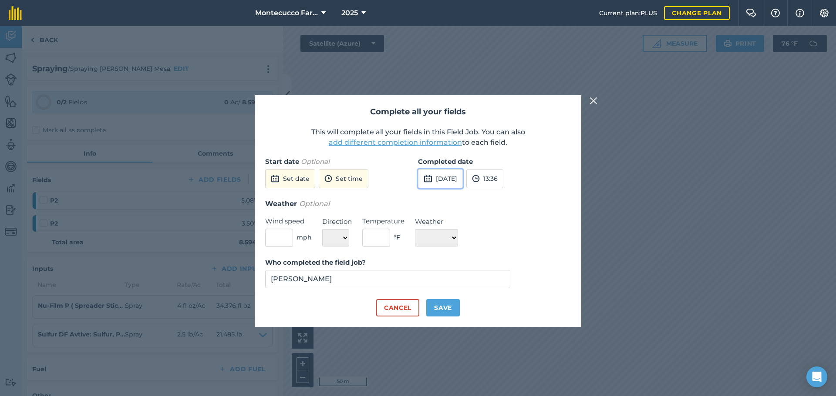
click at [450, 183] on button "8th Sep 2025" at bounding box center [440, 178] width 45 height 19
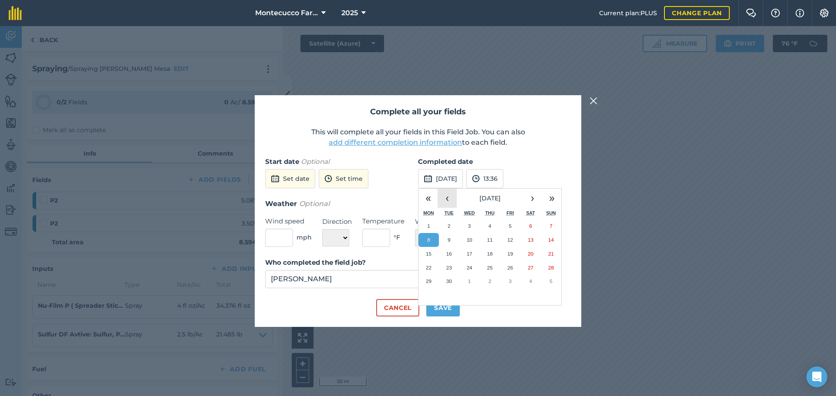
click at [447, 198] on button "‹" at bounding box center [446, 198] width 19 height 19
click at [504, 281] on button "29" at bounding box center [510, 282] width 20 height 14
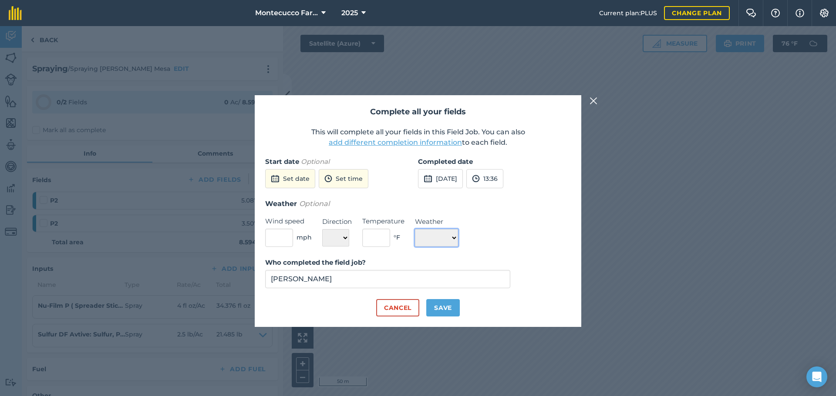
drag, startPoint x: 454, startPoint y: 241, endPoint x: 454, endPoint y: 246, distance: 4.8
click at [454, 241] on select "☀️ Sunny 🌧 Rainy ⛅️ Cloudy 🌨 Snow ❄️ Icy" at bounding box center [436, 237] width 43 height 17
select select "Sunny"
click at [415, 229] on select "☀️ Sunny 🌧 Rainy ⛅️ Cloudy 🌨 Snow ❄️ Icy" at bounding box center [436, 237] width 43 height 17
click at [386, 238] on input "text" at bounding box center [376, 238] width 28 height 18
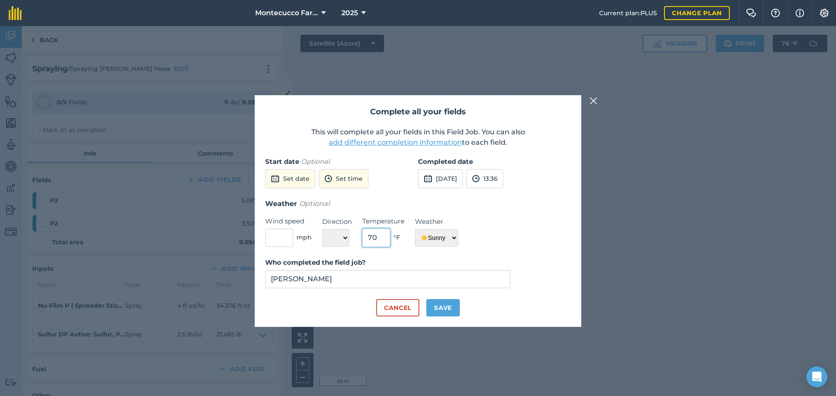
type input "70"
click at [437, 312] on button "Save" at bounding box center [443, 307] width 34 height 17
checkbox input "true"
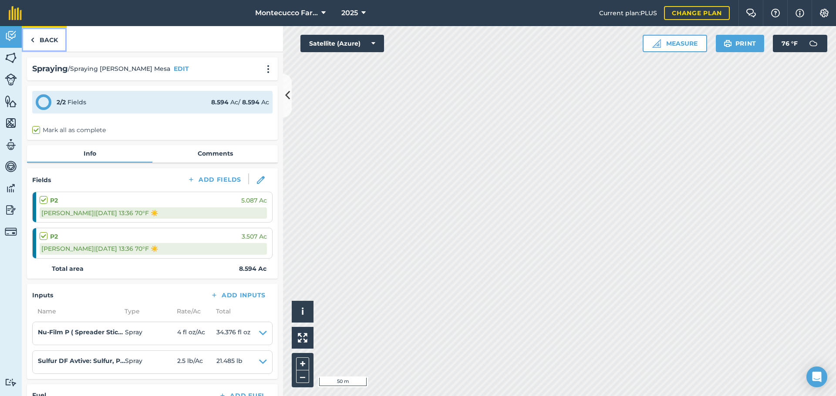
click at [47, 47] on link "Back" at bounding box center [44, 39] width 45 height 26
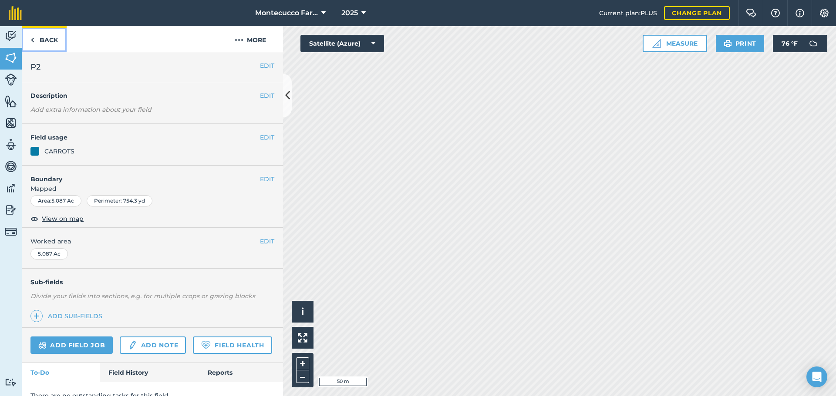
click at [43, 42] on link "Back" at bounding box center [44, 39] width 45 height 26
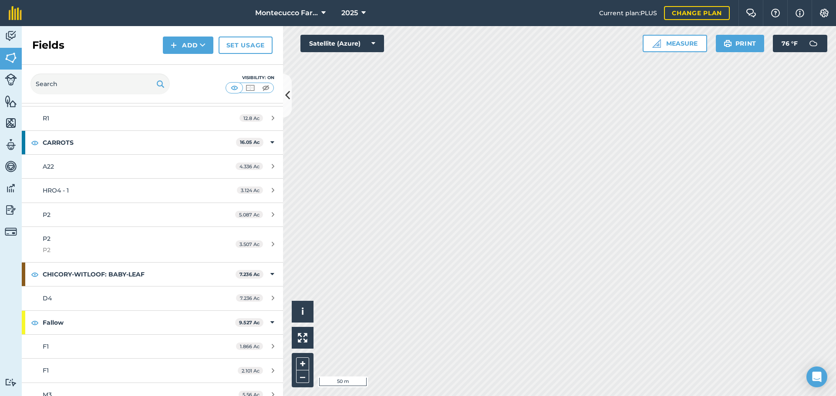
scroll to position [740, 0]
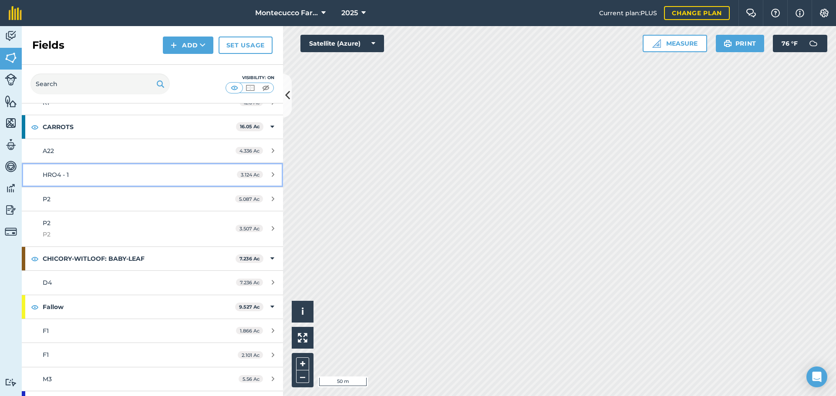
click at [50, 175] on span "HRO4 - 1" at bounding box center [56, 175] width 26 height 8
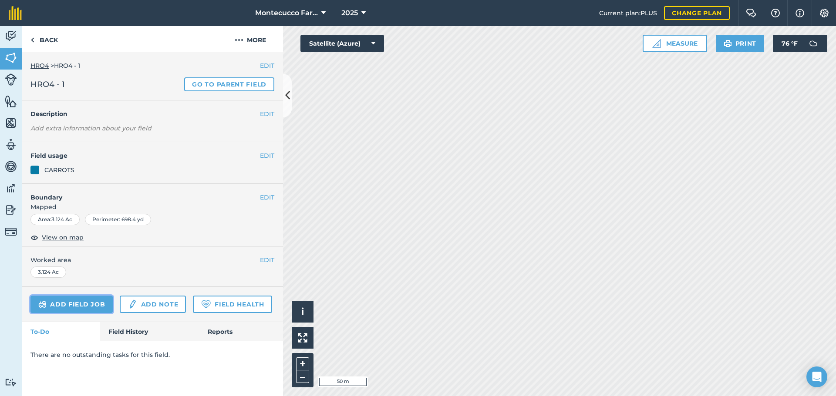
click at [84, 309] on link "Add field job" at bounding box center [71, 304] width 82 height 17
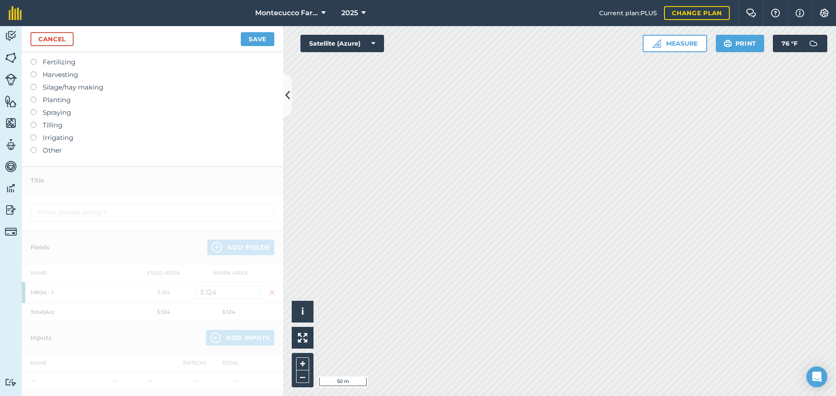
scroll to position [44, 0]
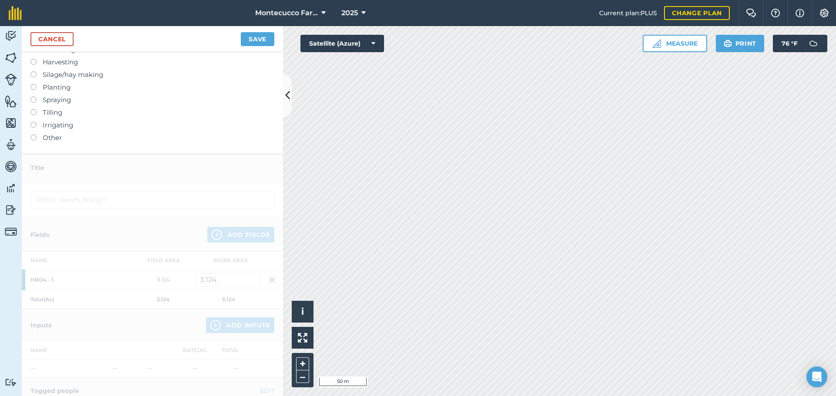
click at [32, 97] on label at bounding box center [36, 97] width 12 height 0
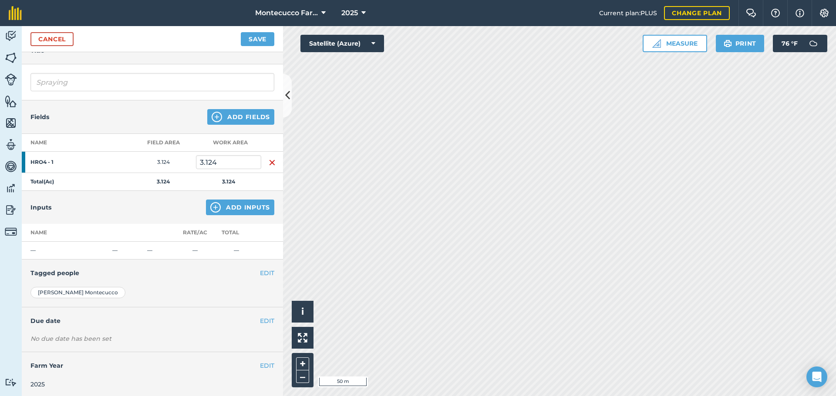
scroll to position [0, 0]
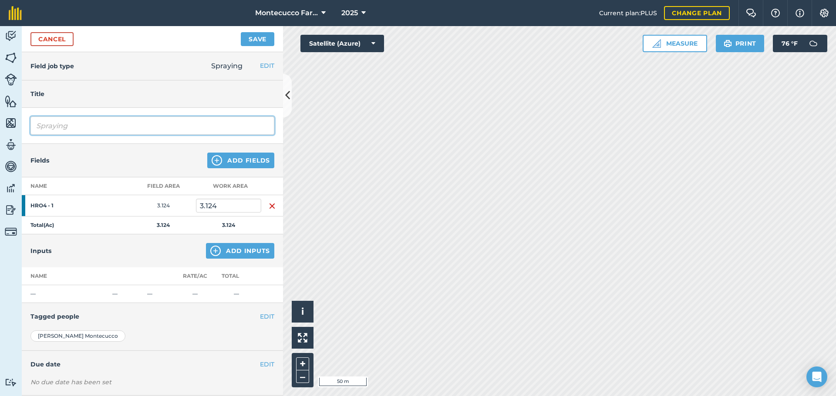
click at [84, 128] on input "Spraying" at bounding box center [152, 126] width 244 height 18
type input "Spraying [PERSON_NAME]"
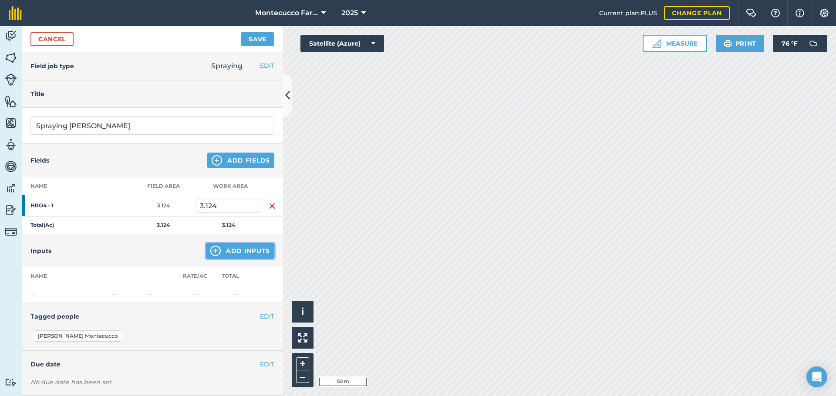
click at [237, 252] on button "Add Inputs" at bounding box center [240, 251] width 68 height 16
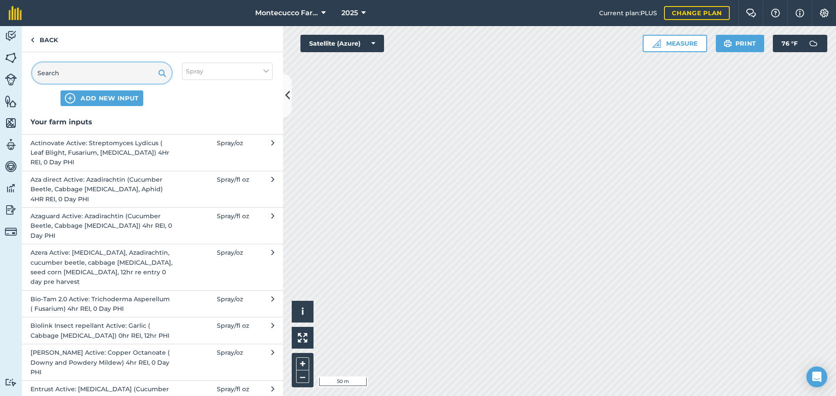
click at [97, 77] on input "text" at bounding box center [101, 73] width 139 height 21
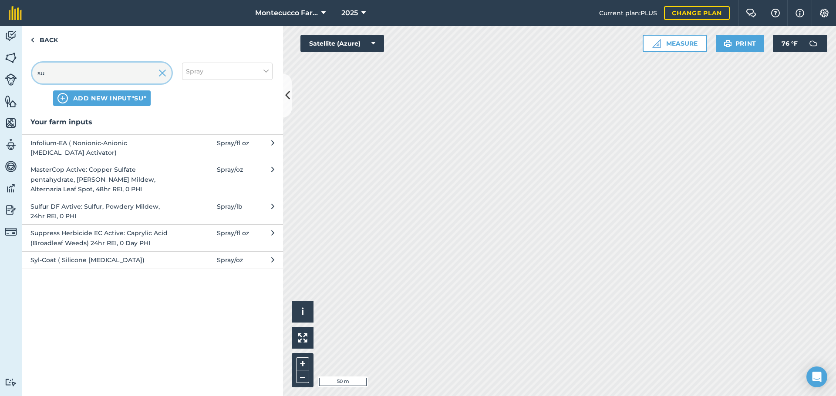
type input "su"
click at [52, 210] on span "Sulfur DF Avtive: Sulfur, Powdery Mildew, 24hr REI, 0 PHI" at bounding box center [101, 212] width 142 height 20
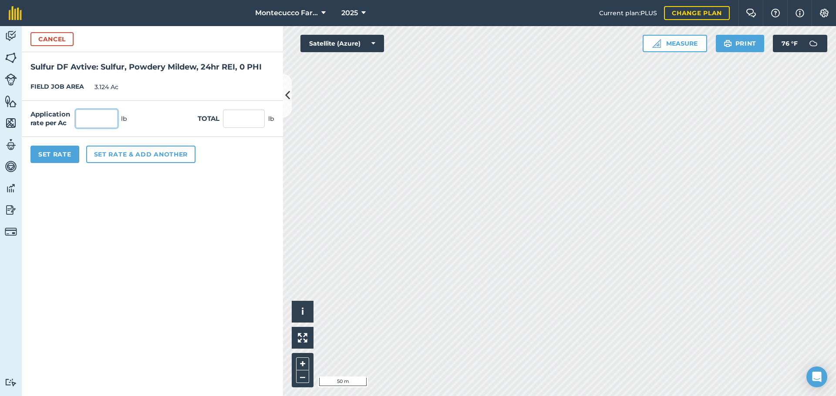
click at [101, 121] on input "text" at bounding box center [97, 119] width 42 height 18
type input "5"
type input "15.62"
click at [122, 156] on button "Set rate & add another" at bounding box center [140, 154] width 109 height 17
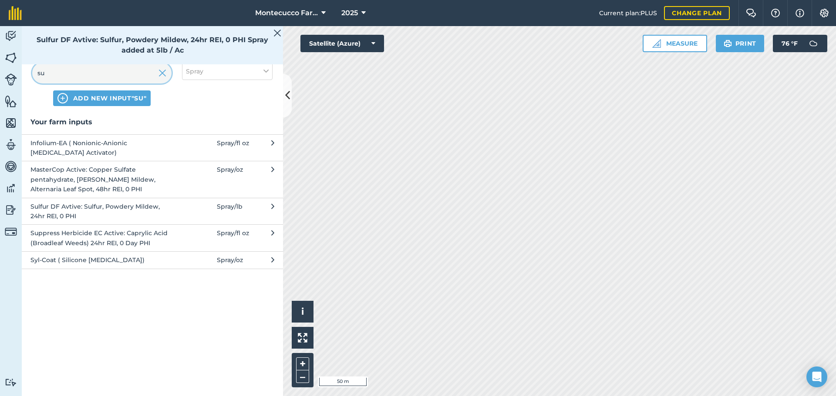
click at [64, 77] on input "su" at bounding box center [101, 73] width 139 height 21
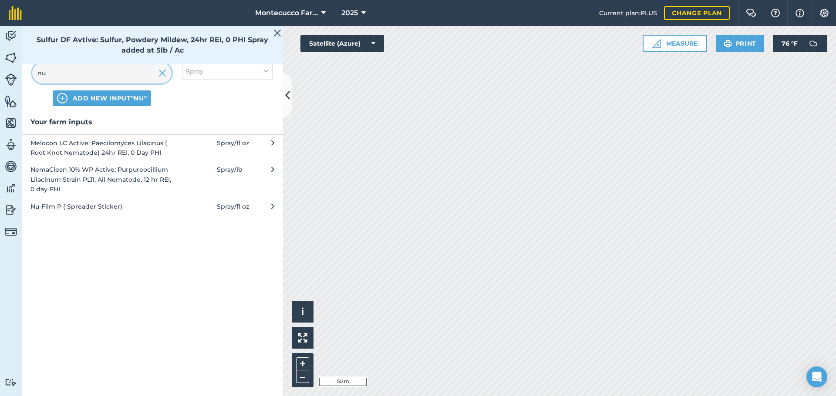
type input "nu"
click at [42, 208] on span "Nu-Film P ( Spreader Sticker)" at bounding box center [101, 207] width 142 height 10
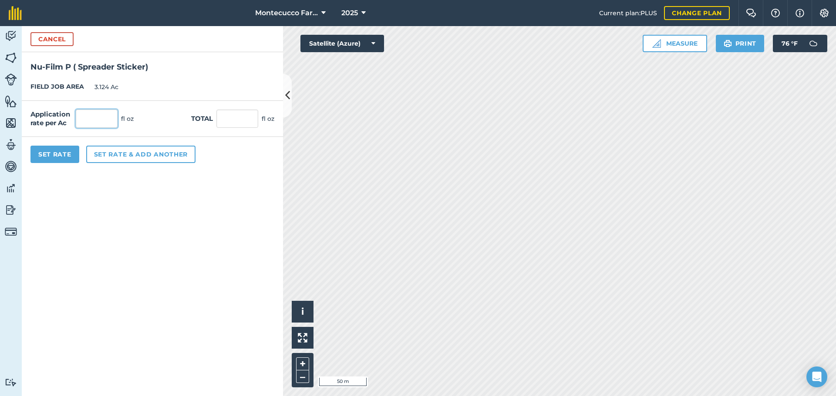
click at [95, 115] on input "text" at bounding box center [97, 119] width 42 height 18
type input "2"
type input "4"
type input "12.496"
click at [70, 158] on button "Set Rate" at bounding box center [54, 154] width 49 height 17
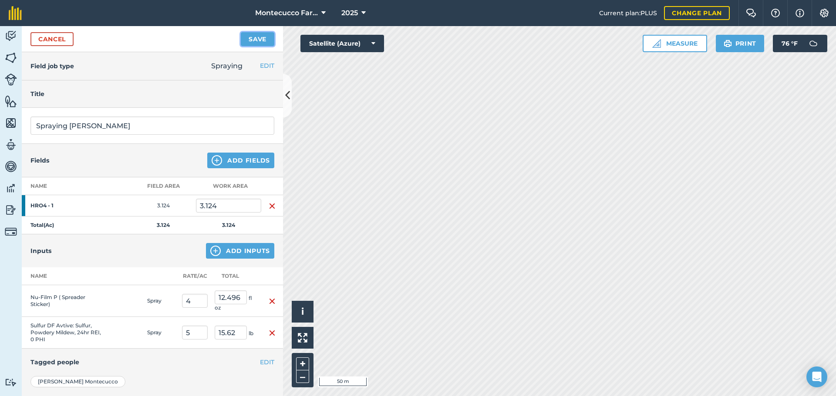
click at [252, 35] on button "Save" at bounding box center [258, 39] width 34 height 14
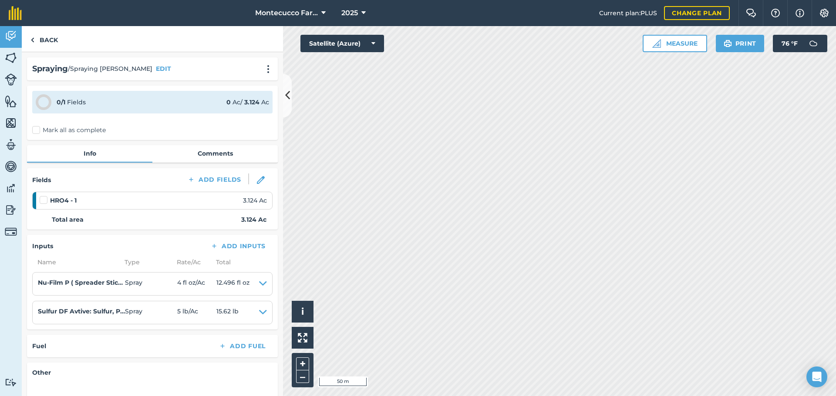
click at [39, 129] on label "Mark all as complete" at bounding box center [69, 130] width 74 height 9
click at [38, 129] on input "Mark all as complete" at bounding box center [35, 129] width 6 height 6
checkbox input "false"
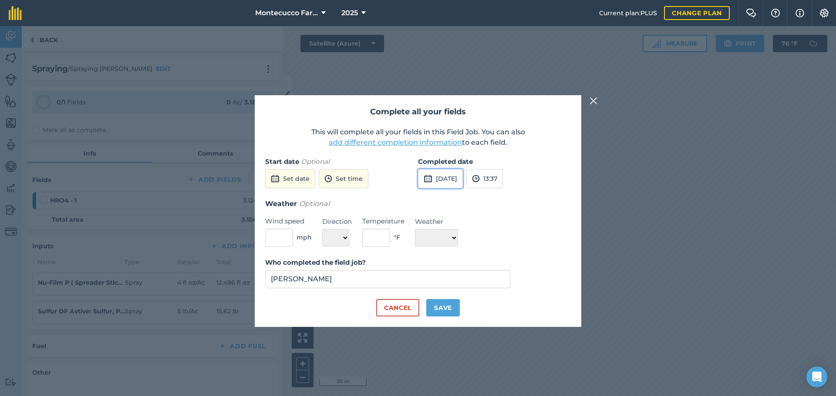
click at [457, 182] on button "8th Sep 2025" at bounding box center [440, 178] width 45 height 19
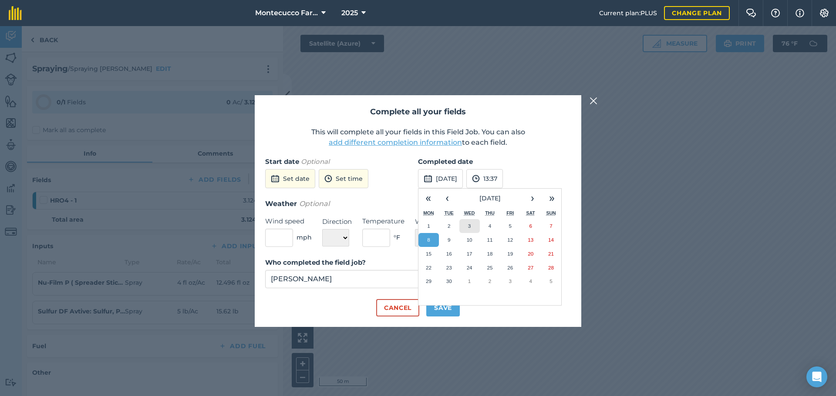
click at [476, 227] on button "3" at bounding box center [469, 226] width 20 height 14
drag, startPoint x: 453, startPoint y: 237, endPoint x: 452, endPoint y: 246, distance: 9.2
click at [453, 237] on select "☀️ Sunny 🌧 Rainy ⛅️ Cloudy 🌨 Snow ❄️ Icy" at bounding box center [436, 237] width 43 height 17
select select "Sunny"
click at [415, 229] on select "☀️ Sunny 🌧 Rainy ⛅️ Cloudy 🌨 Snow ❄️ Icy" at bounding box center [436, 237] width 43 height 17
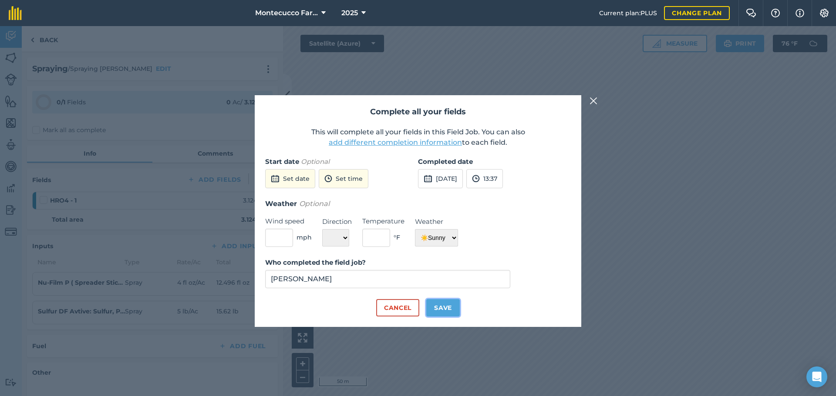
click at [455, 305] on button "Save" at bounding box center [443, 307] width 34 height 17
checkbox input "true"
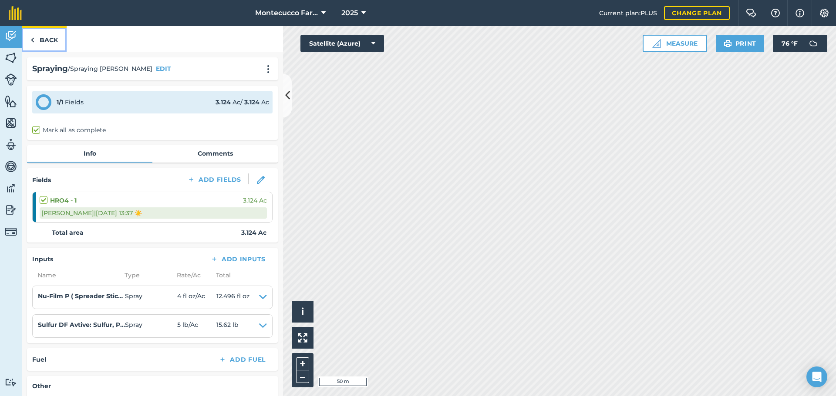
click at [54, 47] on link "Back" at bounding box center [44, 39] width 45 height 26
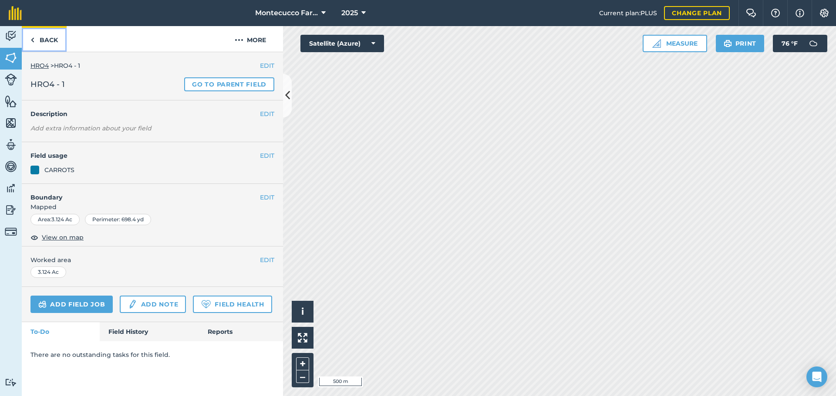
click at [47, 40] on link "Back" at bounding box center [44, 39] width 45 height 26
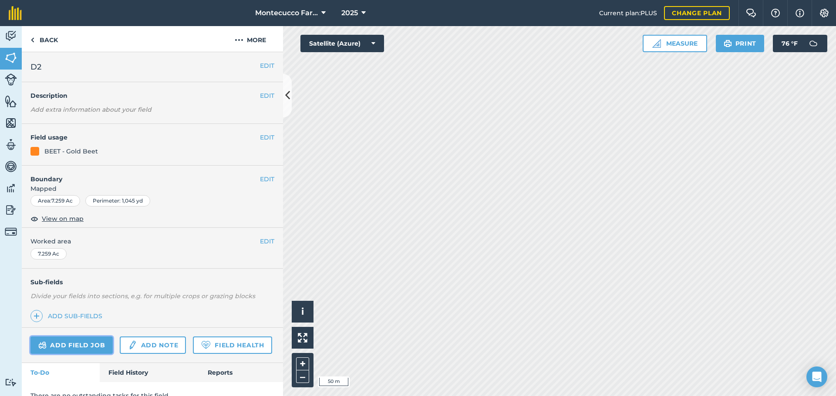
click at [77, 341] on link "Add field job" at bounding box center [71, 345] width 82 height 17
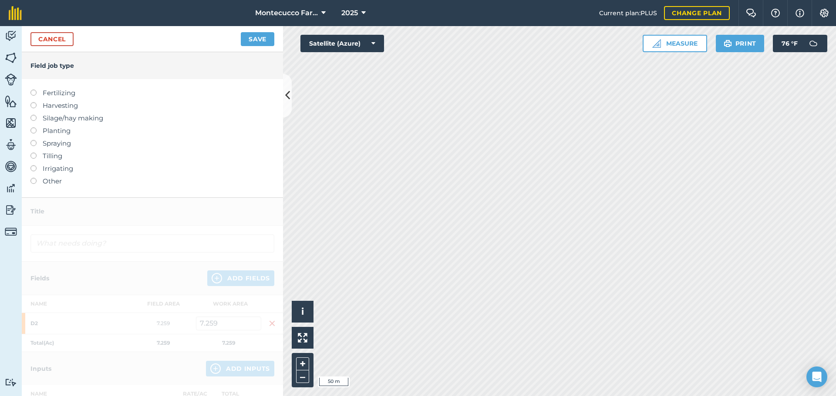
click at [34, 90] on label at bounding box center [36, 90] width 12 height 0
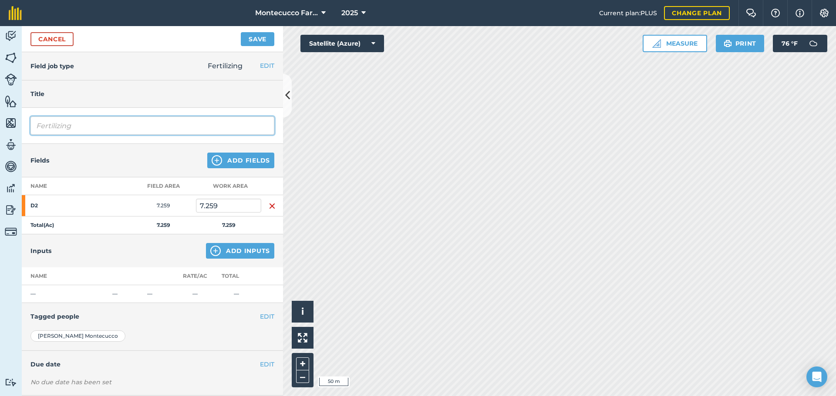
click at [83, 129] on input "Fertilizing" at bounding box center [152, 126] width 244 height 18
type input "Fertilizing [PERSON_NAME]"
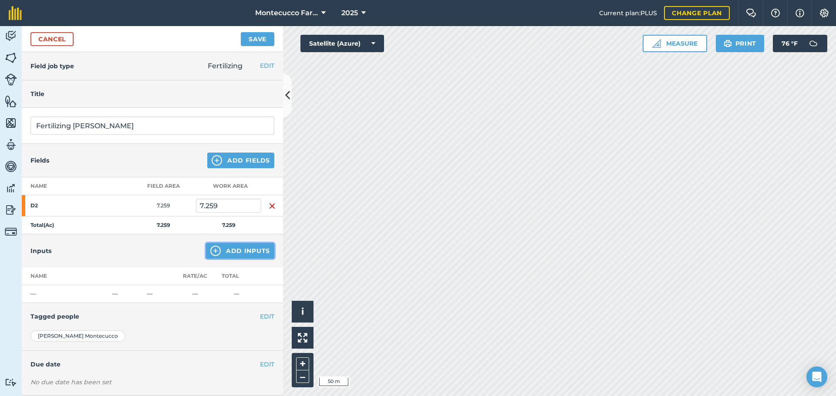
click at [231, 258] on button "Add Inputs" at bounding box center [240, 251] width 68 height 16
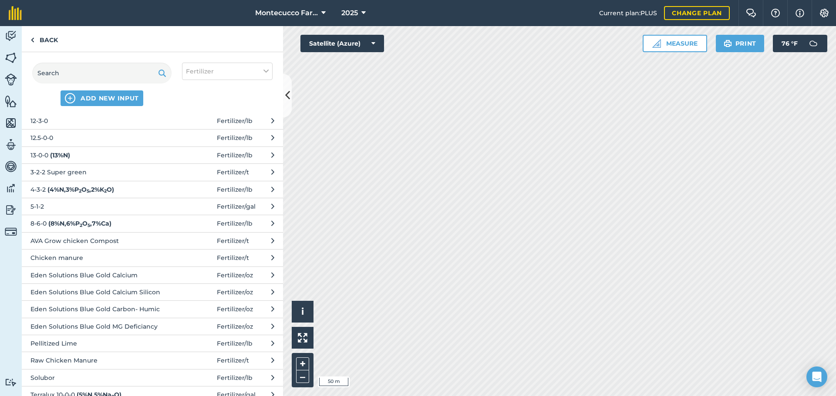
scroll to position [44, 0]
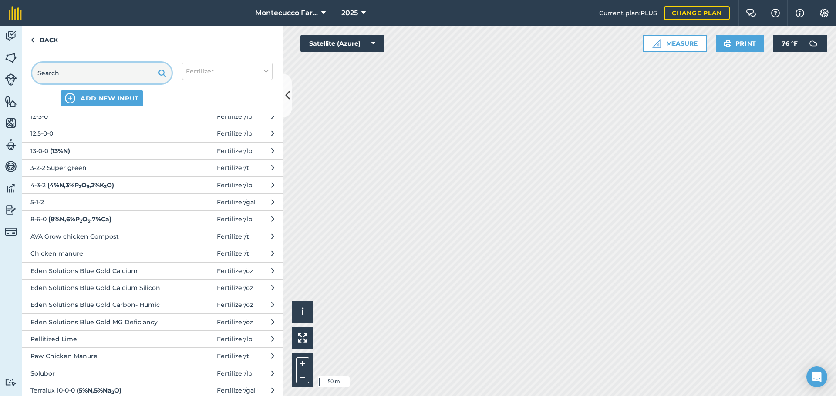
click at [74, 73] on input "text" at bounding box center [101, 73] width 139 height 21
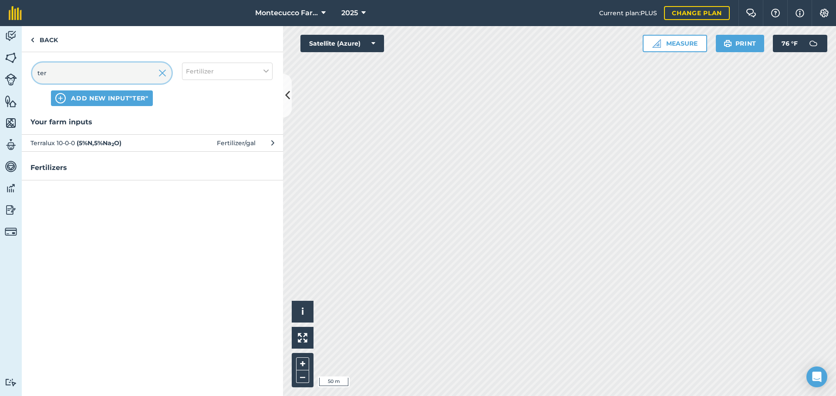
type input "ter"
click at [47, 141] on span "Terralux 10-0-0 ( 5 % N , 5 % Na 2 O )" at bounding box center [101, 143] width 142 height 10
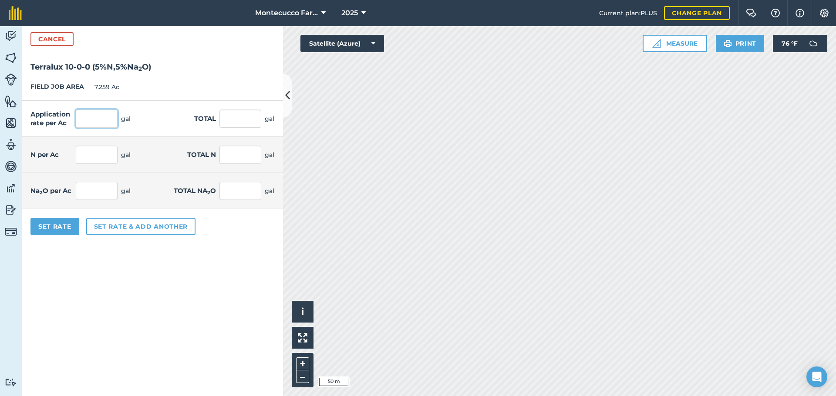
click at [93, 121] on input "text" at bounding box center [97, 119] width 42 height 18
type input "3"
type input "21.777"
type input "0.15"
type input "1.089"
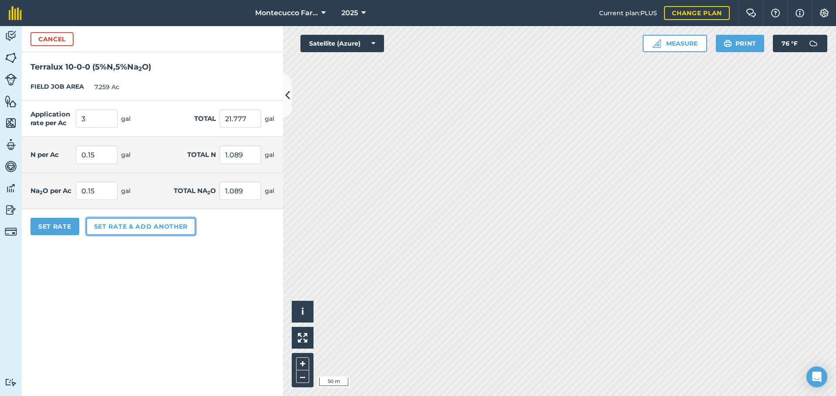
type input "0.15"
type input "1.089"
click at [118, 228] on button "Set rate & add another" at bounding box center [140, 226] width 109 height 17
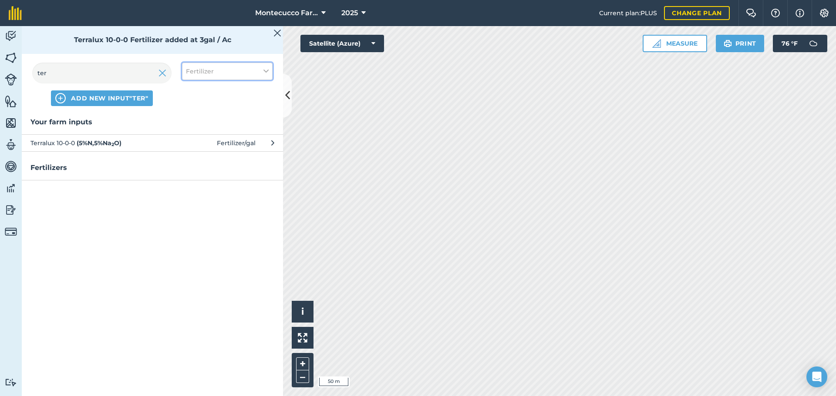
click at [263, 67] on icon at bounding box center [265, 72] width 5 height 10
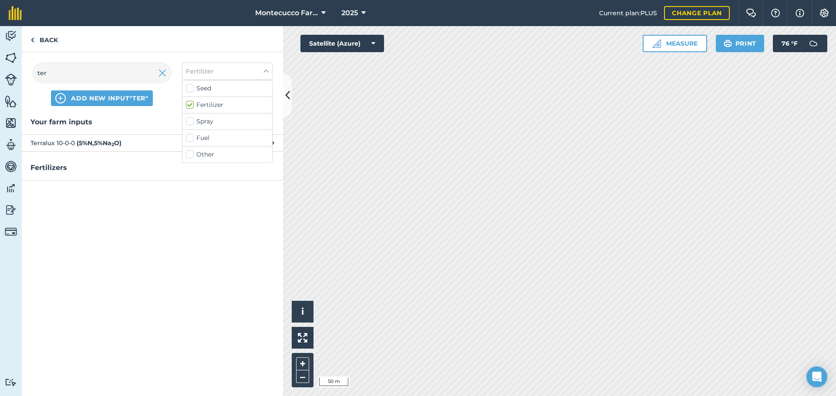
click at [189, 119] on label "Spray" at bounding box center [227, 121] width 83 height 9
click at [189, 119] on input "Spray" at bounding box center [189, 120] width 6 height 6
checkbox input "true"
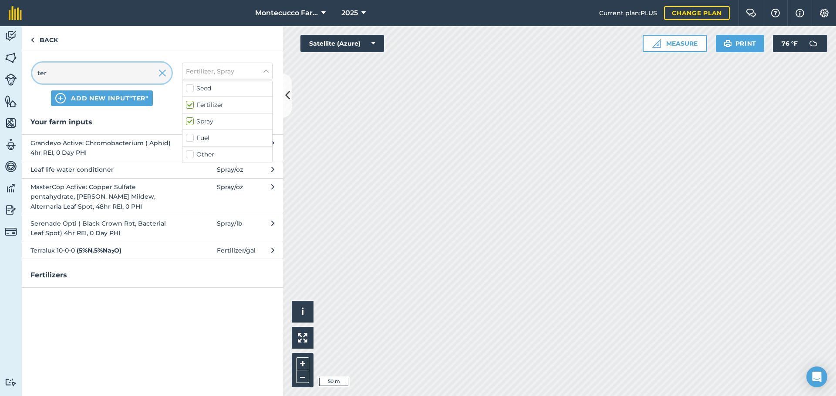
click at [81, 73] on input "ter" at bounding box center [101, 73] width 139 height 21
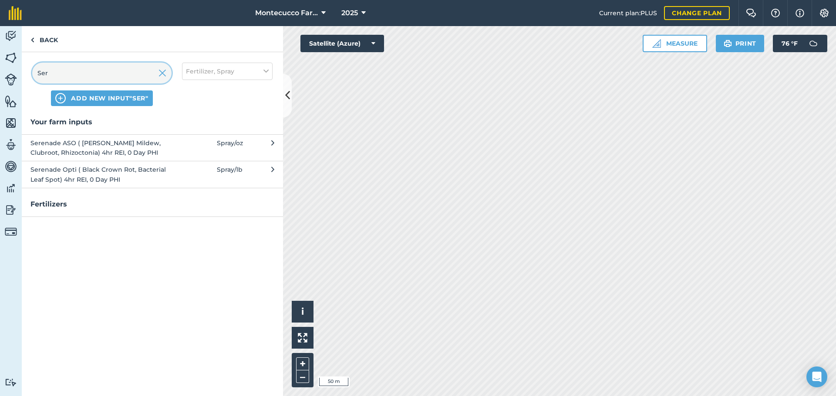
type input "Ser"
click at [69, 176] on span "Serenade Opti ( Black Crown Rot, Bacterial Leaf Spot) 4hr REI, 0 Day PHI" at bounding box center [101, 175] width 142 height 20
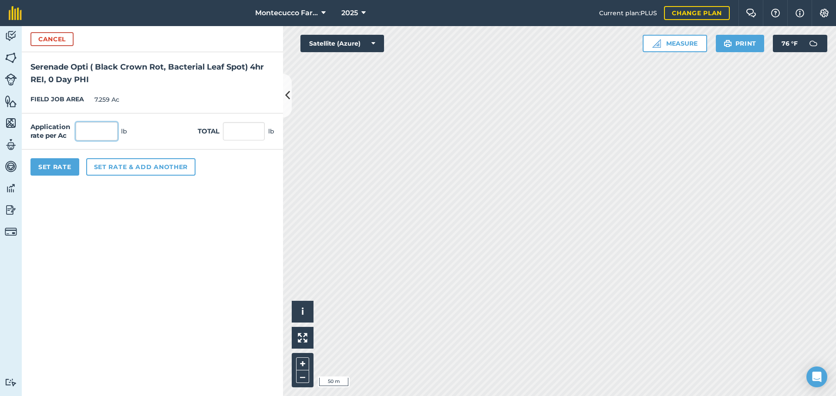
click at [94, 135] on input "text" at bounding box center [97, 131] width 42 height 18
click at [103, 128] on input "text" at bounding box center [97, 131] width 42 height 18
type input "1.5"
type input "10.889"
click at [129, 170] on button "Set rate & add another" at bounding box center [140, 166] width 109 height 17
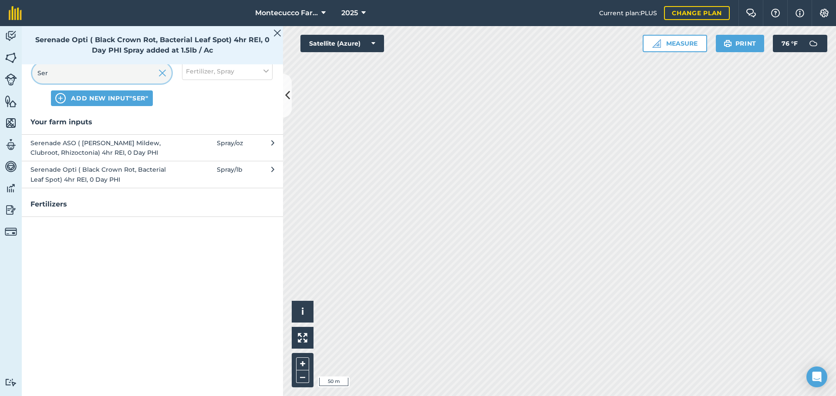
click at [62, 74] on input "Ser" at bounding box center [101, 73] width 139 height 21
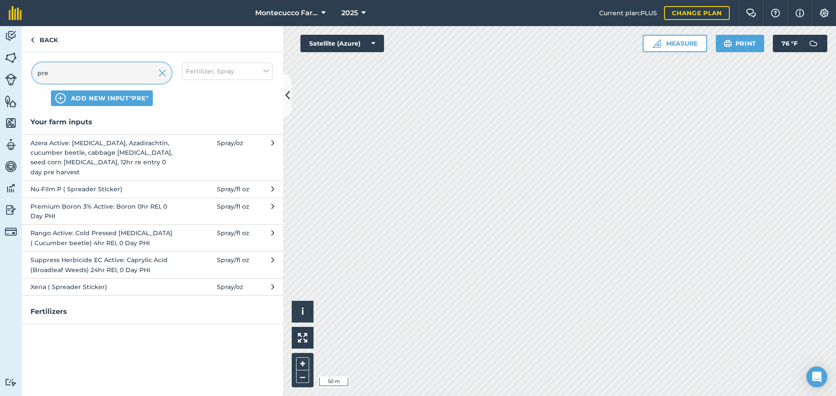
type input "pre"
click at [71, 202] on span "Premium Boron 3% Active: Boron 0hr REI, 0 Day PHI" at bounding box center [101, 212] width 142 height 20
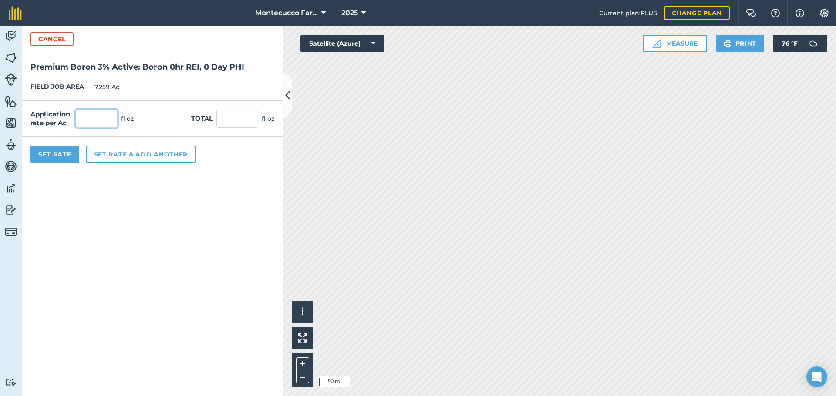
click at [90, 114] on input "text" at bounding box center [97, 119] width 42 height 18
type input "16"
type input "116.144"
click at [61, 154] on button "Set Rate" at bounding box center [54, 154] width 49 height 17
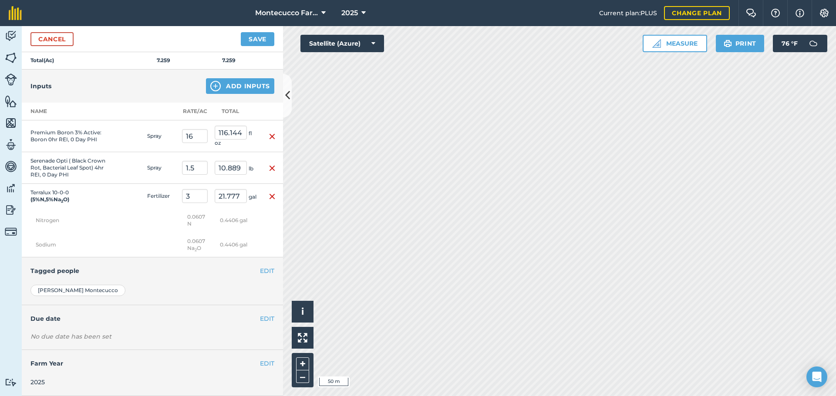
scroll to position [172, 0]
click at [248, 36] on button "Save" at bounding box center [258, 39] width 34 height 14
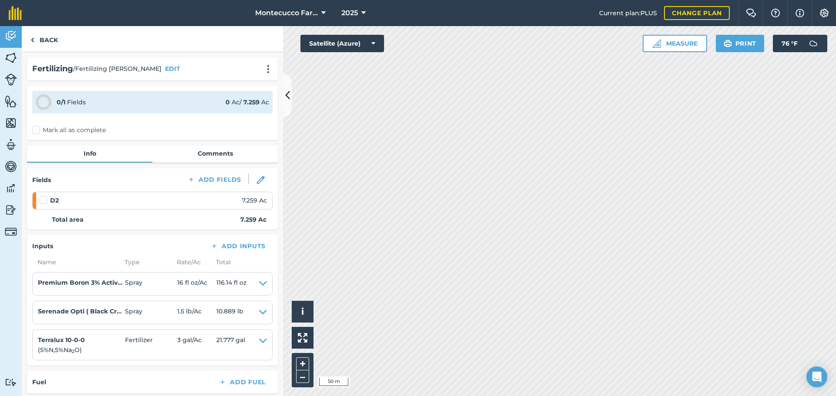
click at [33, 129] on label "Mark all as complete" at bounding box center [69, 130] width 74 height 9
click at [33, 129] on input "Mark all as complete" at bounding box center [35, 129] width 6 height 6
checkbox input "false"
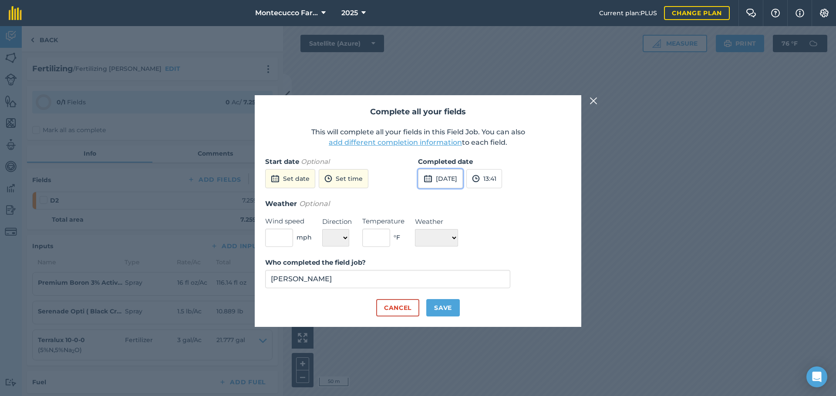
click at [463, 181] on button "8th Sep 2025" at bounding box center [440, 178] width 45 height 19
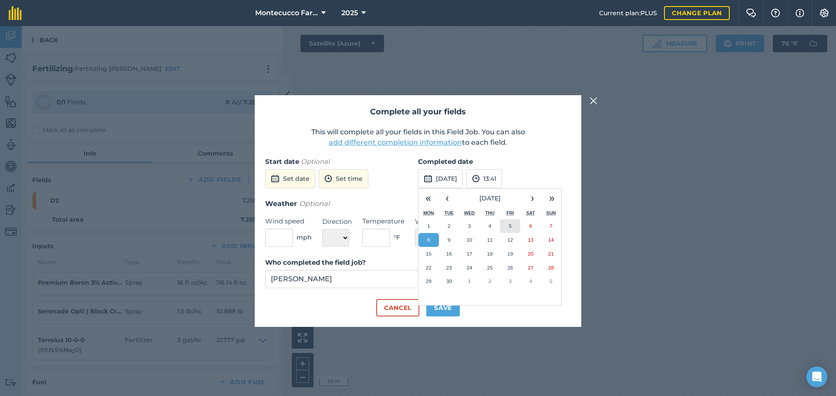
click at [509, 225] on abbr "5" at bounding box center [510, 226] width 3 height 6
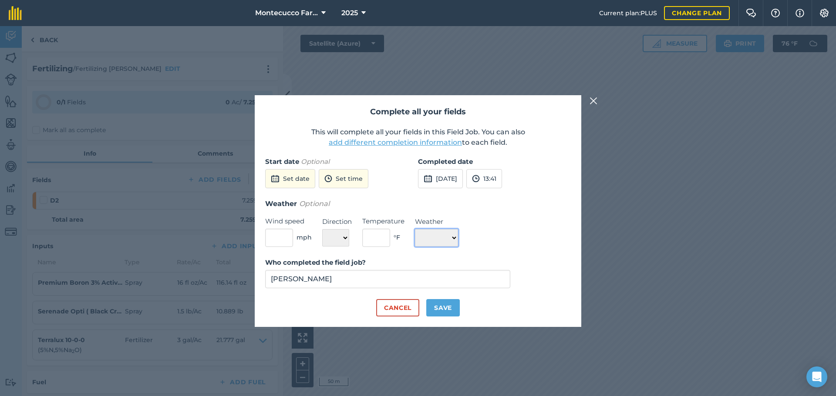
click at [442, 242] on select "☀️ Sunny 🌧 Rainy ⛅️ Cloudy 🌨 Snow ❄️ Icy" at bounding box center [436, 237] width 43 height 17
click at [458, 244] on select "☀️ Sunny 🌧 Rainy ⛅️ Cloudy 🌨 Snow ❄️ Icy" at bounding box center [436, 237] width 43 height 17
click at [457, 241] on select "☀️ Sunny 🌧 Rainy ⛅️ Cloudy 🌨 Snow ❄️ Icy" at bounding box center [436, 237] width 43 height 17
click at [415, 229] on select "☀️ Sunny 🌧 Rainy ⛅️ Cloudy 🌨 Snow ❄️ Icy" at bounding box center [436, 237] width 43 height 17
click at [450, 305] on button "Save" at bounding box center [443, 307] width 34 height 17
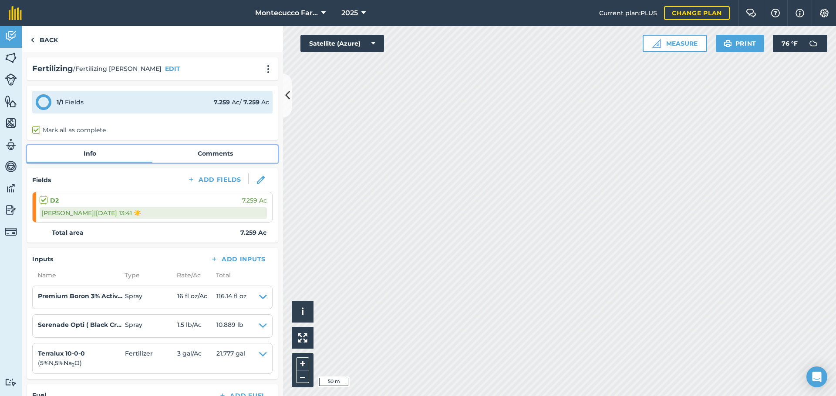
click at [211, 155] on link "Comments" at bounding box center [214, 153] width 125 height 17
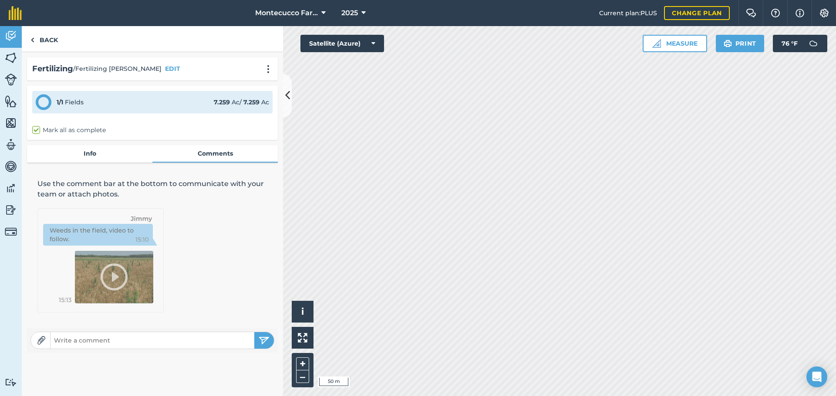
click at [123, 346] on input "text" at bounding box center [152, 341] width 204 height 12
click at [269, 342] on img "submit" at bounding box center [263, 341] width 11 height 10
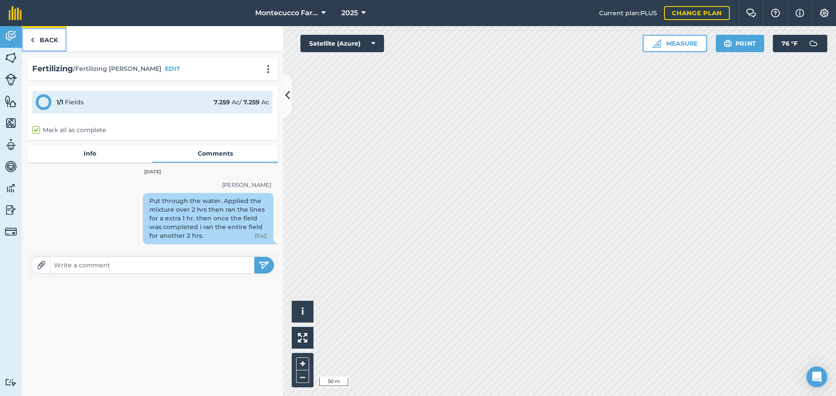
click at [50, 38] on link "Back" at bounding box center [44, 39] width 45 height 26
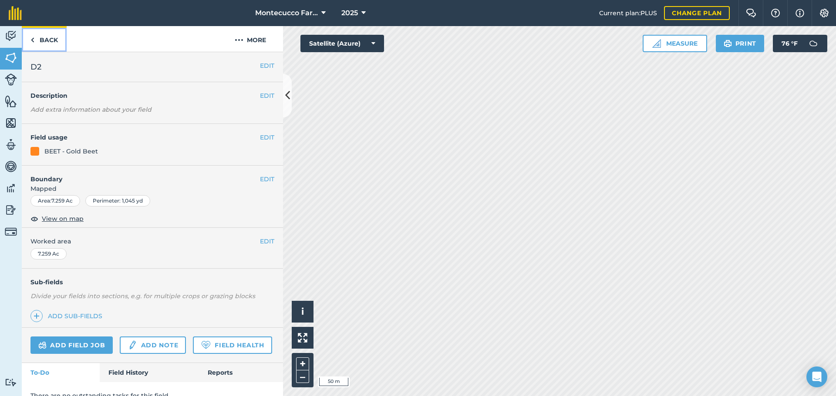
click at [52, 44] on link "Back" at bounding box center [44, 39] width 45 height 26
click at [47, 38] on link "Back" at bounding box center [44, 39] width 45 height 26
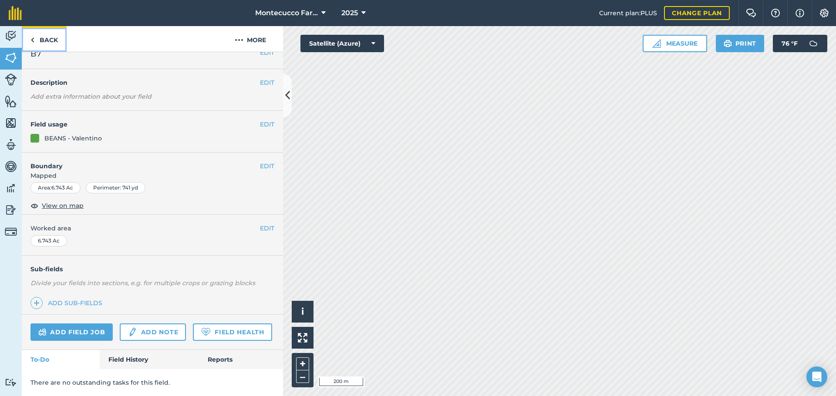
click at [39, 41] on link "Back" at bounding box center [44, 39] width 45 height 26
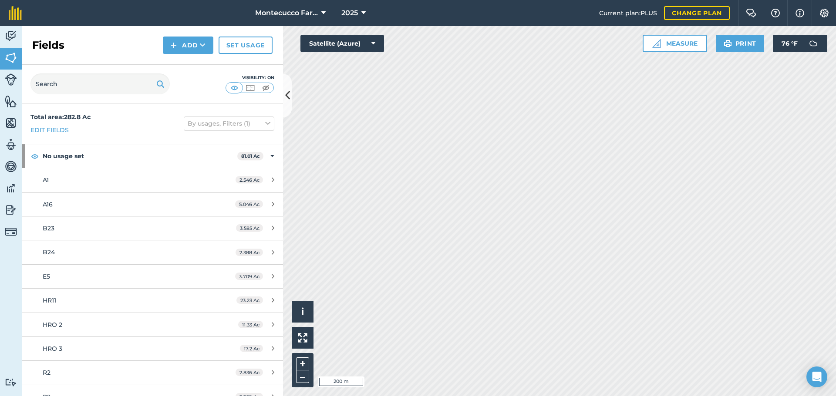
scroll to position [1241, 0]
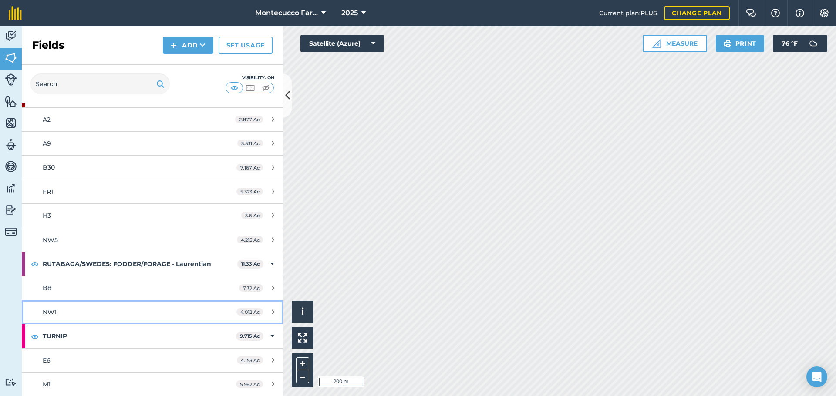
click at [57, 314] on div "NW1" at bounding box center [125, 313] width 164 height 10
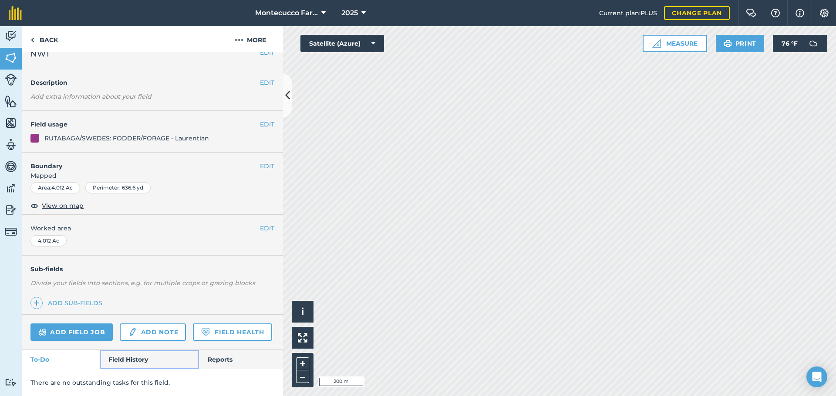
click at [131, 366] on link "Field History" at bounding box center [149, 359] width 99 height 19
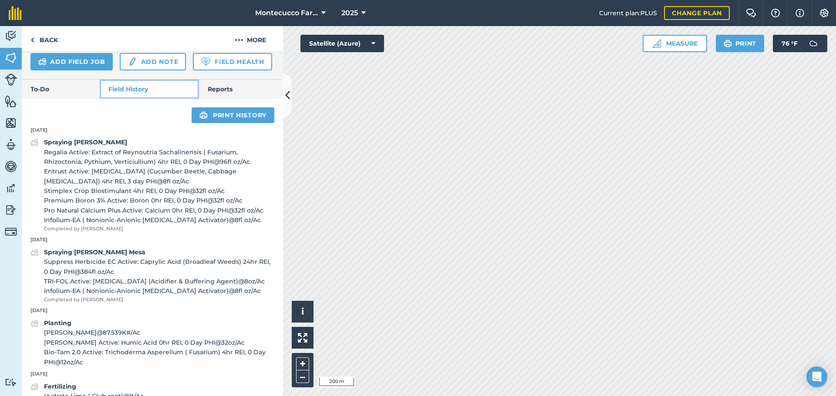
scroll to position [299, 0]
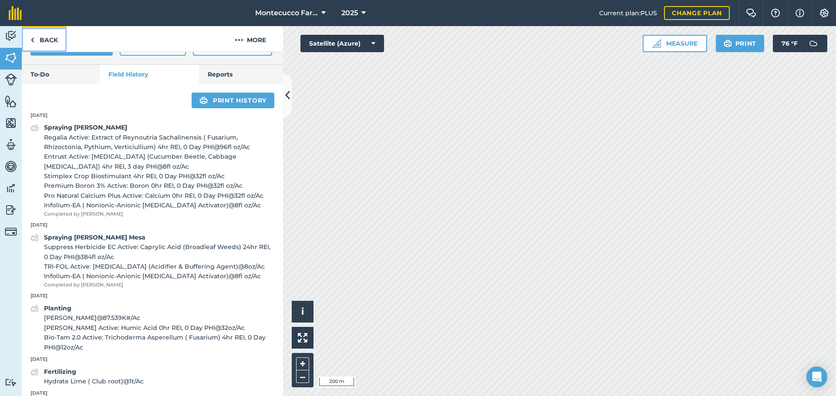
click at [40, 39] on link "Back" at bounding box center [44, 39] width 45 height 26
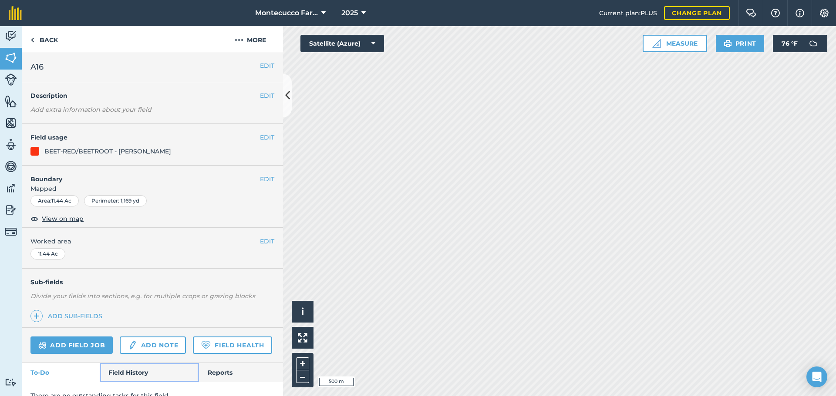
click at [134, 383] on link "Field History" at bounding box center [149, 372] width 99 height 19
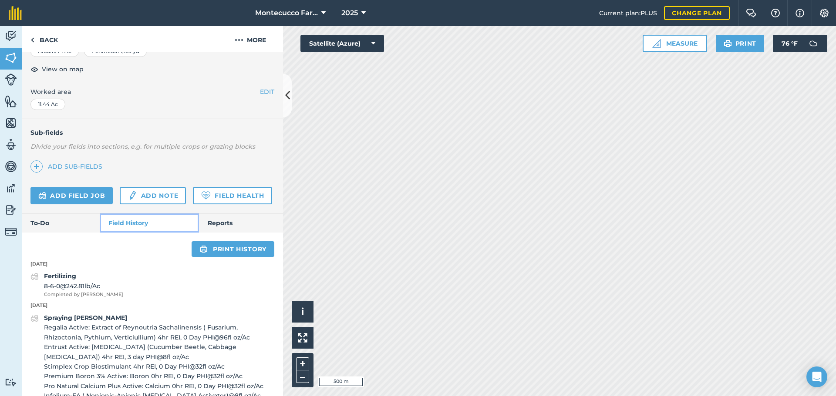
scroll to position [174, 0]
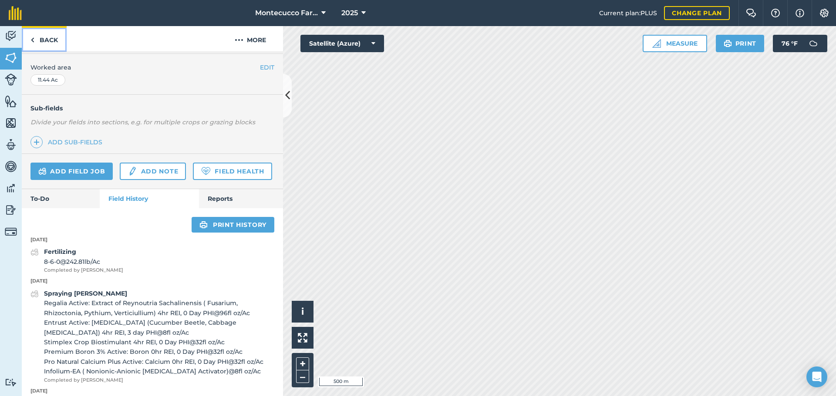
click at [47, 40] on link "Back" at bounding box center [44, 39] width 45 height 26
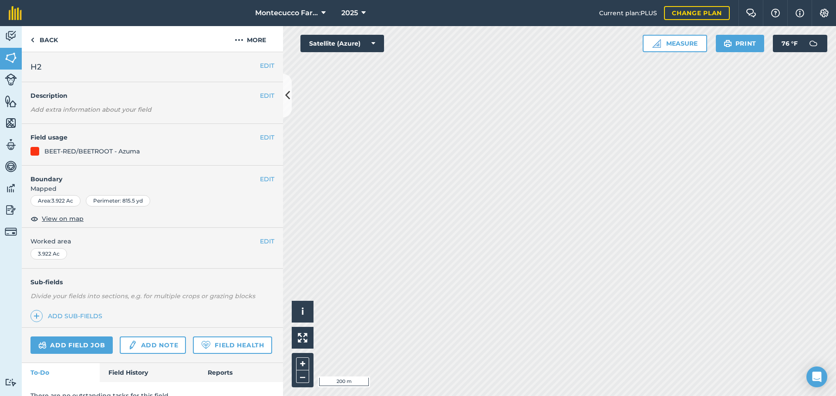
scroll to position [37, 0]
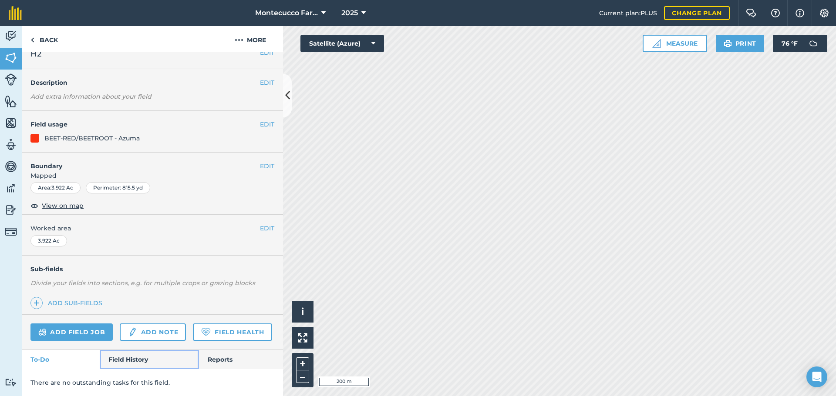
click at [138, 362] on link "Field History" at bounding box center [149, 359] width 99 height 19
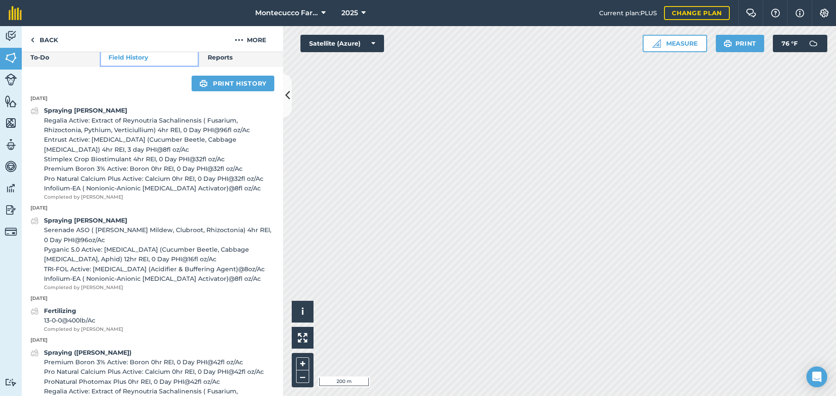
scroll to position [342, 0]
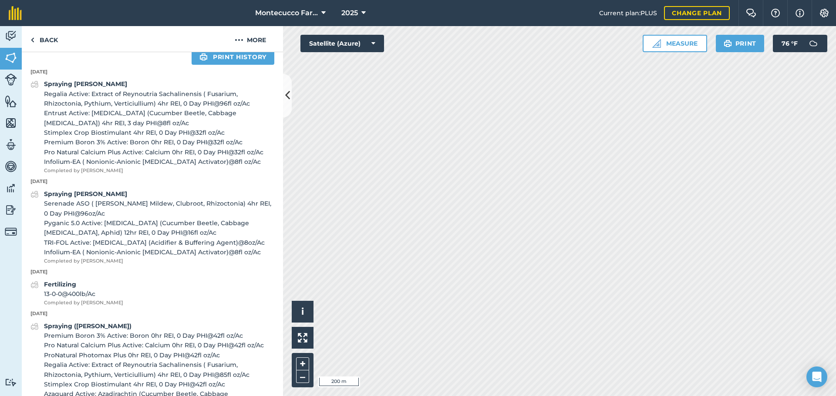
scroll to position [37, 0]
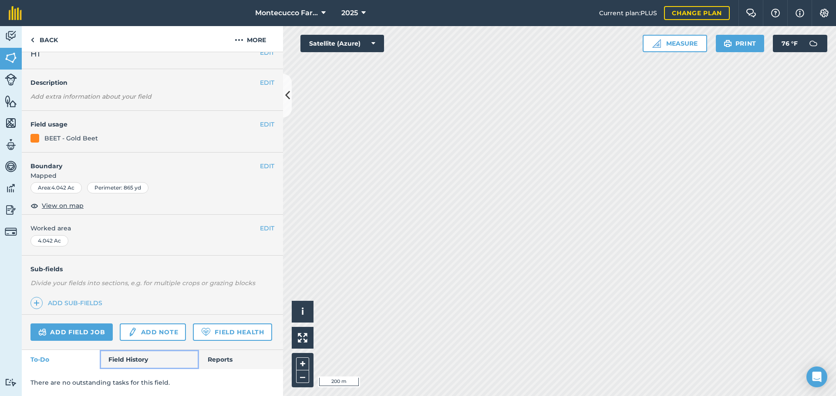
click at [137, 359] on link "Field History" at bounding box center [149, 359] width 99 height 19
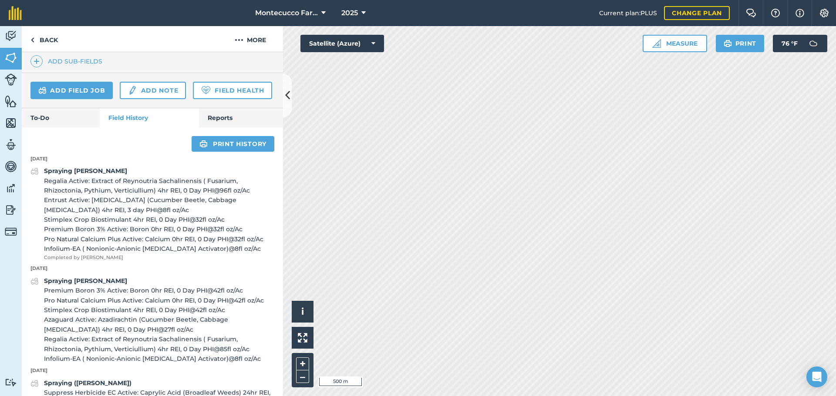
scroll to position [299, 0]
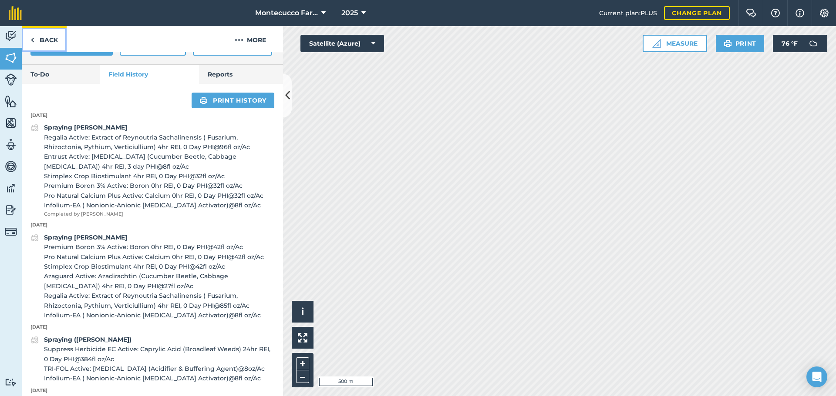
click at [37, 41] on link "Back" at bounding box center [44, 39] width 45 height 26
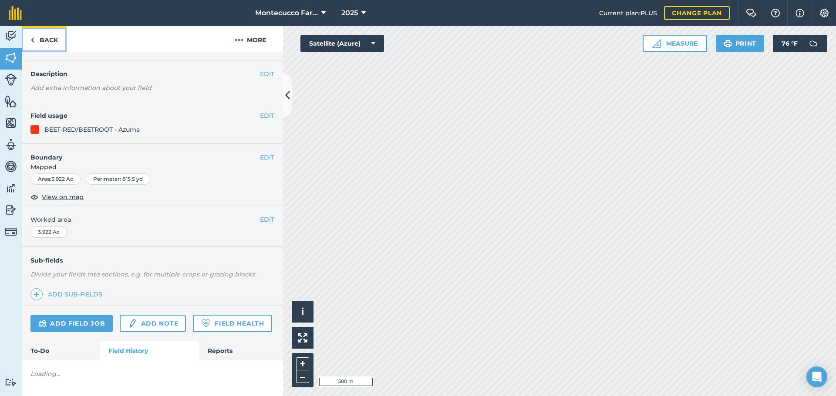
scroll to position [299, 0]
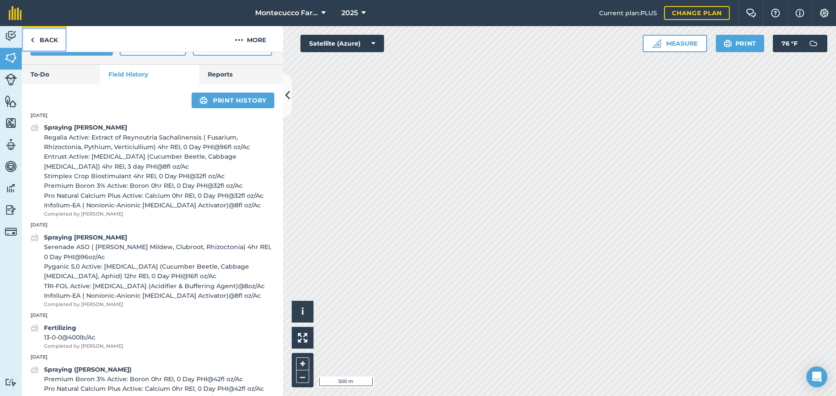
click at [29, 35] on link "Back" at bounding box center [44, 39] width 45 height 26
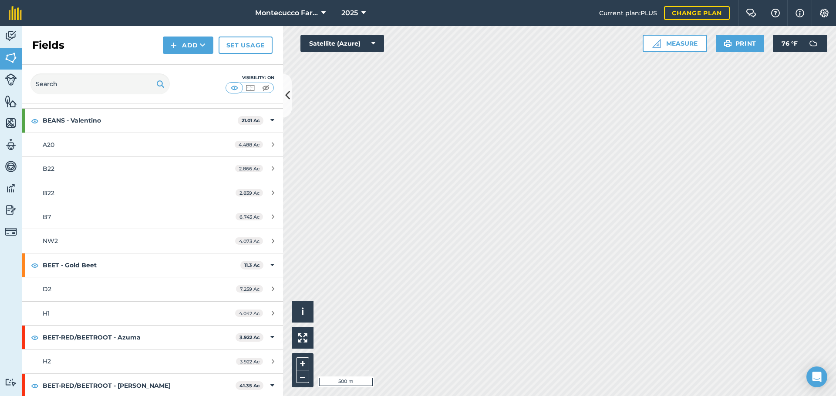
scroll to position [392, 0]
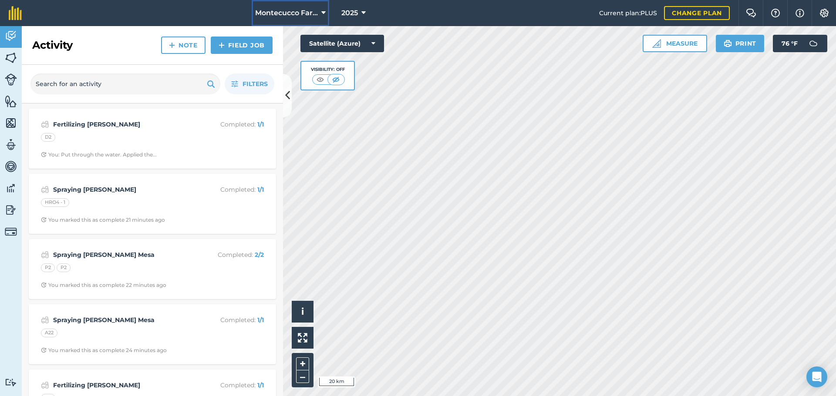
click at [305, 13] on span "Montecucco Farms ORGANIC" at bounding box center [286, 13] width 63 height 10
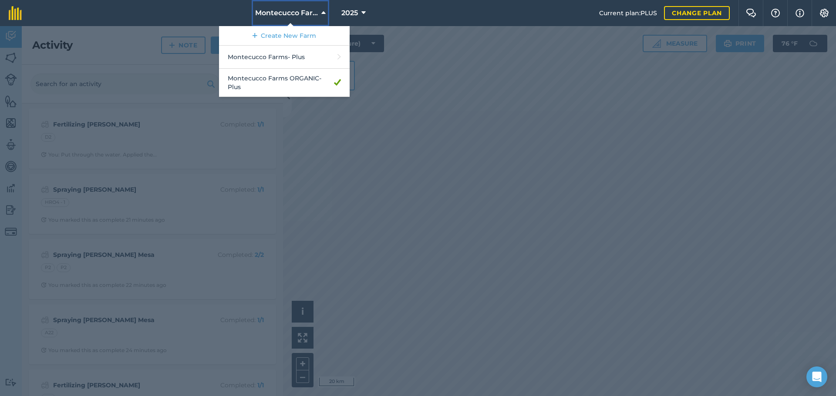
click at [312, 11] on span "Montecucco Farms ORGANIC" at bounding box center [286, 13] width 63 height 10
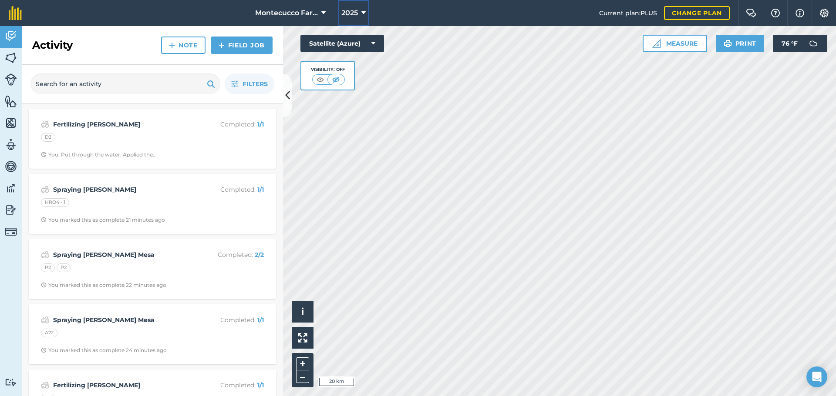
click at [339, 11] on button "2025" at bounding box center [353, 13] width 31 height 26
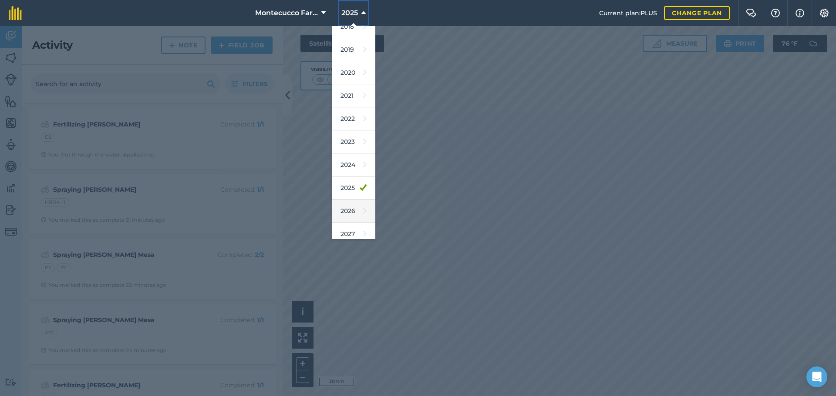
scroll to position [40, 0]
click at [351, 202] on link "2026" at bounding box center [354, 204] width 44 height 23
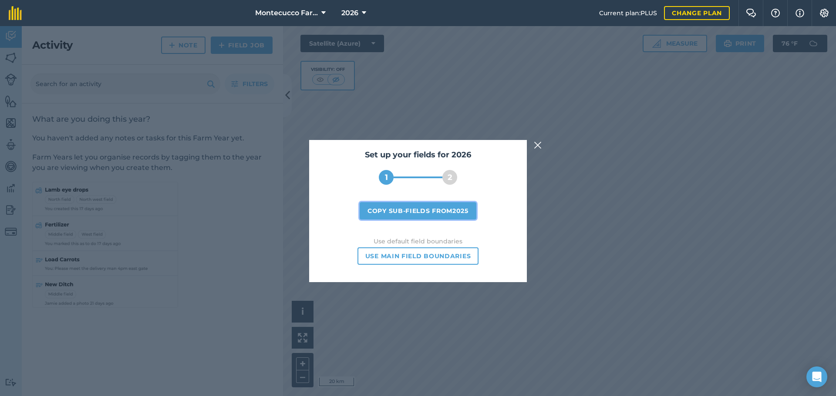
click at [427, 213] on button "Copy sub-fields from 2025" at bounding box center [417, 210] width 117 height 17
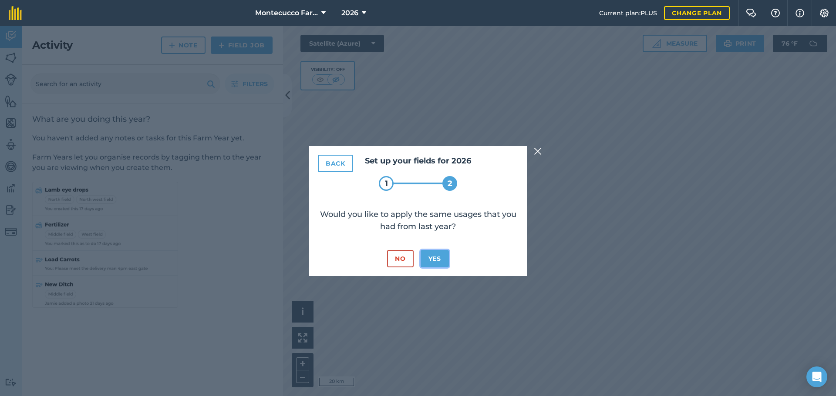
click at [438, 258] on button "Yes" at bounding box center [434, 258] width 28 height 17
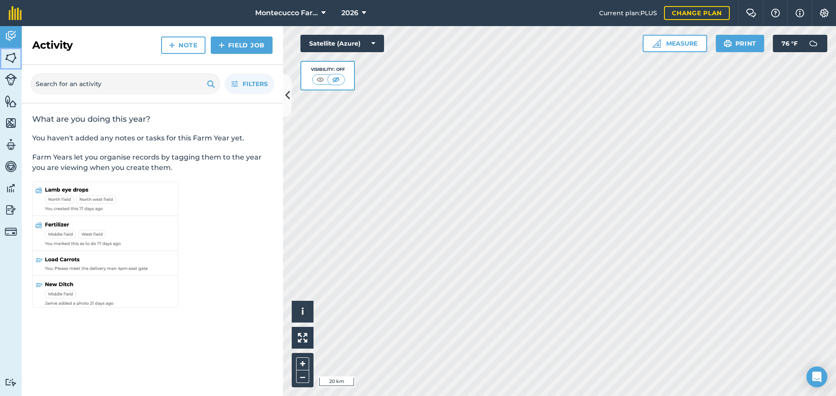
click at [7, 57] on img at bounding box center [11, 57] width 12 height 13
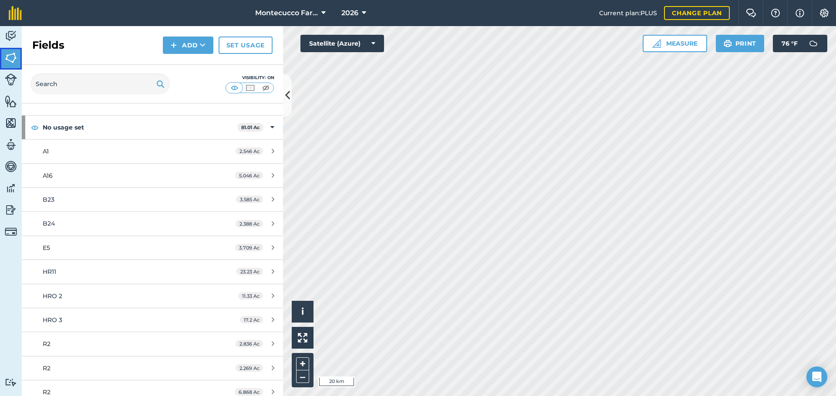
scroll to position [44, 0]
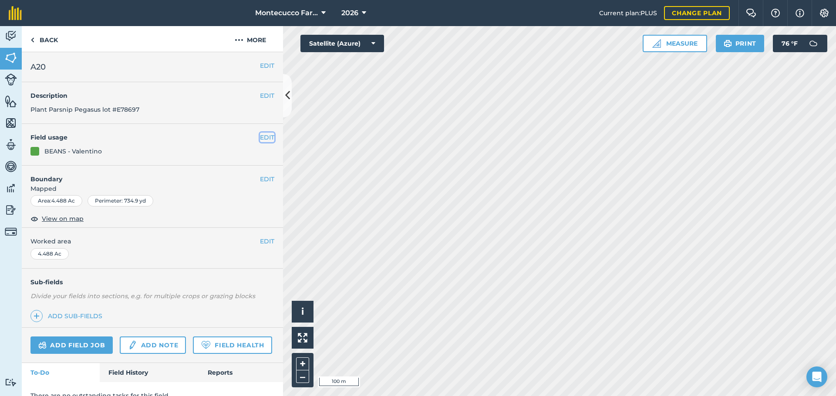
click at [264, 137] on button "EDIT" at bounding box center [267, 138] width 14 height 10
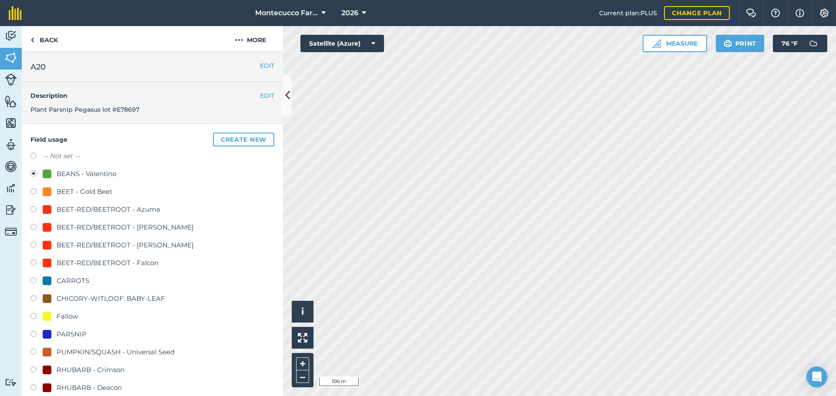
click at [34, 282] on label at bounding box center [36, 282] width 12 height 9
radio input "true"
radio input "false"
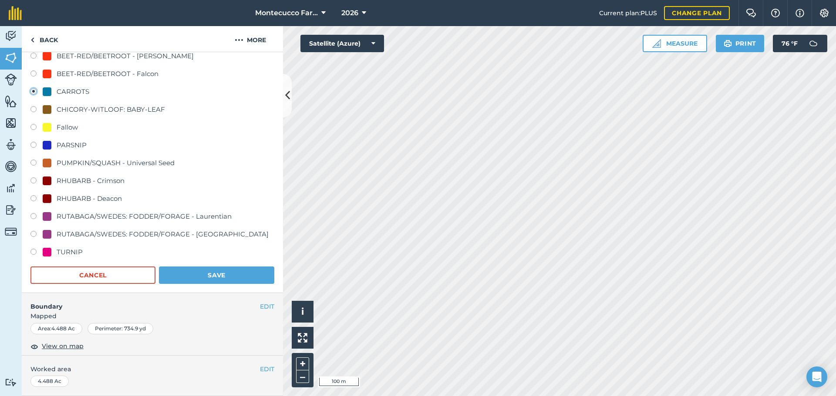
scroll to position [174, 0]
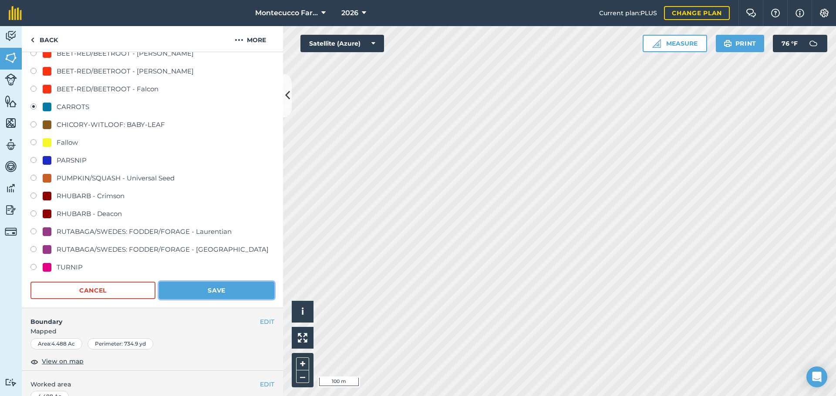
click at [191, 288] on button "Save" at bounding box center [216, 290] width 115 height 17
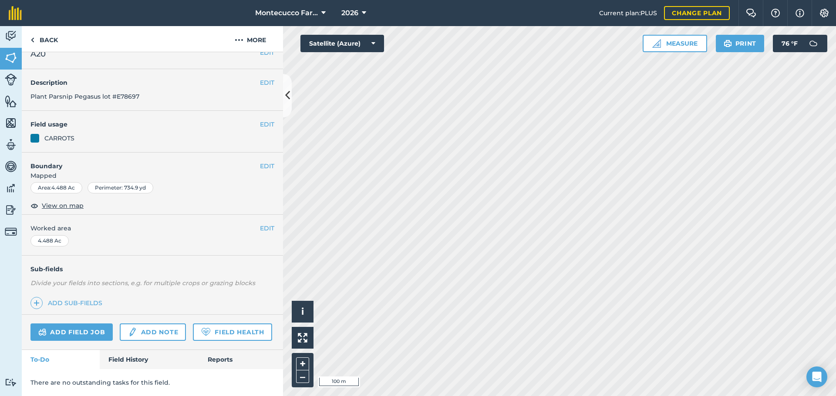
scroll to position [37, 0]
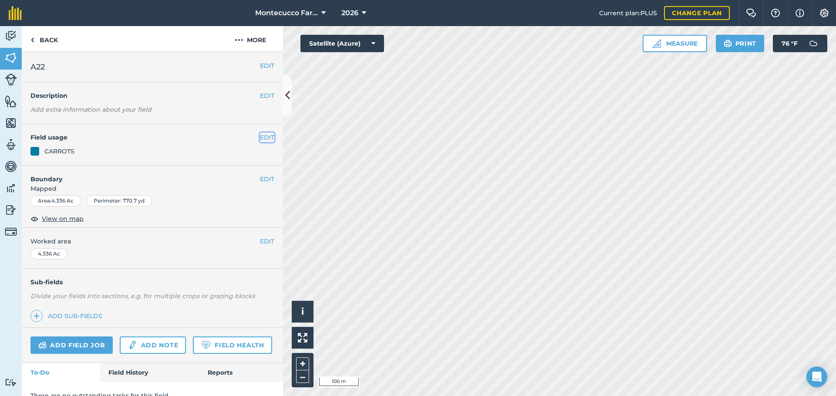
click at [260, 137] on button "EDIT" at bounding box center [267, 138] width 14 height 10
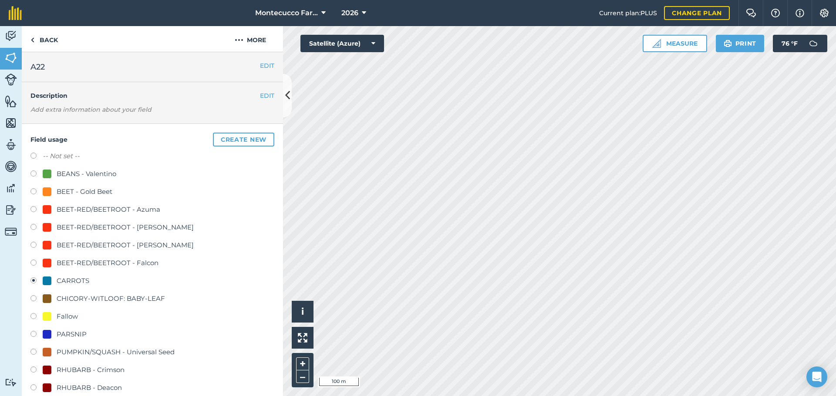
click at [34, 192] on label at bounding box center [36, 192] width 12 height 9
radio input "true"
radio input "false"
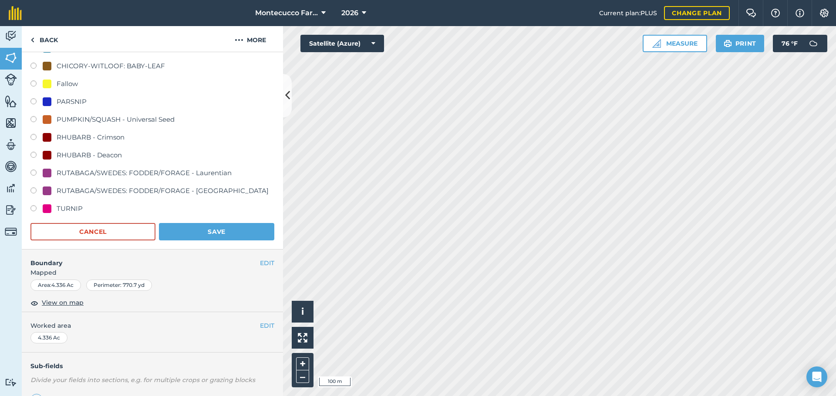
scroll to position [218, 0]
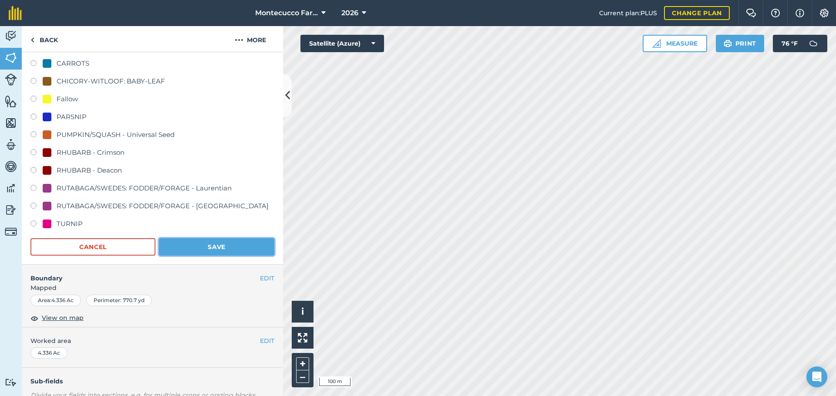
click at [205, 239] on button "Save" at bounding box center [216, 246] width 115 height 17
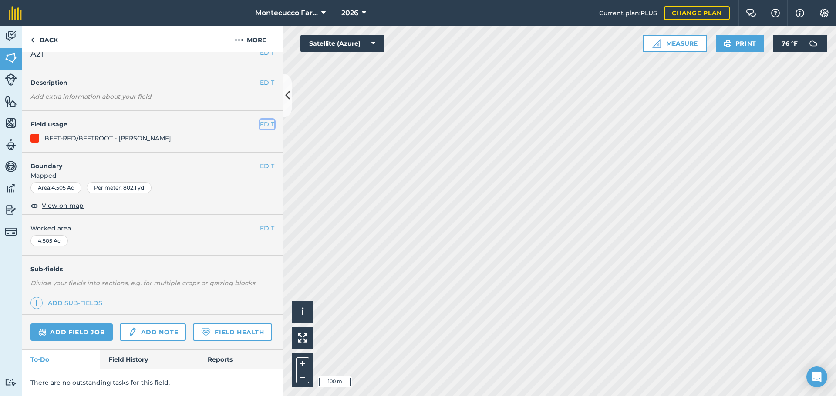
click at [260, 120] on button "EDIT" at bounding box center [267, 125] width 14 height 10
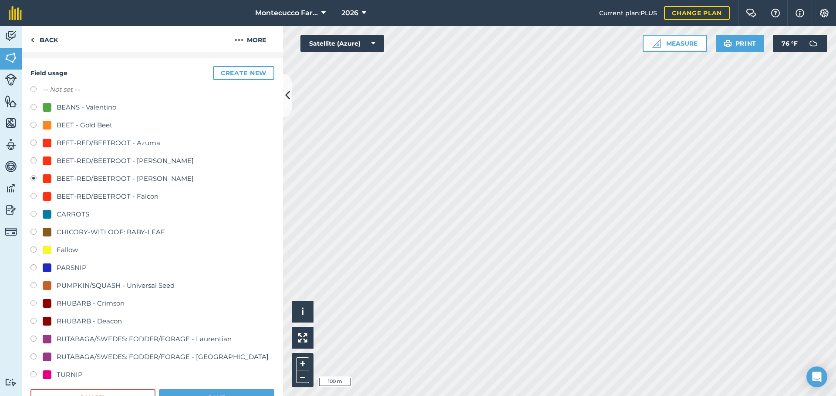
scroll to position [81, 0]
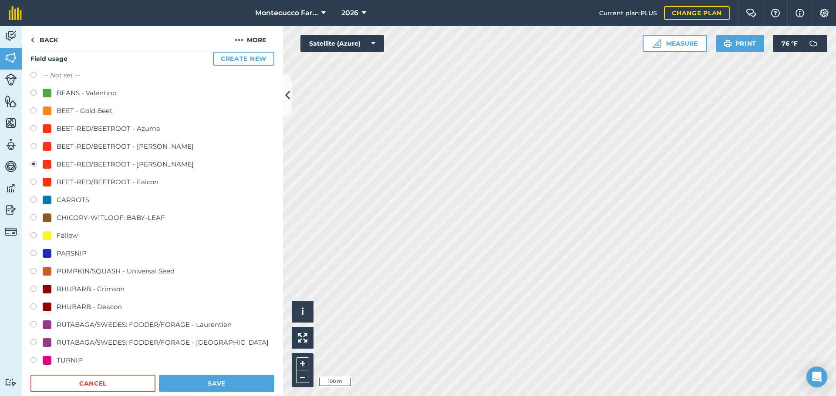
click at [32, 91] on label at bounding box center [36, 94] width 12 height 9
radio input "true"
radio input "false"
click at [209, 383] on button "Save" at bounding box center [216, 383] width 115 height 17
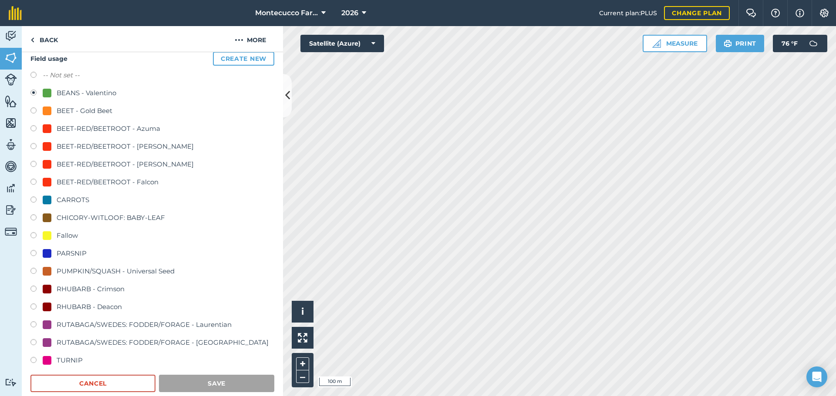
scroll to position [37, 0]
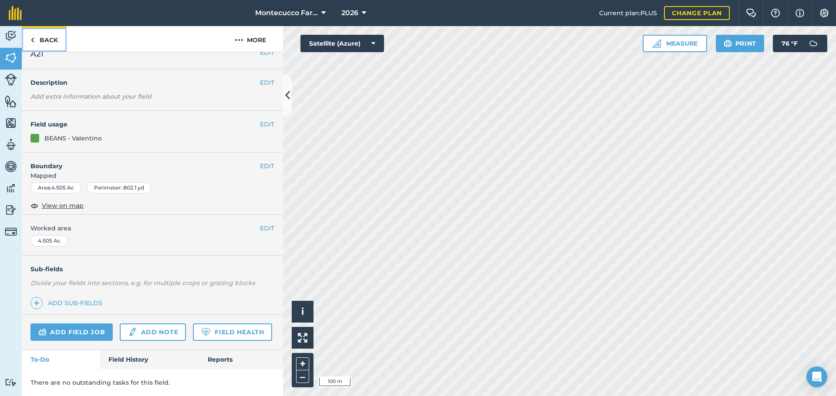
click at [44, 40] on link "Back" at bounding box center [44, 39] width 45 height 26
click at [262, 120] on button "EDIT" at bounding box center [267, 125] width 14 height 10
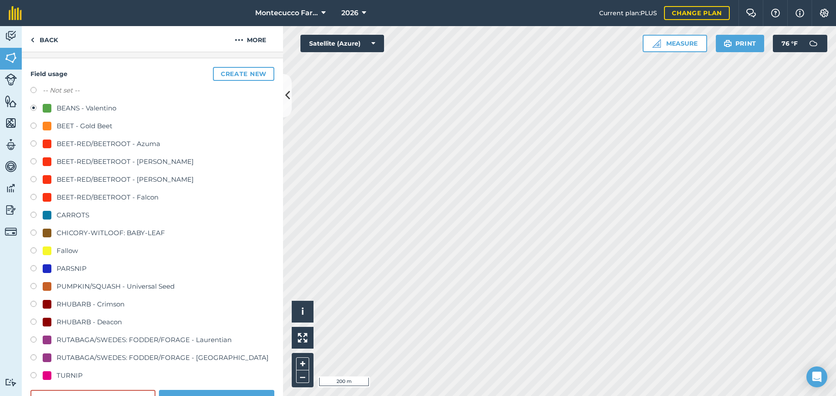
scroll to position [81, 0]
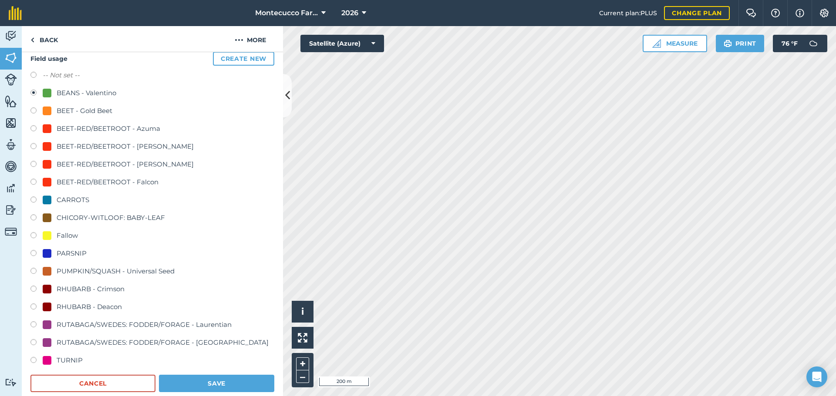
click at [34, 326] on label at bounding box center [36, 326] width 12 height 9
radio input "true"
radio input "false"
click at [196, 384] on button "Save" at bounding box center [216, 383] width 115 height 17
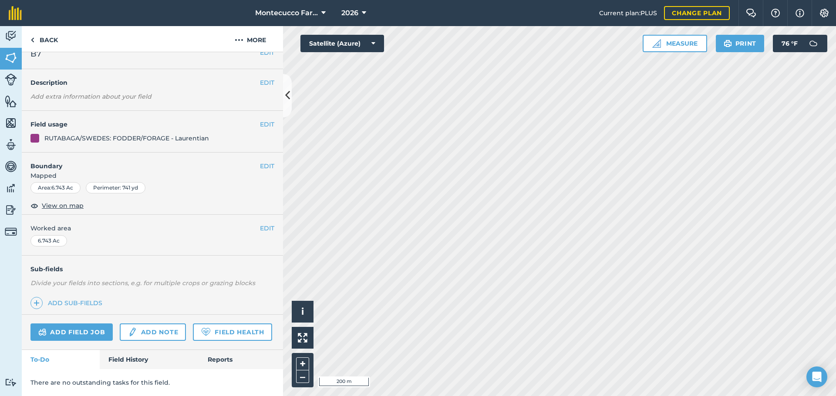
scroll to position [37, 0]
click at [264, 120] on button "EDIT" at bounding box center [267, 125] width 14 height 10
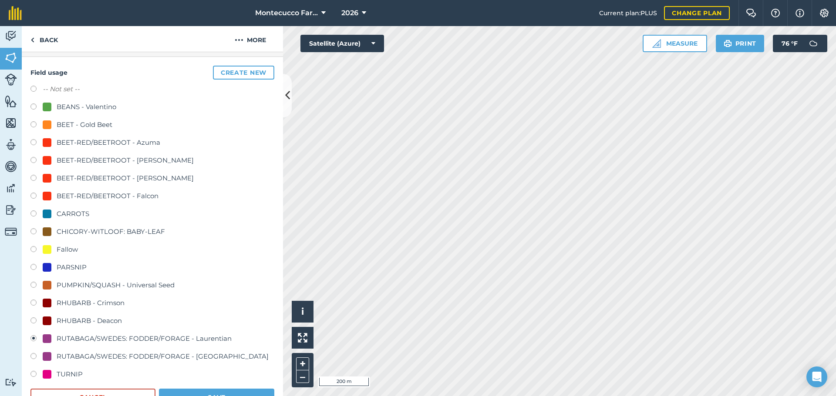
scroll to position [81, 0]
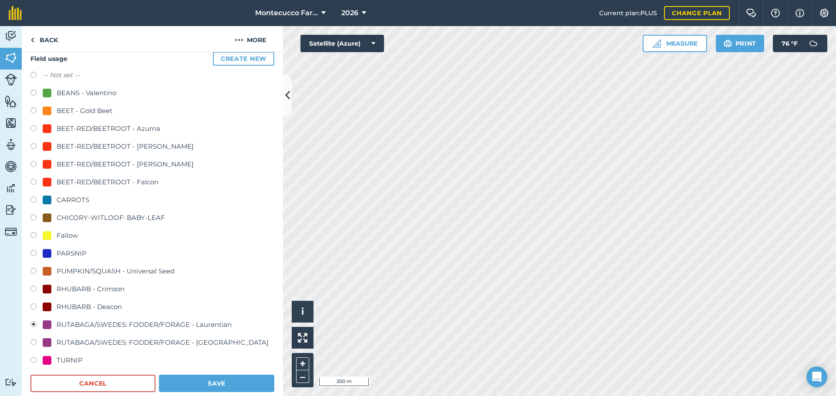
click at [34, 111] on label at bounding box center [36, 111] width 12 height 9
radio input "true"
radio input "false"
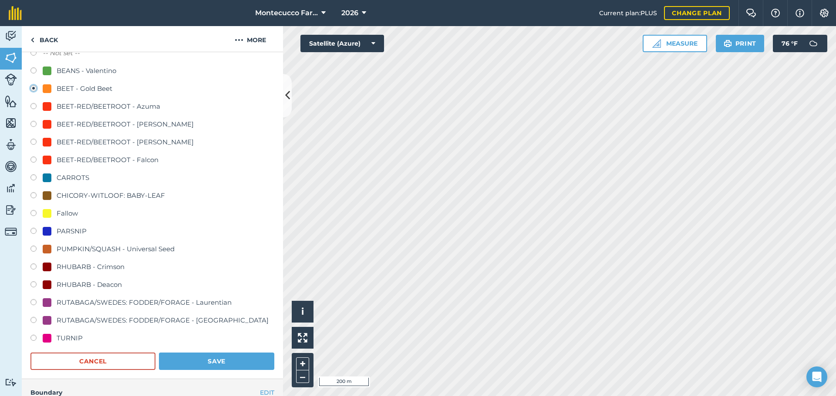
scroll to position [124, 0]
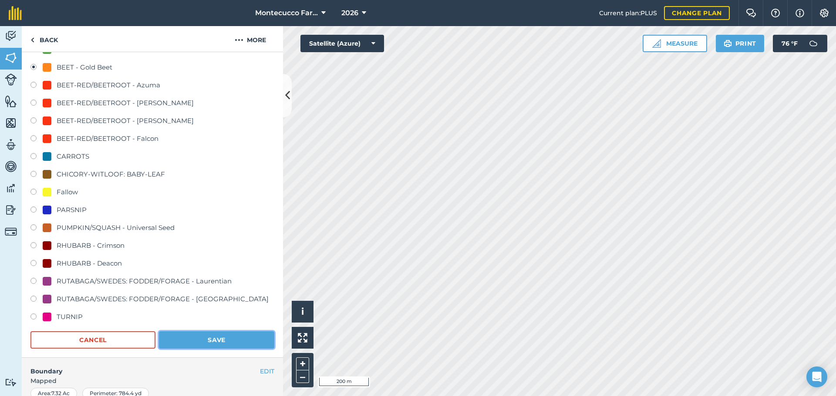
click at [217, 340] on button "Save" at bounding box center [216, 340] width 115 height 17
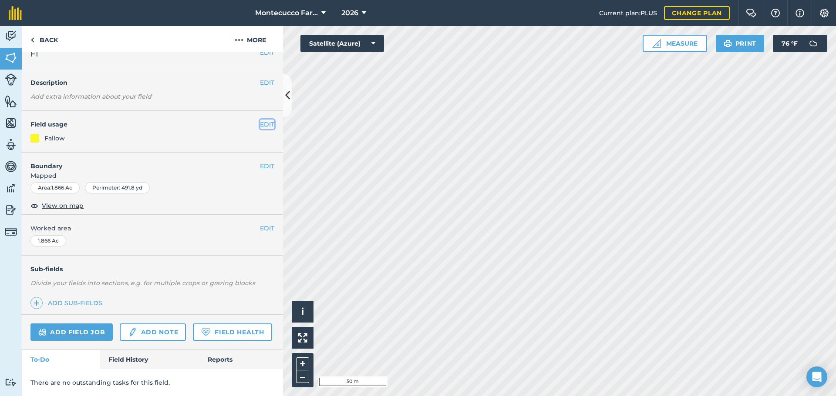
click at [265, 120] on button "EDIT" at bounding box center [267, 125] width 14 height 10
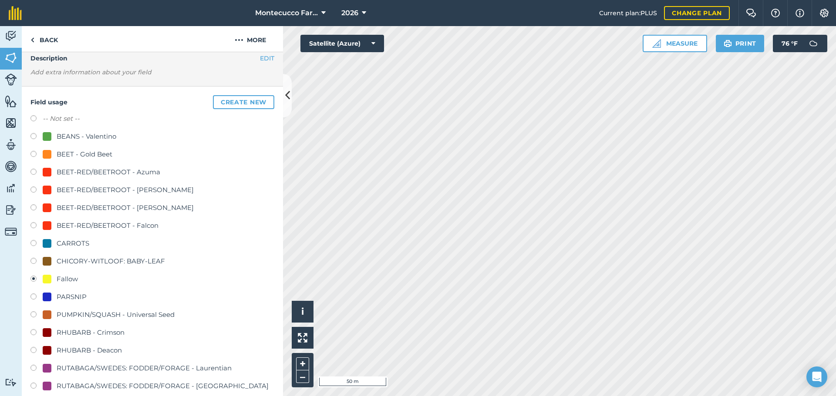
click at [32, 242] on label at bounding box center [36, 244] width 12 height 9
radio input "true"
radio input "false"
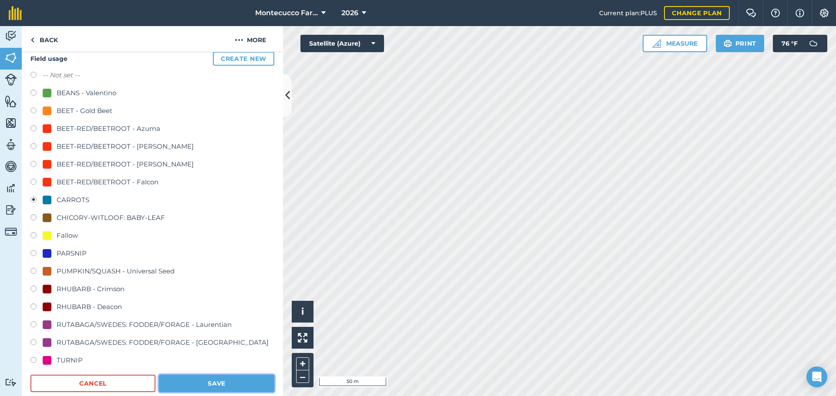
click at [199, 385] on button "Save" at bounding box center [216, 383] width 115 height 17
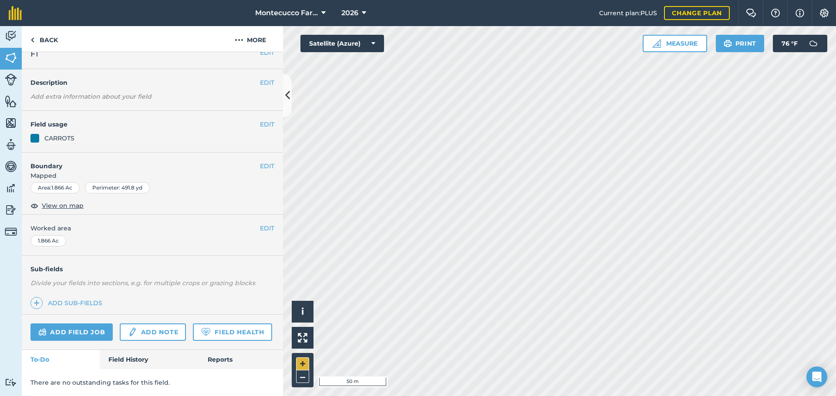
scroll to position [37, 0]
click at [260, 120] on button "EDIT" at bounding box center [267, 125] width 14 height 10
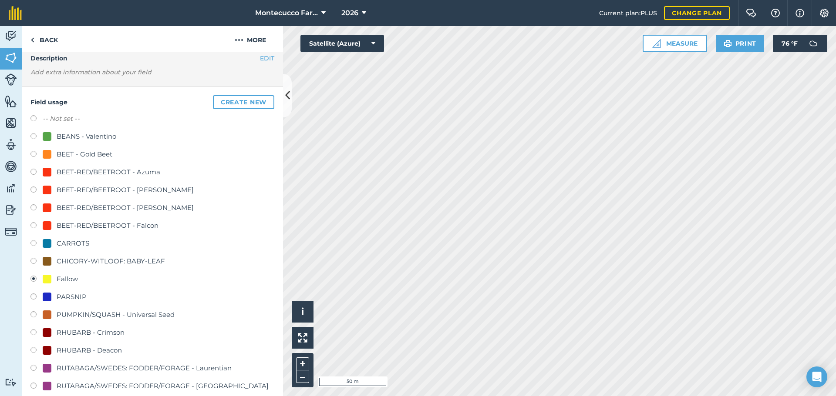
click at [32, 242] on label at bounding box center [36, 244] width 12 height 9
radio input "true"
radio input "false"
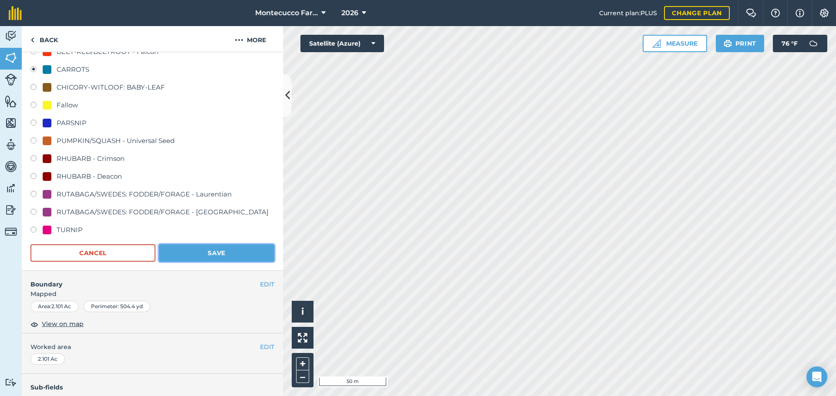
click at [190, 257] on button "Save" at bounding box center [216, 253] width 115 height 17
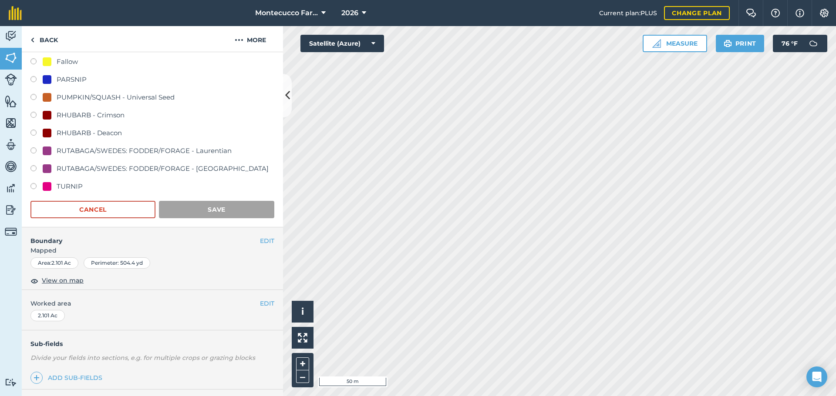
scroll to position [37, 0]
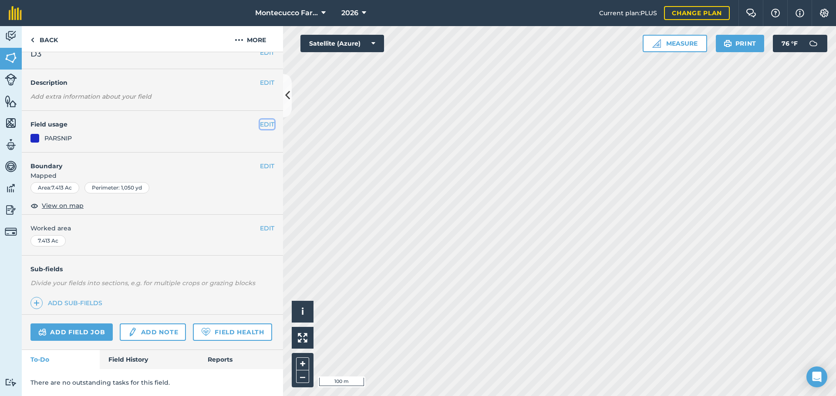
click at [263, 120] on button "EDIT" at bounding box center [267, 125] width 14 height 10
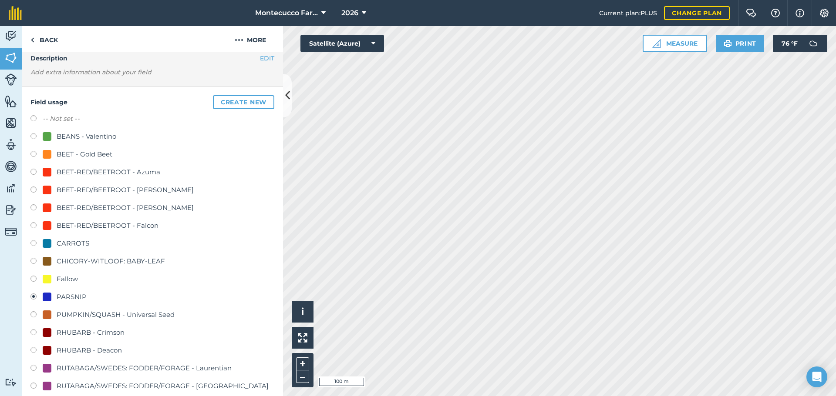
click at [31, 207] on label at bounding box center [36, 209] width 12 height 9
radio input "true"
radio input "false"
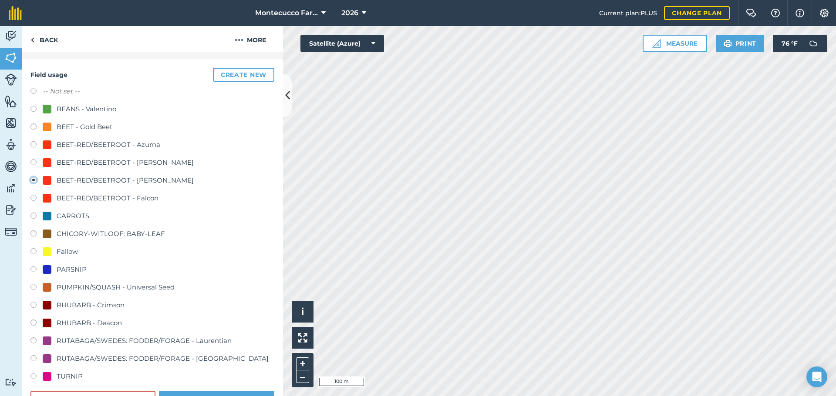
scroll to position [255, 0]
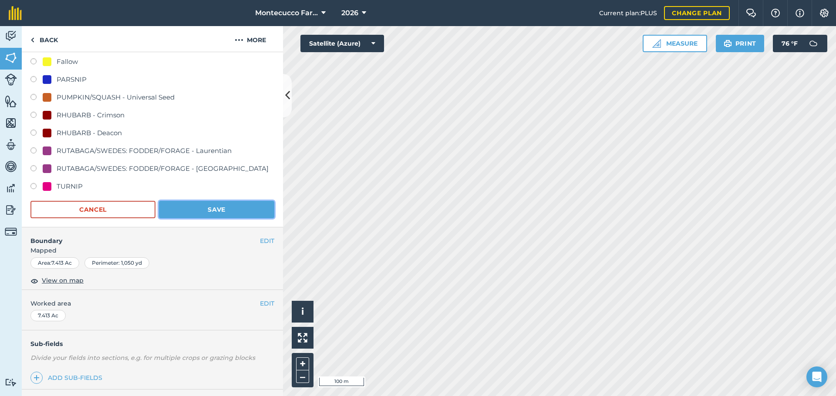
click at [215, 209] on button "Save" at bounding box center [216, 209] width 115 height 17
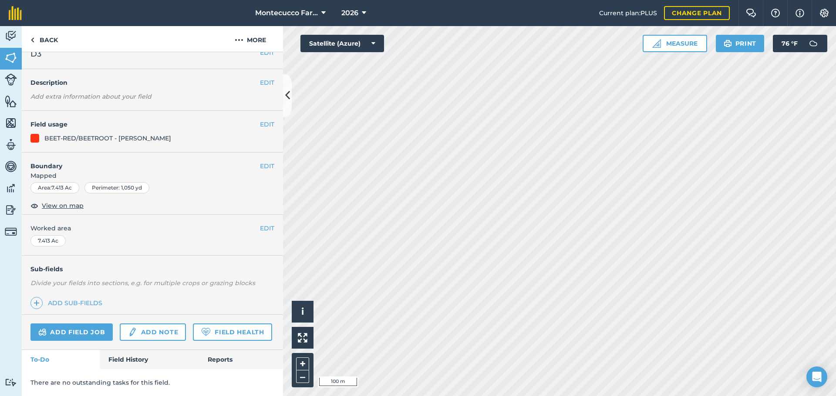
scroll to position [37, 0]
click at [260, 120] on button "EDIT" at bounding box center [267, 125] width 14 height 10
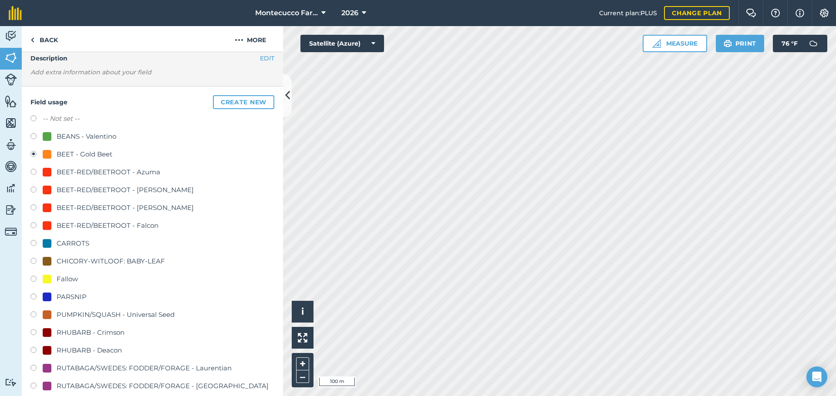
click at [33, 279] on label at bounding box center [36, 280] width 12 height 9
radio input "true"
radio input "false"
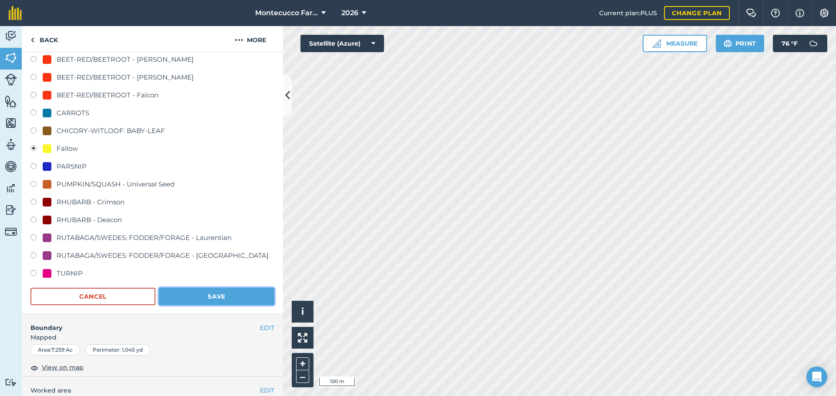
click at [213, 299] on button "Save" at bounding box center [216, 296] width 115 height 17
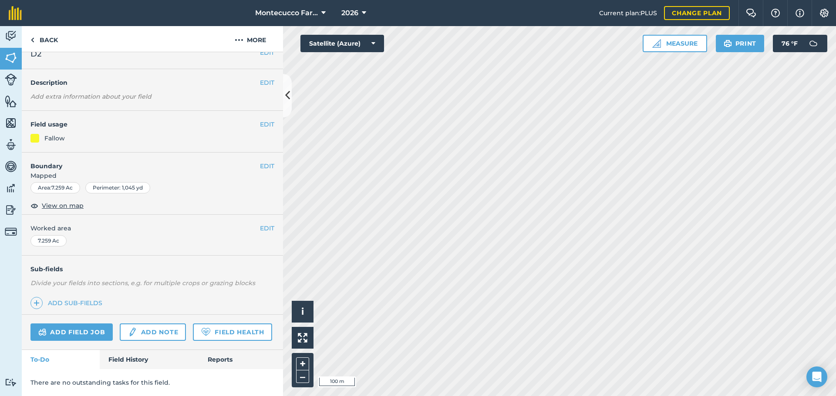
scroll to position [37, 0]
click at [265, 120] on button "EDIT" at bounding box center [267, 125] width 14 height 10
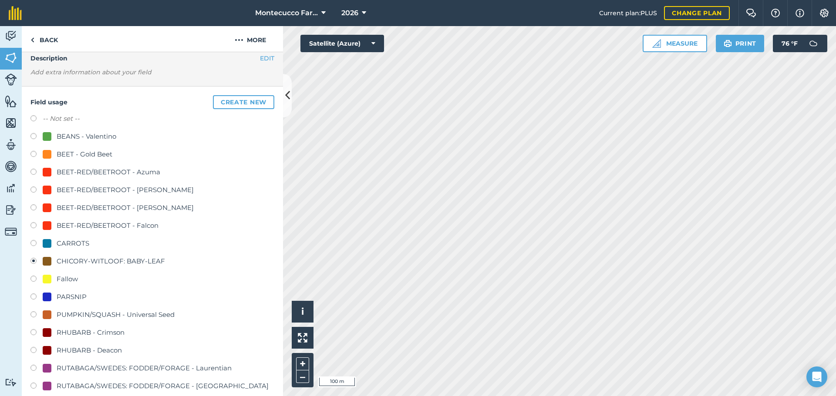
click at [31, 296] on label at bounding box center [36, 298] width 12 height 9
radio input "true"
radio input "false"
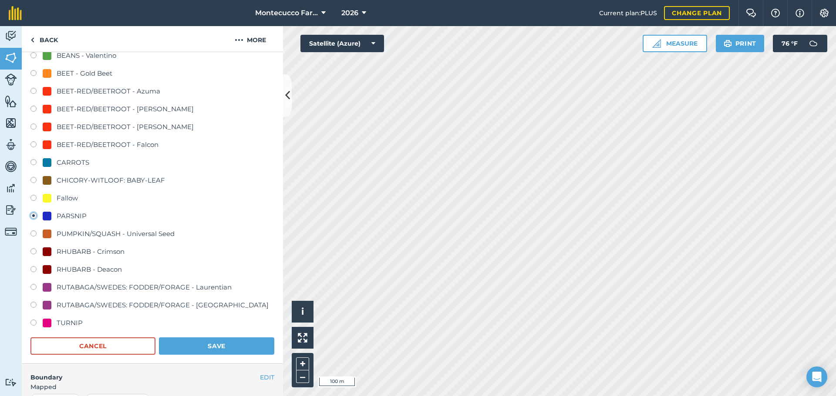
scroll to position [211, 0]
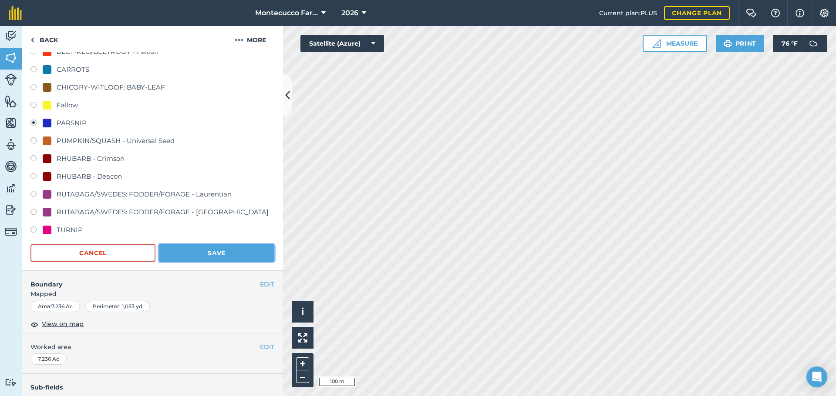
click at [198, 253] on button "Save" at bounding box center [216, 253] width 115 height 17
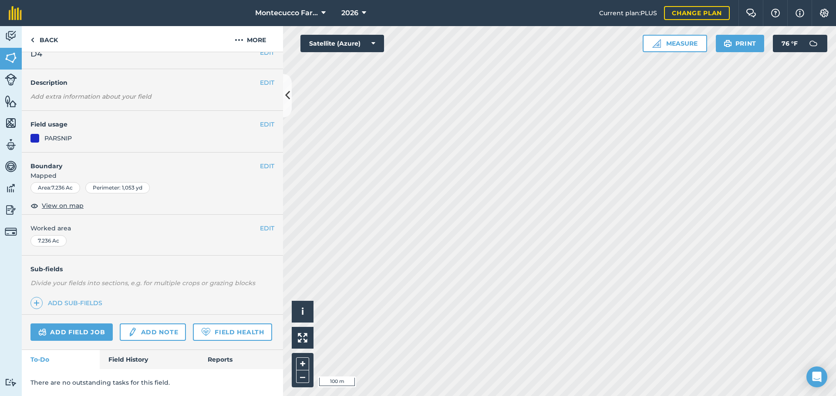
scroll to position [37, 0]
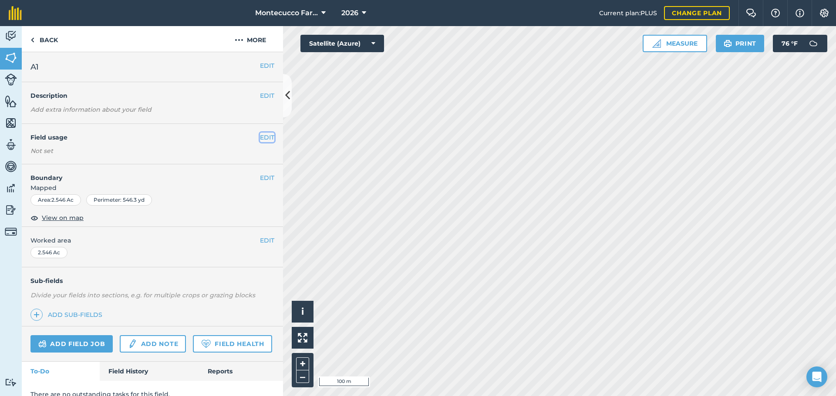
click at [260, 138] on button "EDIT" at bounding box center [267, 138] width 14 height 10
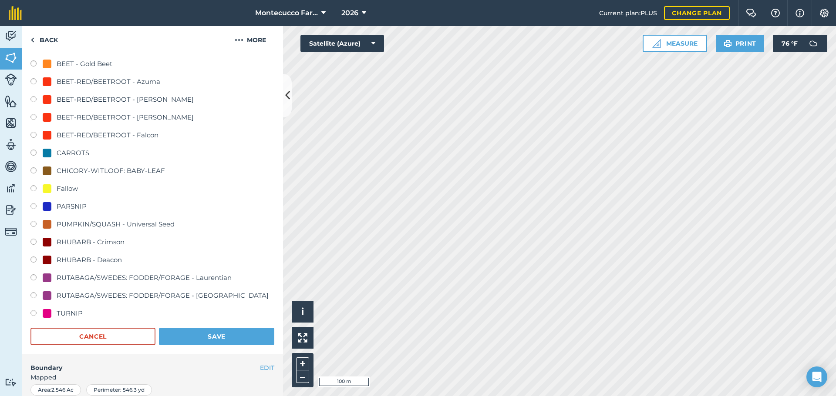
scroll to position [131, 0]
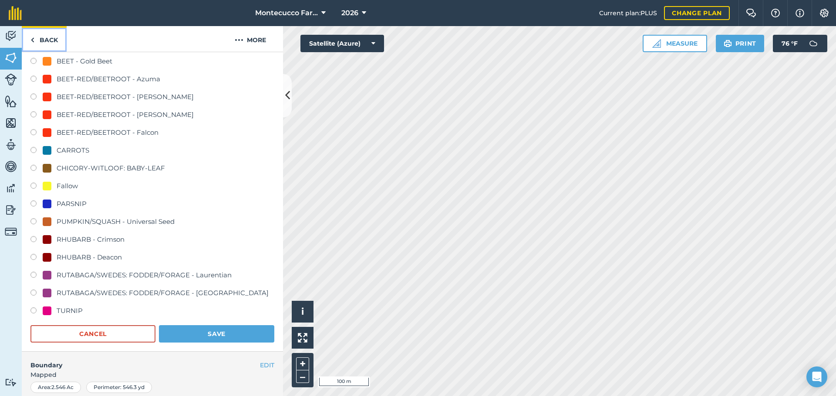
click at [48, 39] on link "Back" at bounding box center [44, 39] width 45 height 26
click at [34, 203] on label at bounding box center [36, 205] width 12 height 9
radio input "true"
radio input "false"
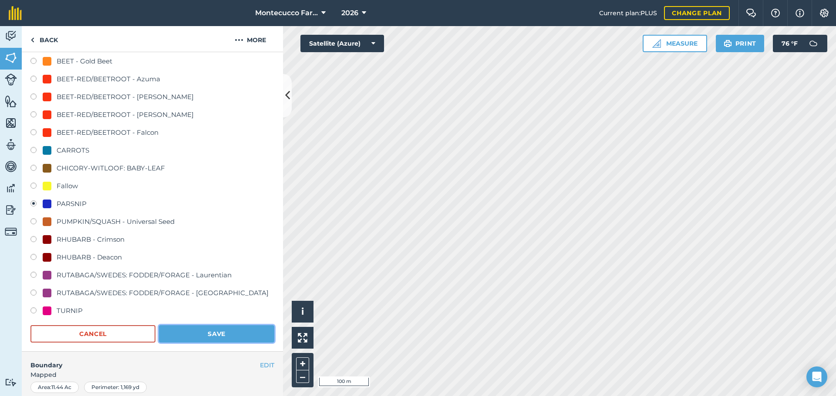
click at [229, 337] on button "Save" at bounding box center [216, 334] width 115 height 17
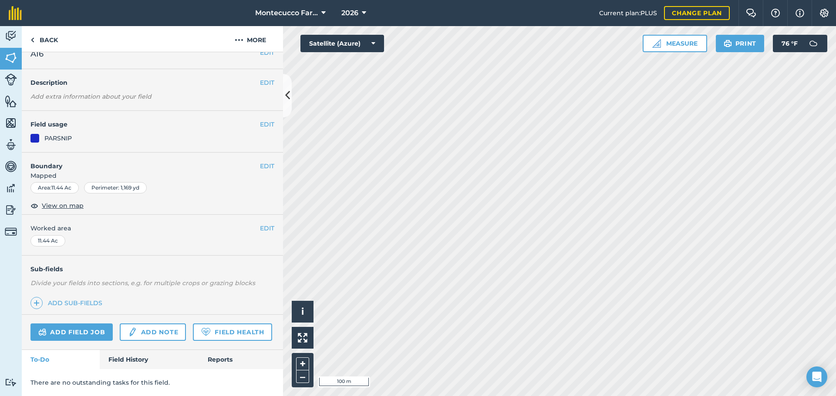
scroll to position [37, 0]
click at [263, 121] on button "EDIT" at bounding box center [267, 126] width 14 height 10
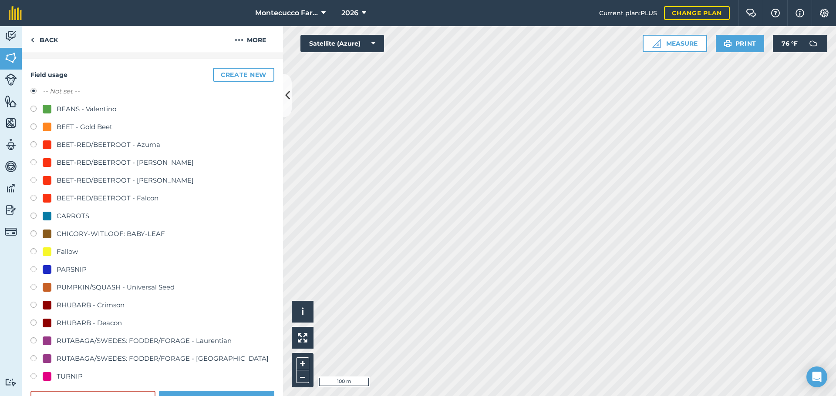
scroll to position [80, 0]
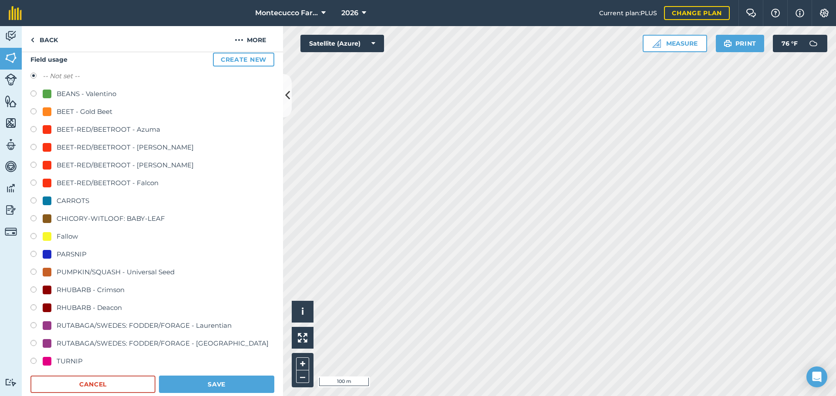
click at [36, 110] on label at bounding box center [36, 112] width 12 height 9
radio input "true"
radio input "false"
click at [218, 381] on button "Save" at bounding box center [216, 384] width 115 height 17
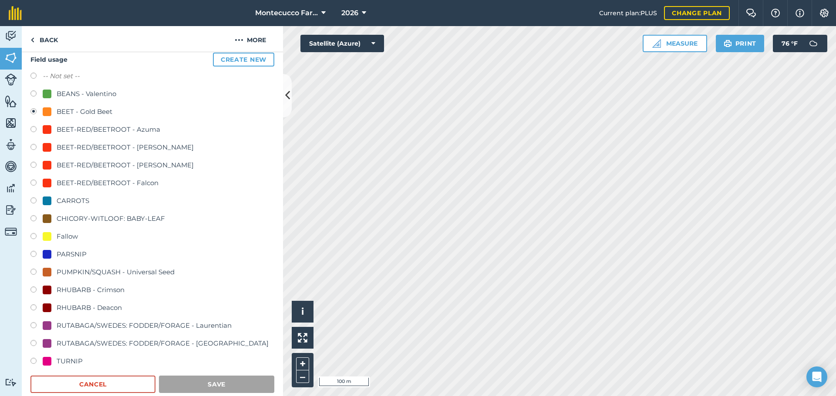
scroll to position [37, 0]
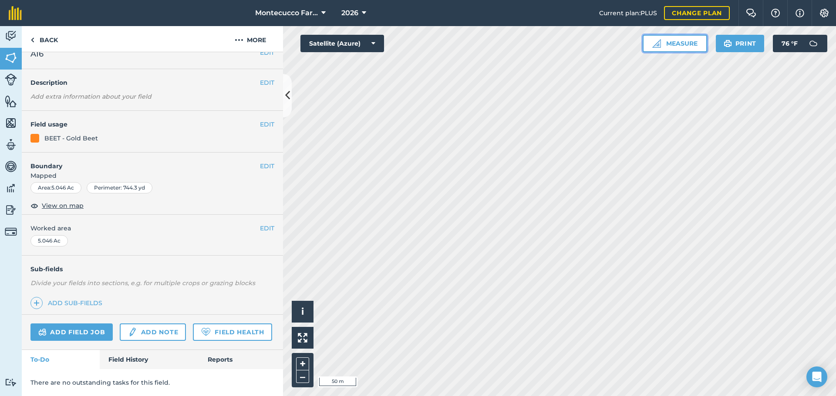
click at [680, 39] on button "Measure" at bounding box center [674, 43] width 64 height 17
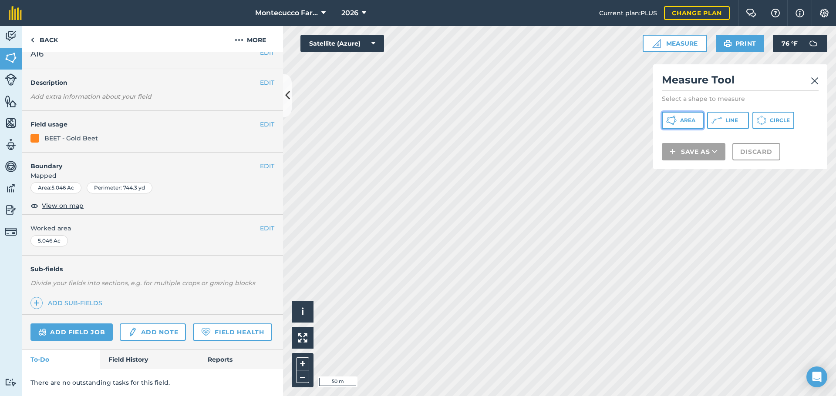
click at [675, 122] on icon at bounding box center [671, 120] width 10 height 10
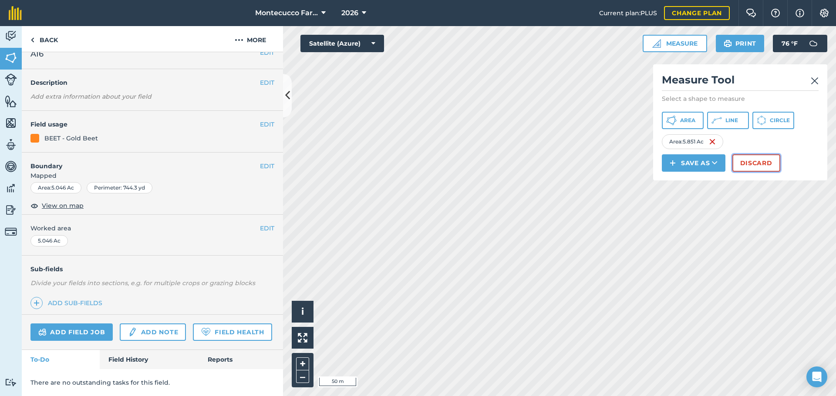
click at [750, 160] on button "Discard" at bounding box center [756, 162] width 48 height 17
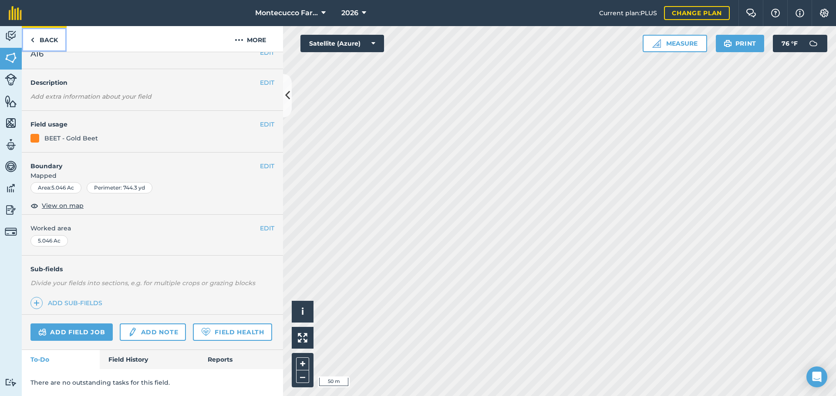
click at [38, 39] on link "Back" at bounding box center [44, 39] width 45 height 26
click at [261, 120] on button "EDIT" at bounding box center [267, 125] width 14 height 10
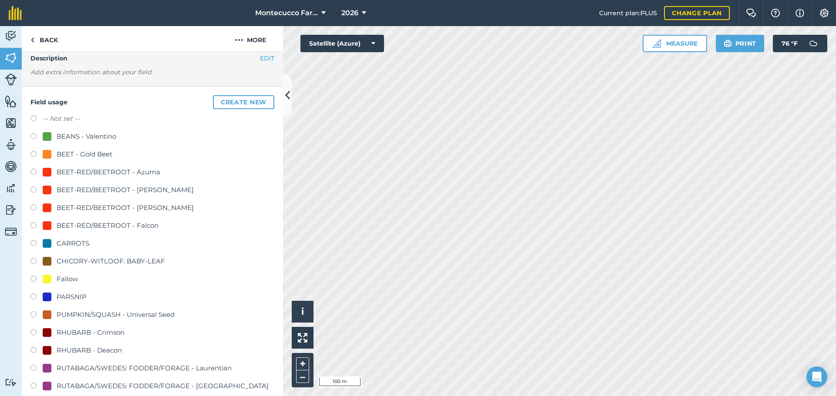
click at [33, 243] on label at bounding box center [36, 244] width 12 height 9
radio input "true"
radio input "false"
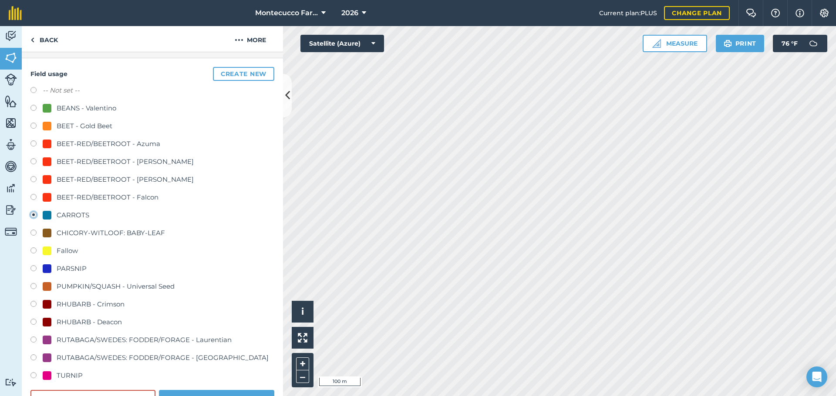
scroll to position [81, 0]
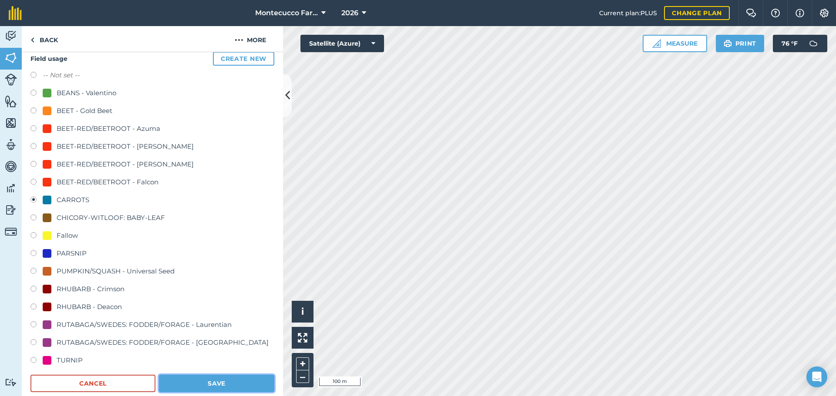
click at [248, 377] on button "Save" at bounding box center [216, 383] width 115 height 17
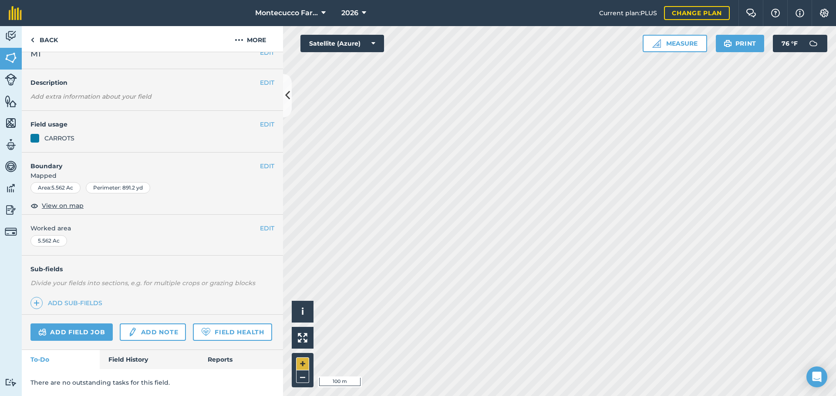
scroll to position [37, 0]
click at [265, 120] on button "EDIT" at bounding box center [267, 125] width 14 height 10
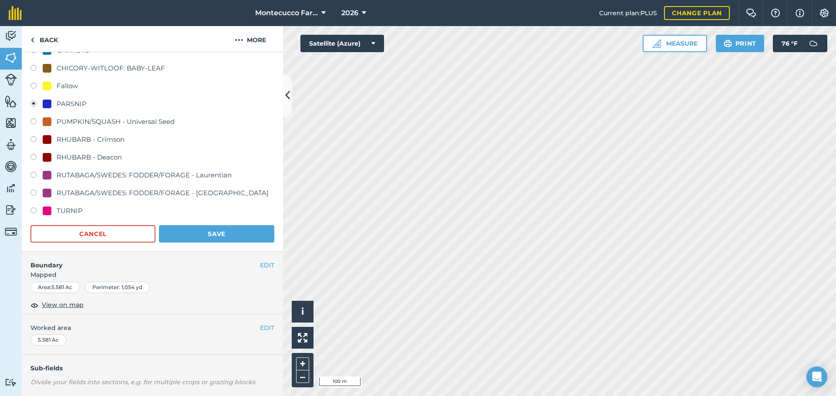
scroll to position [299, 0]
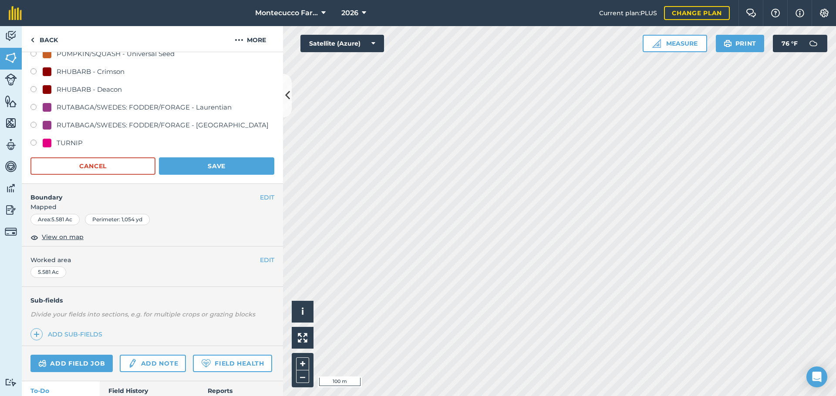
click at [34, 141] on label at bounding box center [36, 144] width 12 height 9
radio input "true"
radio input "false"
click at [191, 170] on button "Save" at bounding box center [216, 166] width 115 height 17
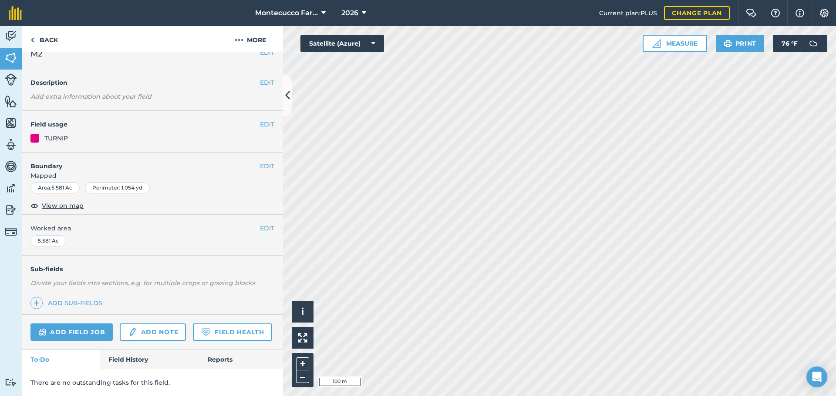
scroll to position [37, 0]
click at [260, 120] on button "EDIT" at bounding box center [267, 125] width 14 height 10
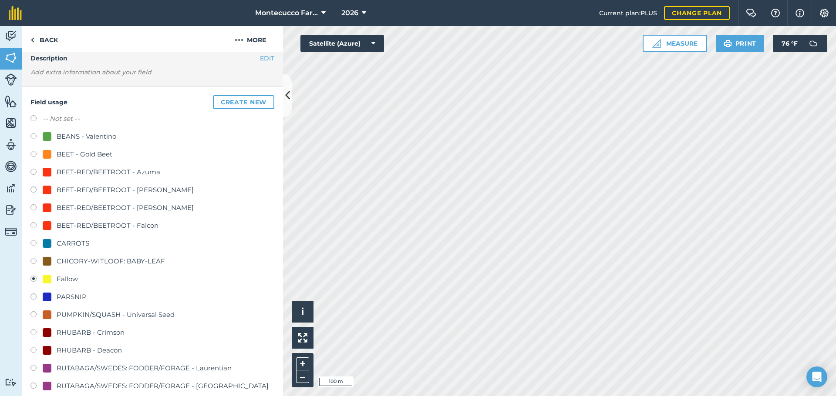
click at [34, 298] on label at bounding box center [36, 298] width 12 height 9
radio input "true"
radio input "false"
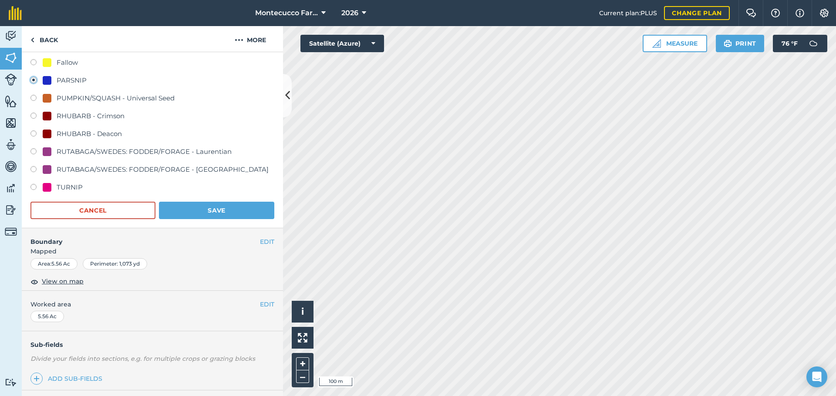
scroll to position [255, 0]
click at [203, 198] on form "-- Not set -- BEANS - Valentino BEET - Gold Beet BEET-RED/BEETROOT - Azuma BEET…" at bounding box center [152, 57] width 244 height 322
click at [203, 208] on button "Save" at bounding box center [216, 209] width 115 height 17
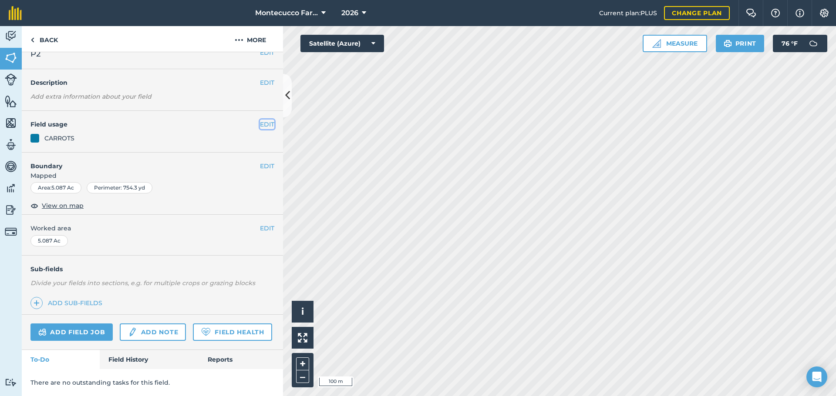
click at [260, 120] on button "EDIT" at bounding box center [267, 125] width 14 height 10
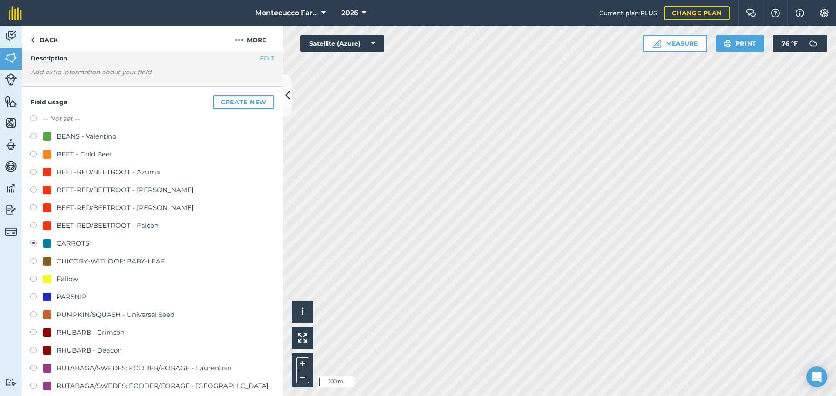
drag, startPoint x: 32, startPoint y: 279, endPoint x: 37, endPoint y: 279, distance: 5.2
click at [33, 279] on label at bounding box center [36, 280] width 12 height 9
radio input "true"
radio input "false"
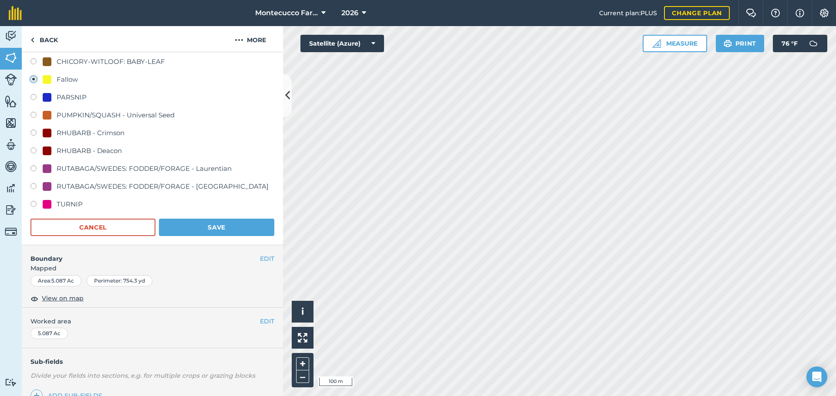
scroll to position [255, 0]
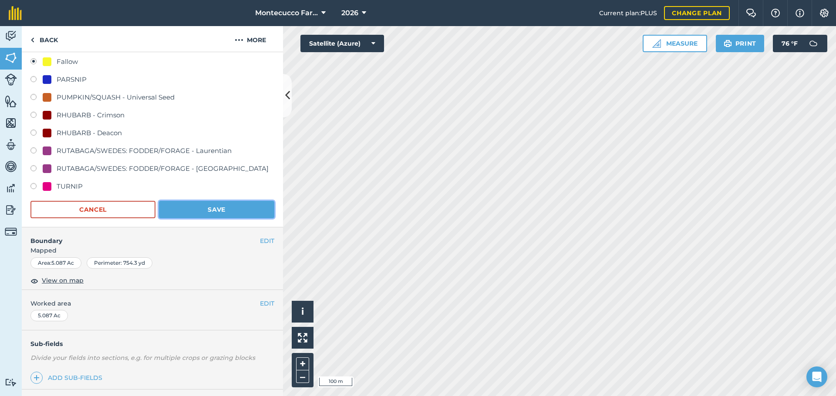
click at [218, 211] on button "Save" at bounding box center [216, 209] width 115 height 17
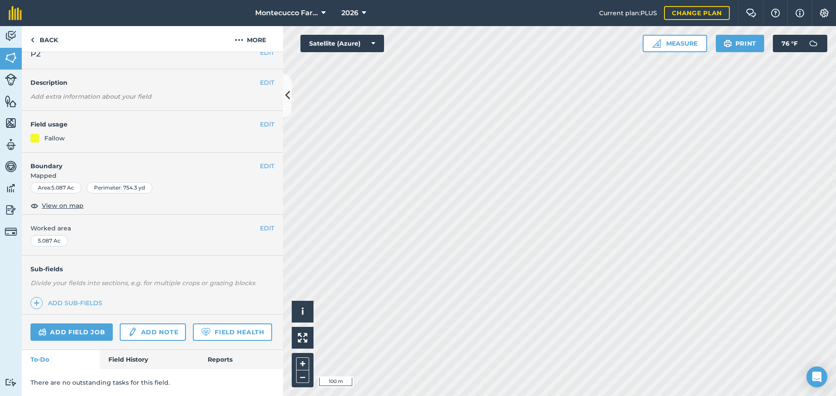
scroll to position [48, 0]
click at [260, 120] on button "EDIT" at bounding box center [267, 125] width 14 height 10
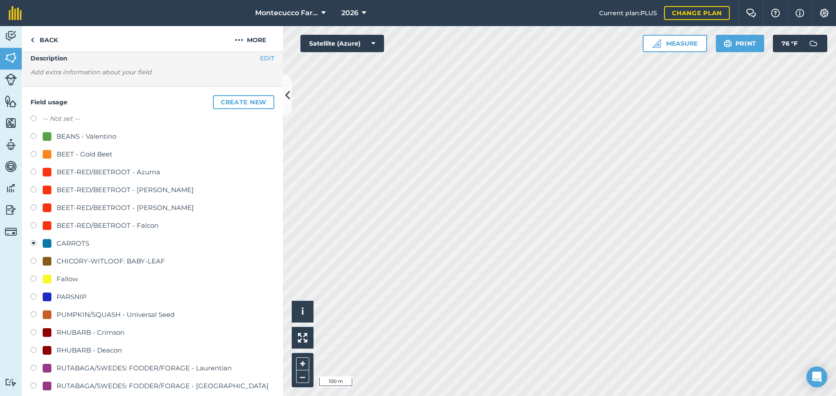
click at [35, 278] on label at bounding box center [36, 280] width 12 height 9
radio input "true"
radio input "false"
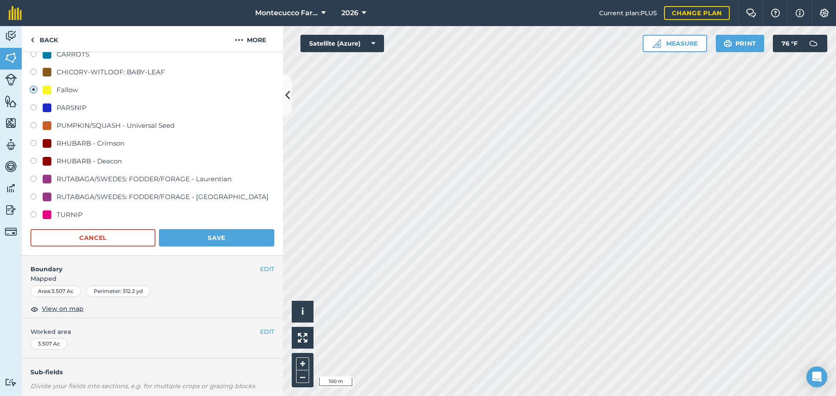
scroll to position [222, 0]
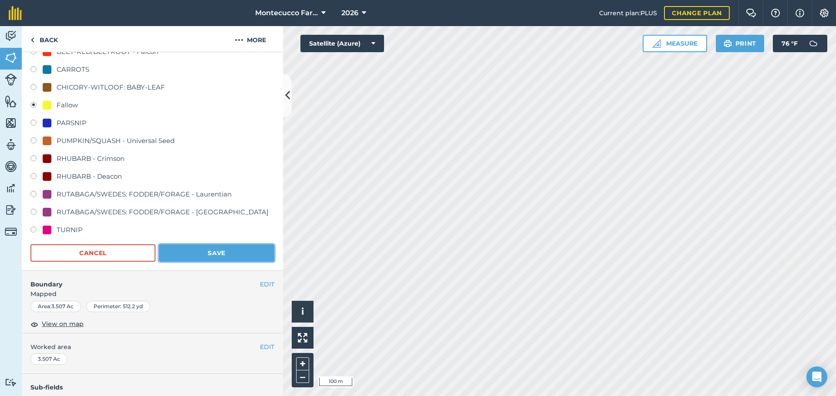
click at [194, 252] on button "Save" at bounding box center [216, 253] width 115 height 17
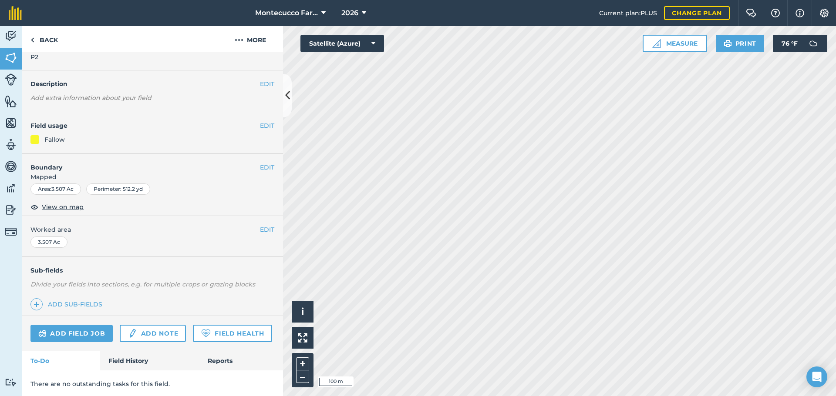
scroll to position [0, 0]
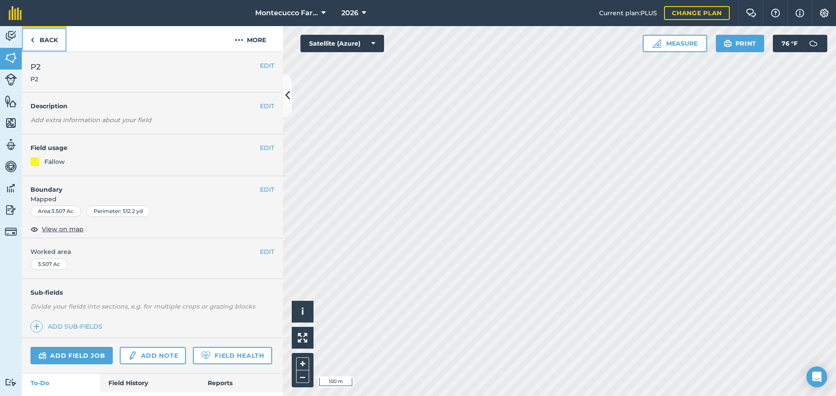
click at [52, 38] on link "Back" at bounding box center [44, 39] width 45 height 26
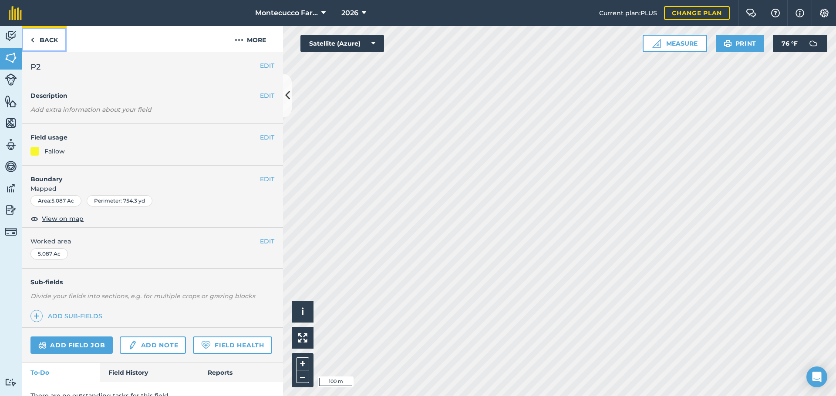
click at [53, 39] on link "Back" at bounding box center [44, 39] width 45 height 26
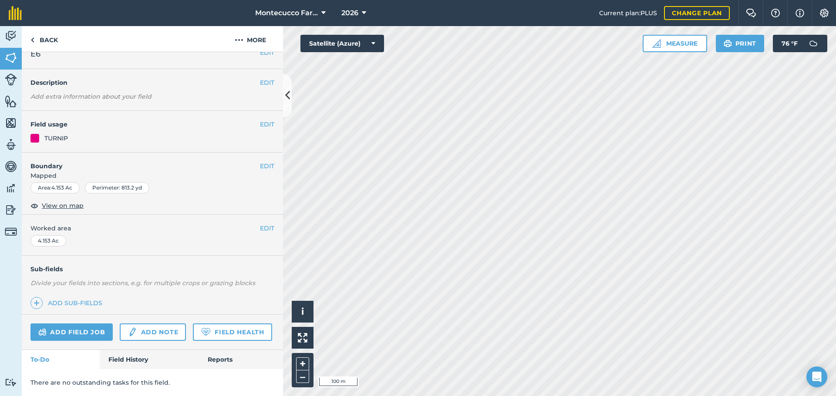
scroll to position [37, 0]
click at [261, 120] on button "EDIT" at bounding box center [267, 125] width 14 height 10
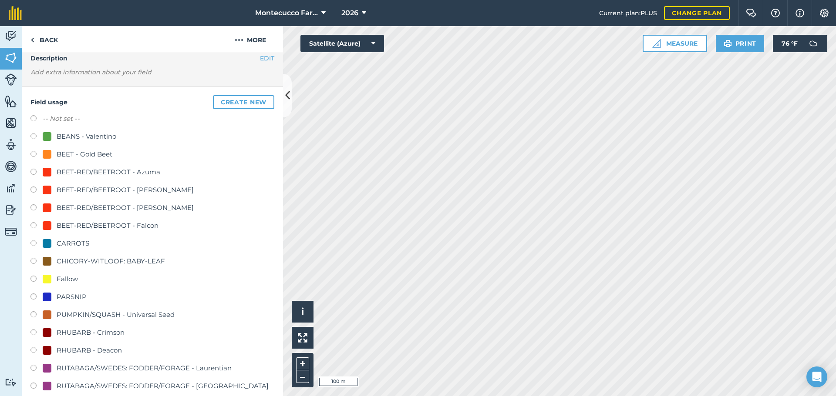
click at [35, 137] on label at bounding box center [36, 137] width 12 height 9
radio input "true"
radio input "false"
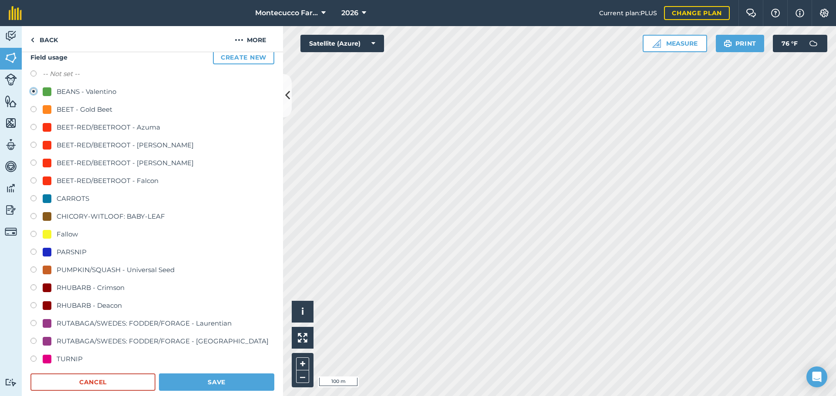
scroll to position [211, 0]
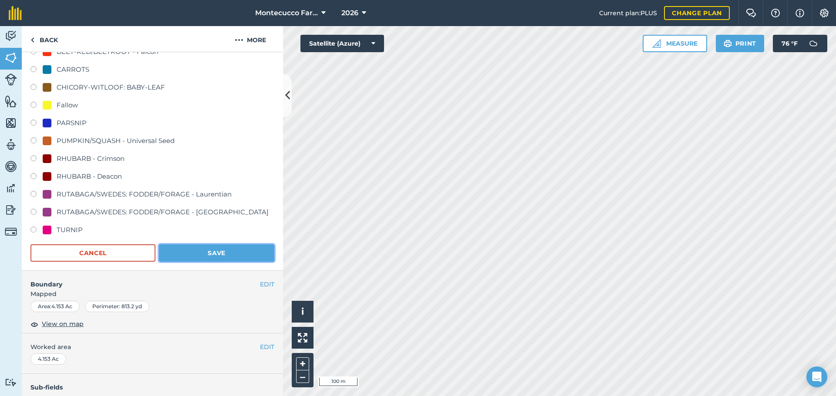
click at [214, 257] on button "Save" at bounding box center [216, 253] width 115 height 17
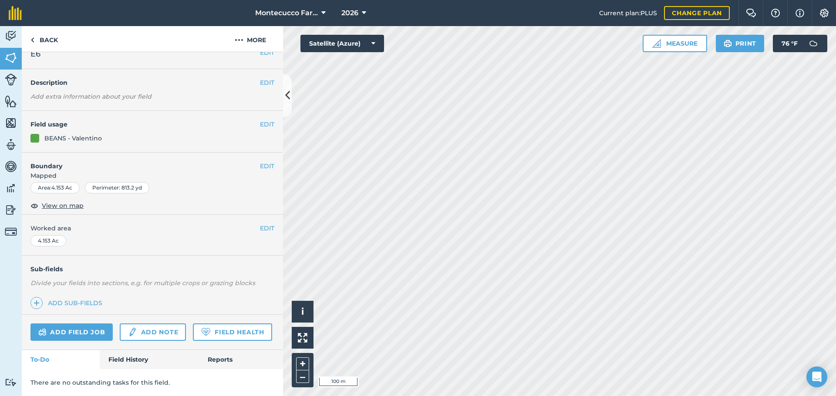
scroll to position [37, 0]
click at [261, 121] on button "EDIT" at bounding box center [267, 126] width 14 height 10
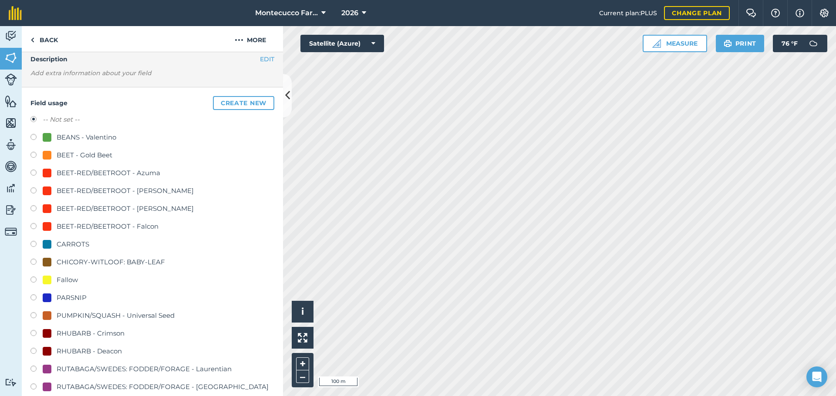
click at [37, 136] on label at bounding box center [36, 138] width 12 height 9
radio input "true"
radio input "false"
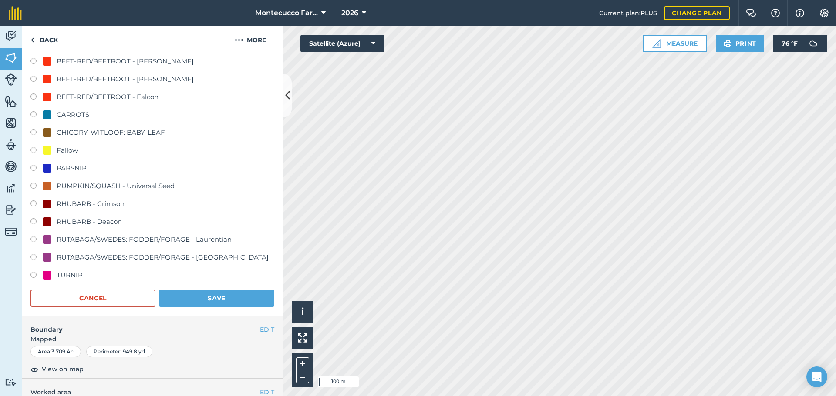
scroll to position [167, 0]
click at [207, 297] on button "Save" at bounding box center [216, 297] width 115 height 17
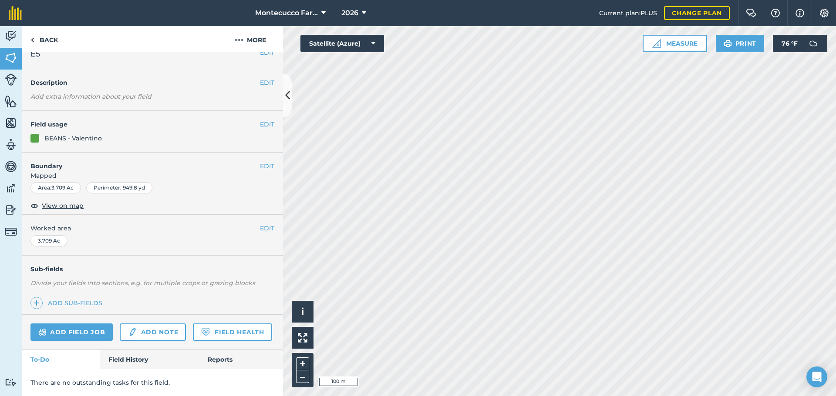
scroll to position [37, 0]
click at [260, 120] on button "EDIT" at bounding box center [267, 125] width 14 height 10
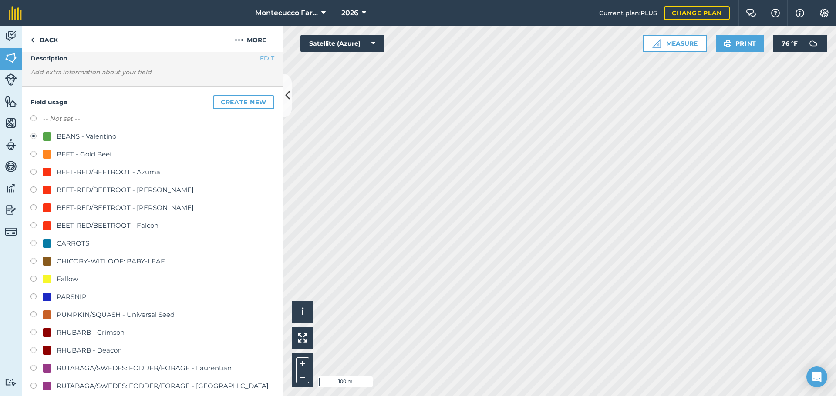
click at [34, 298] on label at bounding box center [36, 298] width 12 height 9
radio input "true"
radio input "false"
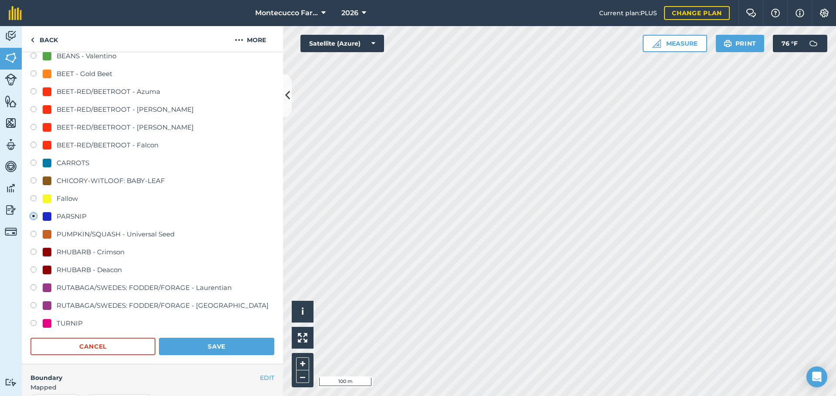
scroll to position [124, 0]
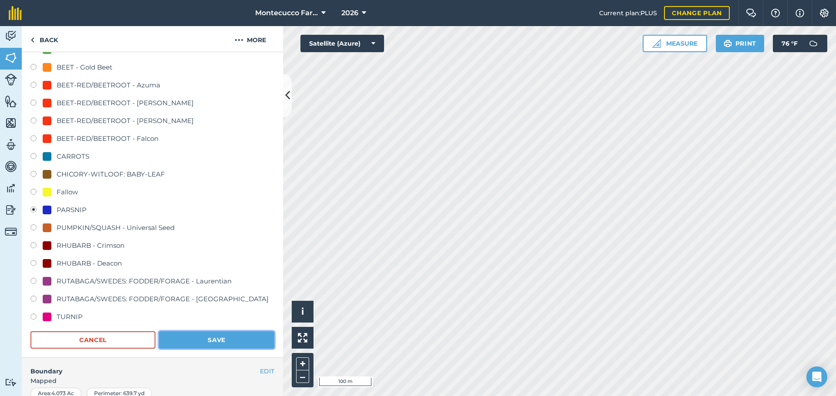
click at [209, 343] on button "Save" at bounding box center [216, 340] width 115 height 17
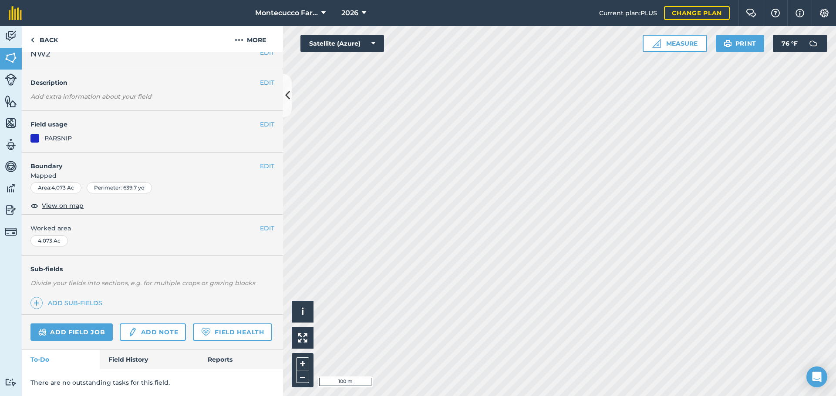
scroll to position [37, 0]
click at [260, 120] on button "EDIT" at bounding box center [267, 125] width 14 height 10
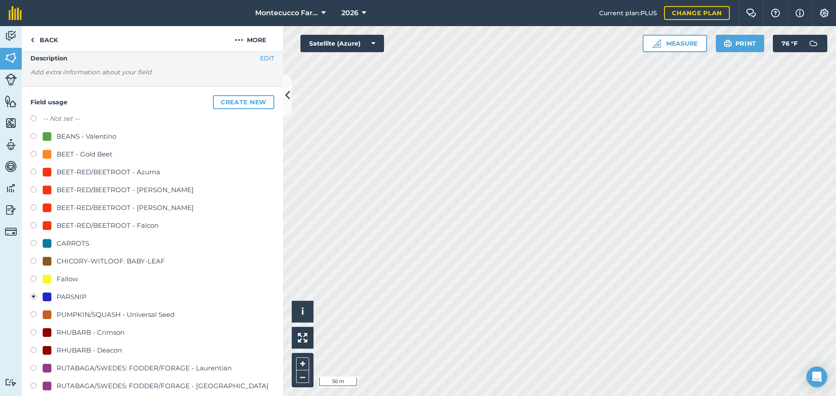
click at [33, 368] on label at bounding box center [36, 369] width 12 height 9
radio input "true"
radio input "false"
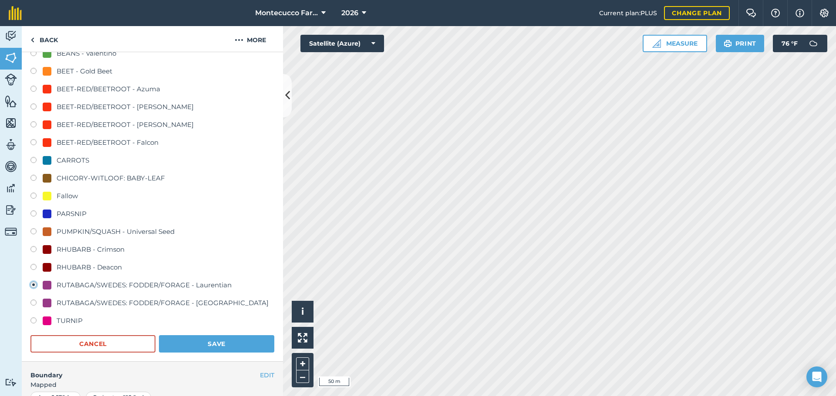
scroll to position [124, 0]
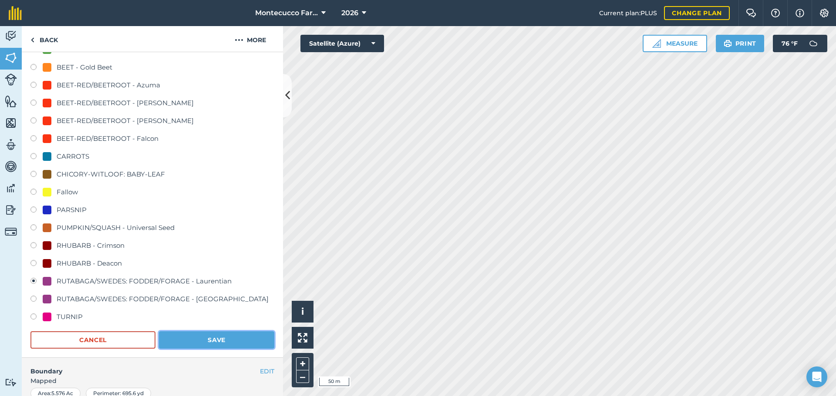
click at [191, 338] on button "Save" at bounding box center [216, 340] width 115 height 17
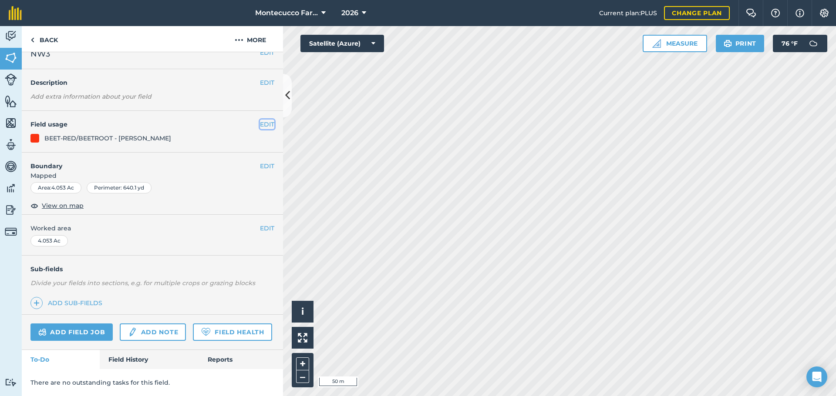
click at [260, 120] on button "EDIT" at bounding box center [267, 125] width 14 height 10
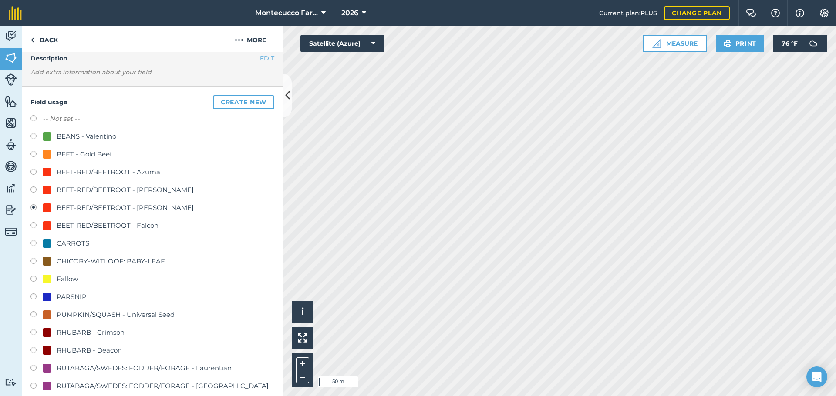
click at [32, 137] on label at bounding box center [36, 137] width 12 height 9
radio input "true"
radio input "false"
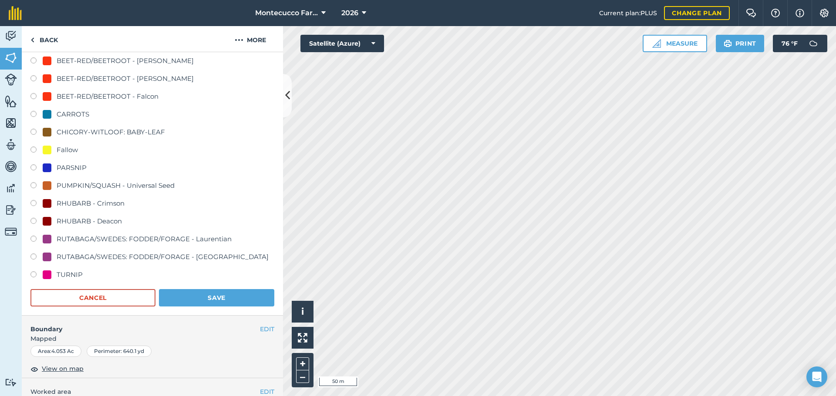
scroll to position [168, 0]
click at [208, 292] on button "Save" at bounding box center [216, 296] width 115 height 17
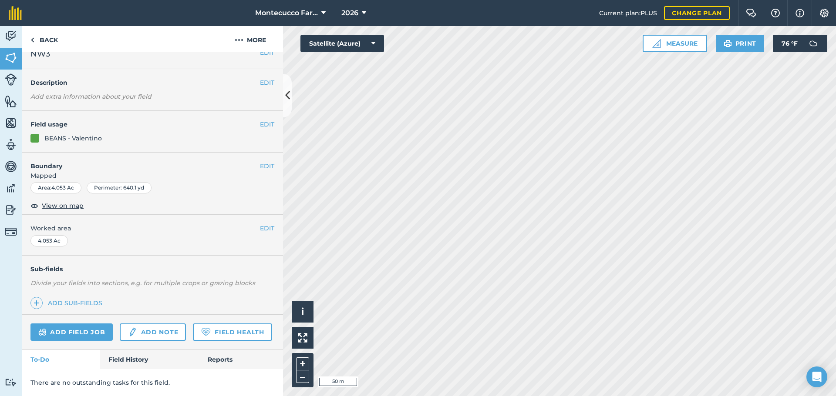
scroll to position [37, 0]
click at [265, 120] on button "EDIT" at bounding box center [267, 125] width 14 height 10
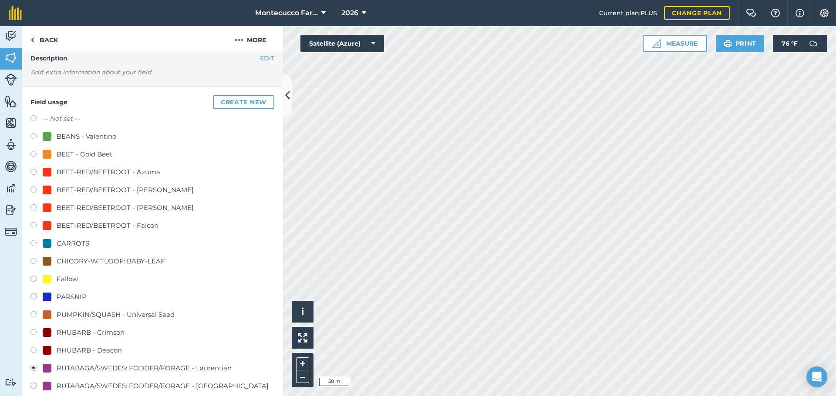
scroll to position [81, 0]
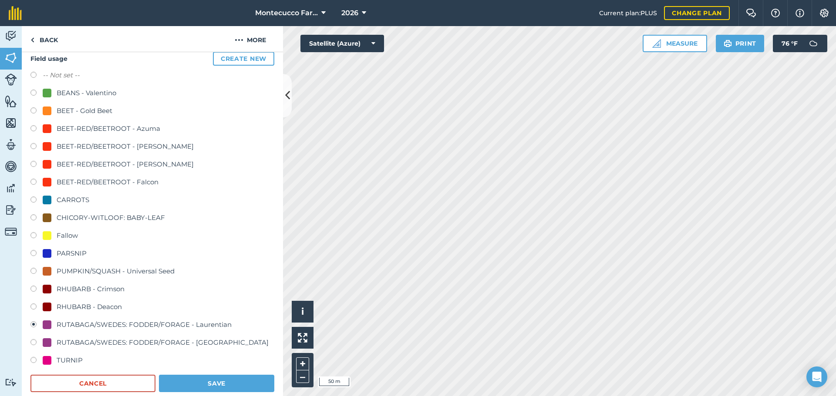
click at [34, 147] on label at bounding box center [36, 147] width 12 height 9
radio input "true"
radio input "false"
click at [205, 387] on button "Save" at bounding box center [216, 383] width 115 height 17
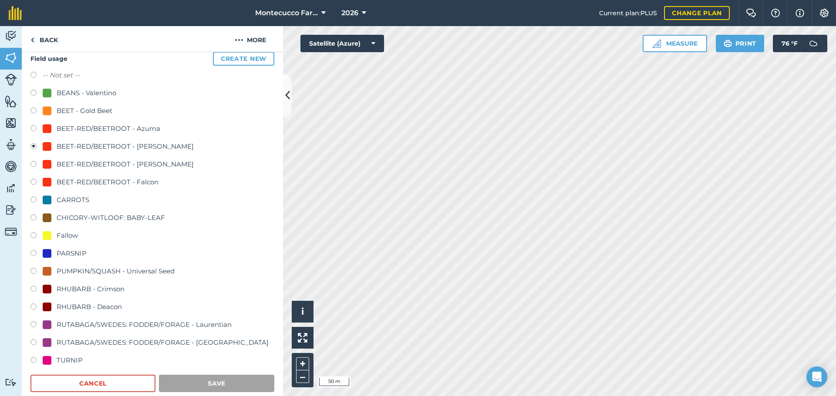
scroll to position [37, 0]
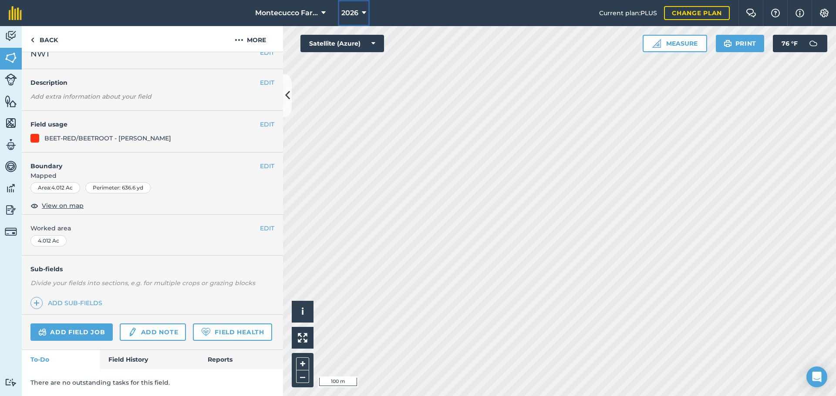
click at [360, 13] on button "2026" at bounding box center [354, 13] width 32 height 26
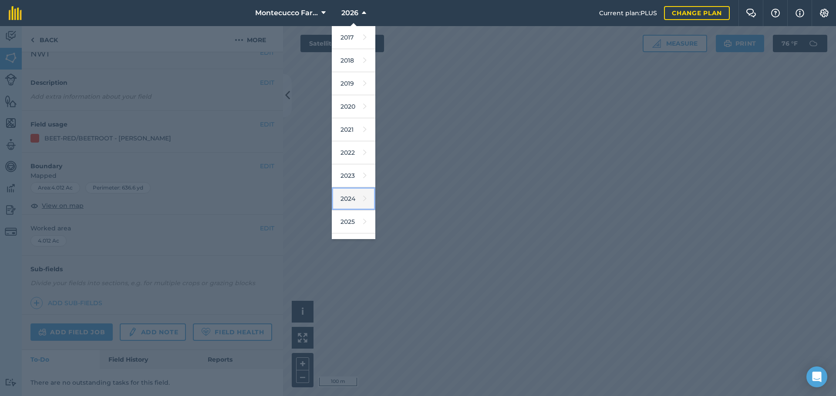
click at [351, 203] on link "2024" at bounding box center [354, 199] width 44 height 23
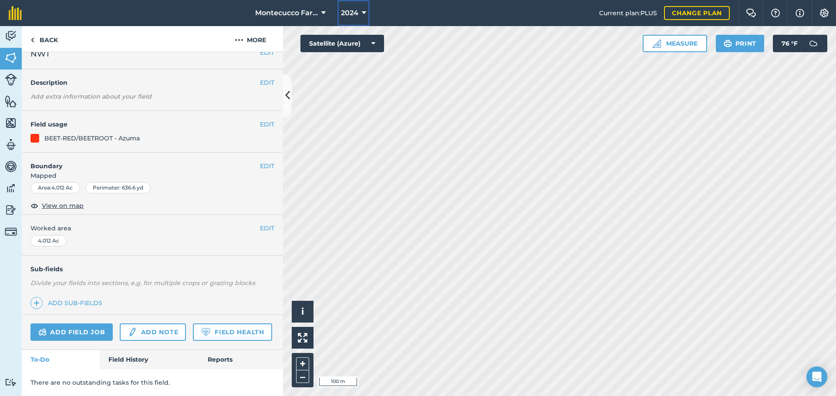
click at [359, 13] on button "2024" at bounding box center [353, 13] width 32 height 26
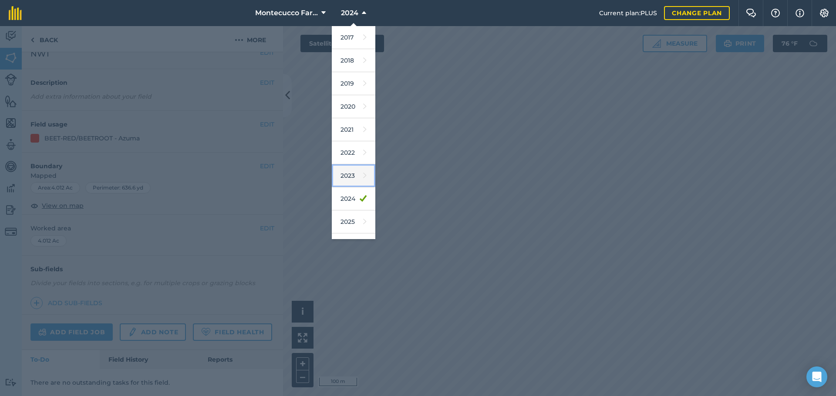
click at [363, 177] on icon at bounding box center [364, 176] width 3 height 12
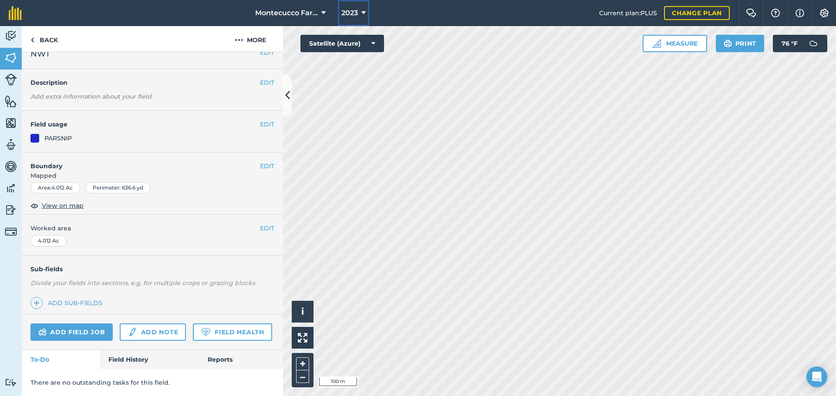
click at [362, 11] on icon at bounding box center [363, 13] width 4 height 10
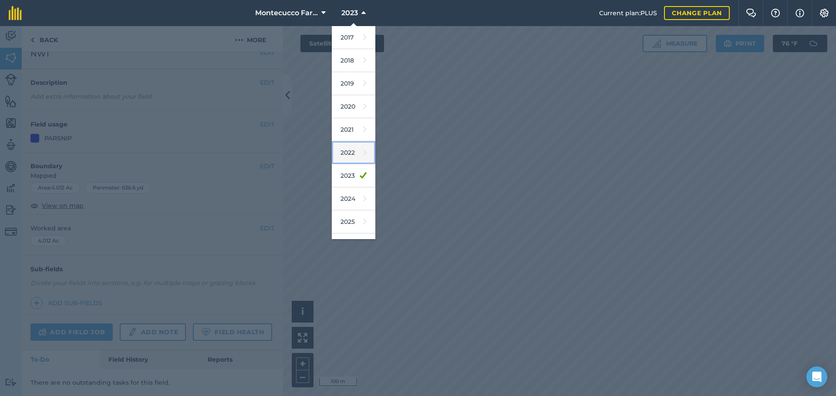
click at [363, 156] on icon at bounding box center [364, 153] width 3 height 12
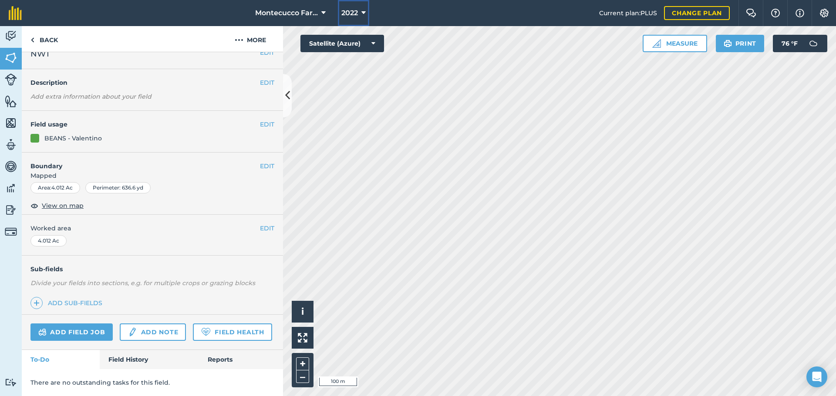
click at [360, 13] on button "2022" at bounding box center [353, 13] width 31 height 26
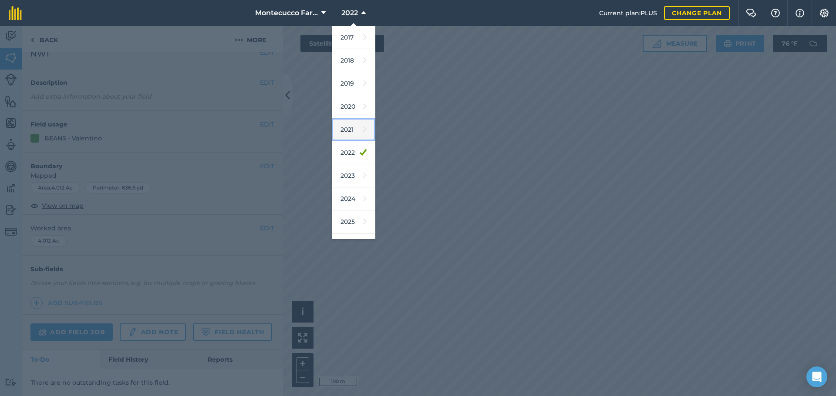
click at [355, 141] on link "2021" at bounding box center [354, 129] width 44 height 23
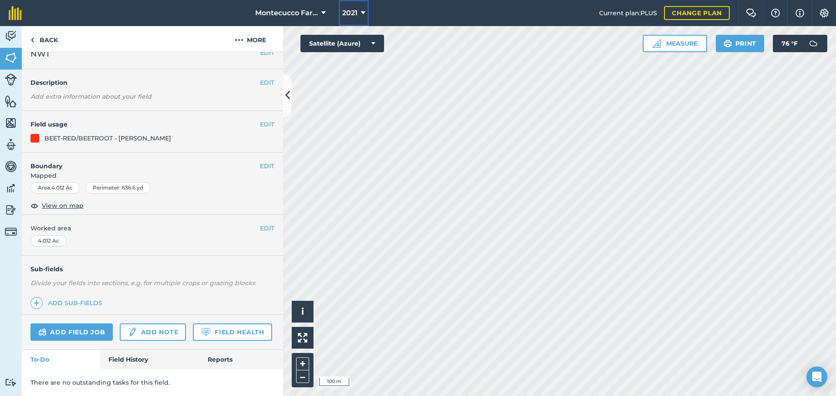
click at [361, 11] on icon at bounding box center [363, 13] width 4 height 10
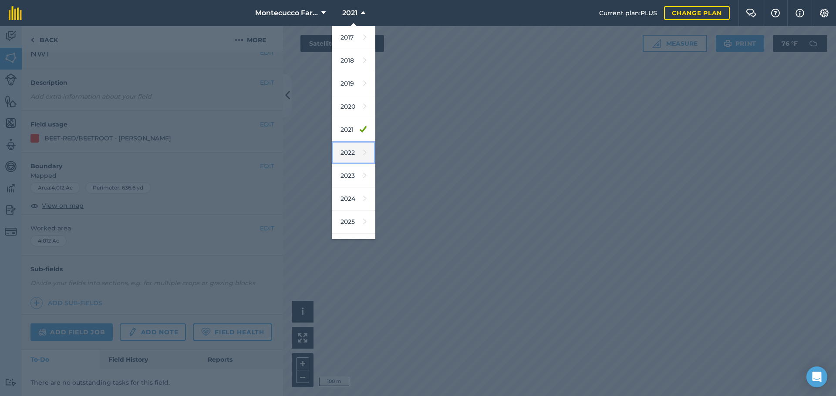
click at [363, 151] on icon at bounding box center [364, 153] width 3 height 12
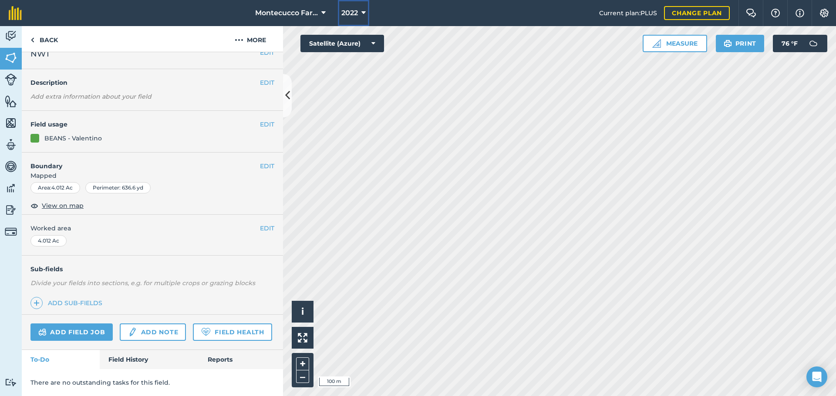
click at [362, 15] on icon at bounding box center [363, 13] width 4 height 10
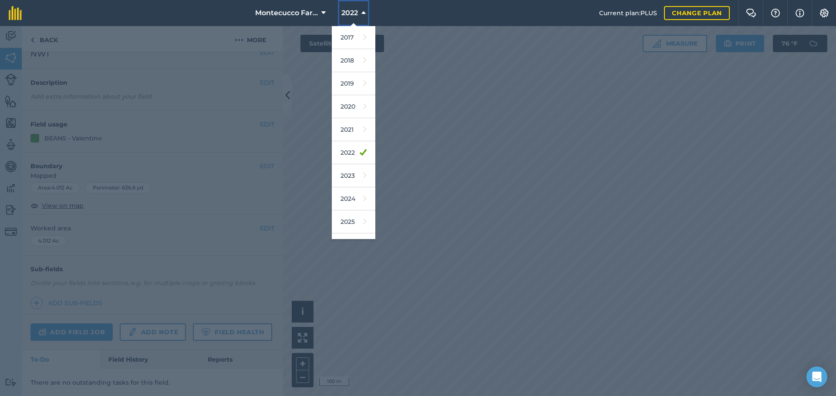
click at [357, 12] on span "2022" at bounding box center [349, 13] width 17 height 10
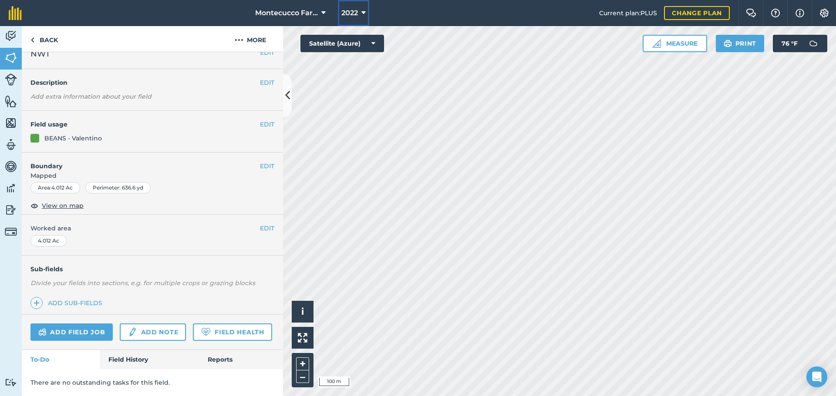
click at [361, 13] on icon at bounding box center [363, 13] width 4 height 10
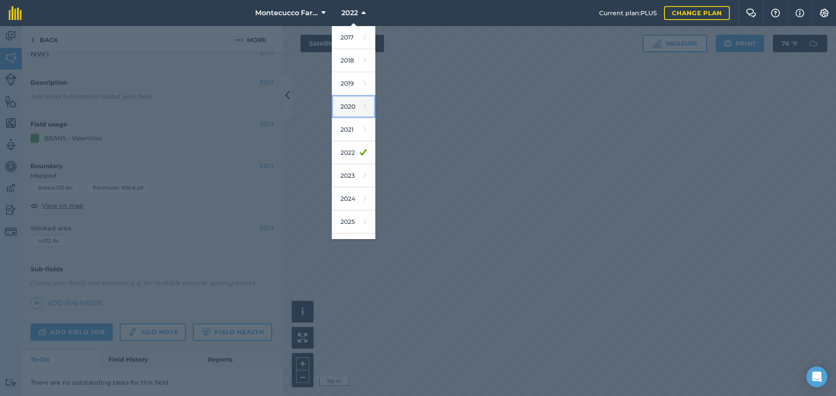
click at [352, 105] on link "2020" at bounding box center [354, 106] width 44 height 23
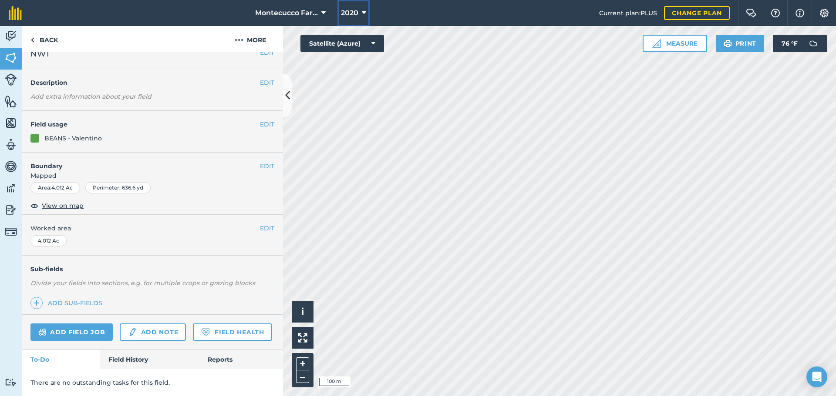
click at [363, 16] on icon at bounding box center [364, 13] width 4 height 10
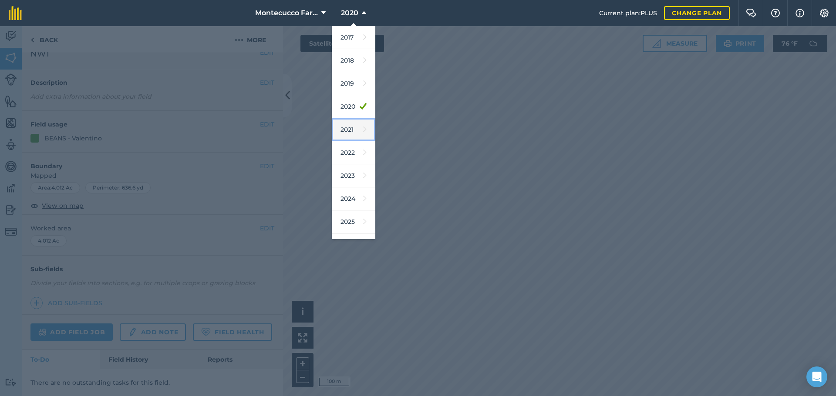
click at [352, 128] on link "2021" at bounding box center [354, 129] width 44 height 23
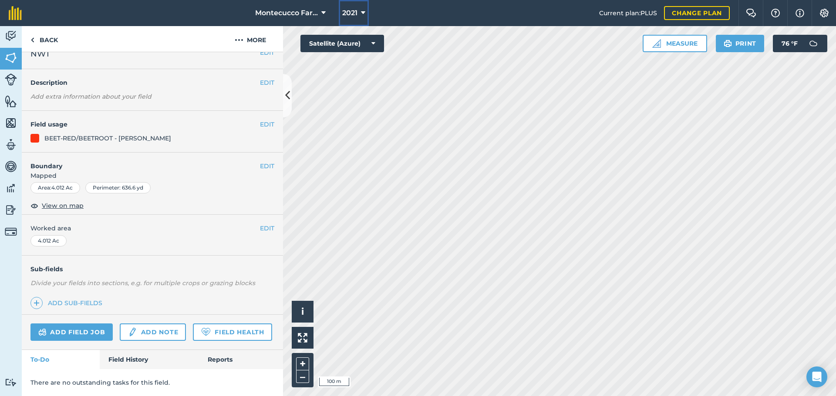
click at [358, 10] on button "2021" at bounding box center [354, 13] width 30 height 26
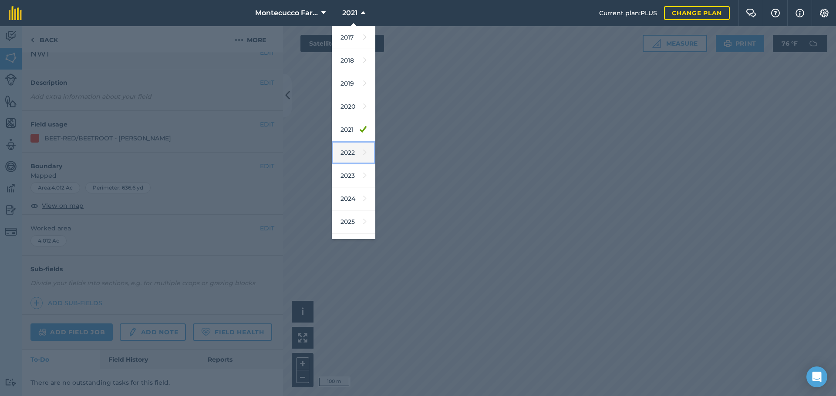
click at [363, 152] on icon at bounding box center [364, 153] width 3 height 12
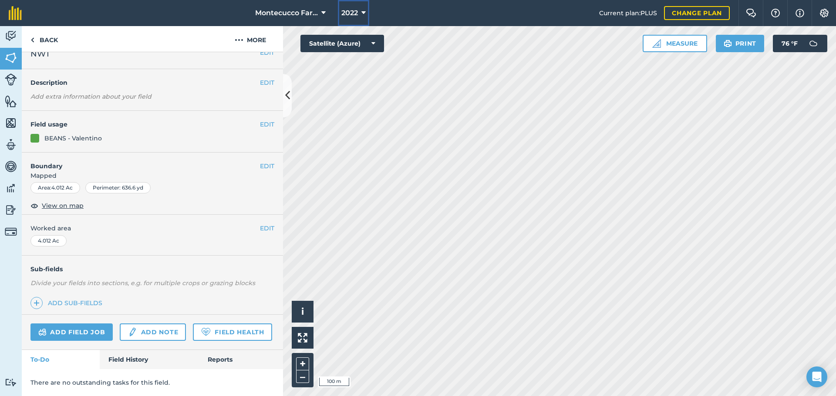
click at [363, 13] on icon at bounding box center [363, 13] width 4 height 10
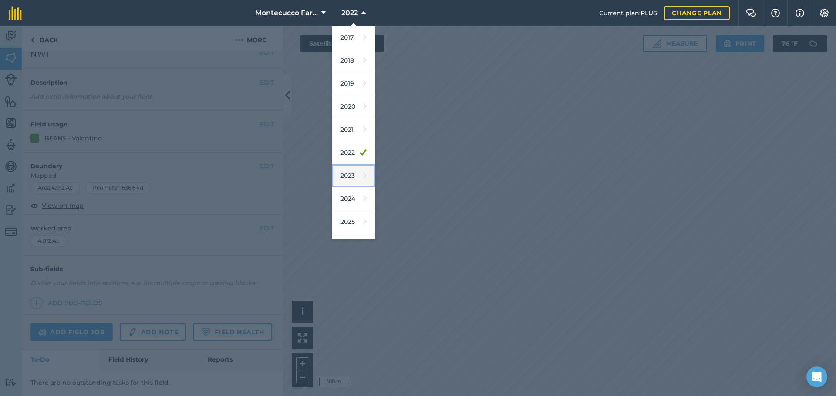
click at [363, 175] on icon at bounding box center [364, 176] width 3 height 12
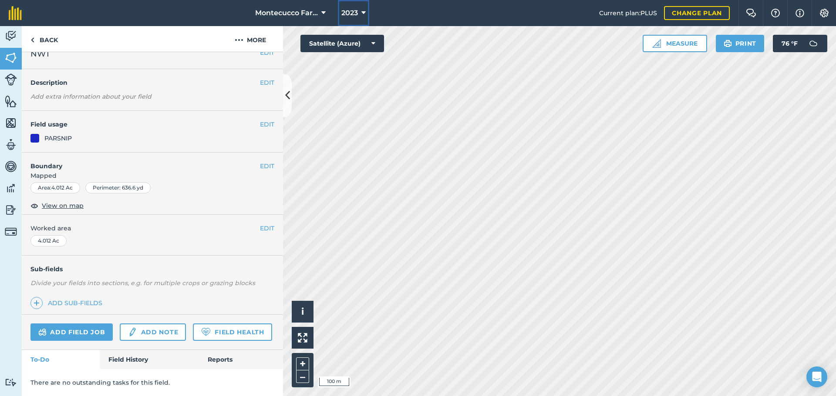
click at [359, 11] on button "2023" at bounding box center [353, 13] width 31 height 26
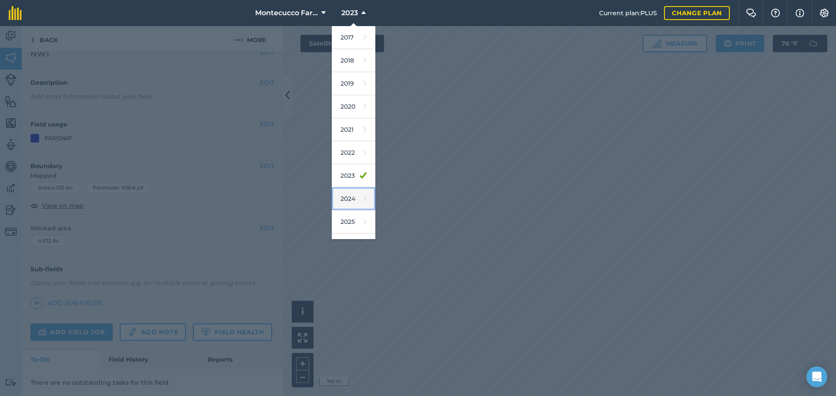
click at [349, 205] on link "2024" at bounding box center [354, 199] width 44 height 23
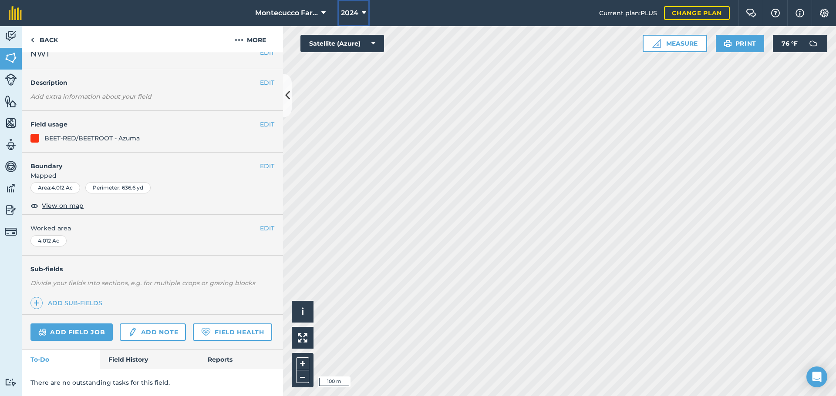
click at [360, 11] on button "2024" at bounding box center [353, 13] width 32 height 26
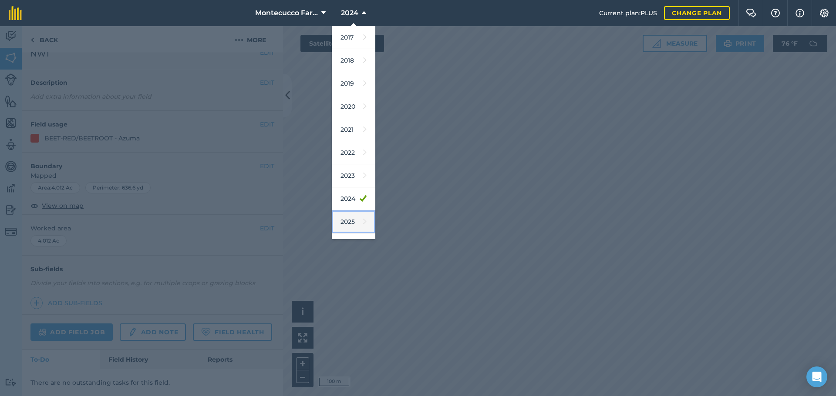
click at [361, 226] on link "2025" at bounding box center [354, 222] width 44 height 23
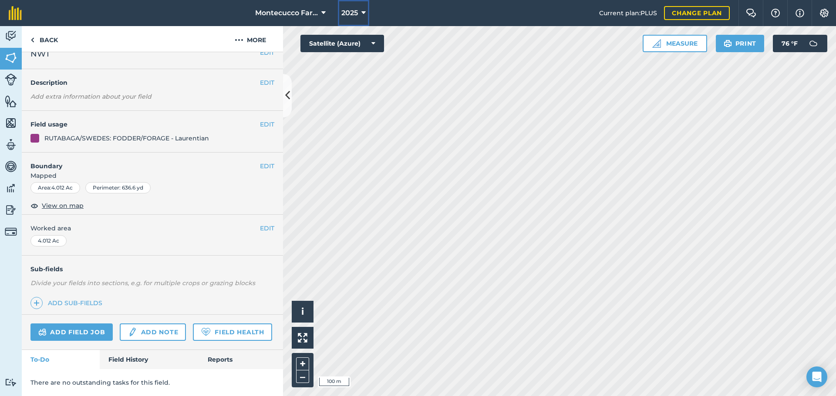
click at [360, 13] on button "2025" at bounding box center [353, 13] width 31 height 26
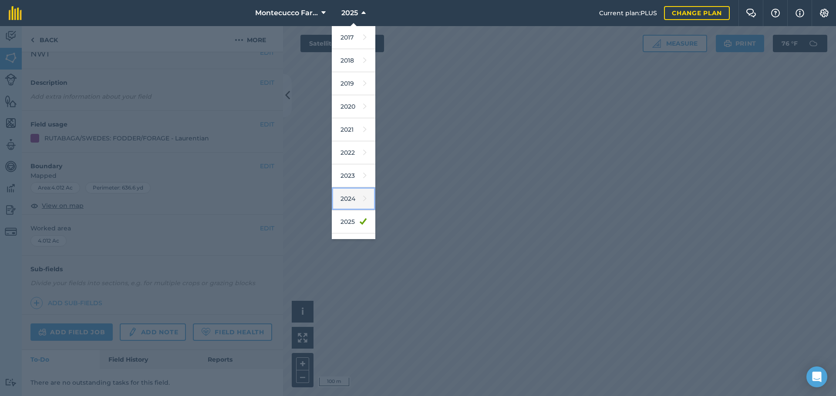
click at [352, 205] on link "2024" at bounding box center [354, 199] width 44 height 23
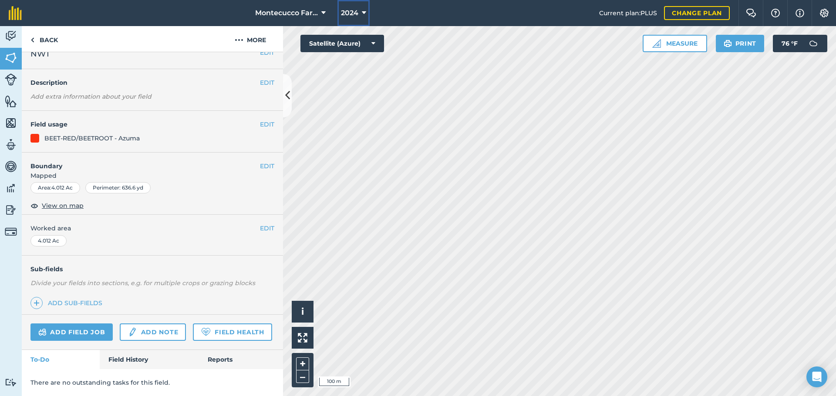
click at [354, 13] on span "2024" at bounding box center [349, 13] width 17 height 10
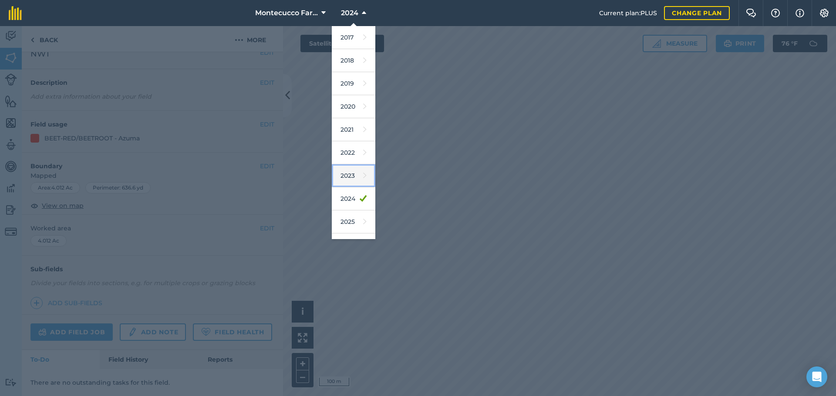
click at [346, 172] on link "2023" at bounding box center [354, 175] width 44 height 23
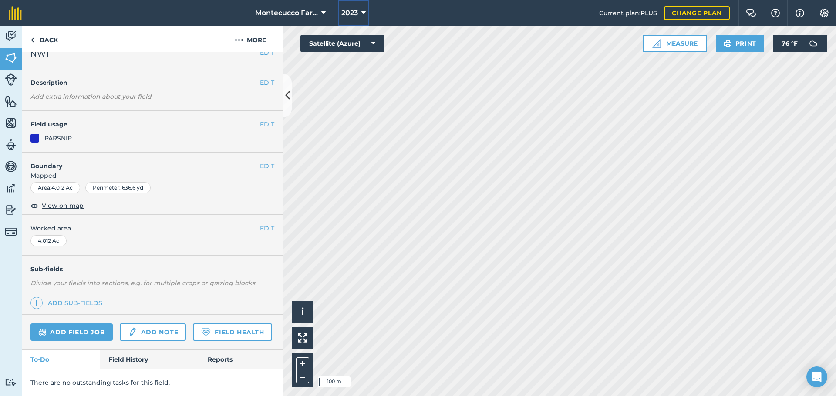
click at [361, 11] on icon at bounding box center [363, 13] width 4 height 10
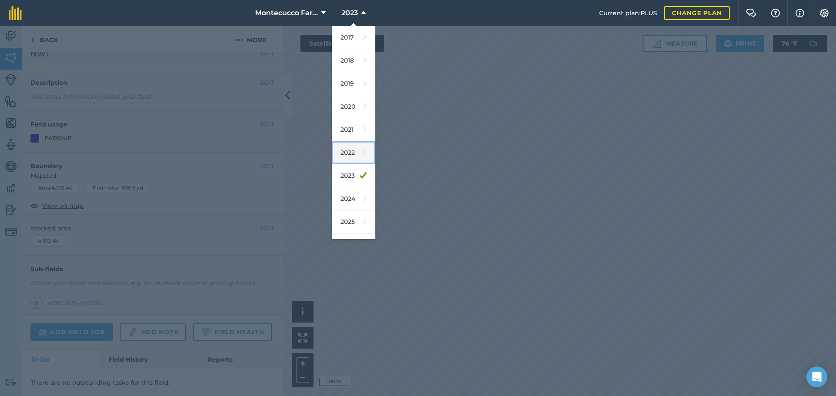
click at [363, 155] on icon at bounding box center [364, 153] width 3 height 12
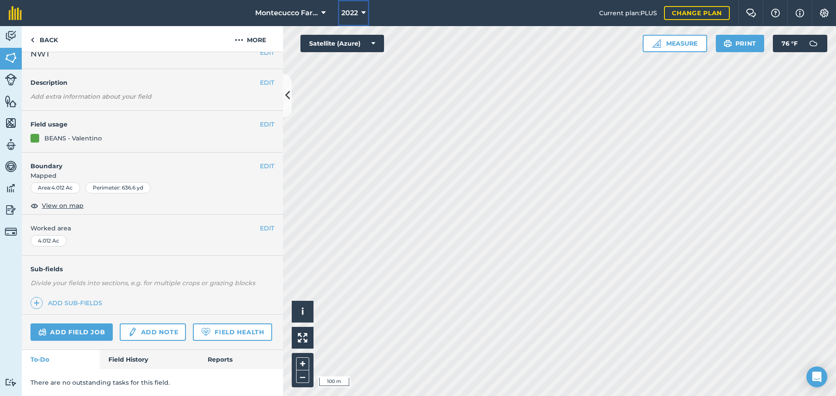
click at [356, 10] on span "2022" at bounding box center [349, 13] width 17 height 10
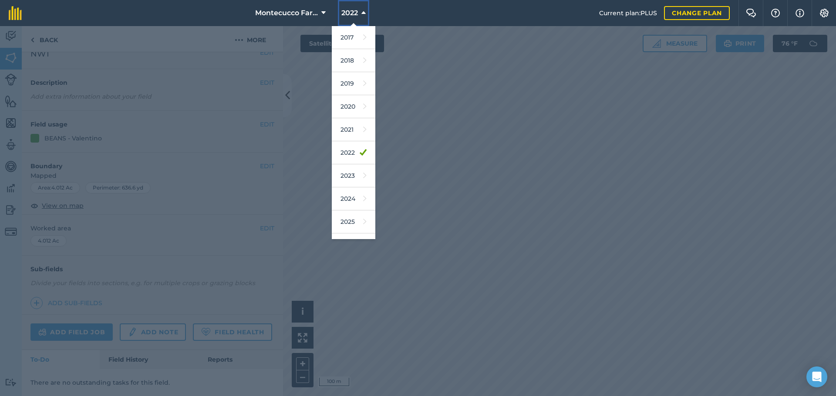
scroll to position [40, 0]
click at [349, 212] on link "2026" at bounding box center [354, 204] width 44 height 23
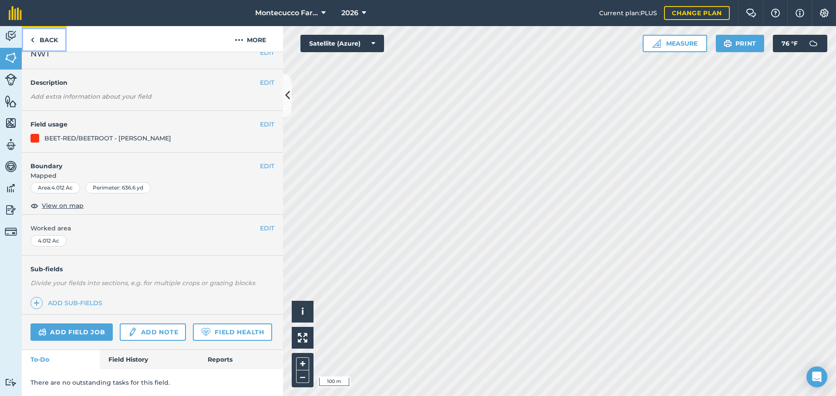
click at [51, 43] on link "Back" at bounding box center [44, 39] width 45 height 26
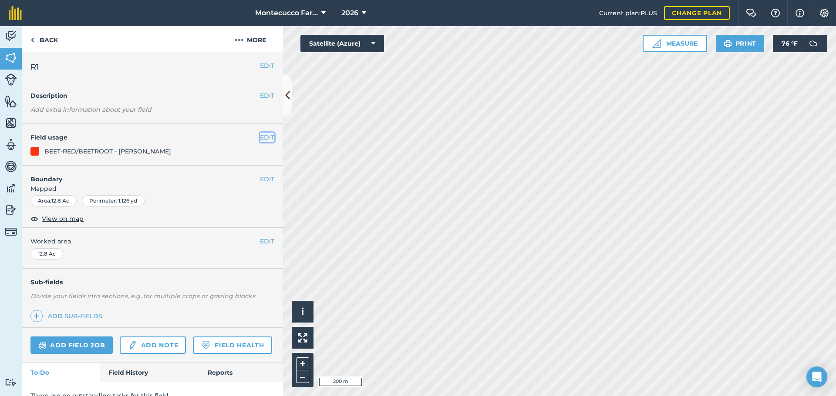
click at [260, 134] on button "EDIT" at bounding box center [267, 138] width 14 height 10
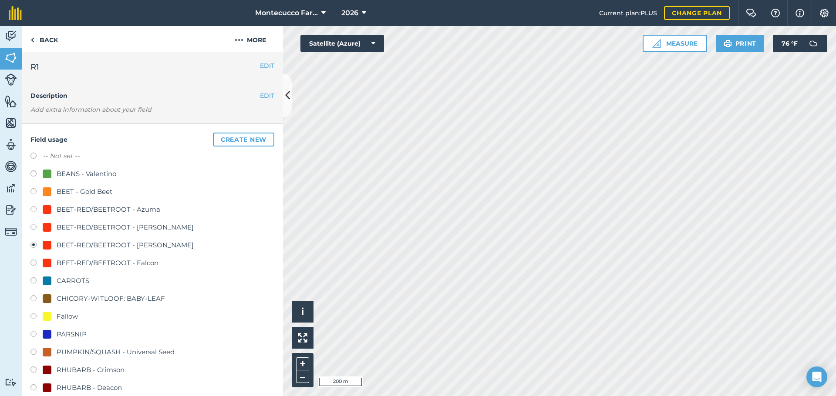
click at [31, 154] on label at bounding box center [36, 157] width 12 height 9
radio input "true"
radio input "false"
click at [31, 318] on label at bounding box center [36, 317] width 12 height 9
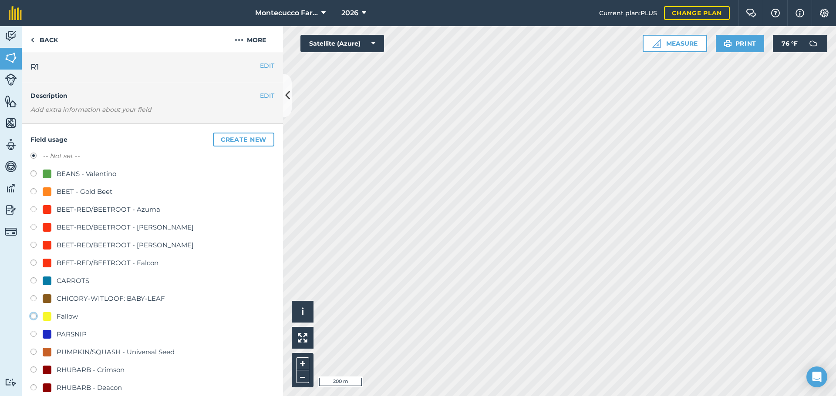
radio input "true"
radio input "false"
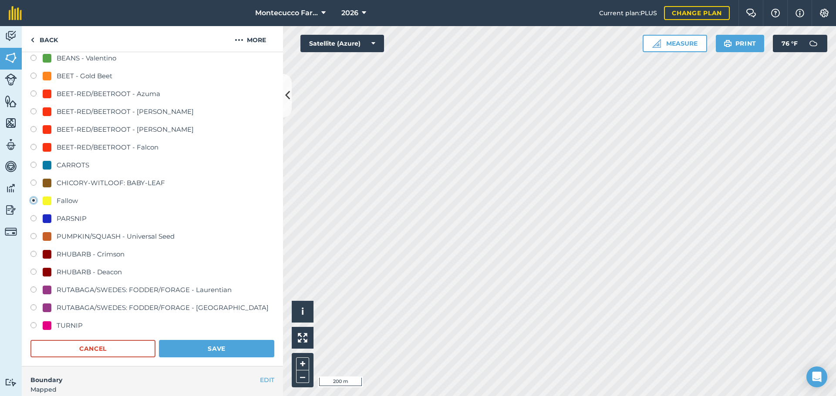
scroll to position [131, 0]
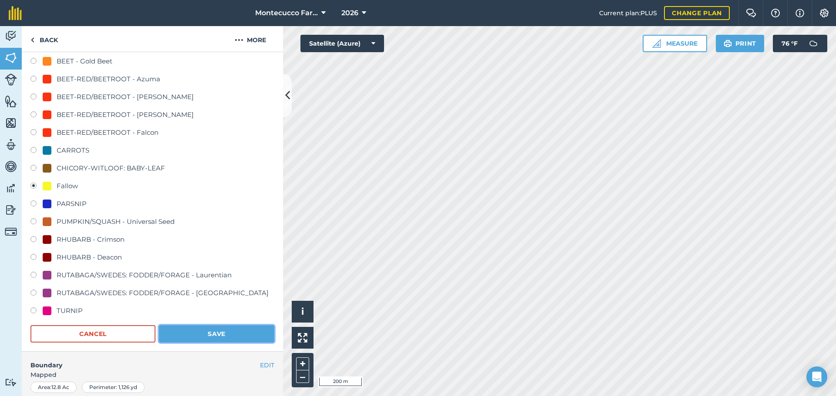
drag, startPoint x: 177, startPoint y: 340, endPoint x: 183, endPoint y: 342, distance: 6.5
click at [178, 340] on button "Save" at bounding box center [216, 334] width 115 height 17
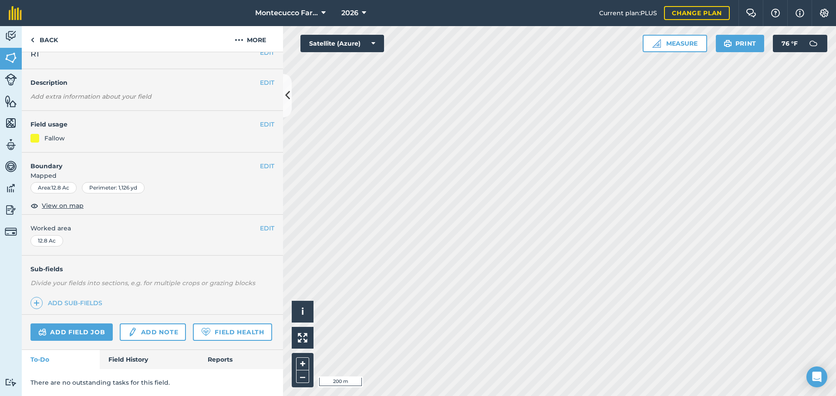
scroll to position [37, 0]
click at [260, 121] on button "EDIT" at bounding box center [267, 126] width 14 height 10
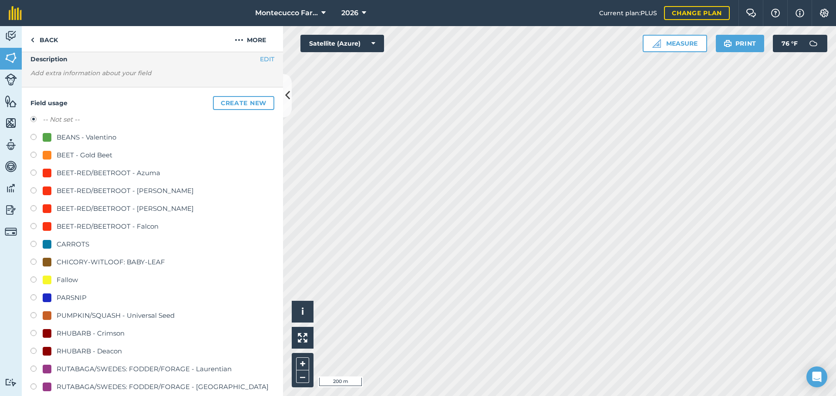
click at [36, 209] on label at bounding box center [36, 209] width 12 height 9
radio input "true"
radio input "false"
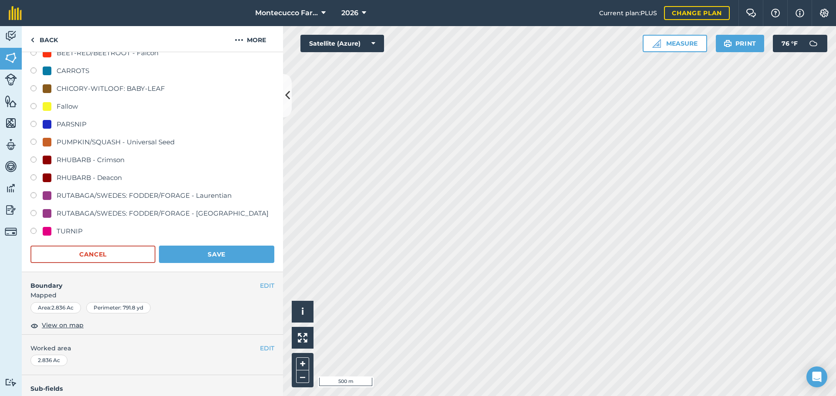
scroll to position [211, 0]
click at [211, 255] on button "Save" at bounding box center [216, 253] width 115 height 17
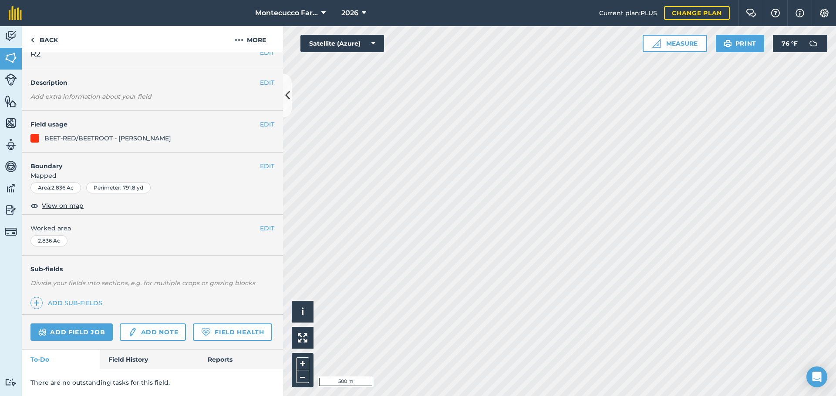
scroll to position [37, 0]
click at [260, 121] on button "EDIT" at bounding box center [267, 126] width 14 height 10
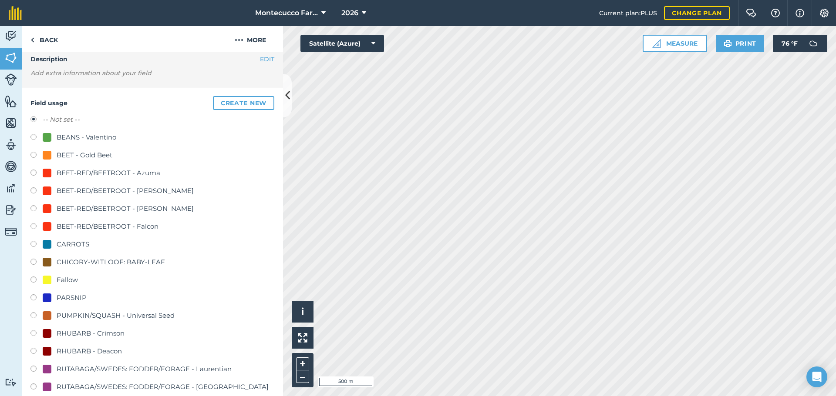
click at [30, 208] on label at bounding box center [36, 209] width 12 height 9
radio input "true"
radio input "false"
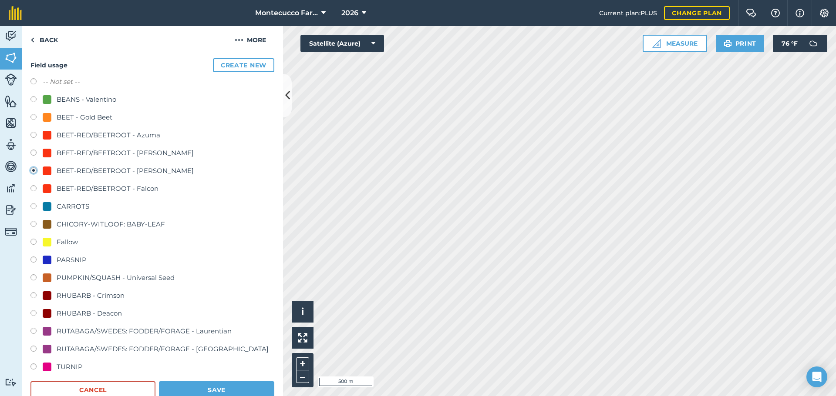
scroll to position [124, 0]
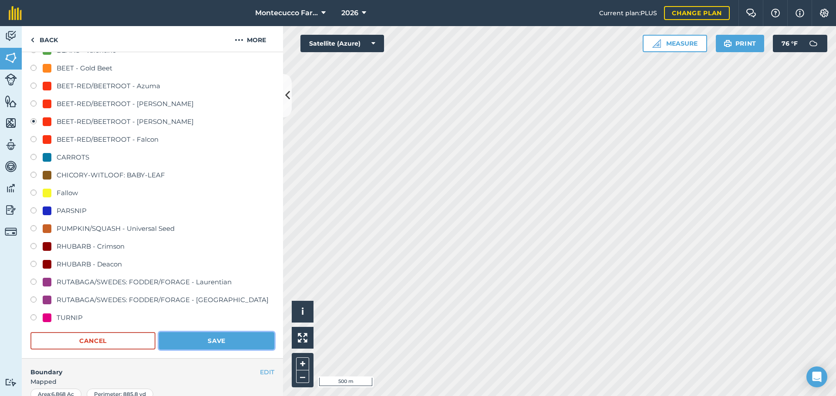
click at [208, 336] on button "Save" at bounding box center [216, 340] width 115 height 17
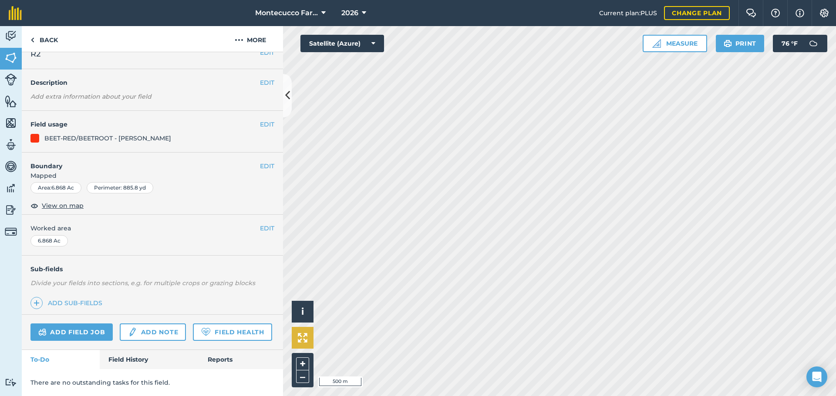
scroll to position [37, 0]
click at [262, 121] on button "EDIT" at bounding box center [267, 126] width 14 height 10
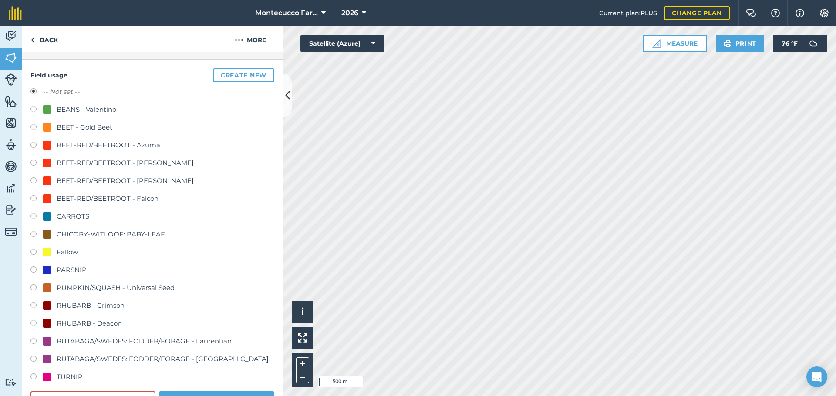
scroll to position [80, 0]
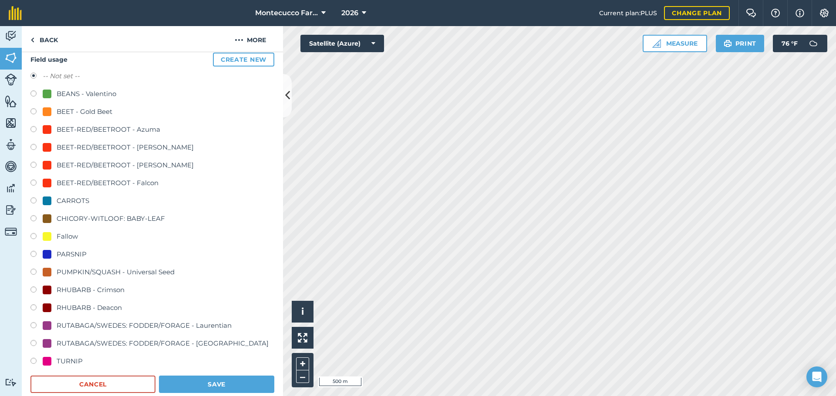
click at [32, 167] on label at bounding box center [36, 166] width 12 height 9
radio input "true"
radio input "false"
click at [219, 386] on button "Save" at bounding box center [216, 384] width 115 height 17
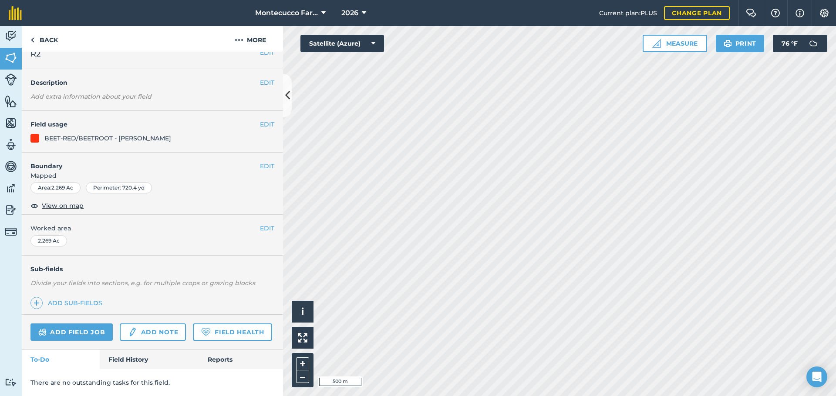
scroll to position [37, 0]
click at [36, 42] on link "Back" at bounding box center [44, 39] width 45 height 26
click at [59, 44] on link "Back" at bounding box center [44, 39] width 45 height 26
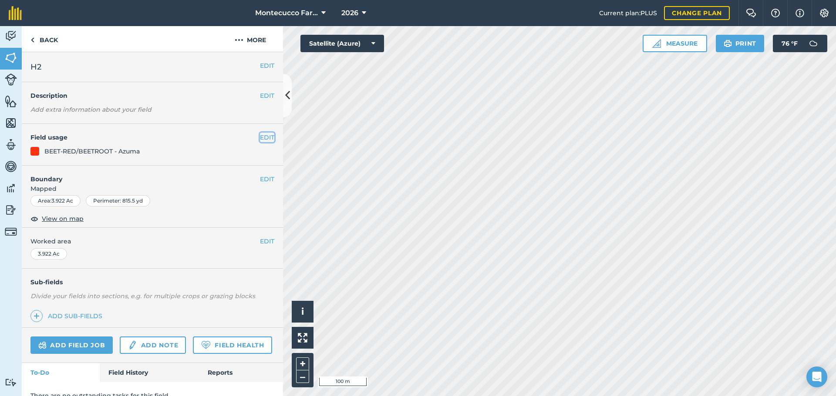
click at [263, 137] on button "EDIT" at bounding box center [267, 138] width 14 height 10
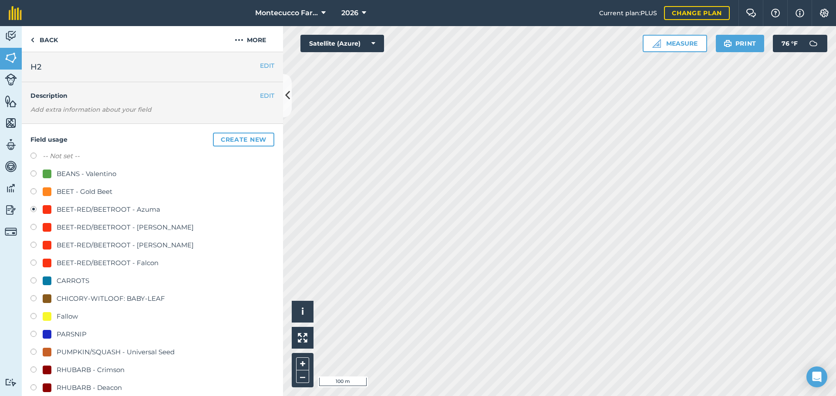
click at [32, 281] on label at bounding box center [36, 282] width 12 height 9
radio input "true"
radio input "false"
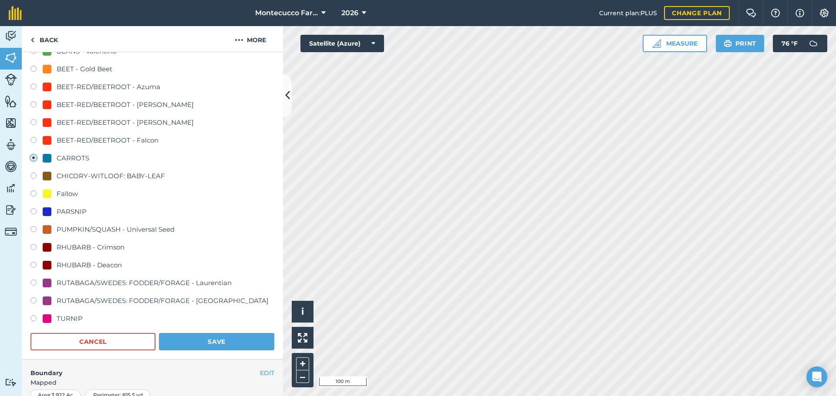
scroll to position [131, 0]
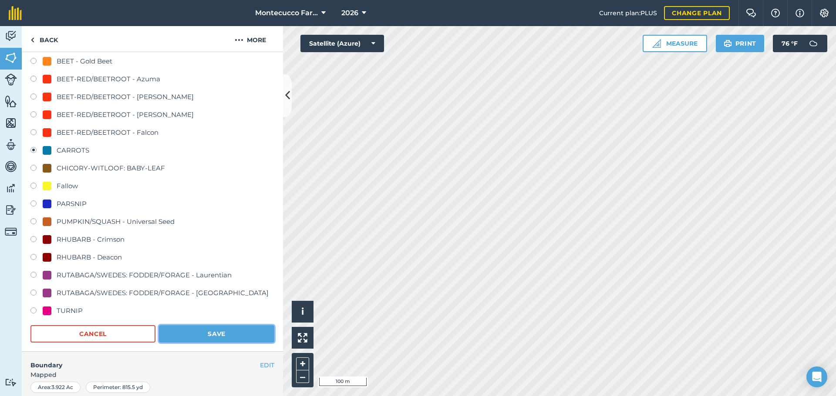
click at [220, 335] on button "Save" at bounding box center [216, 334] width 115 height 17
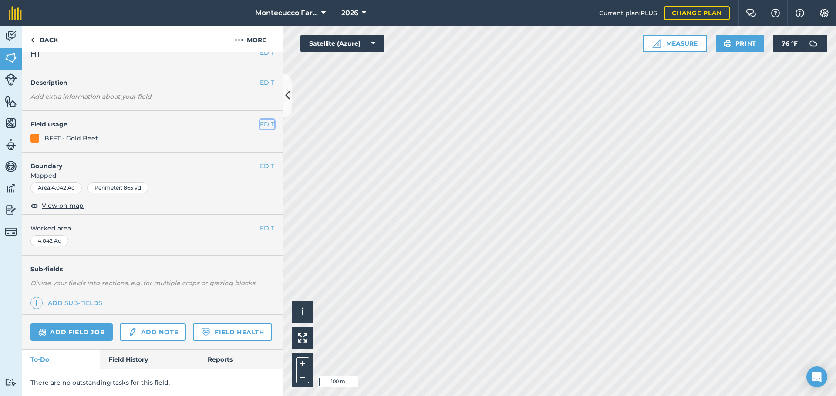
click at [261, 120] on button "EDIT" at bounding box center [267, 125] width 14 height 10
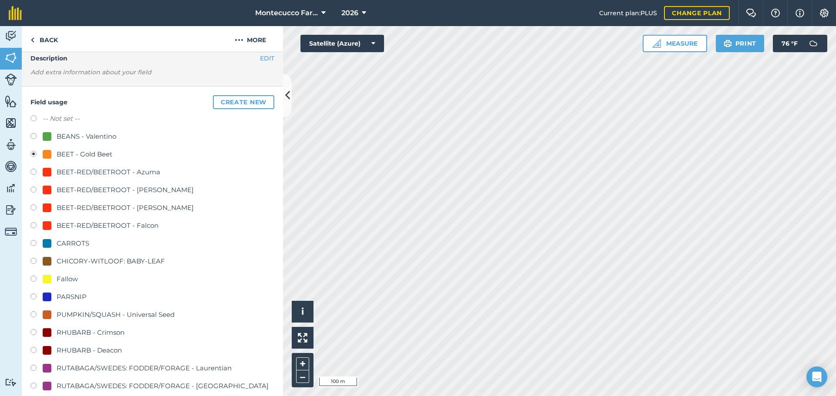
click at [34, 118] on label at bounding box center [36, 119] width 12 height 9
radio input "true"
radio input "false"
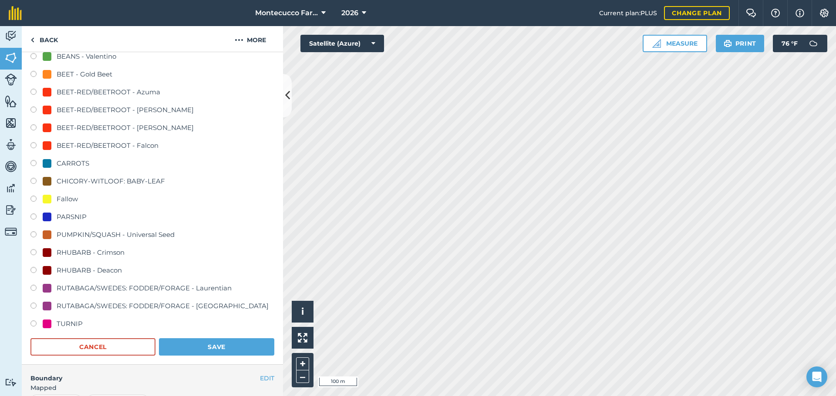
scroll to position [255, 0]
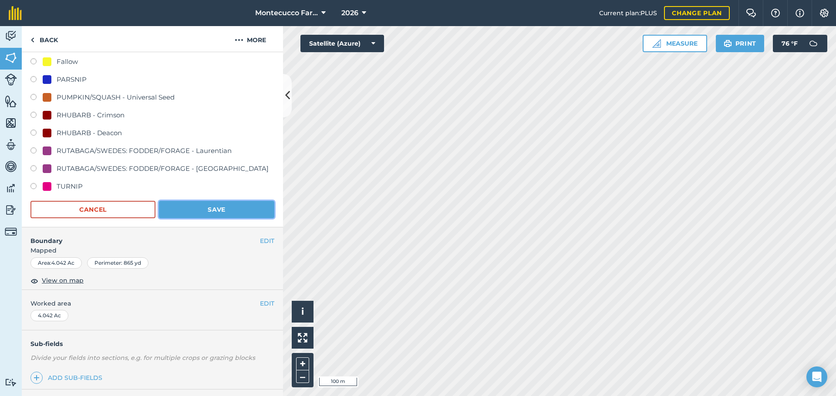
click at [216, 215] on button "Save" at bounding box center [216, 209] width 115 height 17
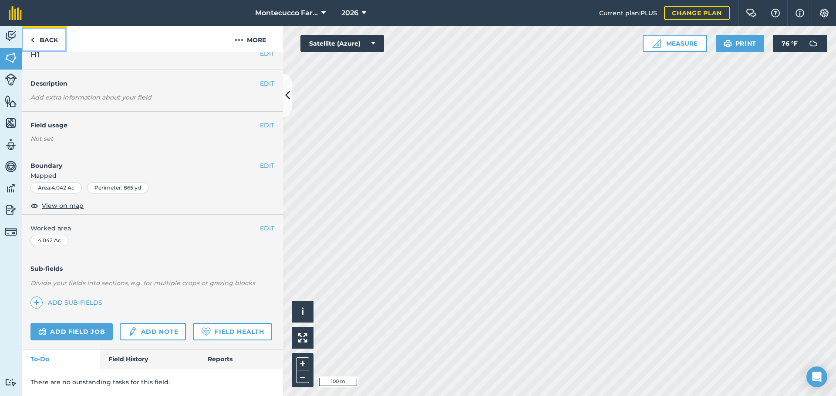
click at [41, 44] on link "Back" at bounding box center [44, 39] width 45 height 26
click at [47, 38] on link "Back" at bounding box center [44, 39] width 45 height 26
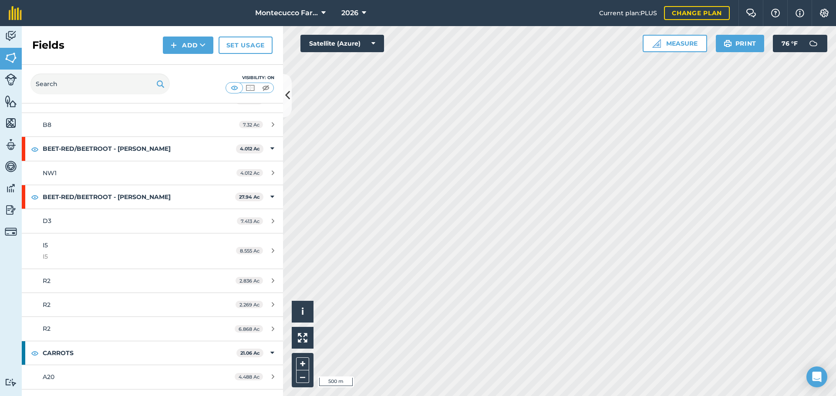
scroll to position [479, 0]
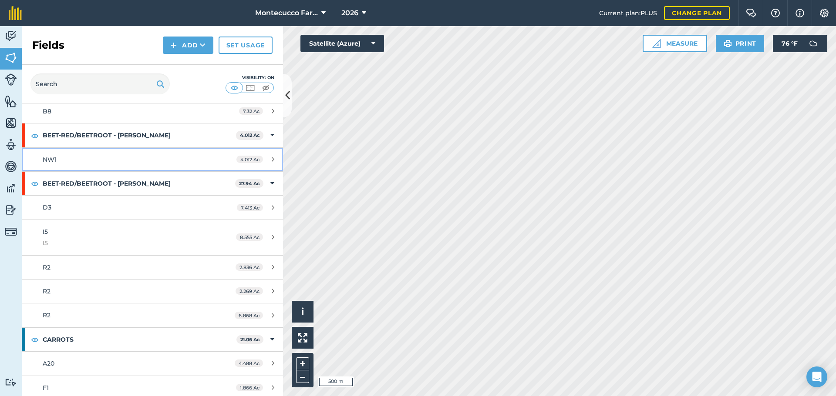
click at [58, 156] on div "NW1" at bounding box center [125, 160] width 164 height 10
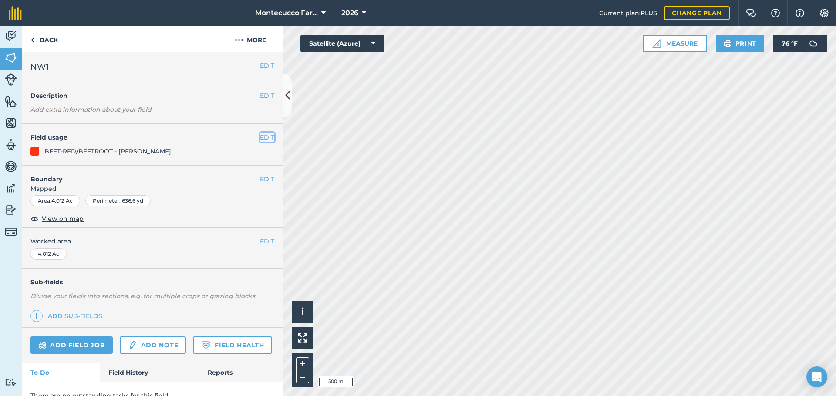
click at [260, 135] on button "EDIT" at bounding box center [267, 138] width 14 height 10
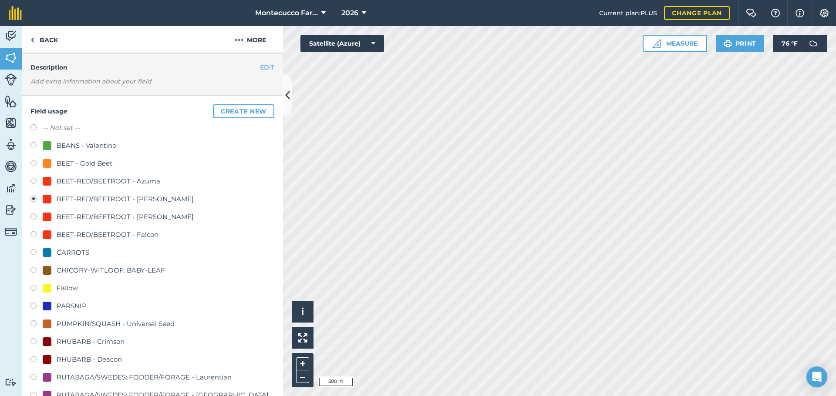
scroll to position [44, 0]
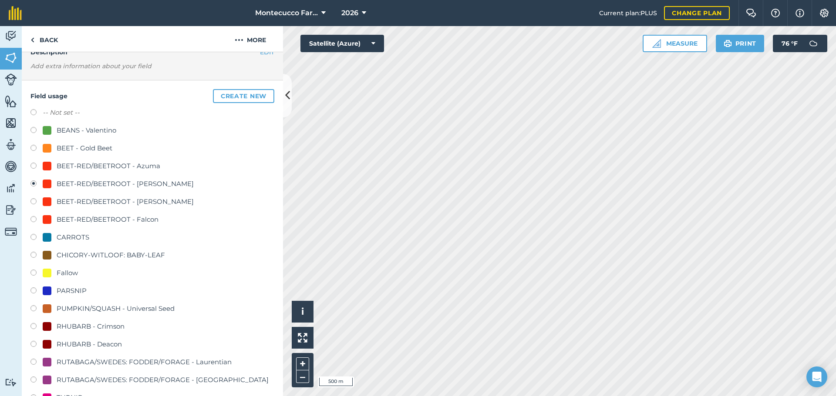
click at [34, 199] on label at bounding box center [36, 202] width 12 height 9
radio input "true"
radio input "false"
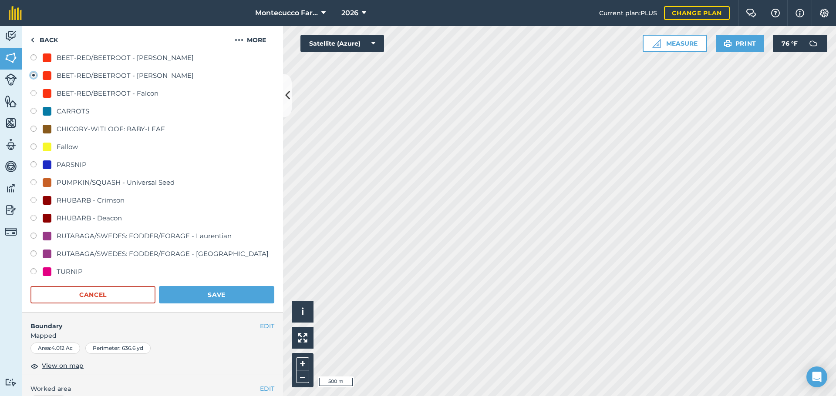
scroll to position [174, 0]
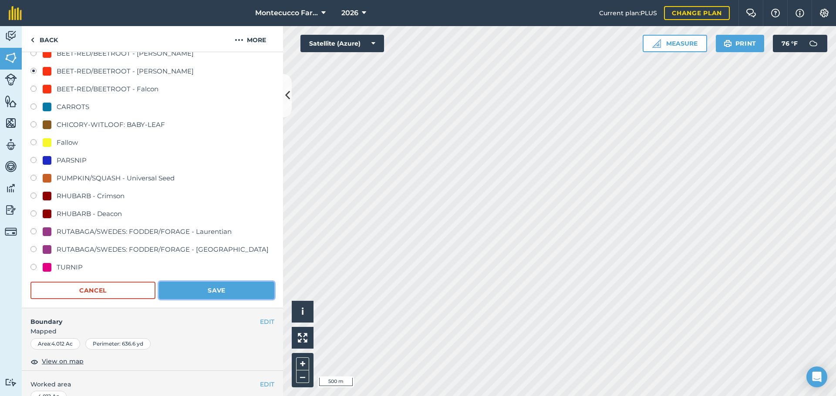
click at [241, 295] on button "Save" at bounding box center [216, 290] width 115 height 17
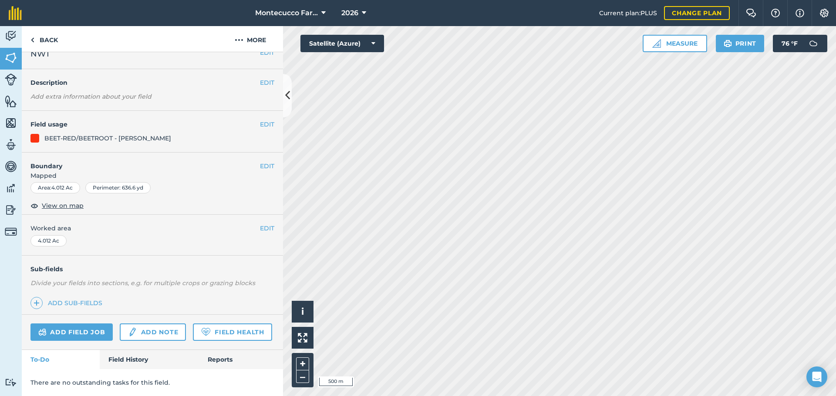
scroll to position [37, 0]
click at [46, 47] on link "Back" at bounding box center [44, 39] width 45 height 26
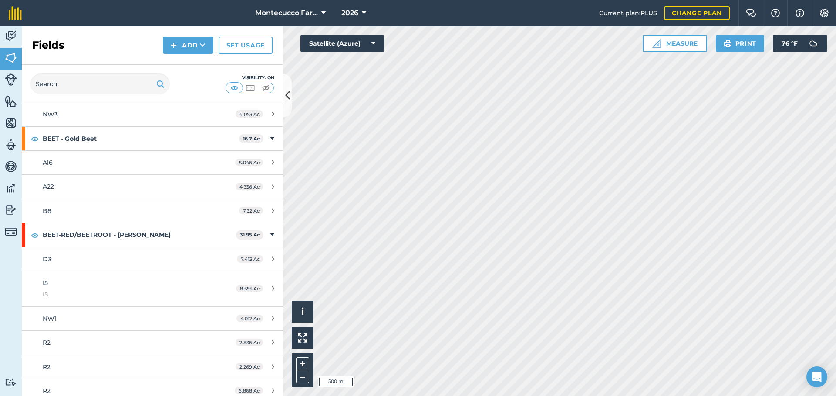
scroll to position [435, 0]
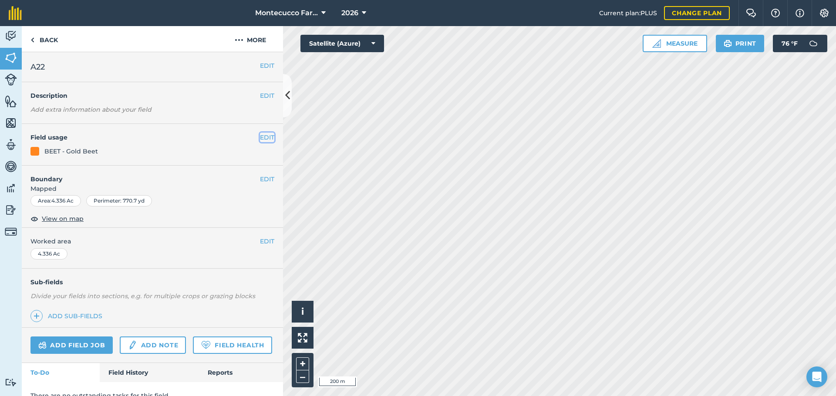
click at [260, 134] on button "EDIT" at bounding box center [267, 138] width 14 height 10
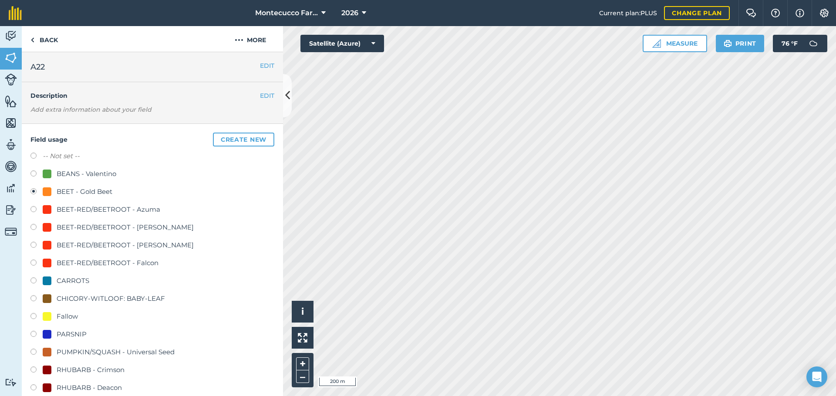
click at [35, 246] on label at bounding box center [36, 246] width 12 height 9
radio input "true"
radio input "false"
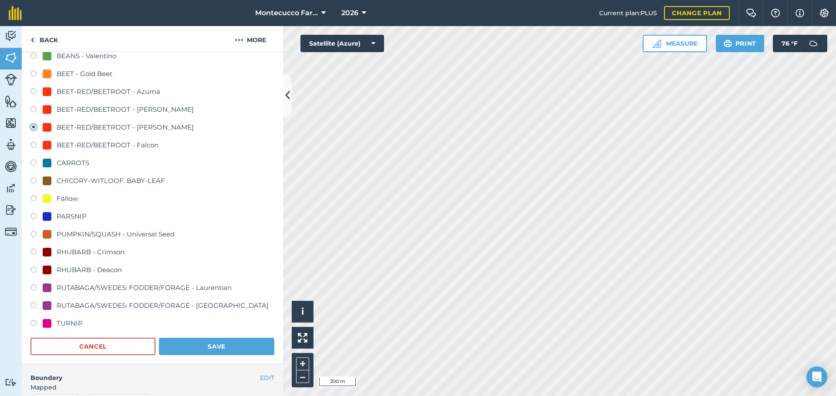
scroll to position [131, 0]
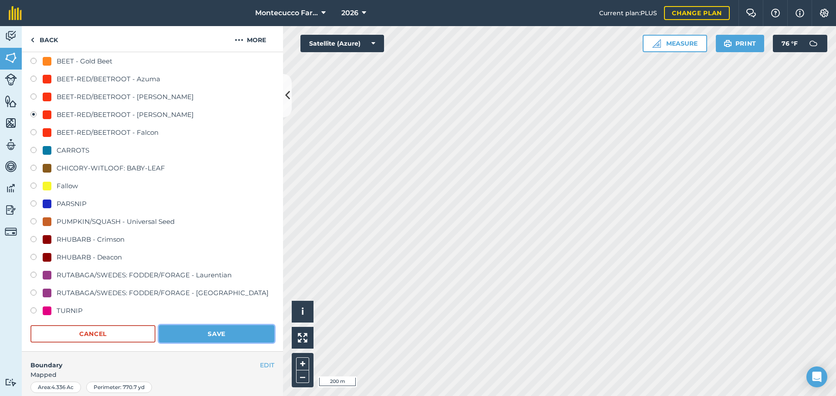
click at [231, 332] on button "Save" at bounding box center [216, 334] width 115 height 17
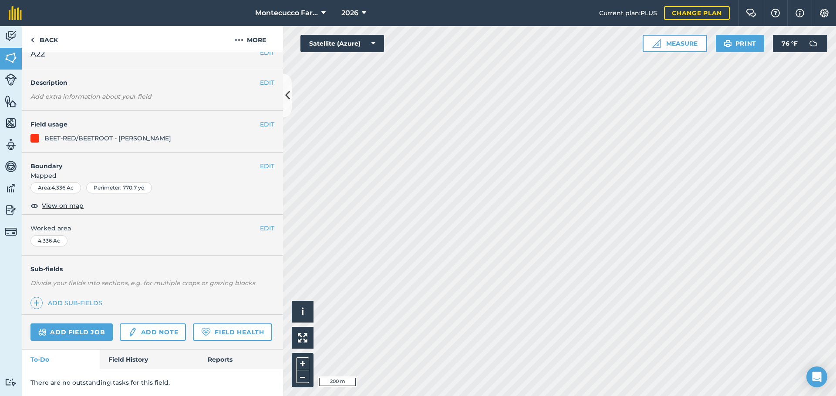
scroll to position [37, 0]
click at [49, 39] on link "Back" at bounding box center [44, 39] width 45 height 26
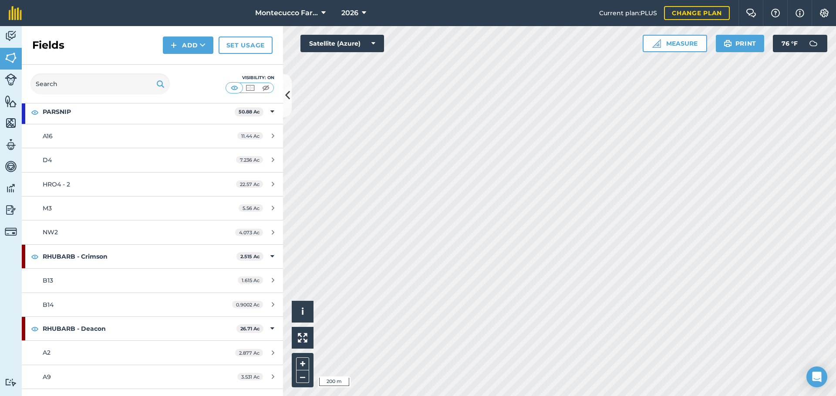
scroll to position [1193, 0]
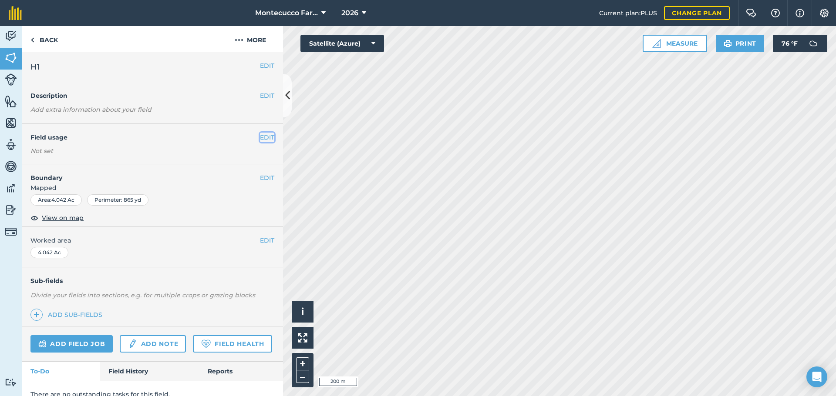
click at [260, 136] on button "EDIT" at bounding box center [267, 138] width 14 height 10
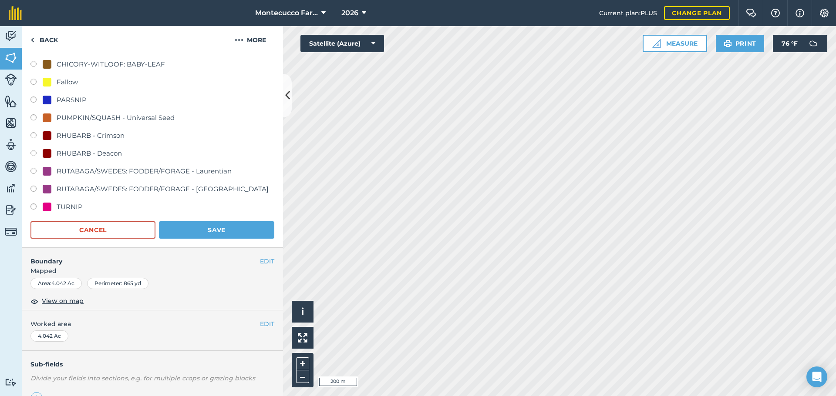
scroll to position [261, 0]
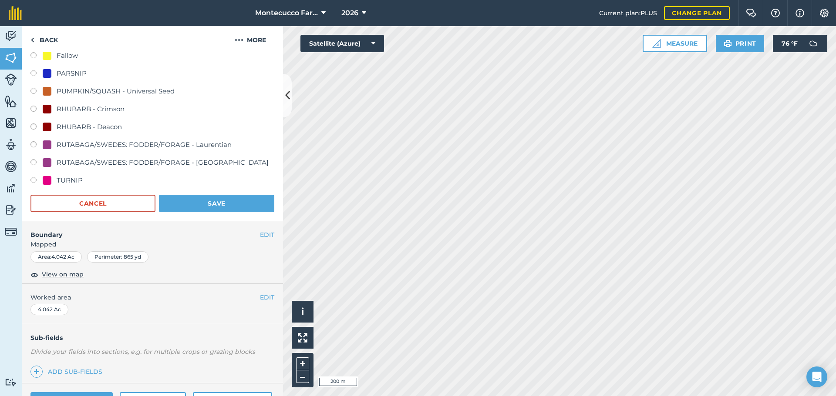
click at [34, 181] on label at bounding box center [36, 181] width 12 height 9
radio input "true"
radio input "false"
click at [235, 208] on button "Save" at bounding box center [216, 203] width 115 height 17
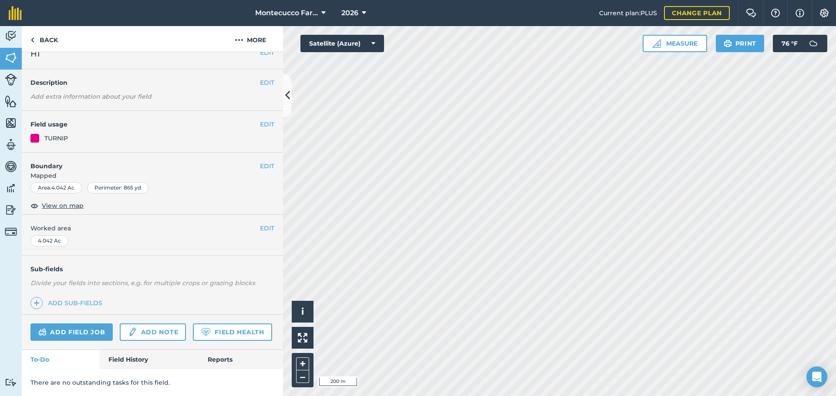
scroll to position [37, 0]
click at [46, 40] on link "Back" at bounding box center [44, 39] width 45 height 26
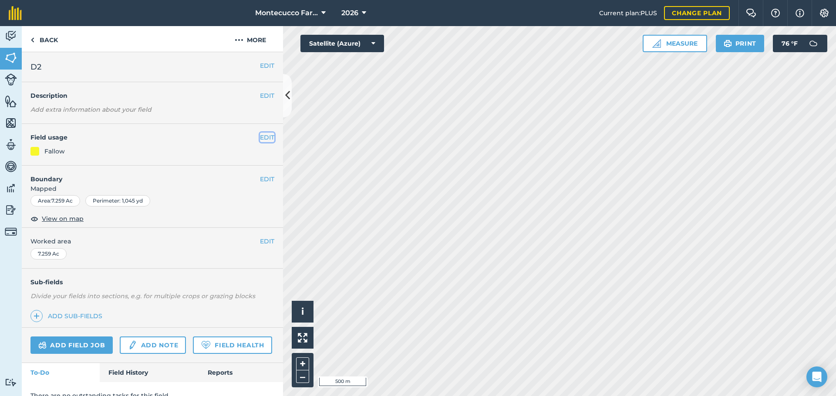
click at [260, 135] on button "EDIT" at bounding box center [267, 138] width 14 height 10
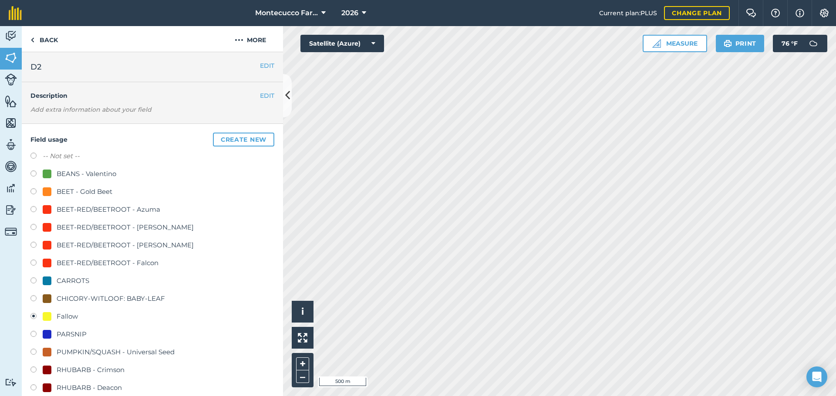
click at [33, 171] on label at bounding box center [36, 175] width 12 height 9
radio input "true"
radio input "false"
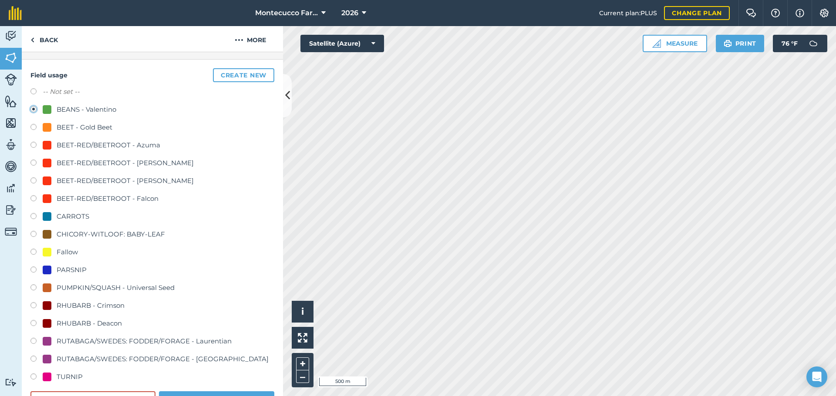
scroll to position [174, 0]
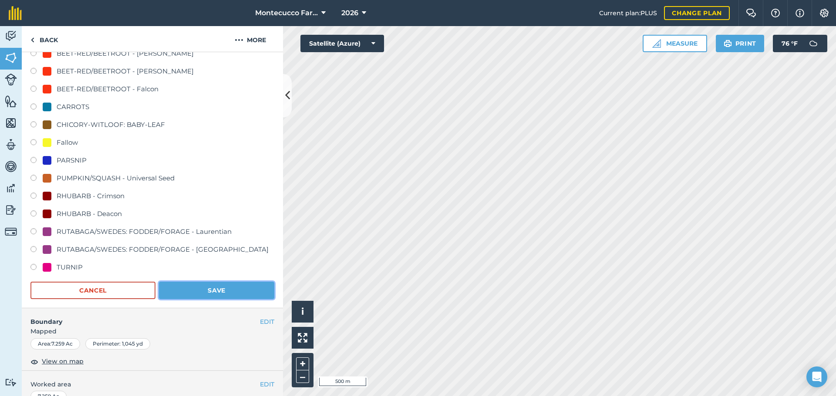
click at [183, 292] on button "Save" at bounding box center [216, 290] width 115 height 17
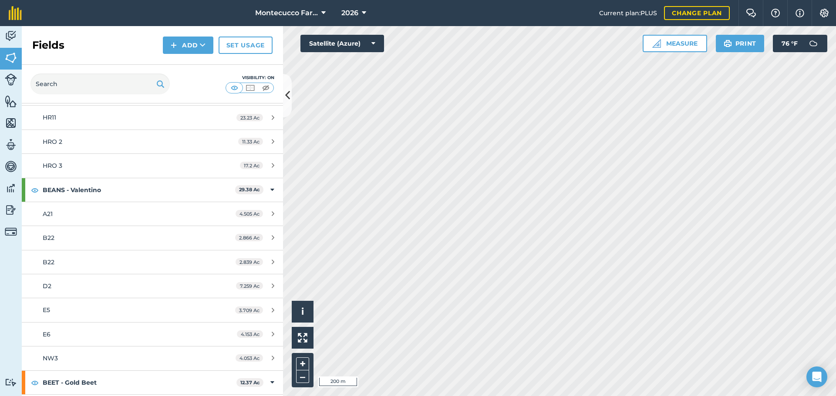
scroll to position [174, 0]
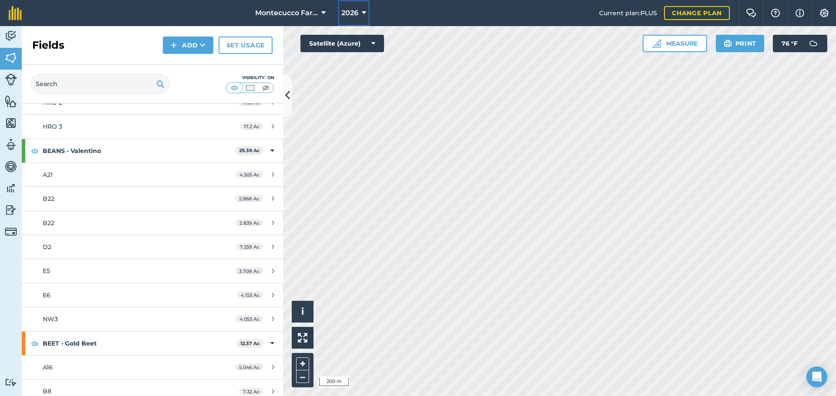
click at [357, 10] on span "2026" at bounding box center [349, 13] width 17 height 10
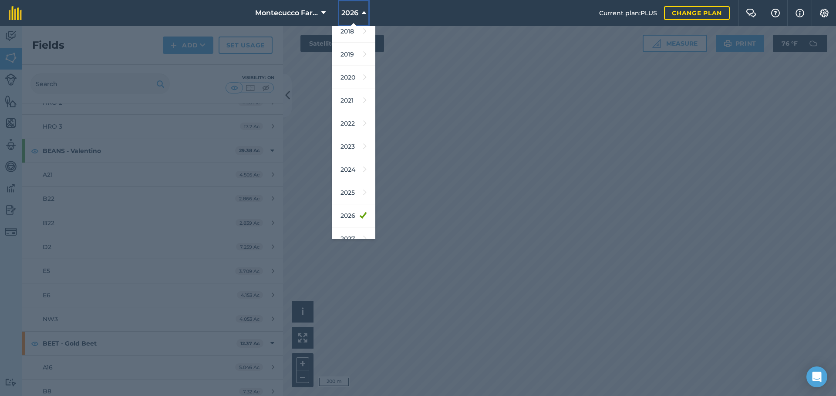
scroll to position [40, 0]
click at [352, 184] on link "2025" at bounding box center [354, 181] width 44 height 23
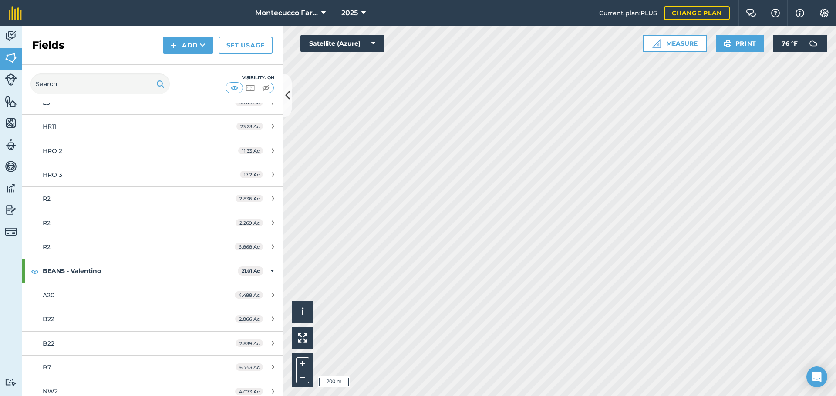
scroll to position [222, 0]
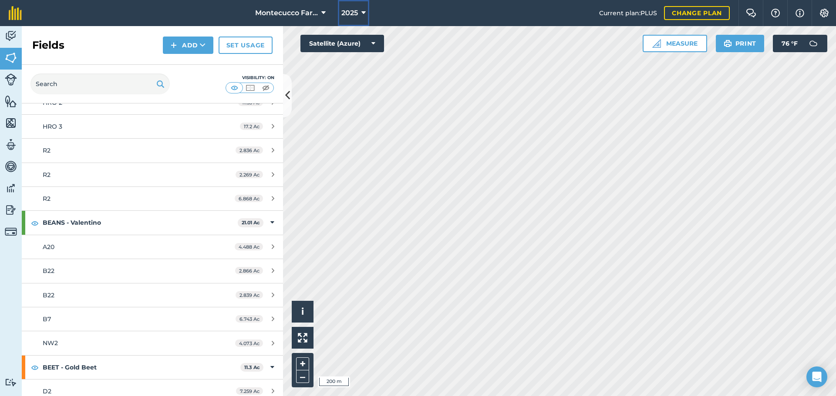
click at [365, 14] on icon at bounding box center [363, 13] width 4 height 10
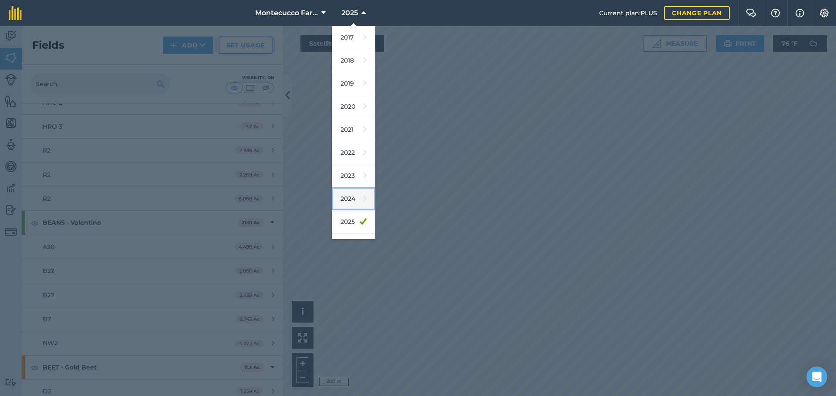
click at [363, 196] on icon at bounding box center [364, 199] width 3 height 12
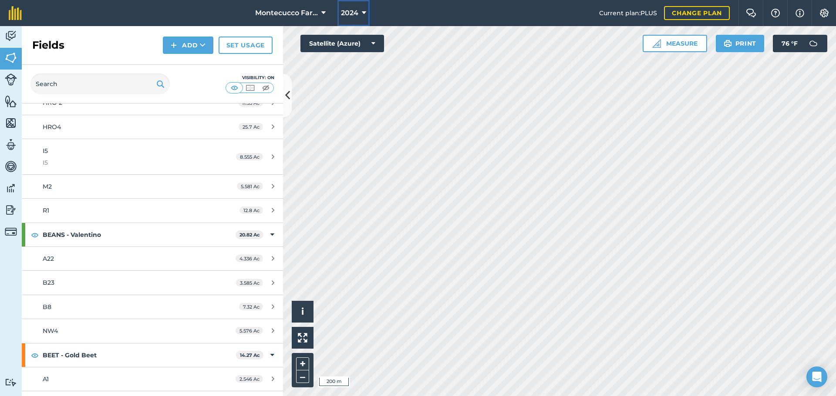
click at [358, 13] on button "2024" at bounding box center [353, 13] width 32 height 26
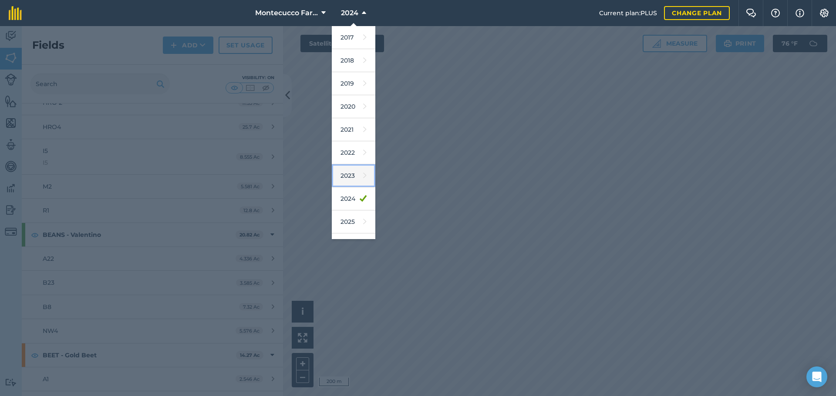
click at [350, 180] on link "2023" at bounding box center [354, 175] width 44 height 23
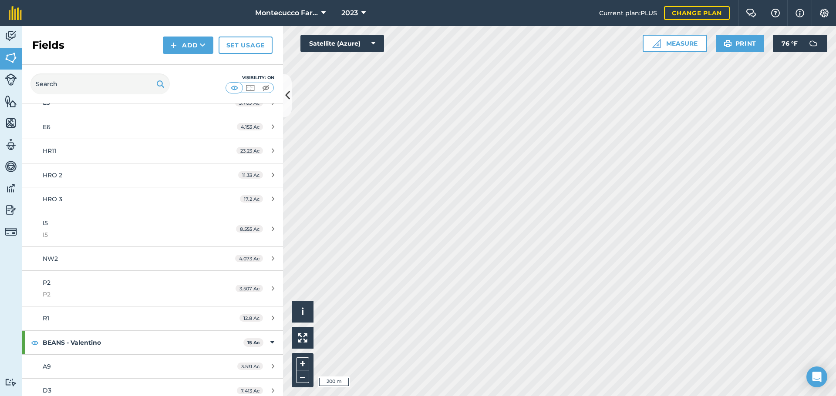
scroll to position [222, 0]
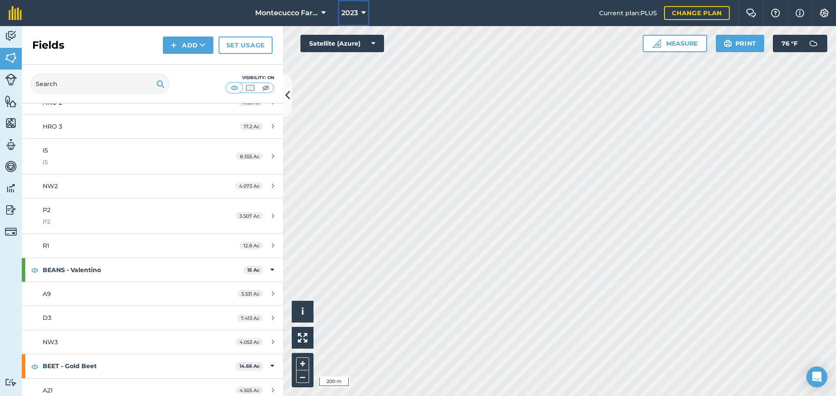
click at [359, 12] on button "2023" at bounding box center [353, 13] width 31 height 26
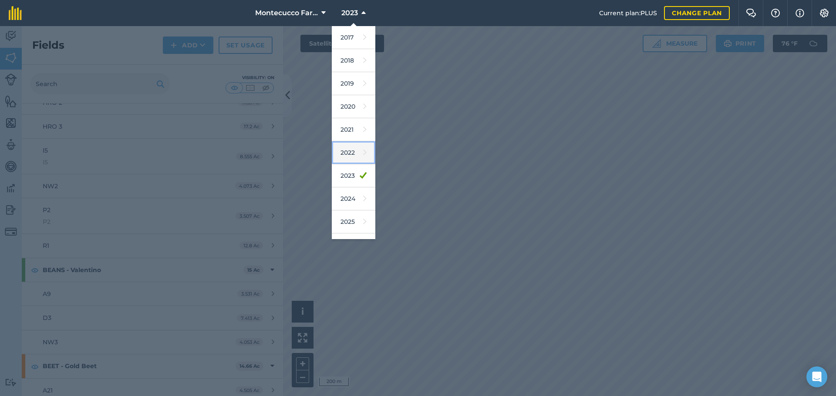
click at [354, 155] on link "2022" at bounding box center [354, 152] width 44 height 23
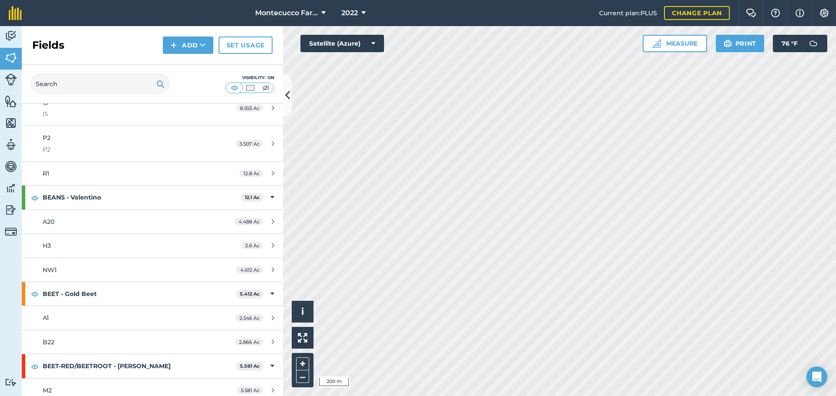
scroll to position [175, 0]
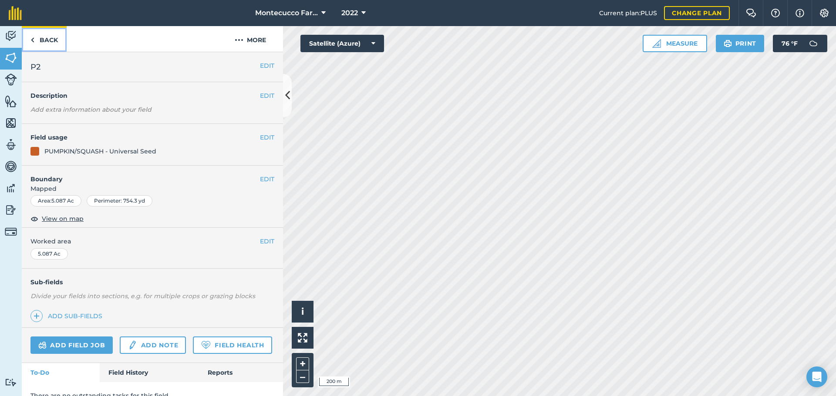
click at [46, 36] on link "Back" at bounding box center [44, 39] width 45 height 26
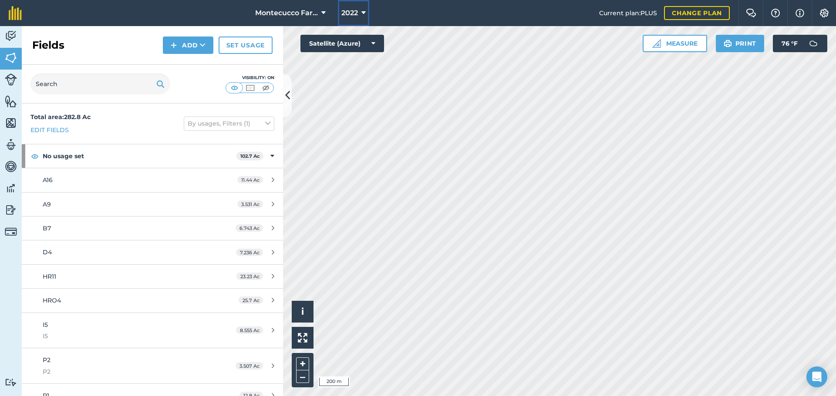
click at [356, 10] on span "2022" at bounding box center [349, 13] width 17 height 10
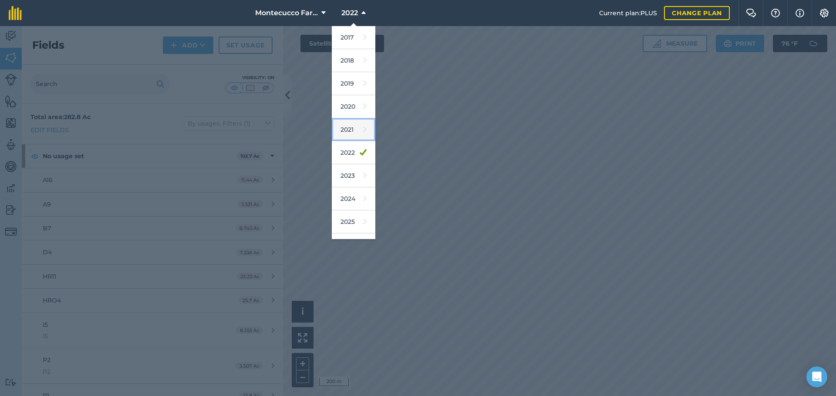
click at [349, 131] on link "2021" at bounding box center [354, 129] width 44 height 23
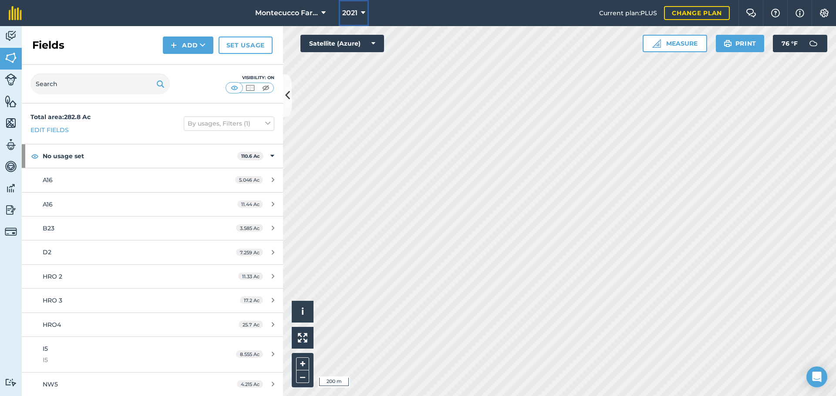
click at [359, 14] on button "2021" at bounding box center [354, 13] width 30 height 26
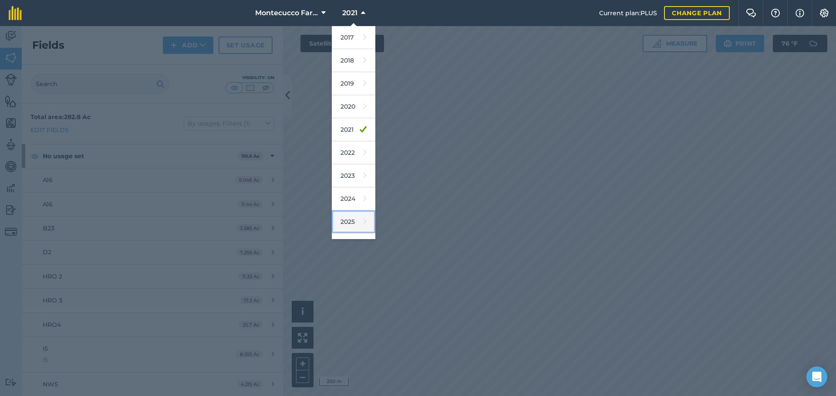
click at [363, 221] on icon at bounding box center [364, 222] width 3 height 12
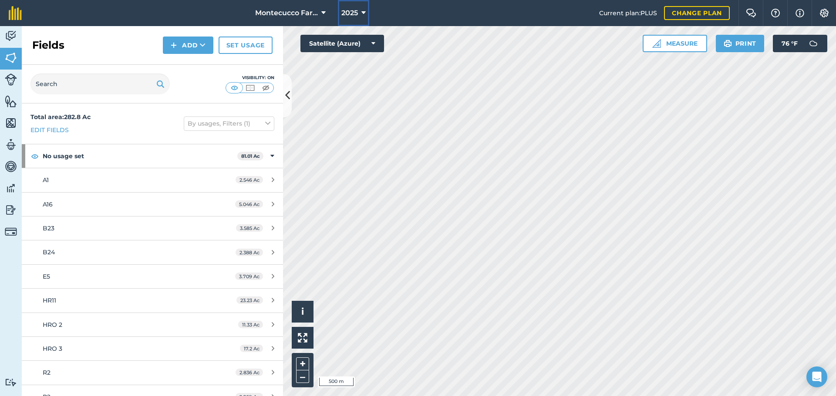
click at [356, 14] on span "2025" at bounding box center [349, 13] width 17 height 10
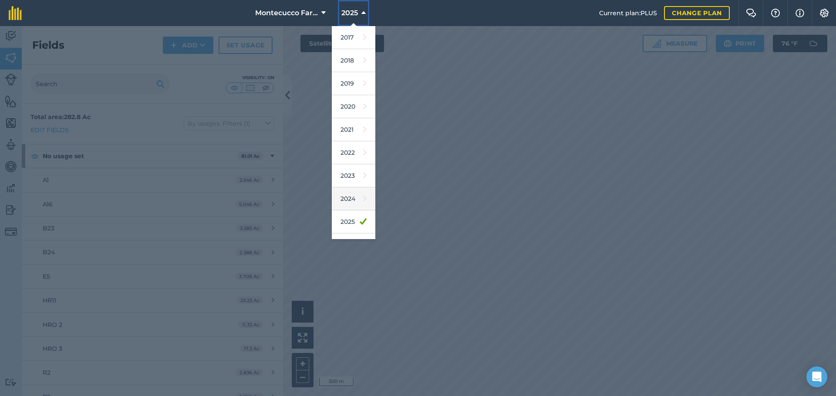
scroll to position [40, 0]
click at [349, 199] on link "2026" at bounding box center [354, 204] width 44 height 23
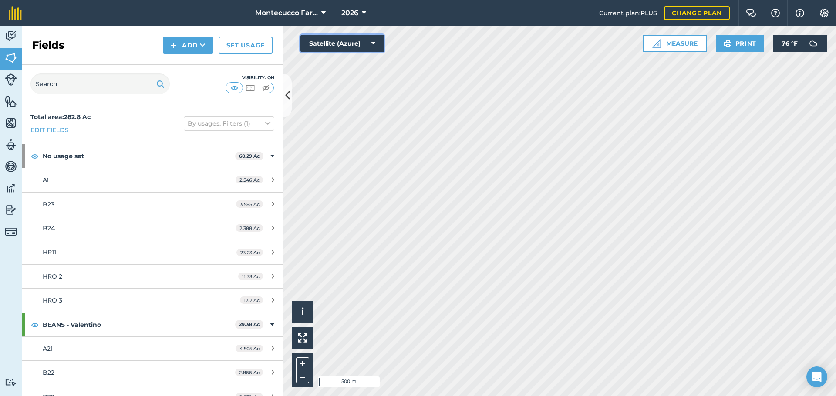
click at [371, 40] on icon at bounding box center [373, 43] width 4 height 9
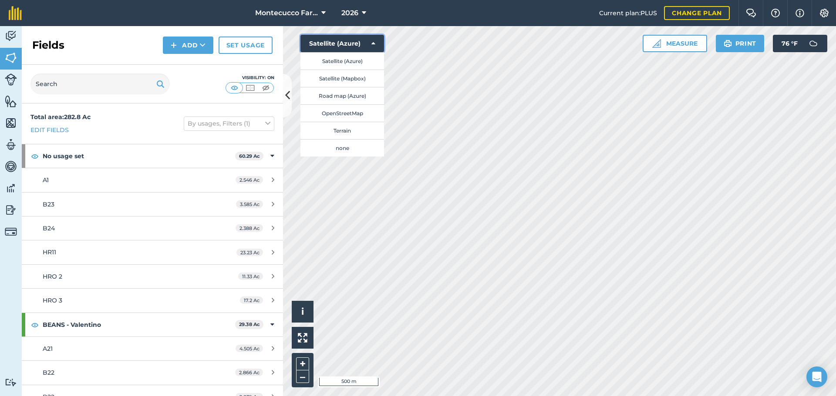
click at [371, 40] on icon at bounding box center [373, 43] width 4 height 9
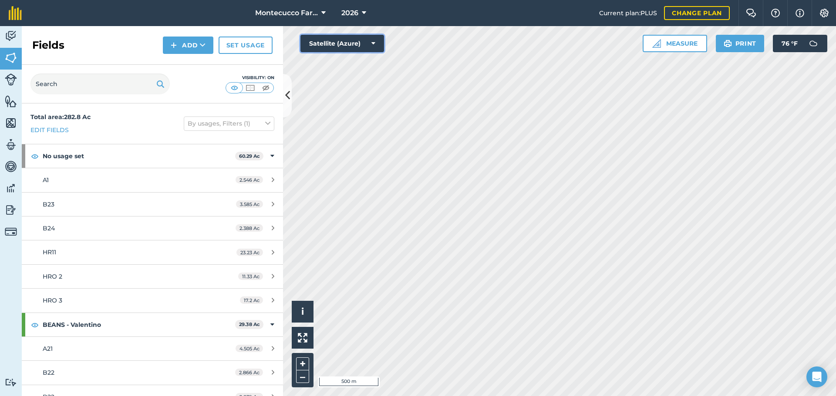
click at [373, 42] on icon at bounding box center [373, 43] width 4 height 9
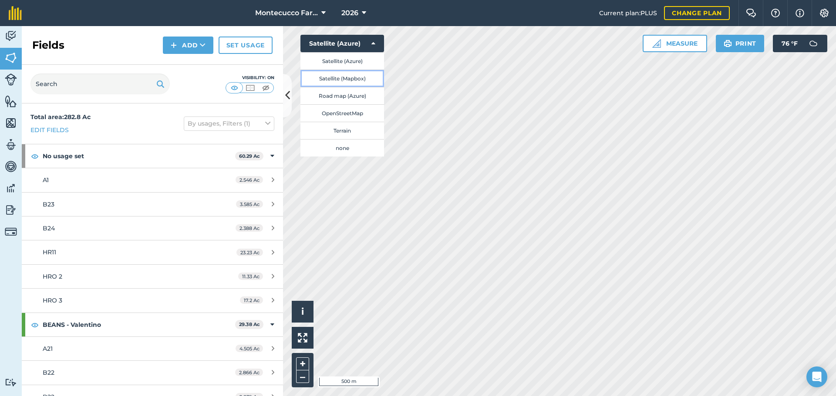
click at [344, 81] on button "Satellite (Mapbox)" at bounding box center [342, 78] width 84 height 17
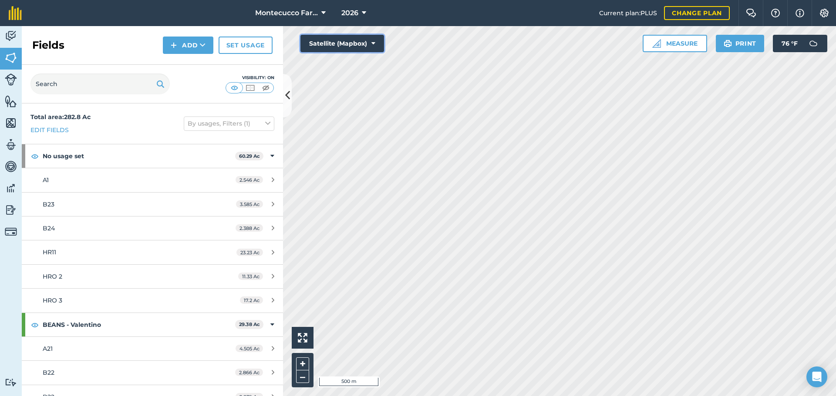
click at [375, 43] on button "Satellite (Mapbox)" at bounding box center [342, 43] width 84 height 17
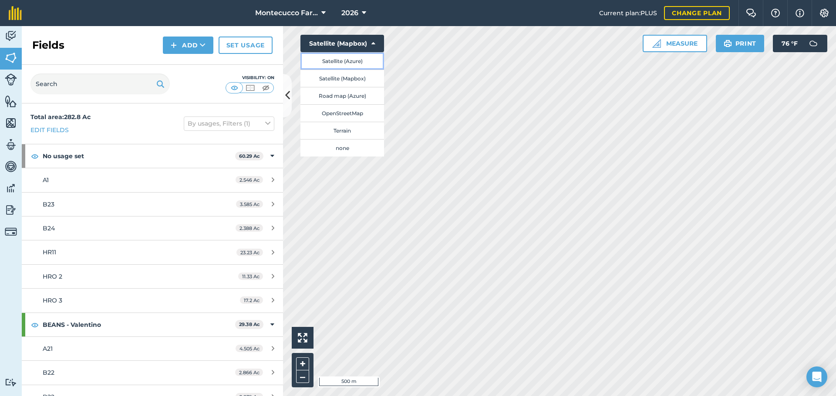
click at [352, 59] on button "Satellite (Azure)" at bounding box center [342, 60] width 84 height 17
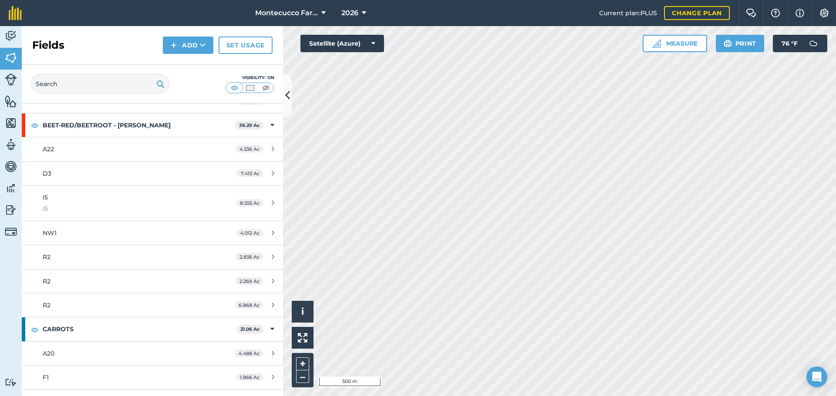
scroll to position [479, 0]
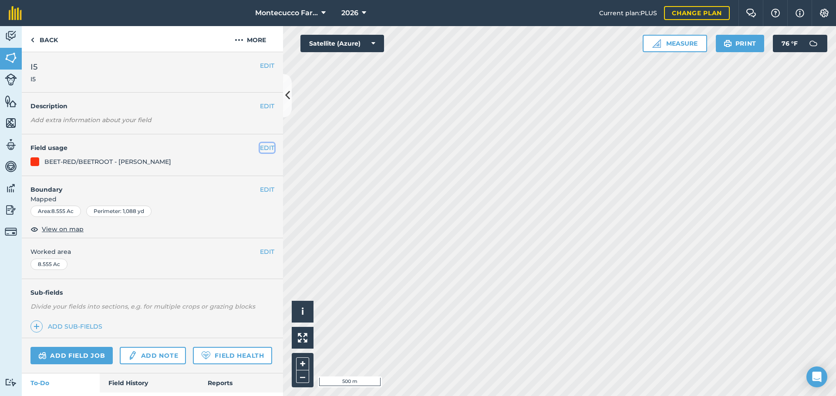
click at [260, 149] on button "EDIT" at bounding box center [267, 148] width 14 height 10
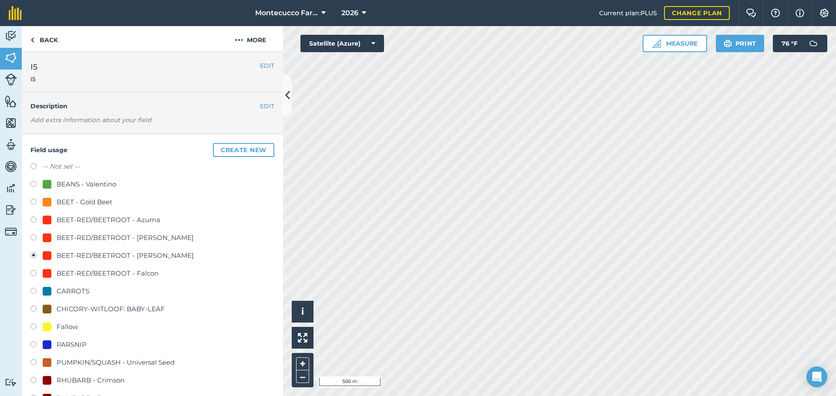
click at [35, 168] on label at bounding box center [36, 167] width 12 height 9
radio input "true"
radio input "false"
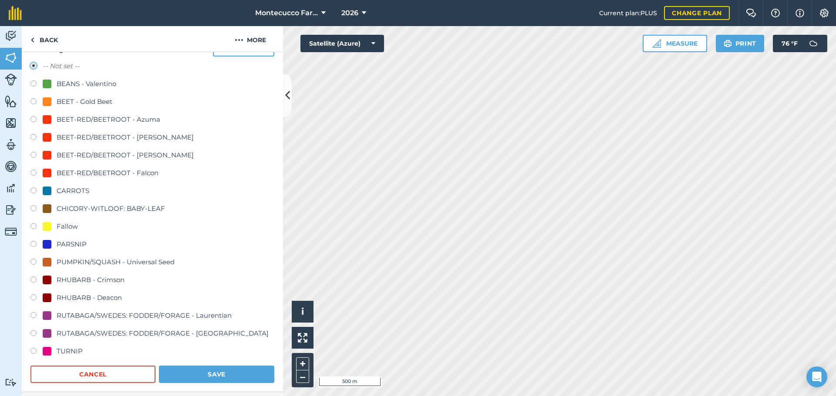
scroll to position [174, 0]
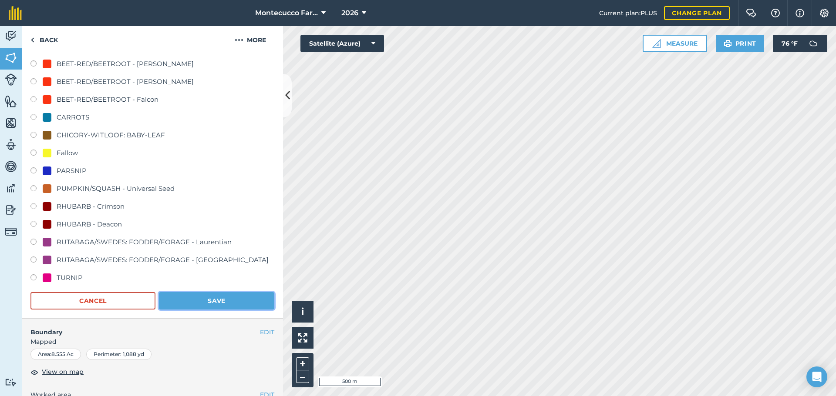
click at [206, 302] on button "Save" at bounding box center [216, 300] width 115 height 17
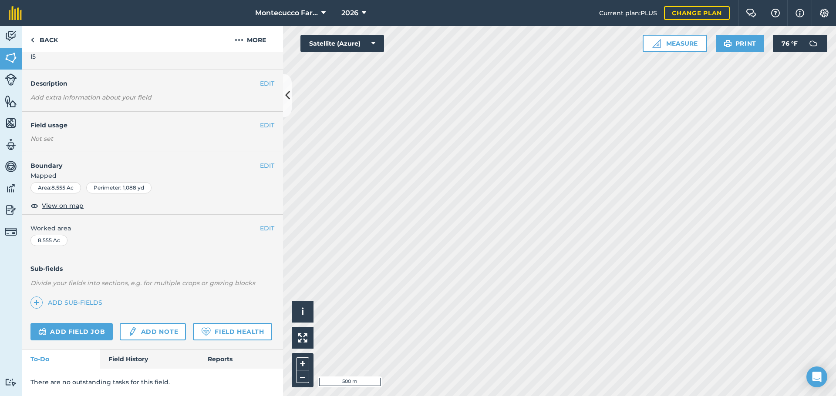
scroll to position [47, 0]
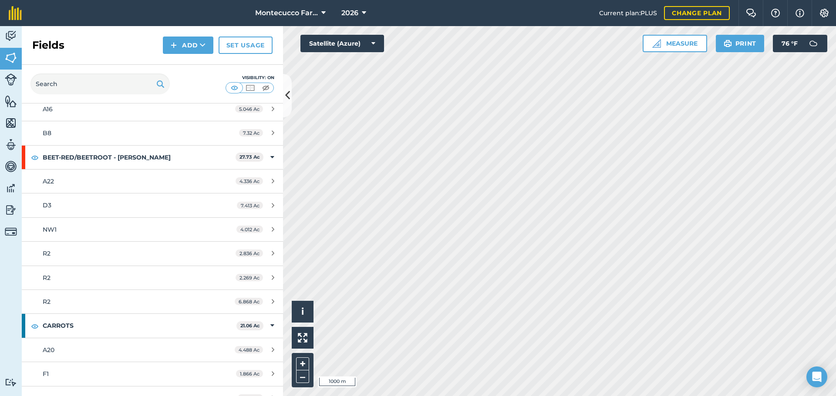
scroll to position [479, 0]
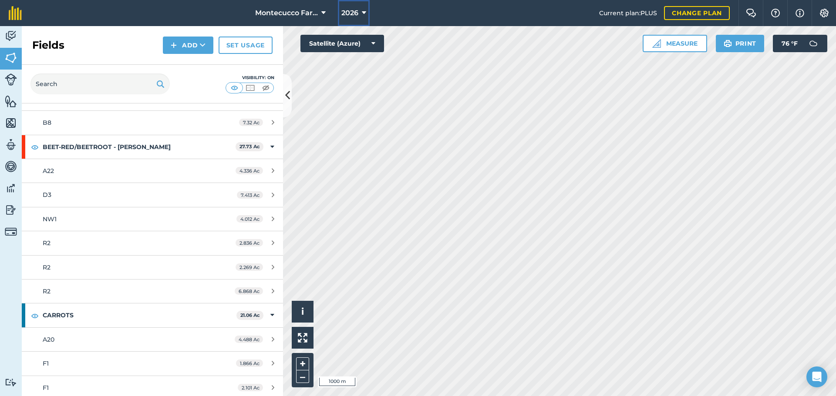
click at [363, 14] on icon at bounding box center [364, 13] width 4 height 10
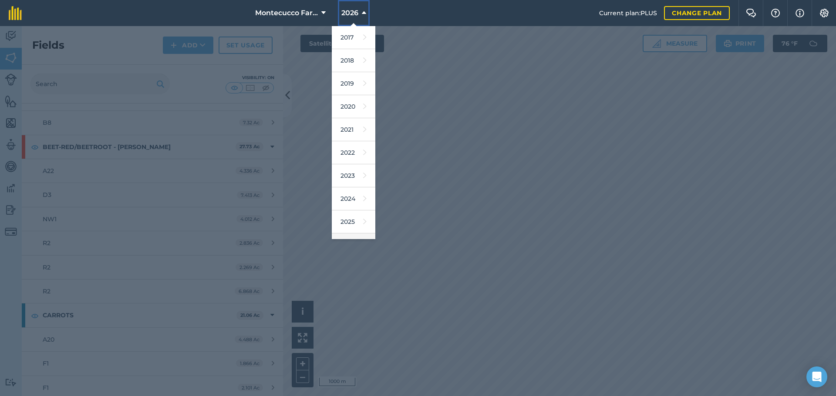
scroll to position [27, 0]
click at [350, 230] on link "2027" at bounding box center [354, 241] width 44 height 23
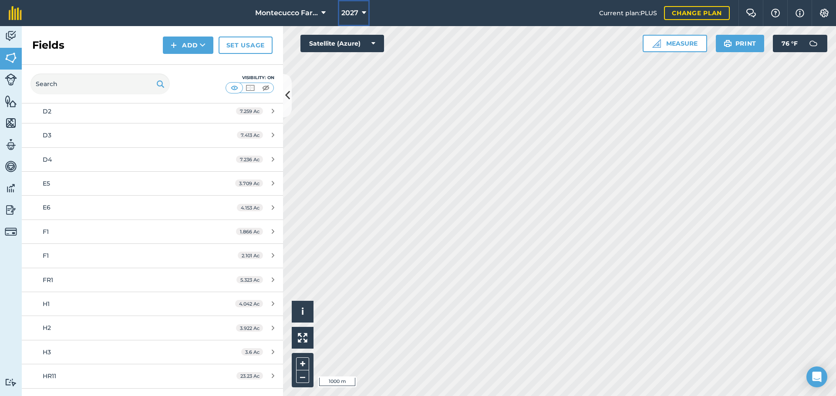
click at [359, 8] on button "2027" at bounding box center [354, 13] width 32 height 26
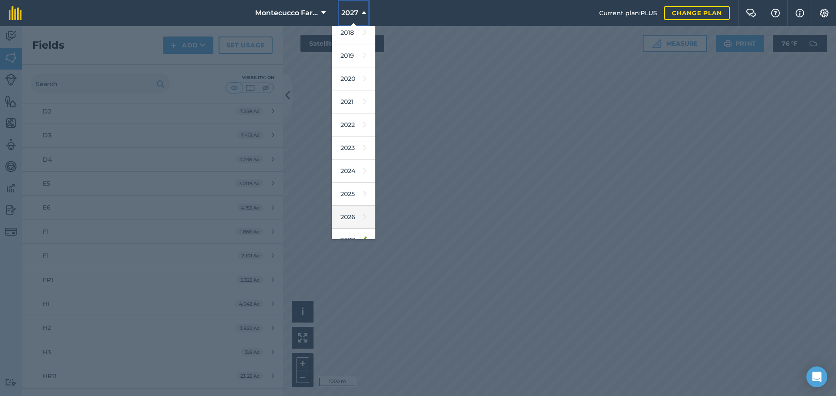
scroll to position [40, 0]
click at [363, 183] on icon at bounding box center [364, 181] width 3 height 12
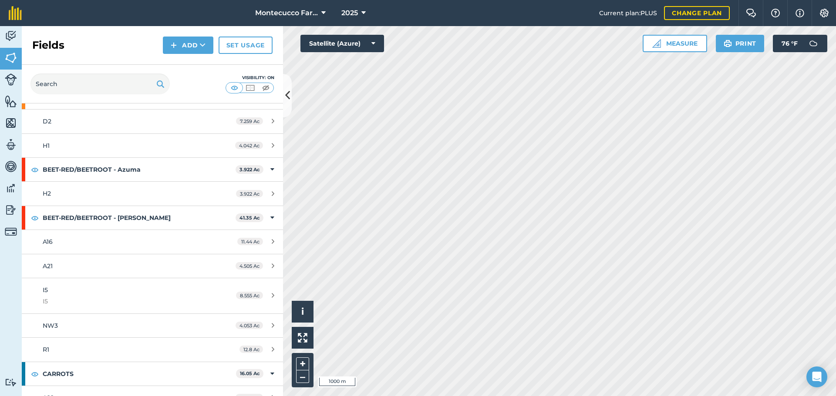
scroll to position [479, 0]
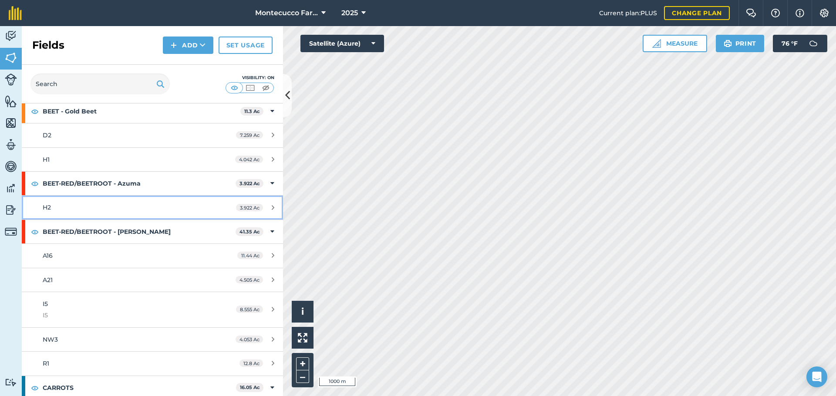
click at [74, 211] on div "H2" at bounding box center [125, 208] width 164 height 10
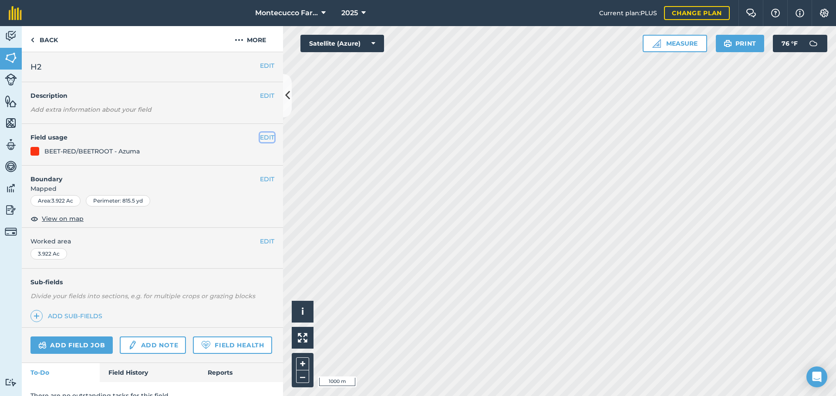
click at [260, 137] on button "EDIT" at bounding box center [267, 138] width 14 height 10
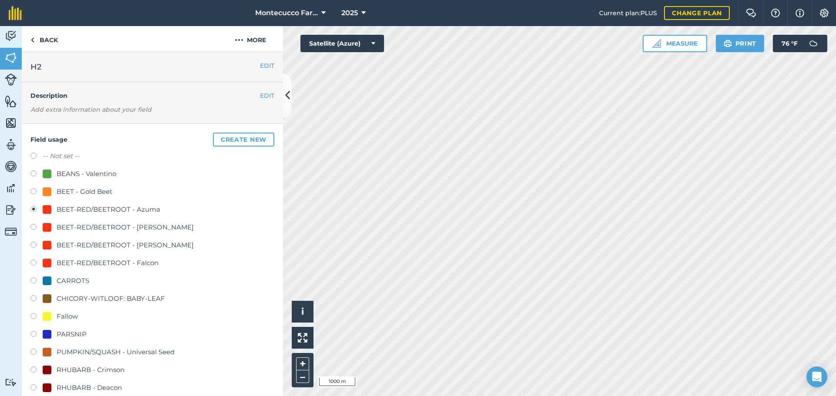
click at [34, 243] on label at bounding box center [36, 246] width 12 height 9
radio input "true"
radio input "false"
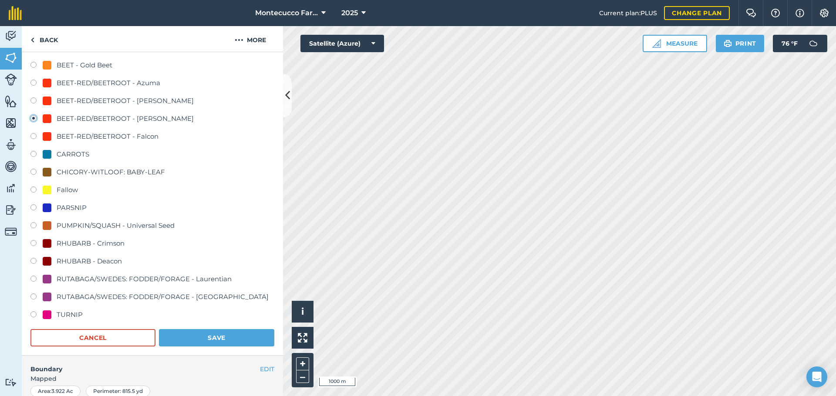
scroll to position [131, 0]
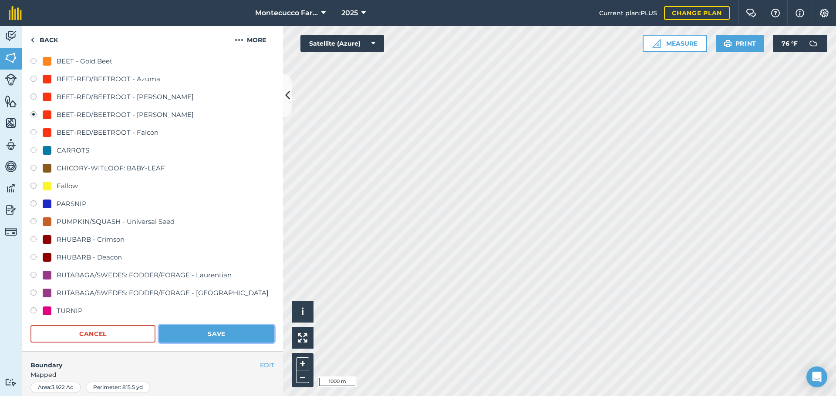
click at [206, 330] on button "Save" at bounding box center [216, 334] width 115 height 17
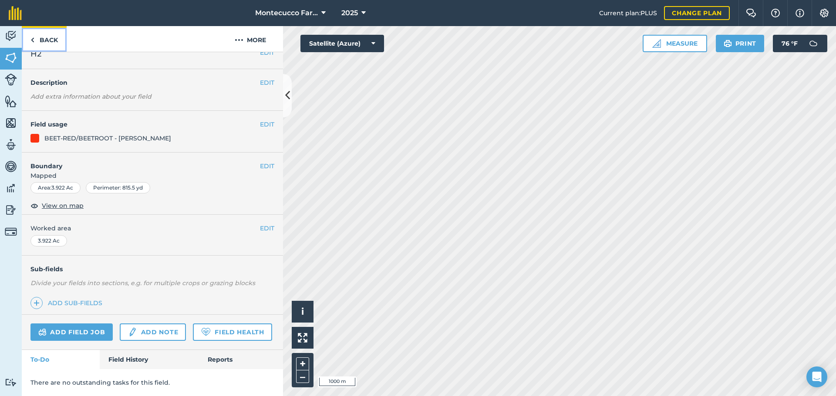
click at [39, 35] on link "Back" at bounding box center [44, 39] width 45 height 26
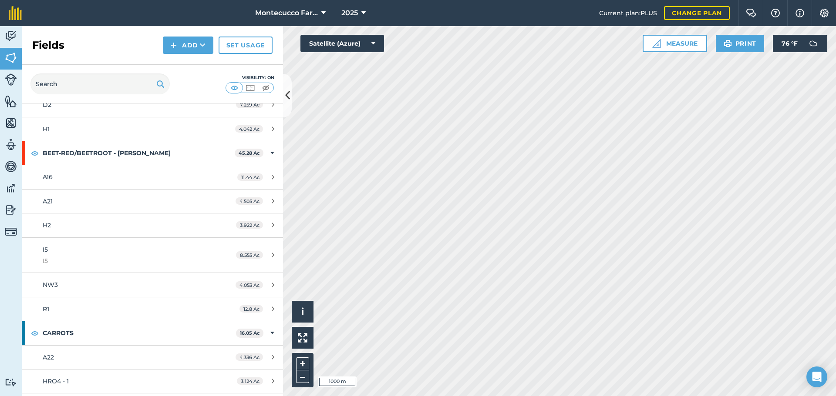
scroll to position [522, 0]
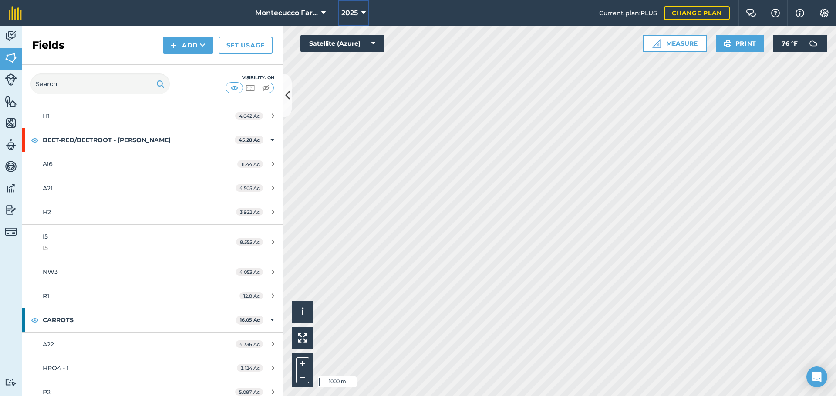
click at [360, 19] on button "2025" at bounding box center [353, 13] width 31 height 26
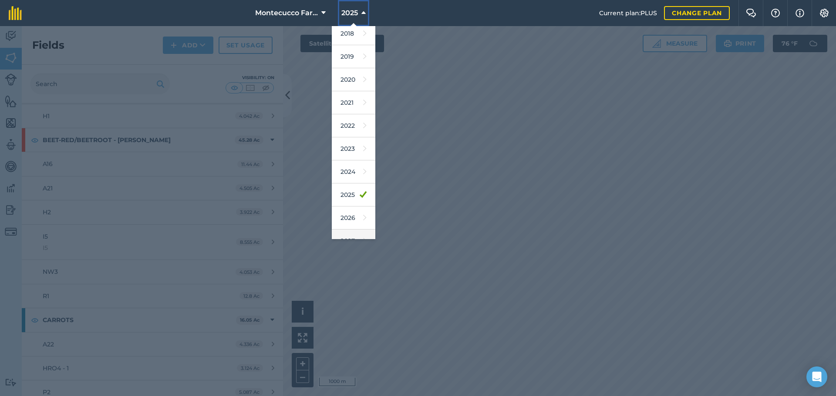
scroll to position [40, 0]
click at [363, 201] on icon at bounding box center [364, 204] width 3 height 12
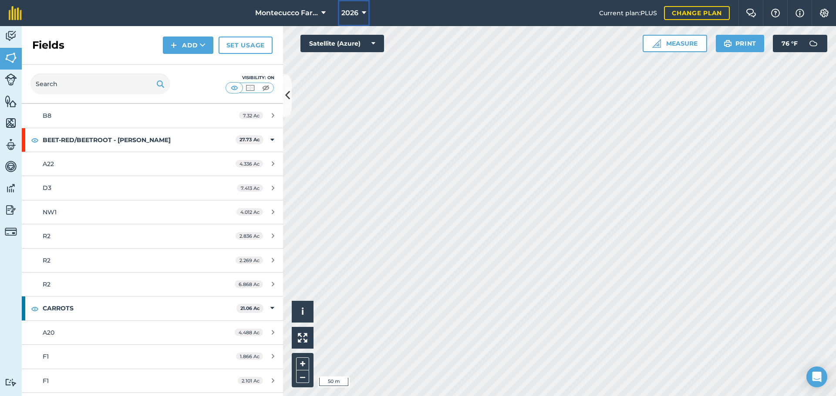
click at [363, 11] on icon at bounding box center [364, 13] width 4 height 10
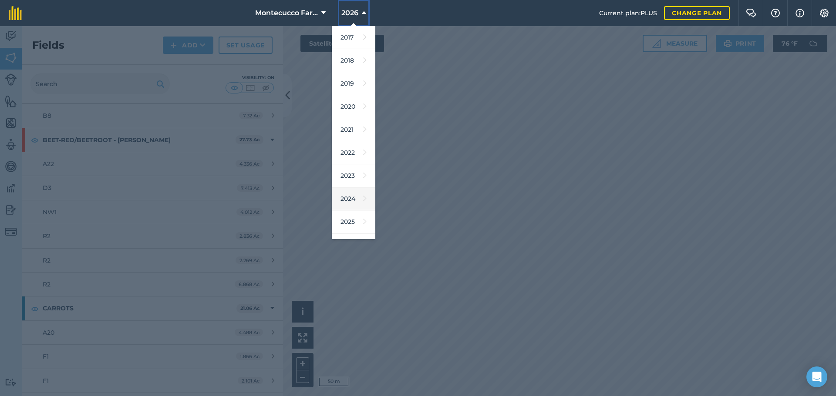
scroll to position [40, 0]
click at [352, 156] on link "2024" at bounding box center [354, 158] width 44 height 23
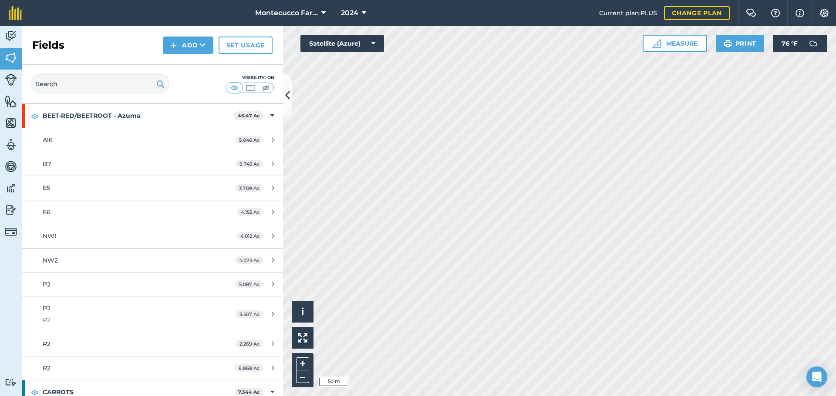
scroll to position [437, 0]
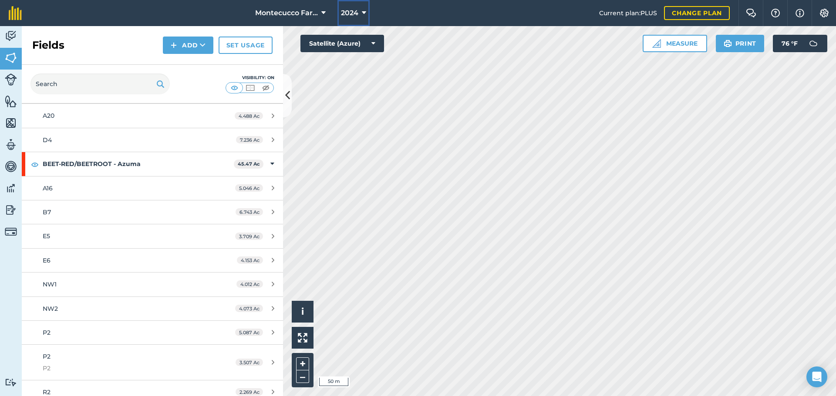
click at [351, 18] on button "2024" at bounding box center [353, 13] width 32 height 26
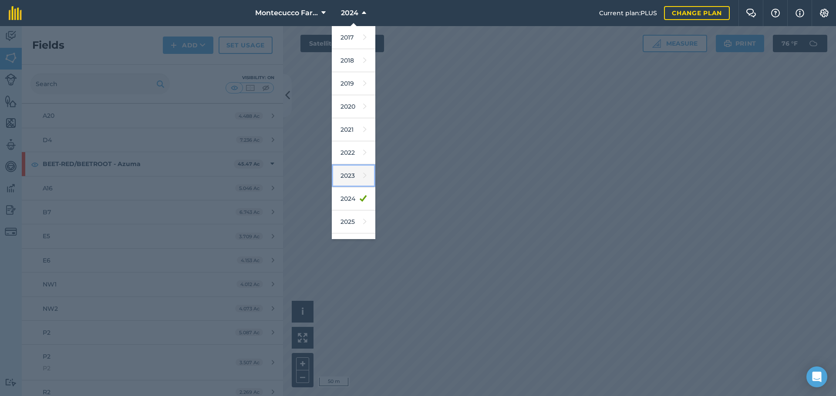
click at [363, 180] on icon at bounding box center [364, 176] width 3 height 12
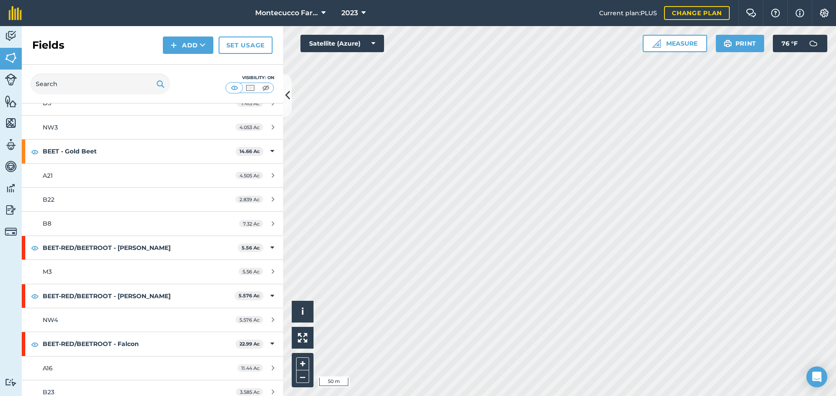
scroll to position [521, 0]
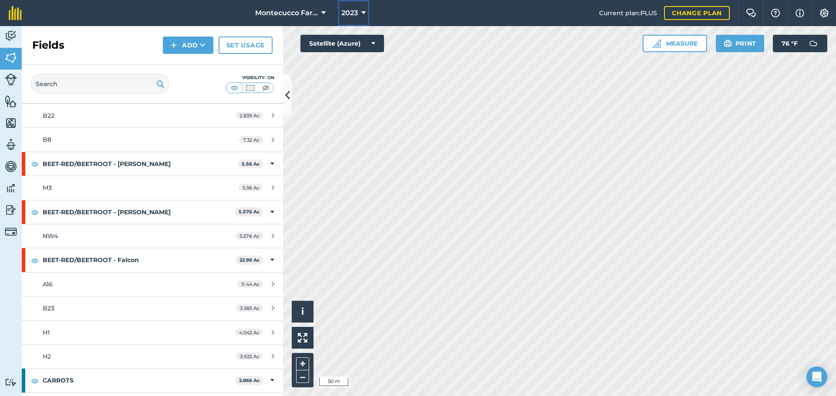
click at [356, 10] on span "2023" at bounding box center [349, 13] width 17 height 10
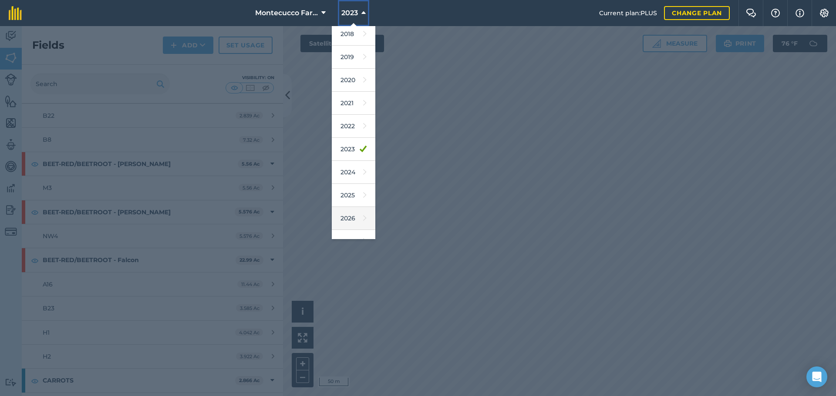
scroll to position [40, 0]
click at [347, 200] on link "2026" at bounding box center [354, 204] width 44 height 23
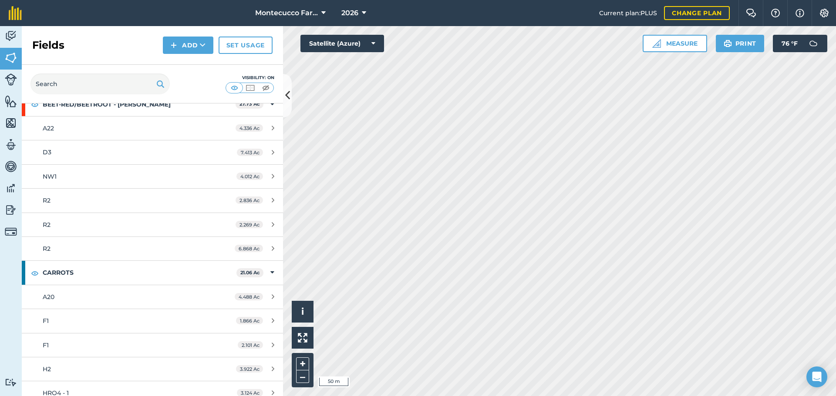
scroll to position [486, 0]
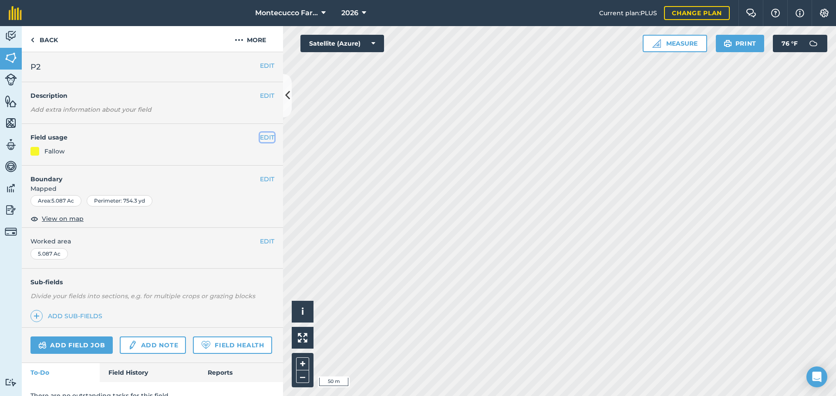
click at [262, 141] on button "EDIT" at bounding box center [267, 138] width 14 height 10
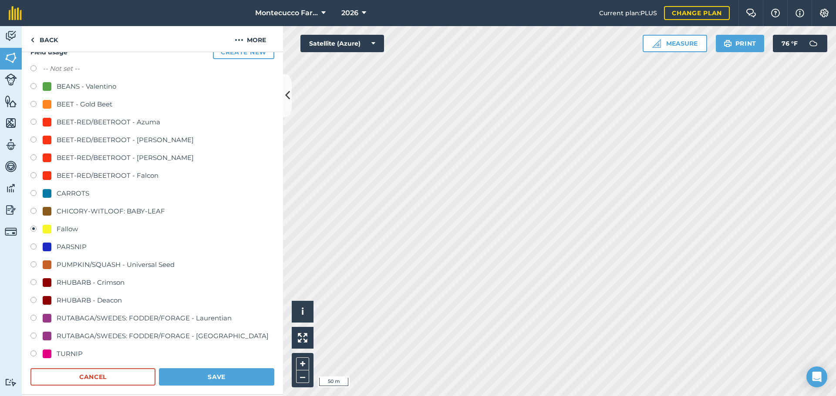
scroll to position [131, 0]
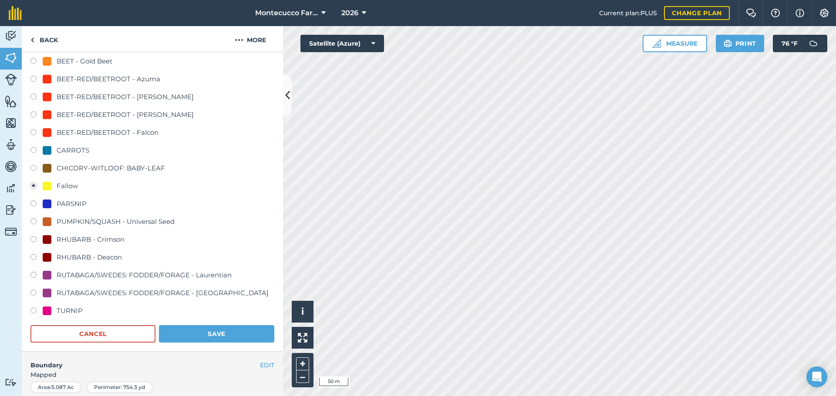
click at [31, 309] on label at bounding box center [36, 312] width 12 height 9
radio input "true"
radio input "false"
click at [180, 331] on button "Save" at bounding box center [216, 334] width 115 height 17
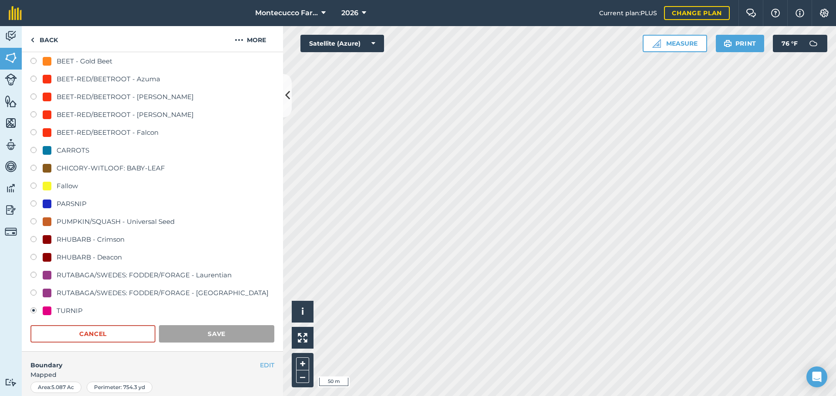
scroll to position [37, 0]
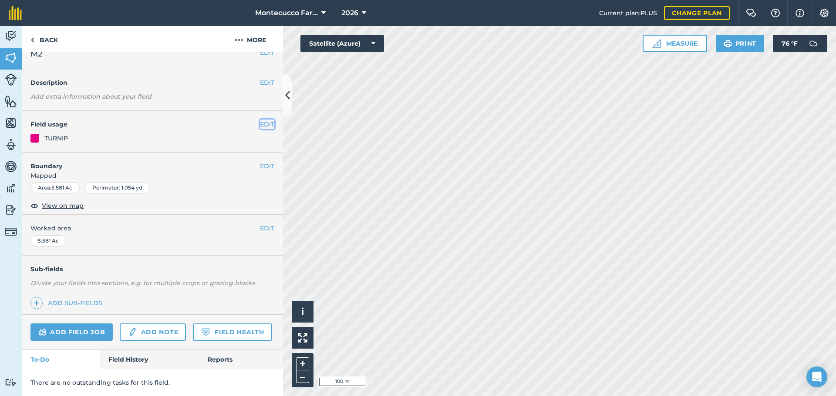
click at [263, 120] on button "EDIT" at bounding box center [267, 125] width 14 height 10
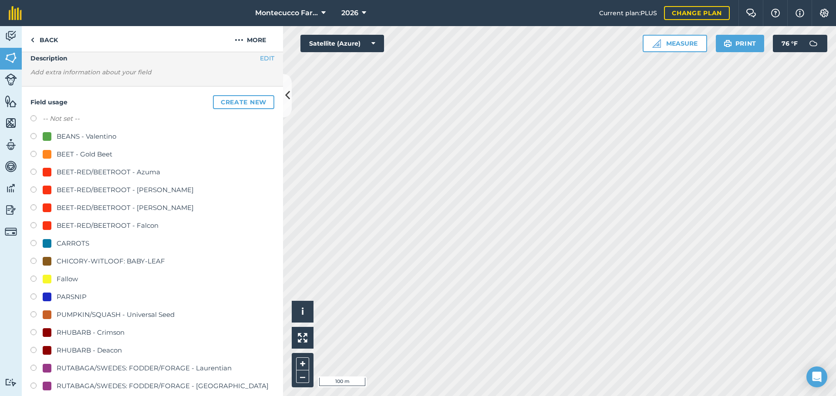
click at [34, 208] on label at bounding box center [36, 209] width 12 height 9
radio input "true"
radio input "false"
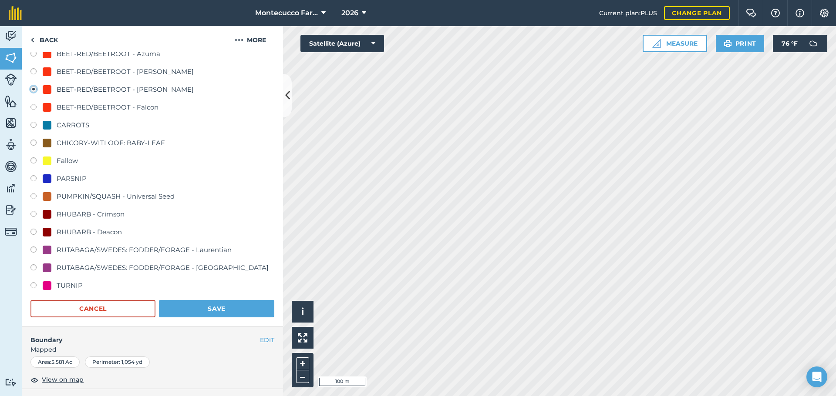
scroll to position [168, 0]
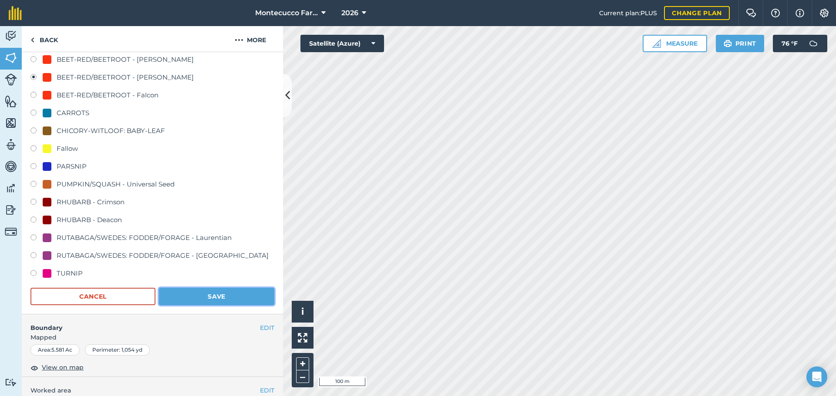
click at [193, 302] on button "Save" at bounding box center [216, 296] width 115 height 17
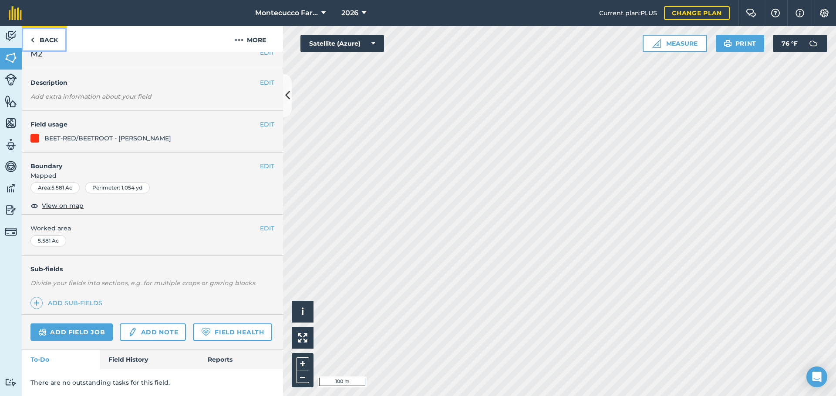
click at [48, 42] on link "Back" at bounding box center [44, 39] width 45 height 26
click at [47, 38] on link "Back" at bounding box center [44, 39] width 45 height 26
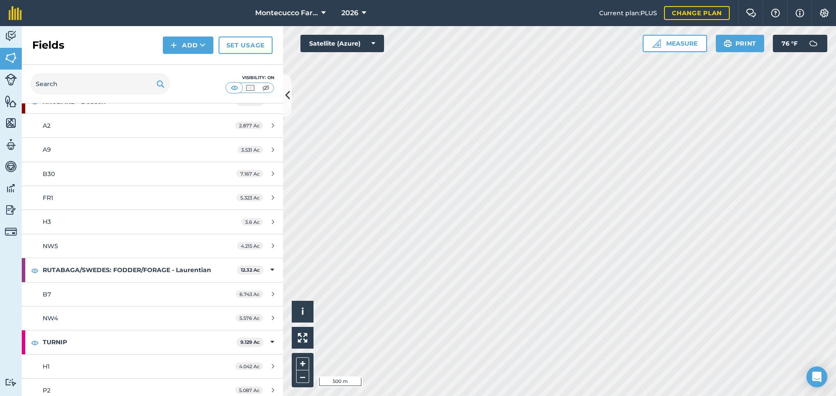
scroll to position [1193, 0]
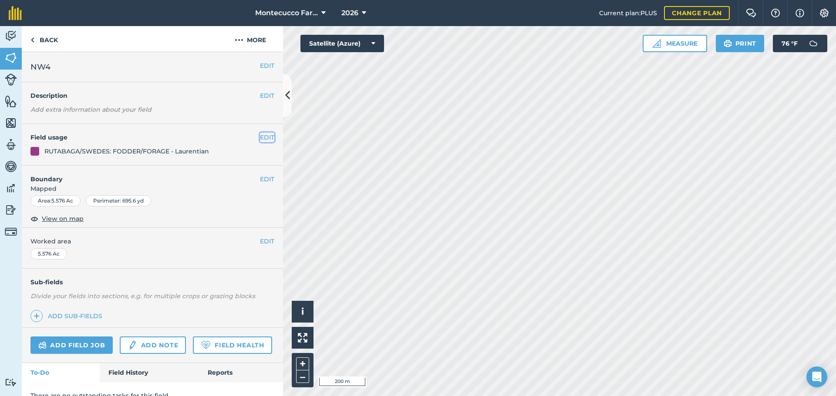
click at [264, 135] on button "EDIT" at bounding box center [267, 138] width 14 height 10
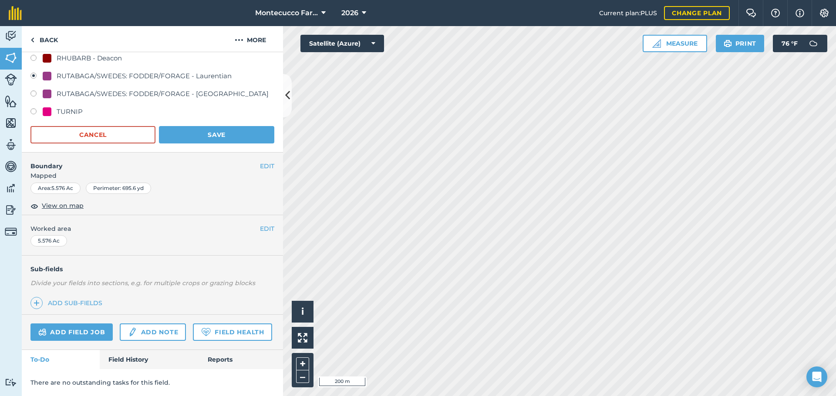
scroll to position [311, 0]
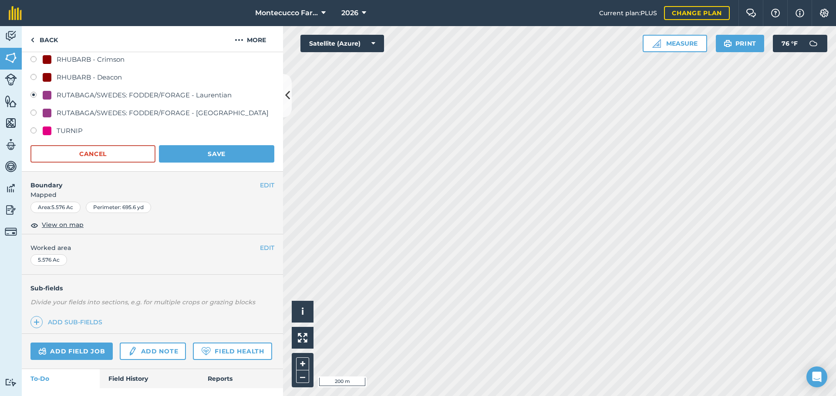
click at [32, 130] on label at bounding box center [36, 132] width 12 height 9
radio input "true"
radio input "false"
click at [205, 157] on button "Save" at bounding box center [216, 153] width 115 height 17
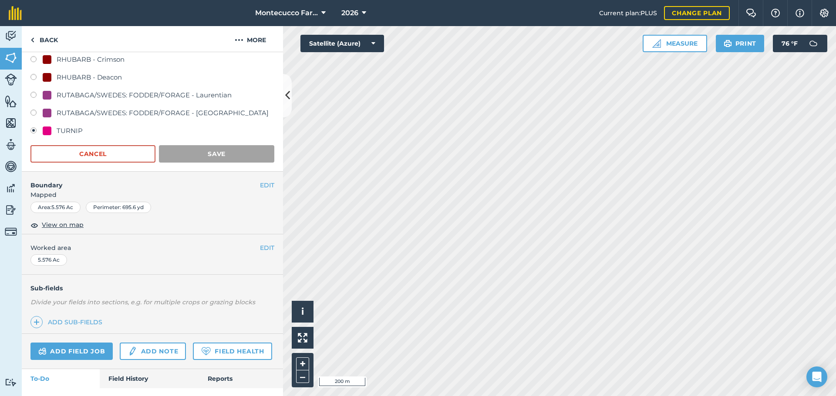
scroll to position [37, 0]
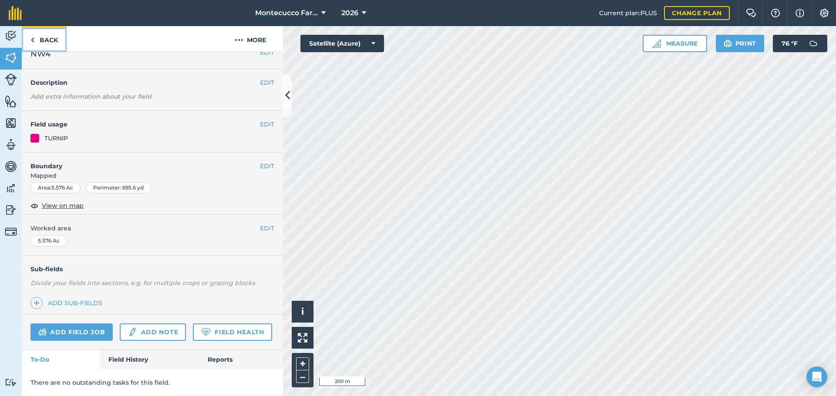
click at [44, 37] on link "Back" at bounding box center [44, 39] width 45 height 26
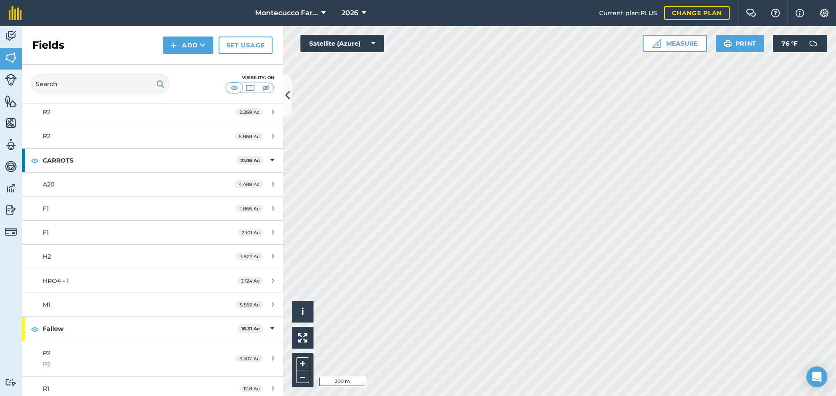
scroll to position [1193, 0]
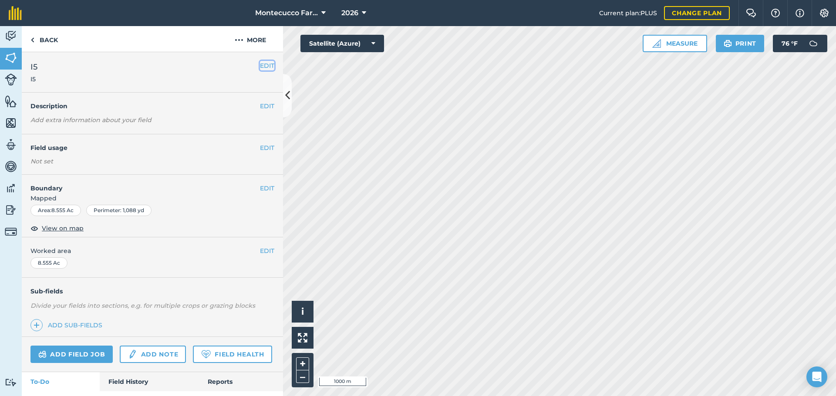
click at [260, 63] on button "EDIT" at bounding box center [267, 66] width 14 height 10
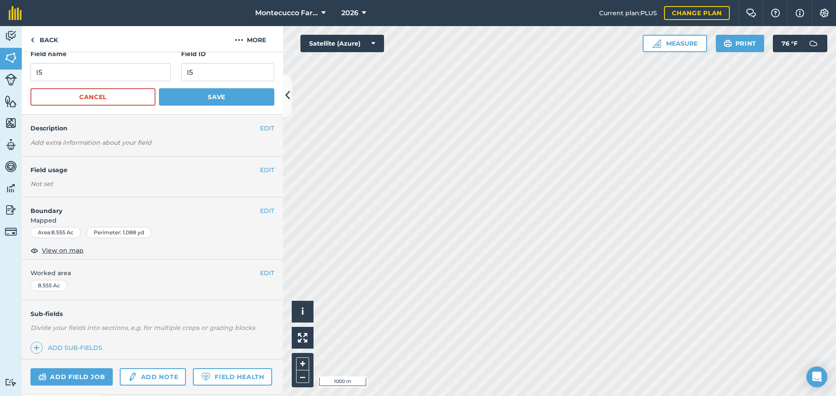
scroll to position [44, 0]
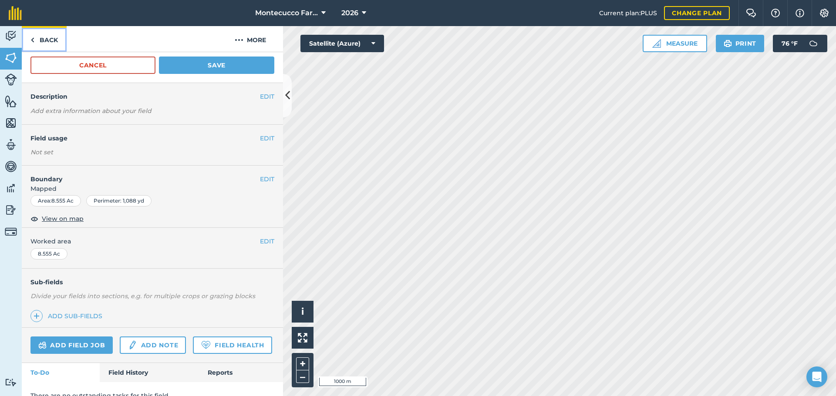
click at [37, 29] on link "Back" at bounding box center [44, 39] width 45 height 26
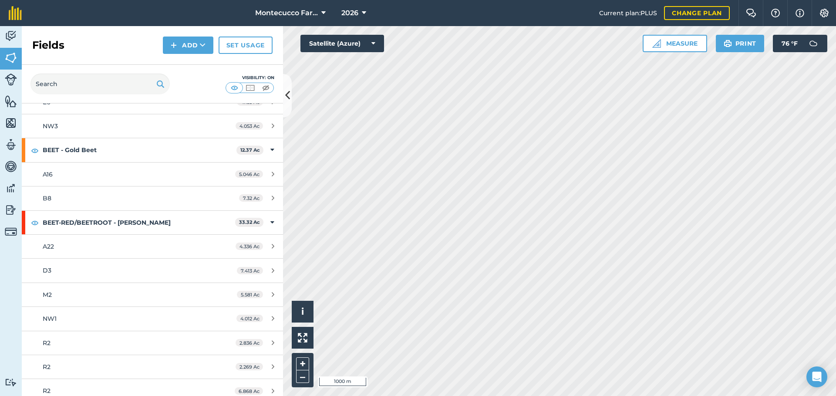
scroll to position [435, 0]
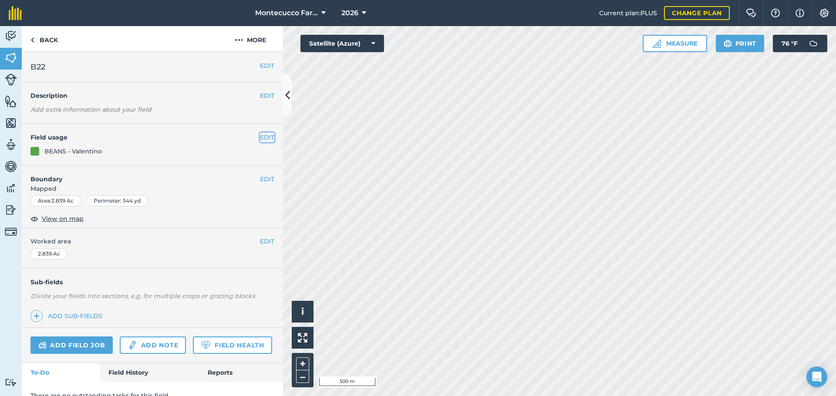
click at [263, 138] on button "EDIT" at bounding box center [267, 138] width 14 height 10
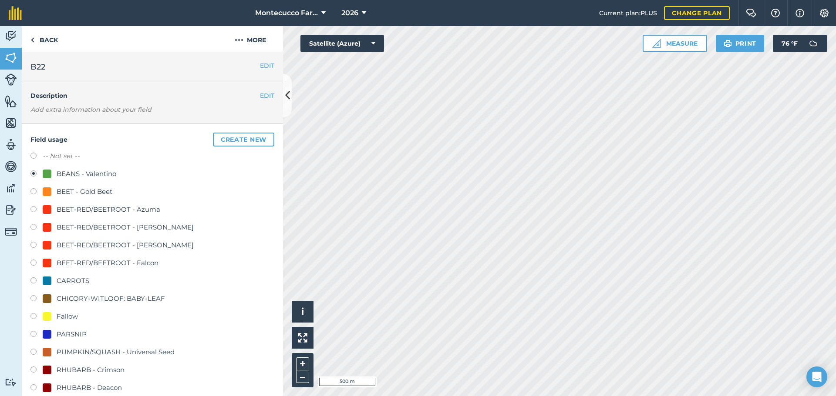
click at [34, 317] on label at bounding box center [36, 317] width 12 height 9
radio input "true"
radio input "false"
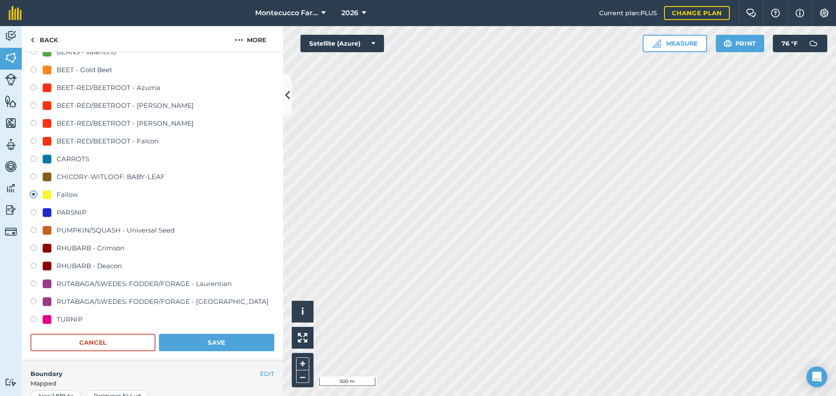
scroll to position [131, 0]
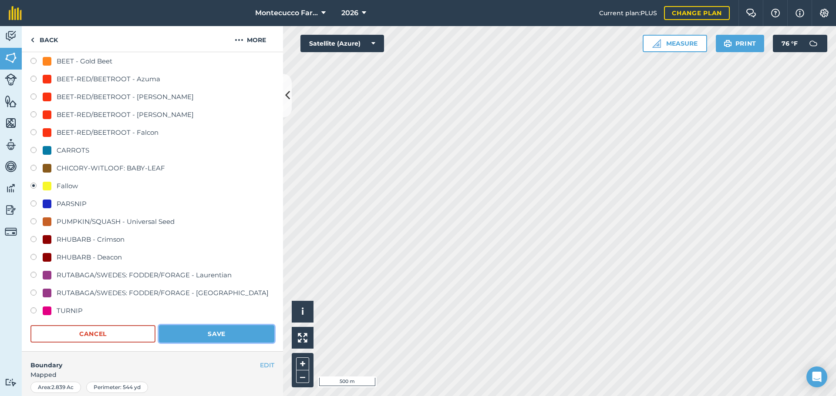
click at [198, 336] on button "Save" at bounding box center [216, 334] width 115 height 17
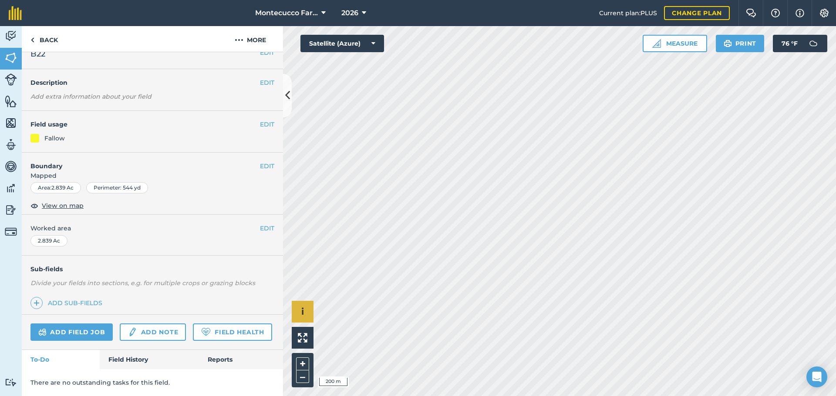
scroll to position [37, 0]
click at [267, 120] on button "EDIT" at bounding box center [267, 125] width 14 height 10
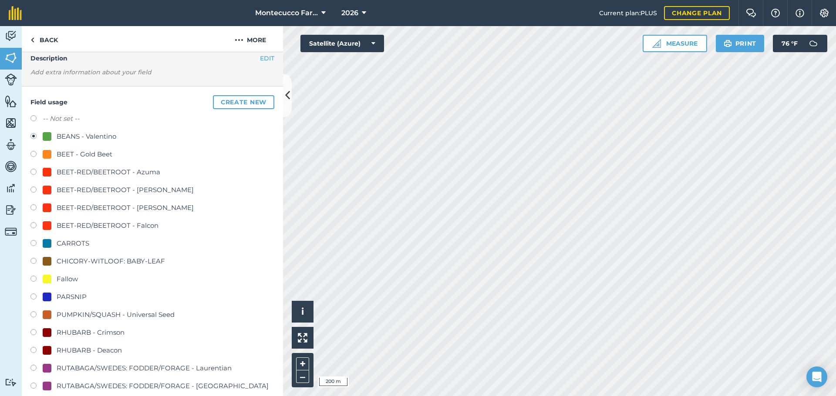
click at [34, 281] on label at bounding box center [36, 280] width 12 height 9
radio input "true"
radio input "false"
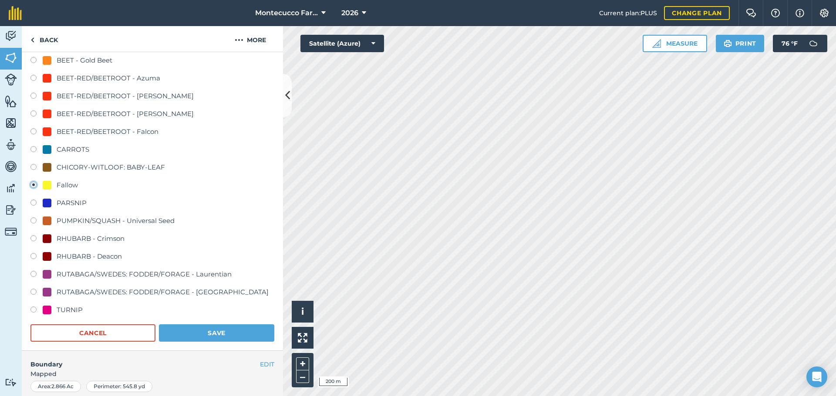
scroll to position [124, 0]
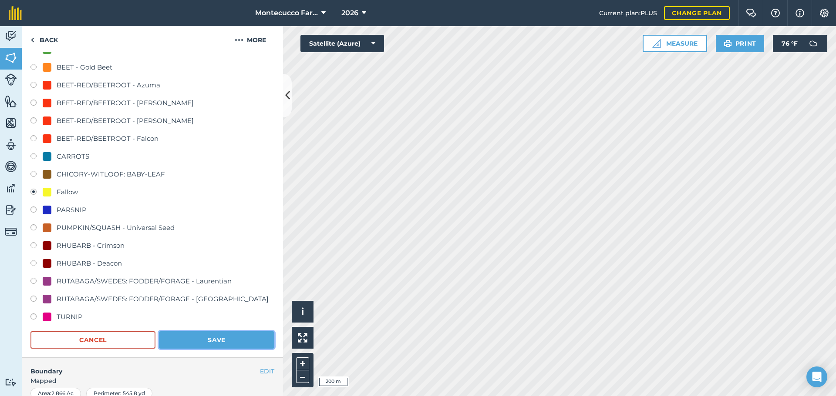
click at [220, 343] on button "Save" at bounding box center [216, 340] width 115 height 17
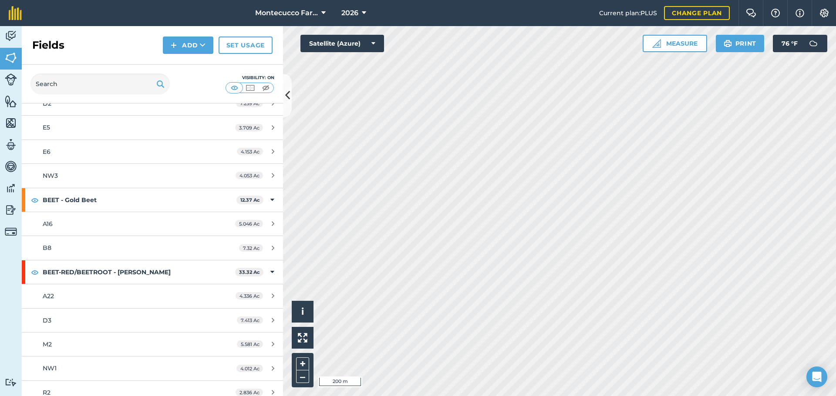
scroll to position [305, 0]
click at [359, 8] on button "2026" at bounding box center [354, 13] width 32 height 26
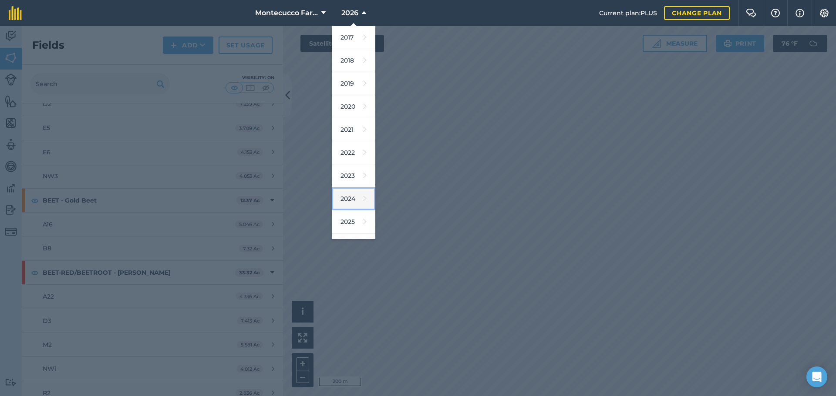
click at [352, 195] on link "2024" at bounding box center [354, 199] width 44 height 23
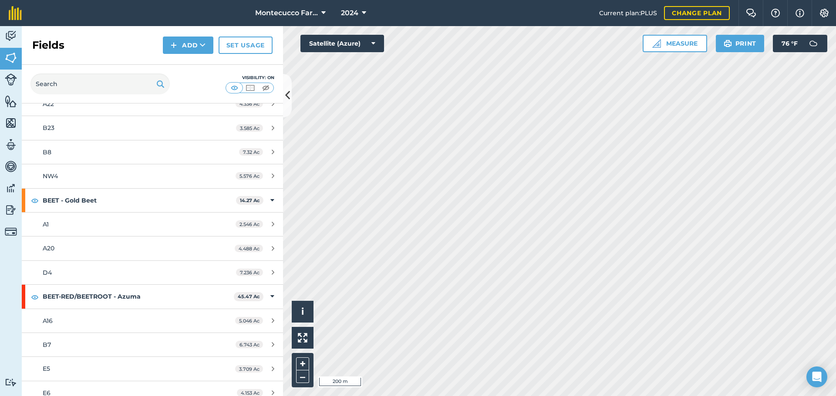
scroll to position [329, 0]
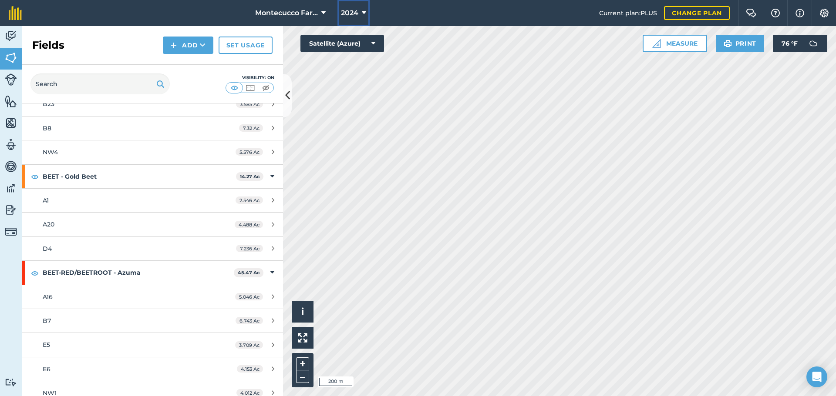
click at [354, 13] on span "2024" at bounding box center [349, 13] width 17 height 10
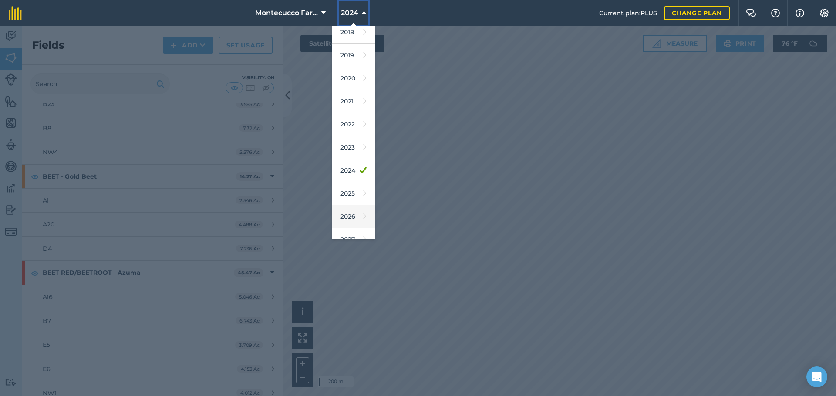
scroll to position [40, 0]
click at [574, 225] on div at bounding box center [418, 211] width 836 height 370
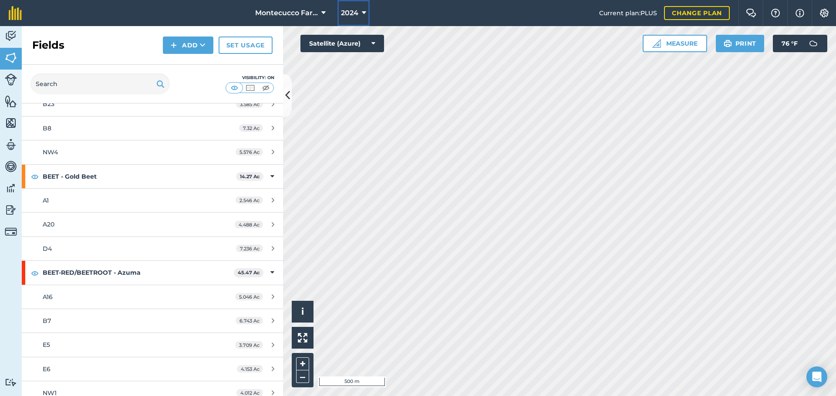
click at [362, 11] on icon at bounding box center [364, 13] width 4 height 10
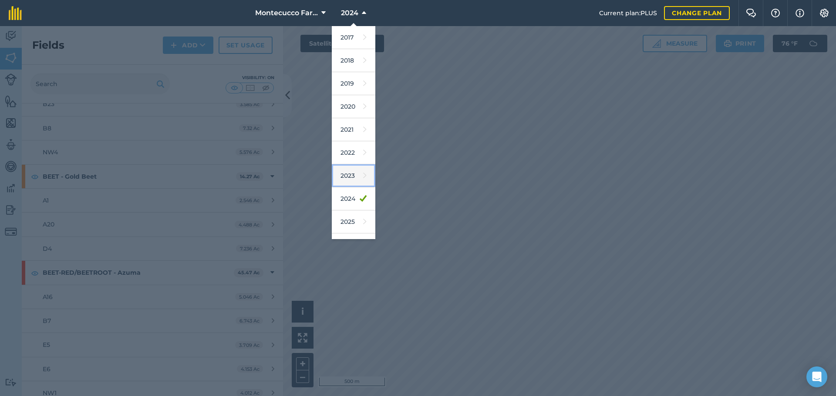
click at [363, 175] on link "2023" at bounding box center [354, 175] width 44 height 23
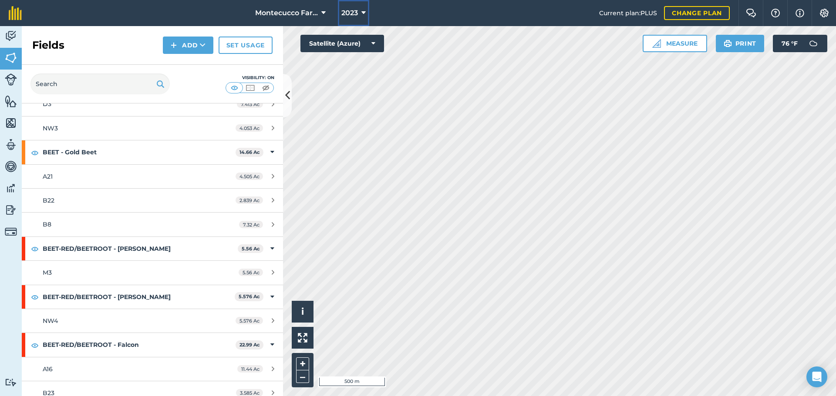
click at [367, 10] on button "2023" at bounding box center [353, 13] width 31 height 26
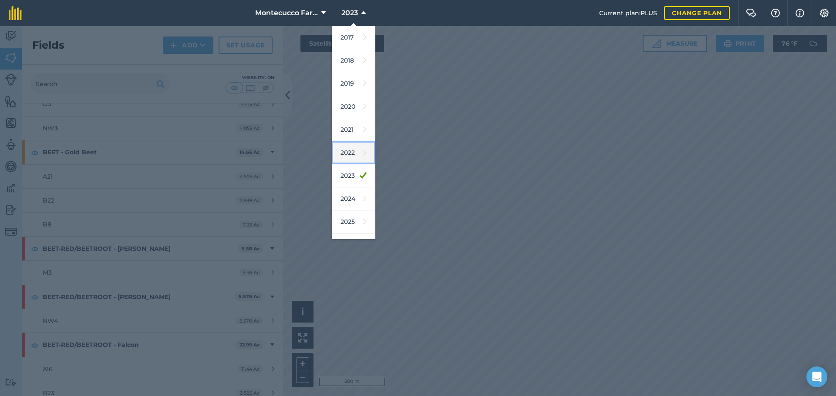
click at [349, 154] on link "2022" at bounding box center [354, 152] width 44 height 23
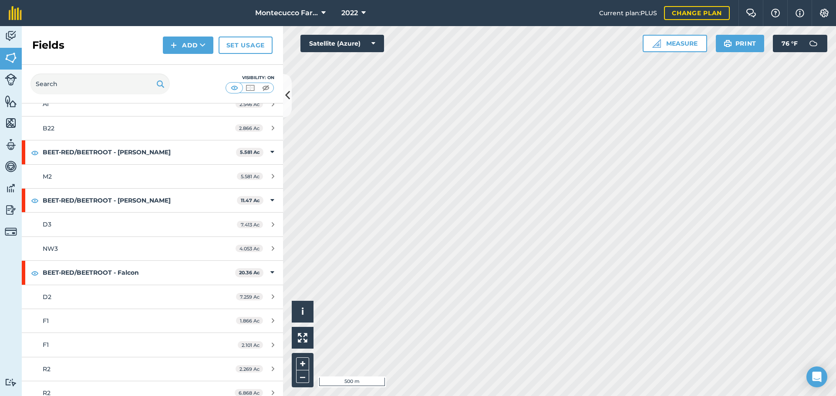
scroll to position [364, 0]
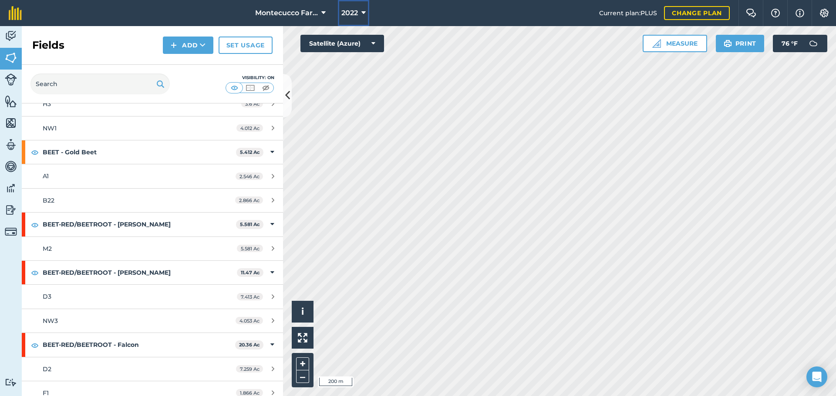
click at [361, 10] on icon at bounding box center [363, 13] width 4 height 10
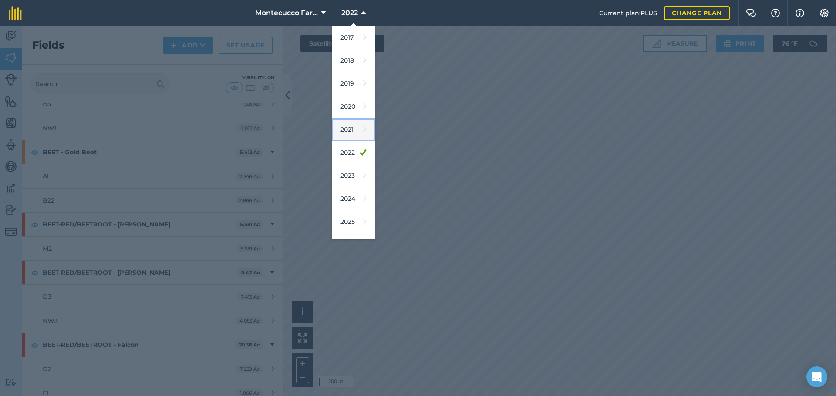
click at [349, 132] on link "2021" at bounding box center [354, 129] width 44 height 23
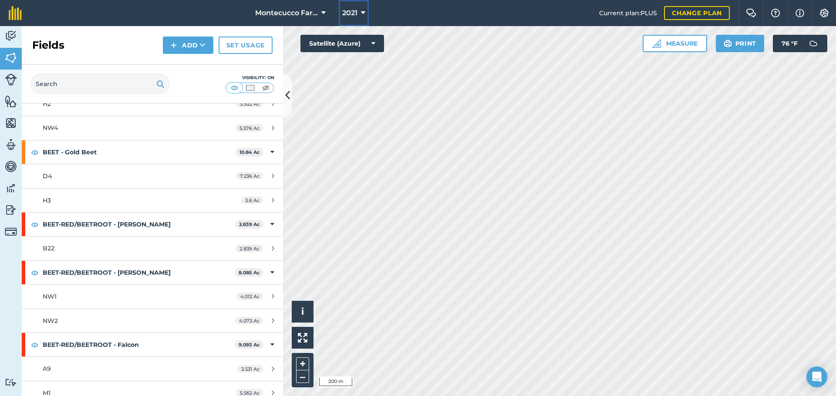
click at [359, 14] on button "2021" at bounding box center [354, 13] width 30 height 26
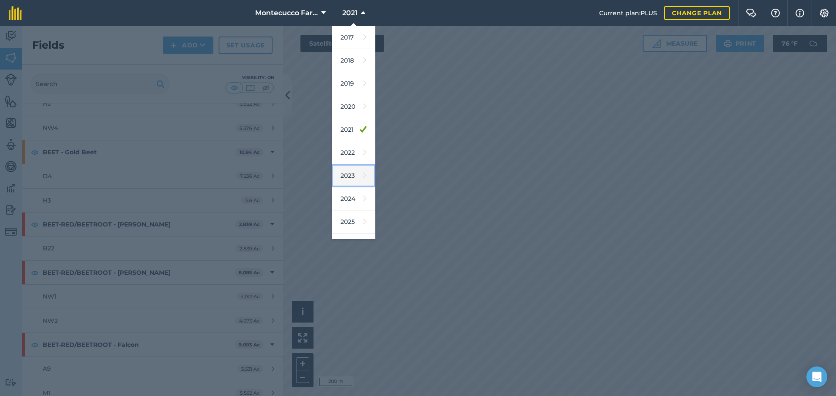
click at [356, 170] on link "2023" at bounding box center [354, 175] width 44 height 23
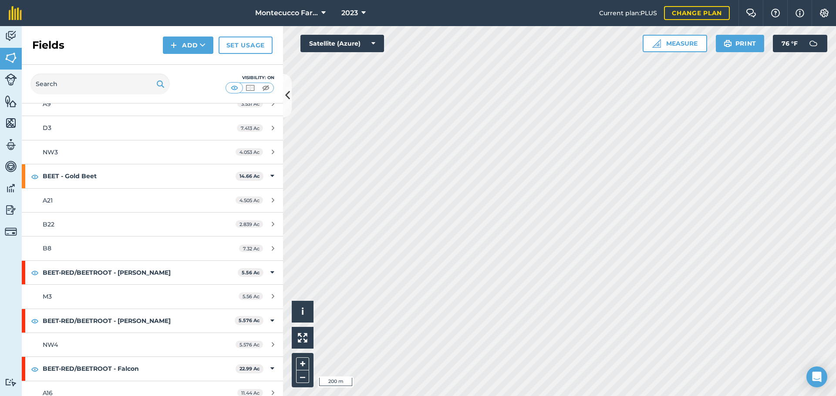
scroll to position [436, 0]
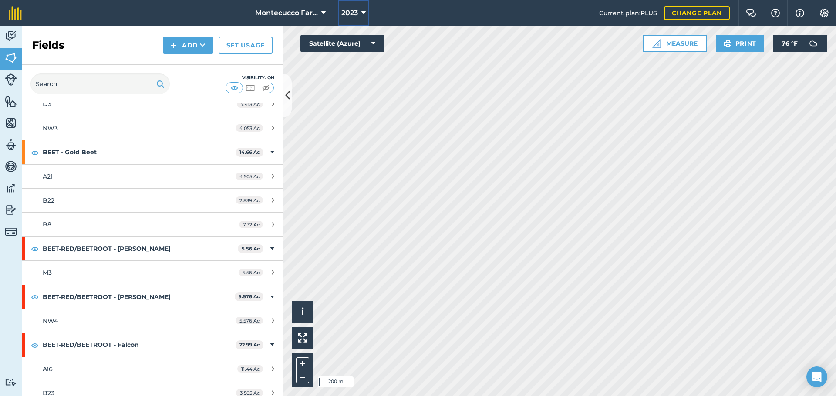
click at [359, 10] on button "2023" at bounding box center [353, 13] width 31 height 26
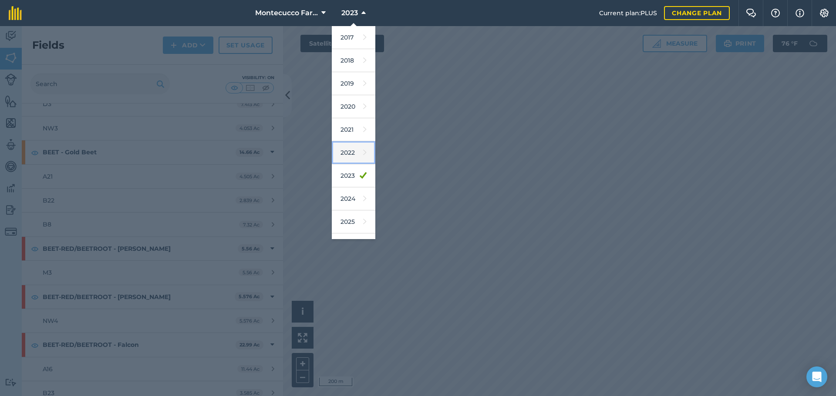
click at [362, 157] on link "2022" at bounding box center [354, 152] width 44 height 23
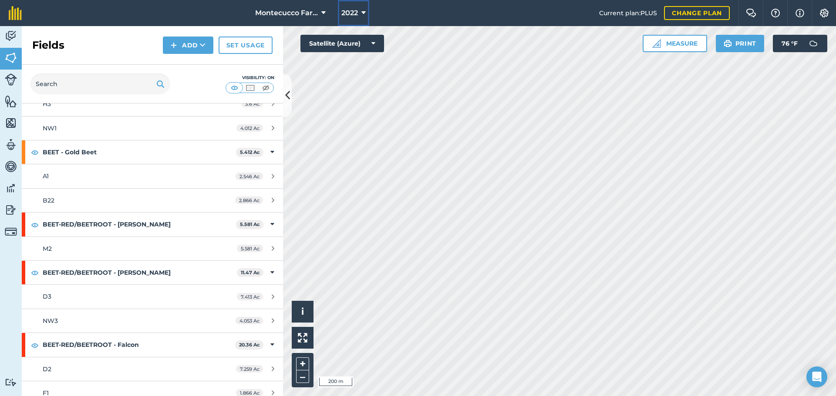
click at [359, 10] on button "2022" at bounding box center [353, 13] width 31 height 26
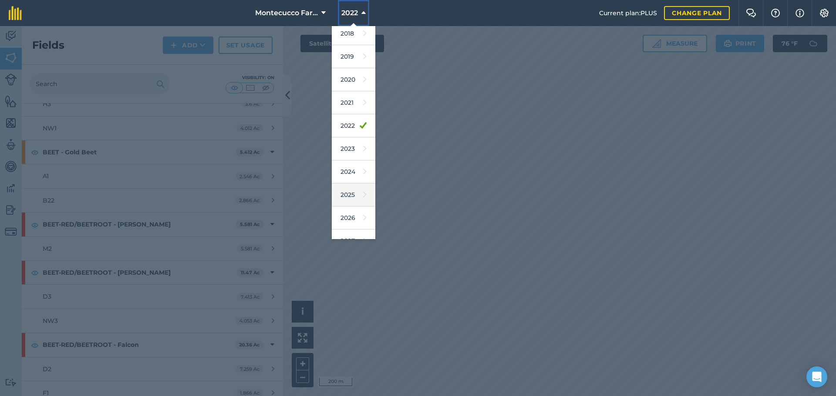
scroll to position [40, 0]
click at [355, 207] on link "2026" at bounding box center [354, 204] width 44 height 23
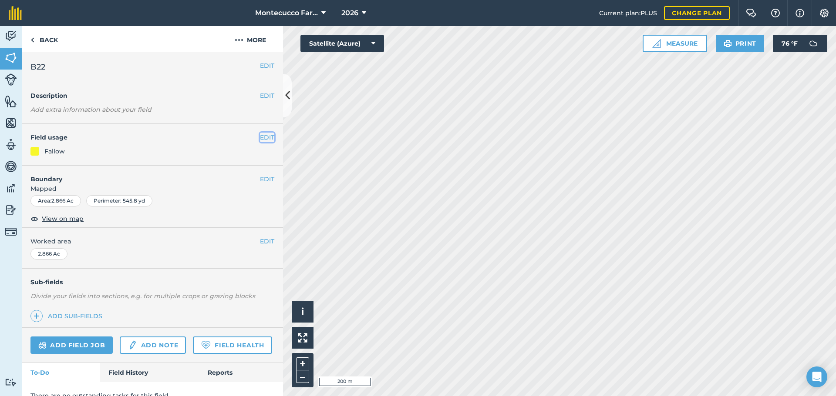
click at [260, 139] on button "EDIT" at bounding box center [267, 138] width 14 height 10
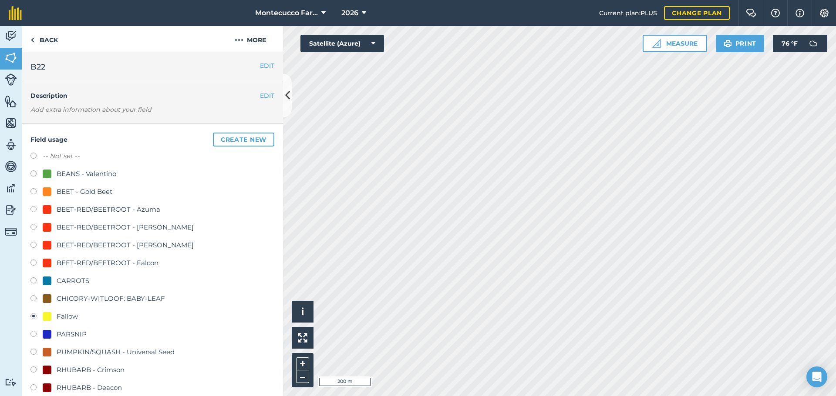
click at [33, 243] on label at bounding box center [36, 246] width 12 height 9
radio input "true"
radio input "false"
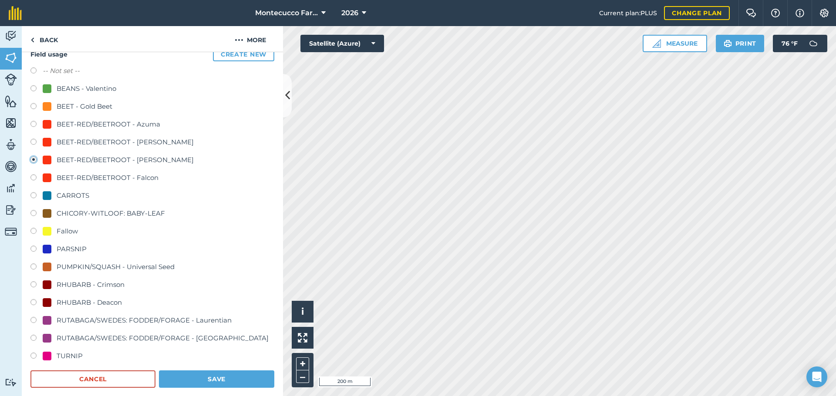
scroll to position [87, 0]
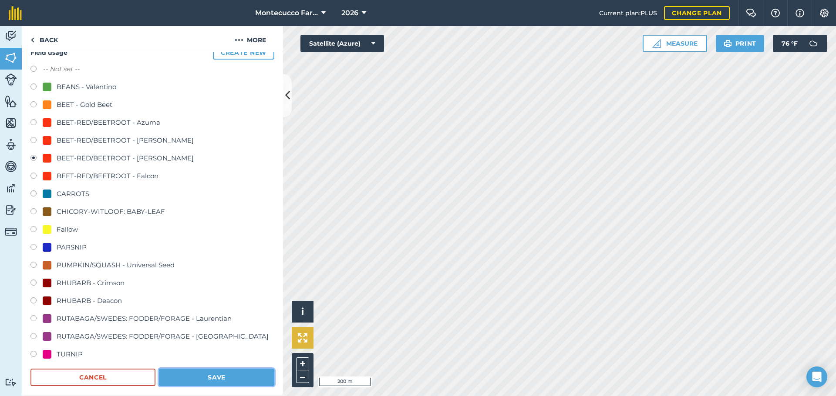
drag, startPoint x: 228, startPoint y: 377, endPoint x: 298, endPoint y: 331, distance: 84.2
click at [228, 377] on button "Save" at bounding box center [216, 377] width 115 height 17
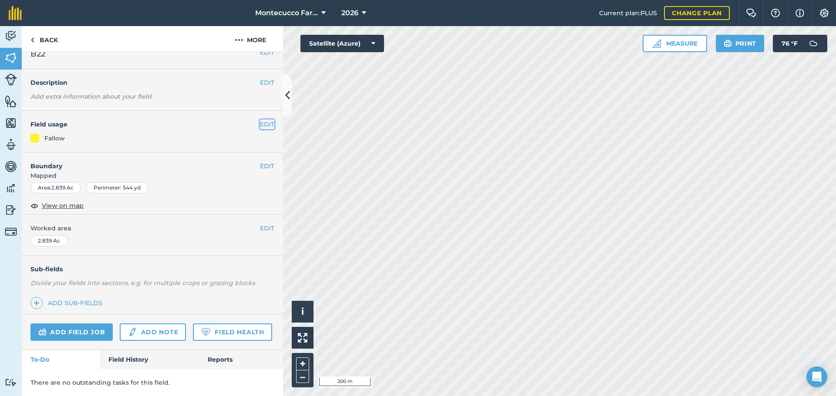
click at [260, 120] on button "EDIT" at bounding box center [267, 125] width 14 height 10
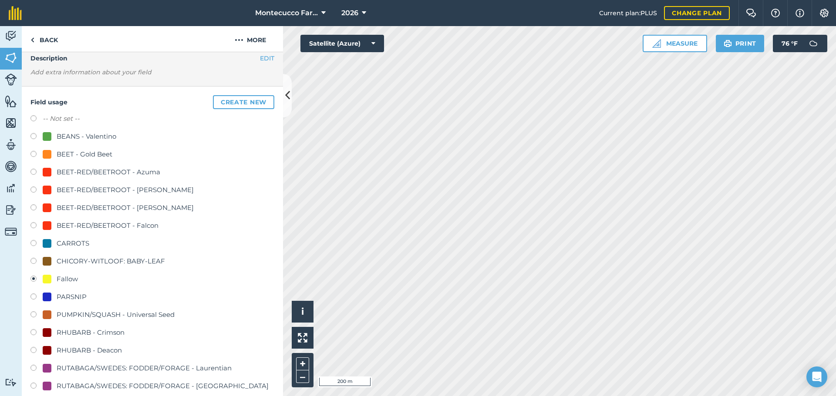
click at [34, 208] on label at bounding box center [36, 209] width 12 height 9
radio input "true"
radio input "false"
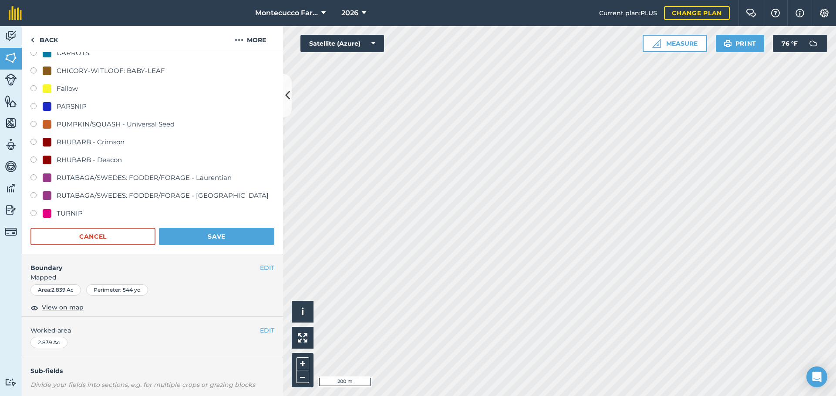
scroll to position [255, 0]
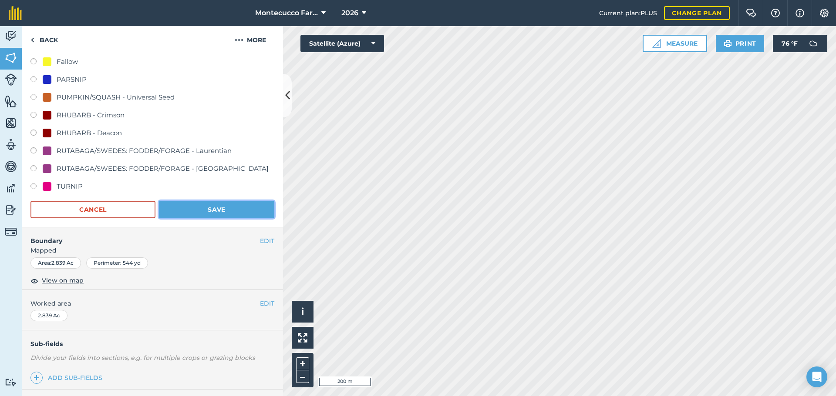
click at [198, 207] on button "Save" at bounding box center [216, 209] width 115 height 17
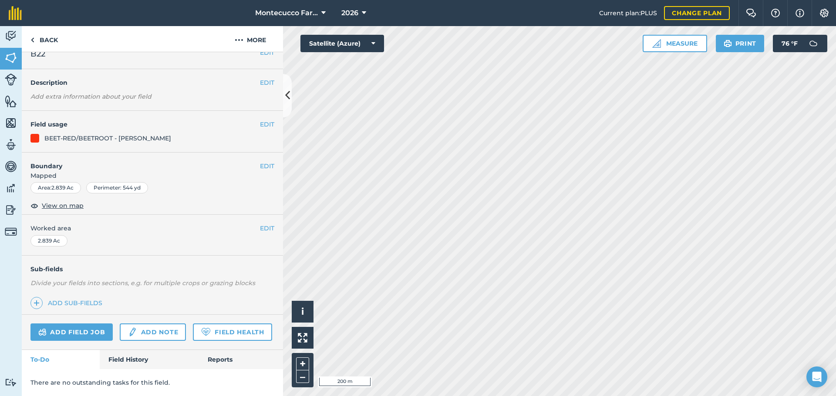
scroll to position [37, 0]
click at [43, 48] on link "Back" at bounding box center [44, 39] width 45 height 26
click at [47, 45] on link "Back" at bounding box center [44, 39] width 45 height 26
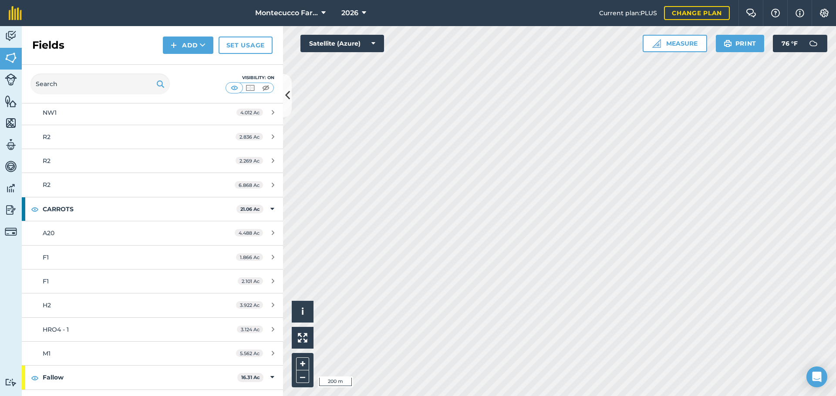
scroll to position [653, 0]
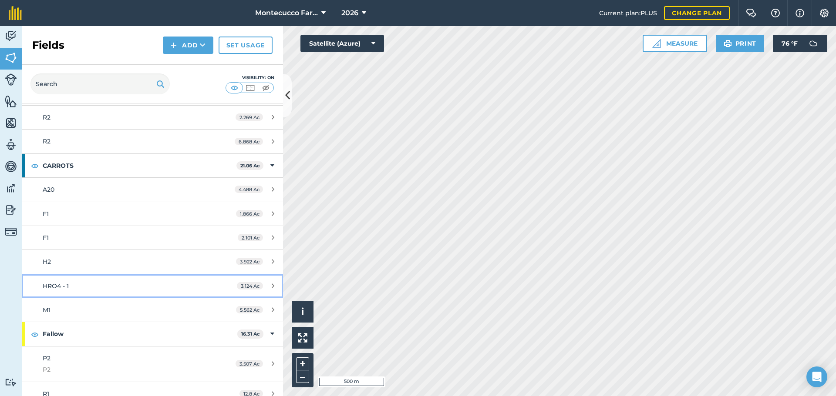
click at [60, 286] on span "HRO4 - 1" at bounding box center [56, 286] width 26 height 8
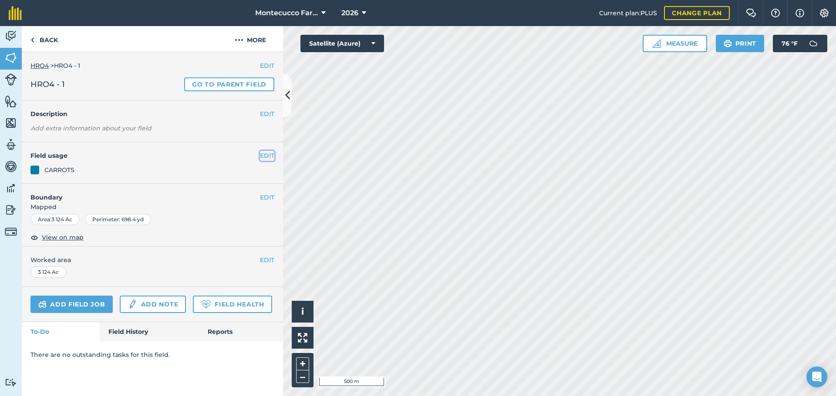
click at [265, 157] on button "EDIT" at bounding box center [267, 156] width 14 height 10
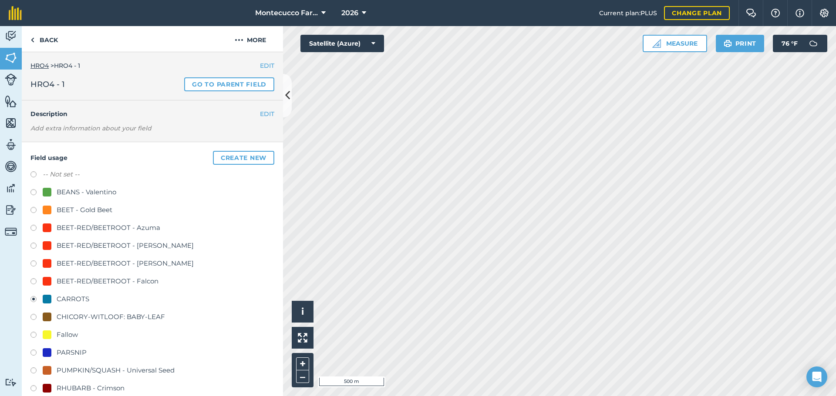
click at [35, 173] on label at bounding box center [36, 175] width 12 height 9
radio input "true"
radio input "false"
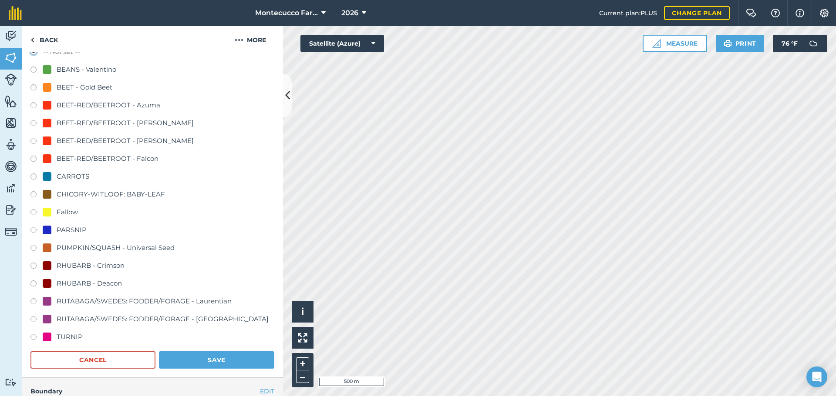
scroll to position [131, 0]
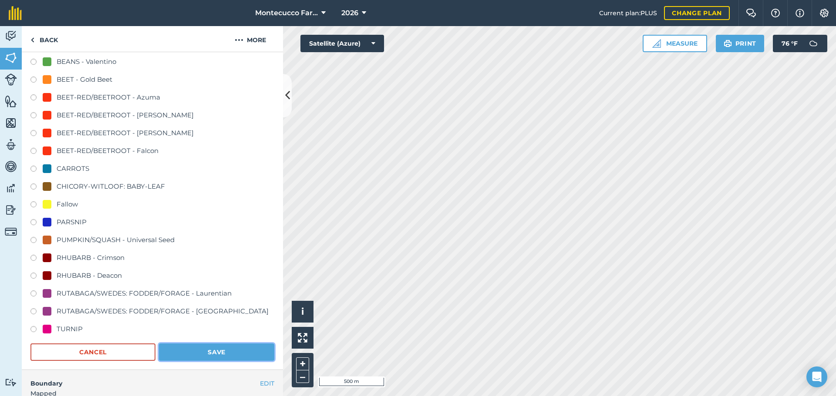
click at [235, 357] on button "Save" at bounding box center [216, 352] width 115 height 17
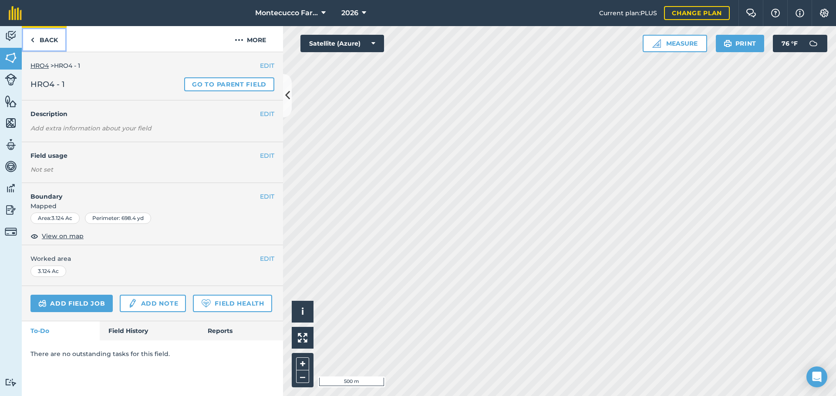
click at [43, 39] on link "Back" at bounding box center [44, 39] width 45 height 26
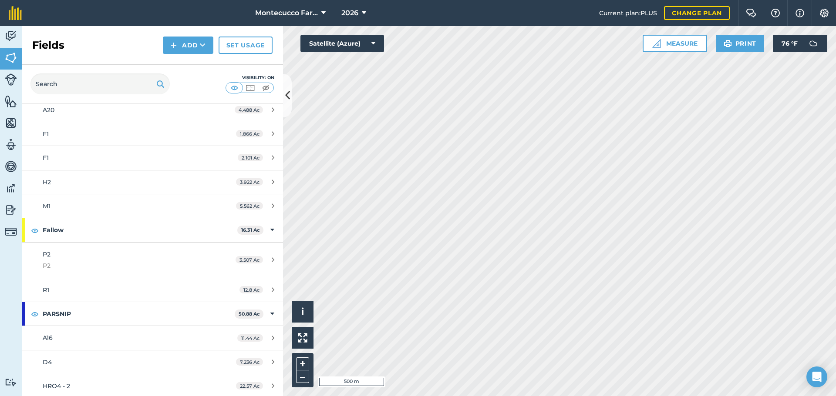
scroll to position [783, 0]
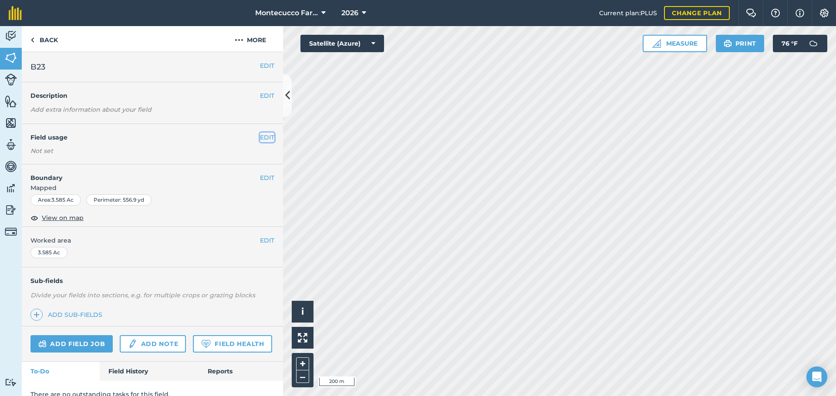
click at [265, 135] on button "EDIT" at bounding box center [267, 138] width 14 height 10
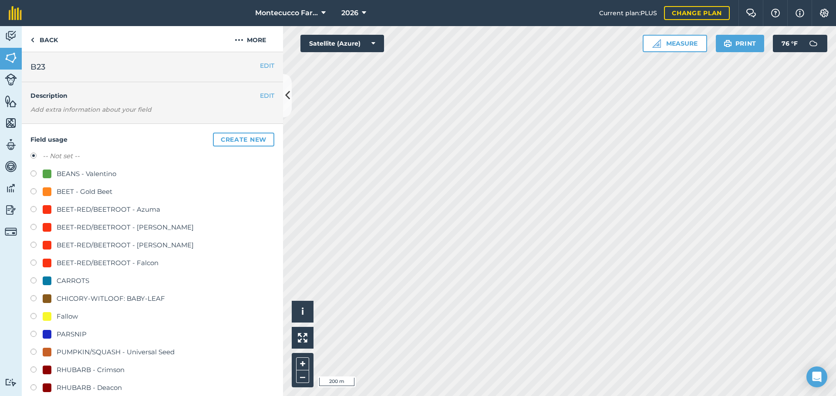
click at [34, 246] on label at bounding box center [36, 246] width 12 height 9
radio input "true"
radio input "false"
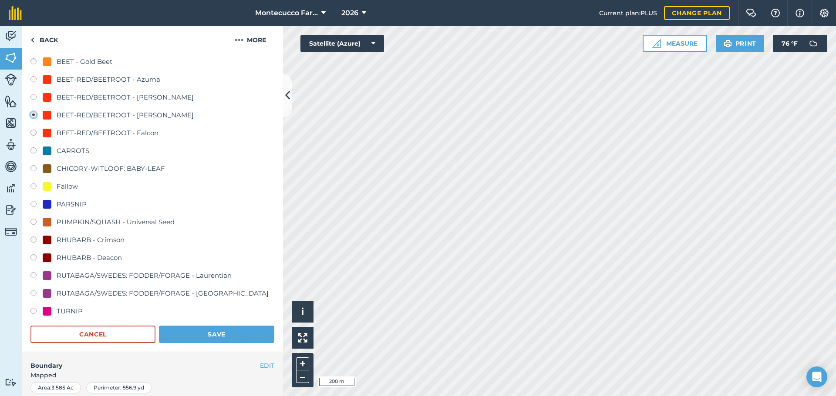
scroll to position [131, 0]
drag, startPoint x: 208, startPoint y: 334, endPoint x: 212, endPoint y: 339, distance: 6.5
click at [208, 334] on button "Save" at bounding box center [216, 334] width 115 height 17
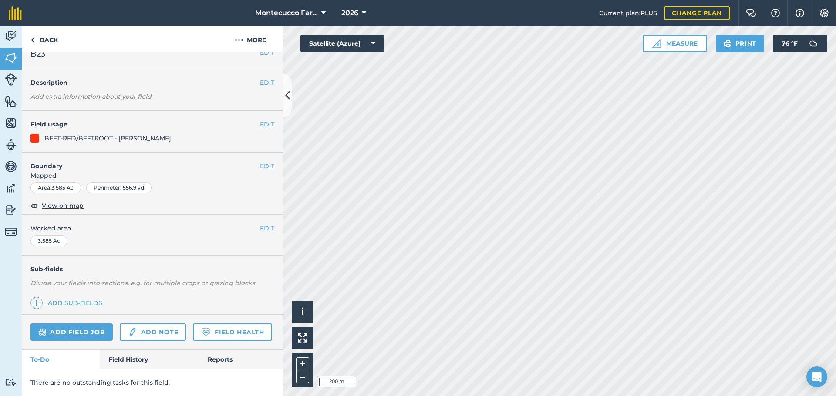
scroll to position [37, 0]
click at [44, 40] on link "Back" at bounding box center [44, 39] width 45 height 26
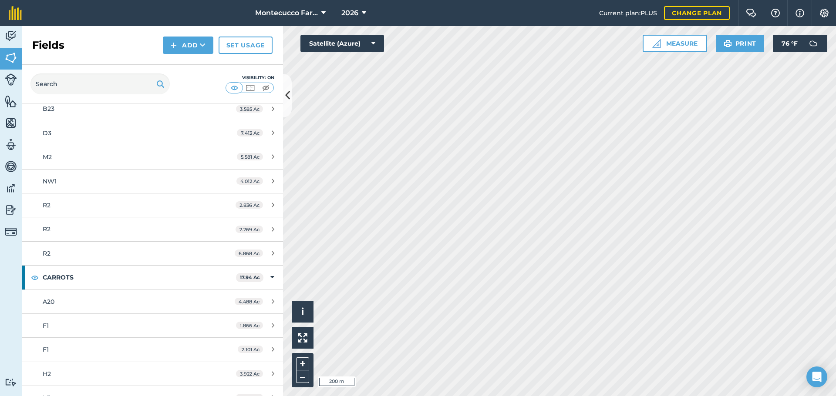
scroll to position [566, 0]
